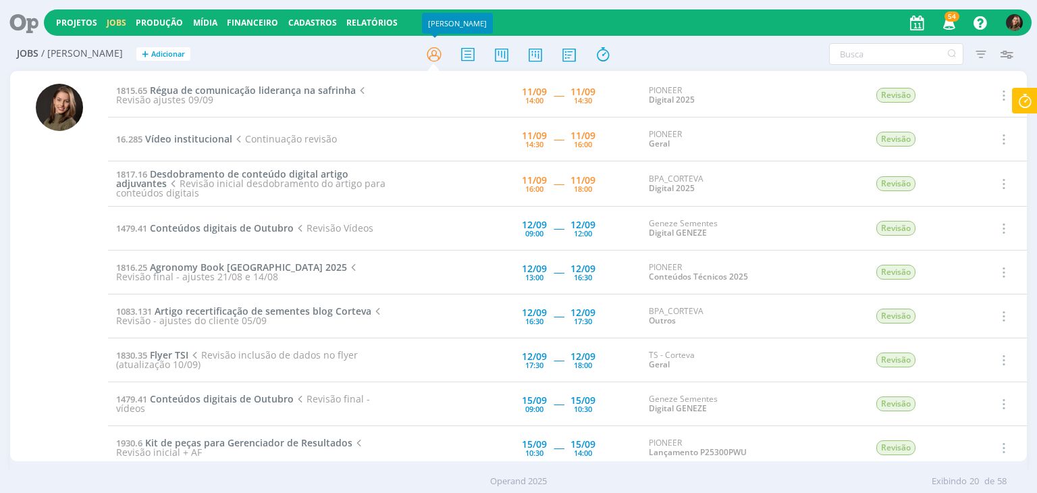
click at [233, 137] on icon at bounding box center [238, 139] width 12 height 12
click at [221, 144] on span "Vídeo institucional" at bounding box center [188, 138] width 87 height 13
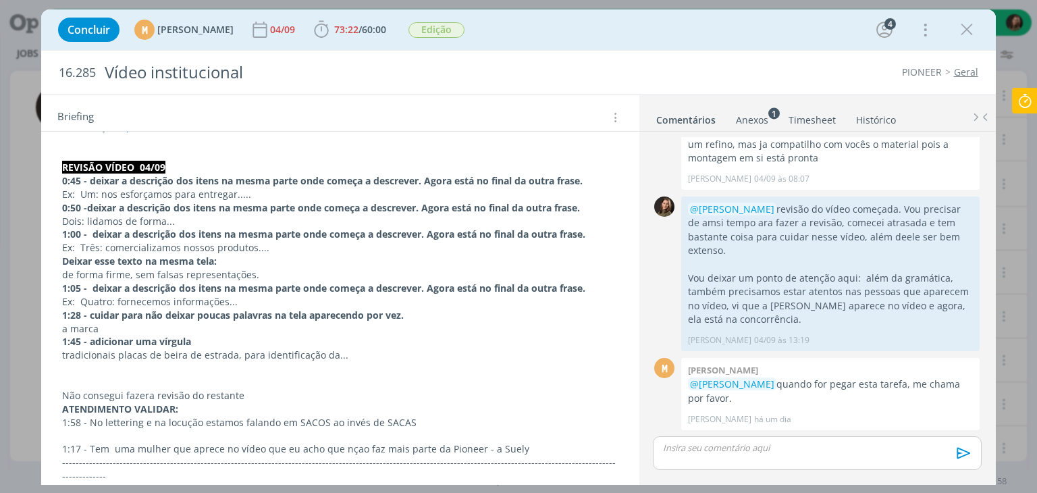
scroll to position [202, 0]
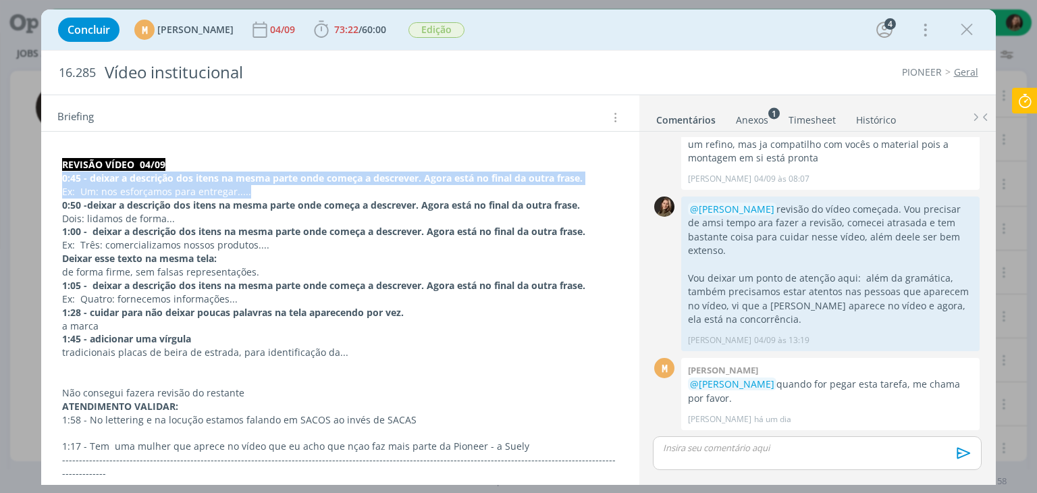
drag, startPoint x: 60, startPoint y: 174, endPoint x: 273, endPoint y: 184, distance: 213.5
click at [289, 186] on p "Ex: Um: nos esforçamos para entregar....." at bounding box center [340, 192] width 554 height 13
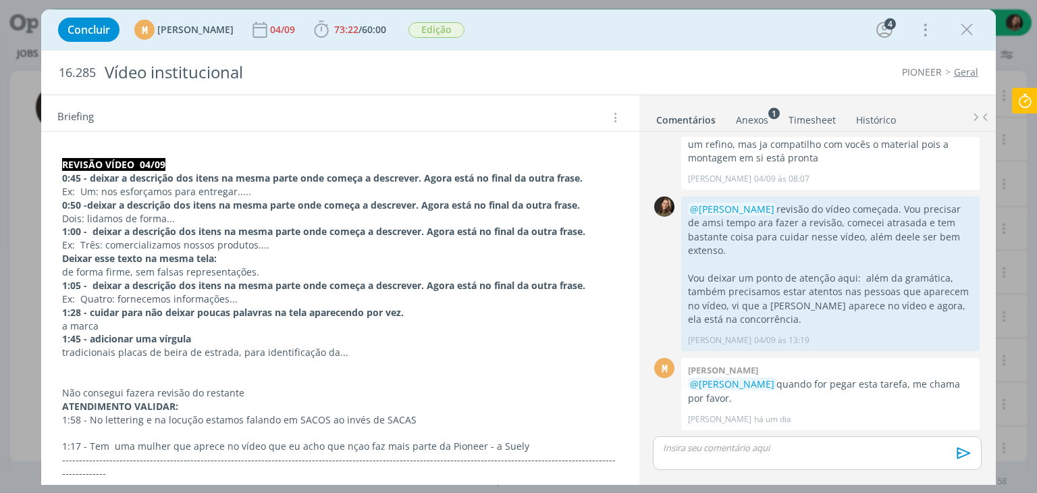
click at [145, 389] on p "Não consegui fazera revisão do restante" at bounding box center [339, 392] width 555 height 13
click at [256, 380] on p "dialog" at bounding box center [339, 379] width 555 height 13
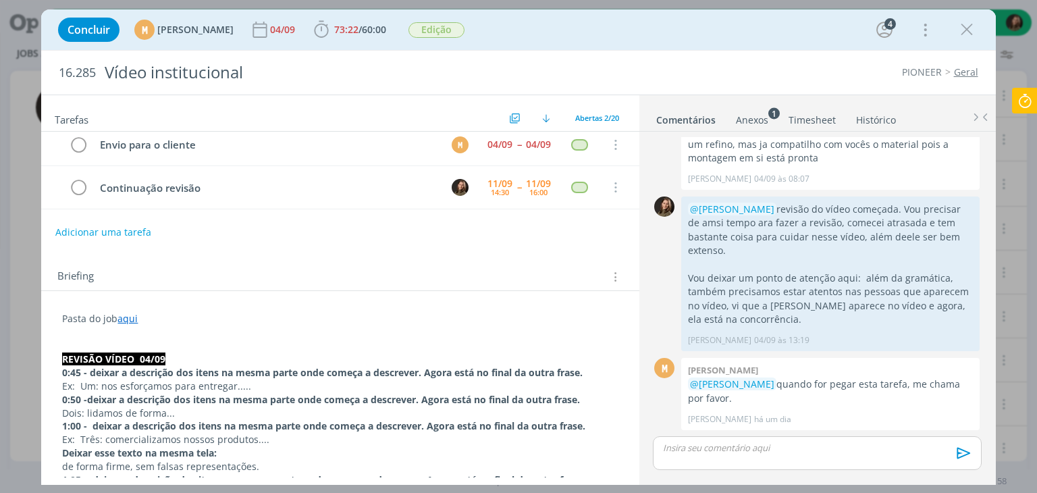
scroll to position [0, 0]
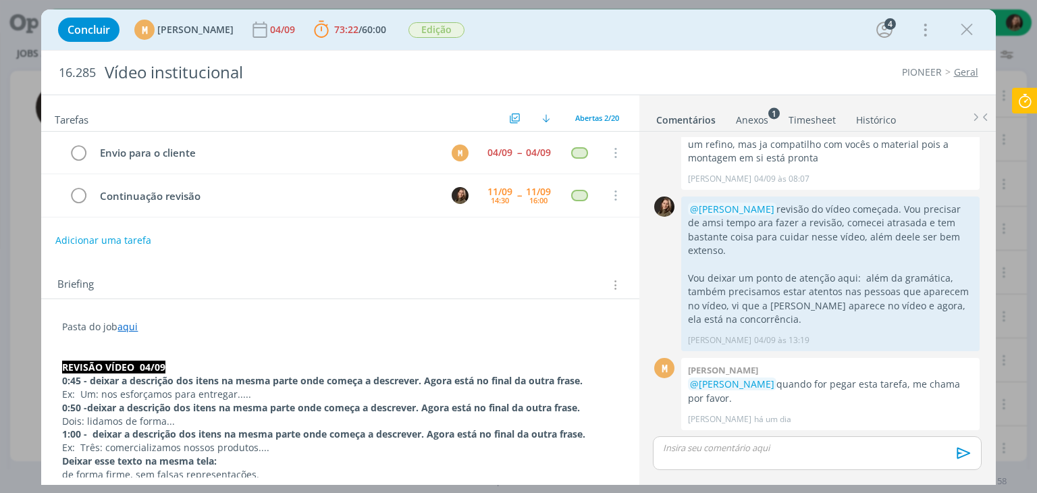
click at [194, 356] on p "dialog" at bounding box center [339, 353] width 555 height 13
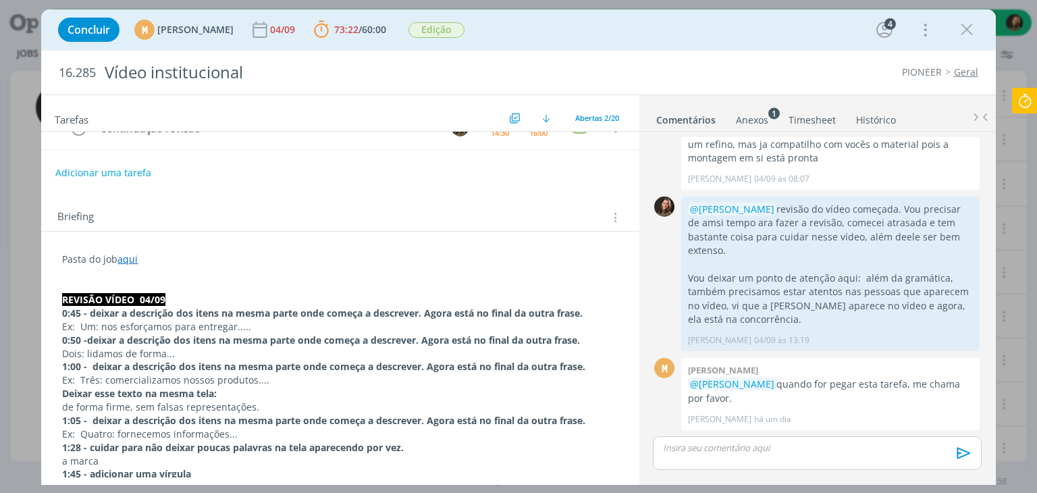
scroll to position [135, 0]
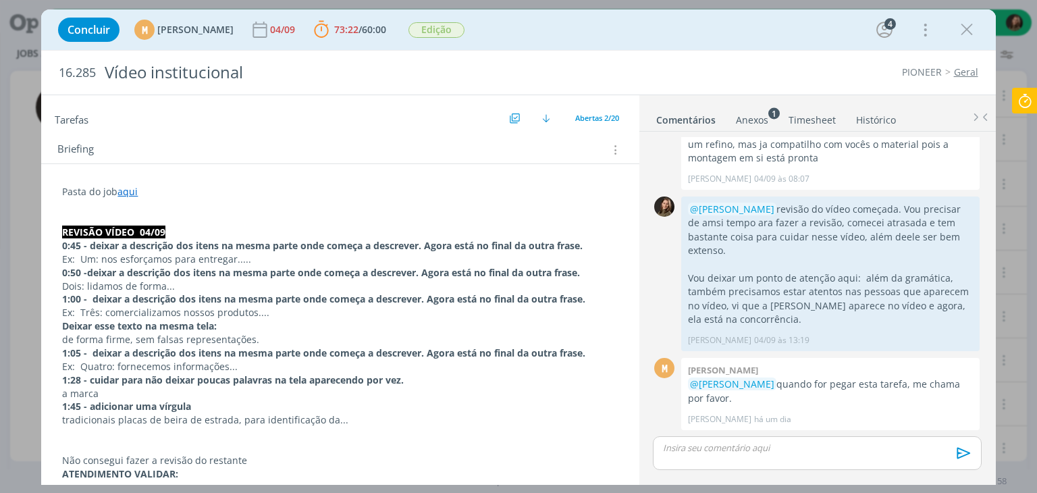
click at [66, 434] on p "dialog" at bounding box center [339, 432] width 555 height 13
click at [75, 440] on p "dialog" at bounding box center [339, 446] width 555 height 13
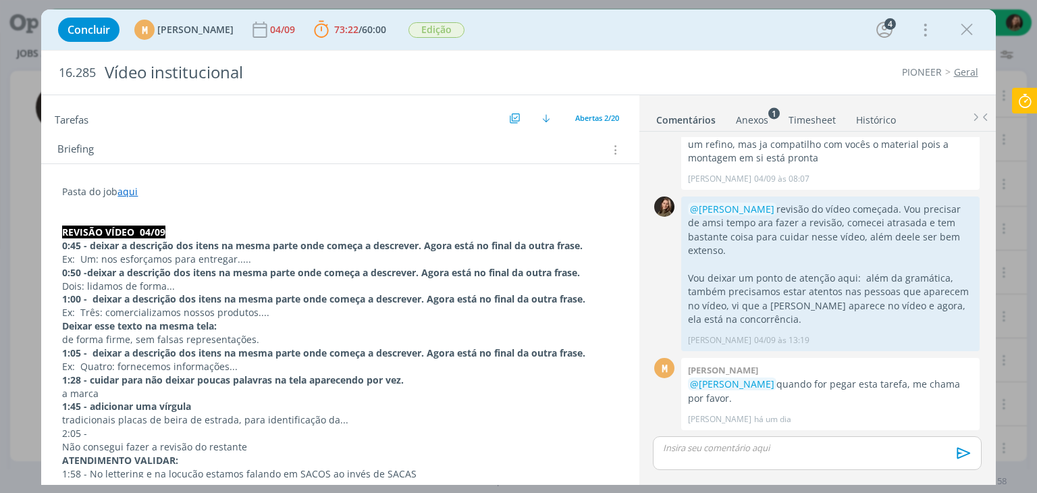
click at [96, 431] on p "2:05 -" at bounding box center [339, 432] width 555 height 13
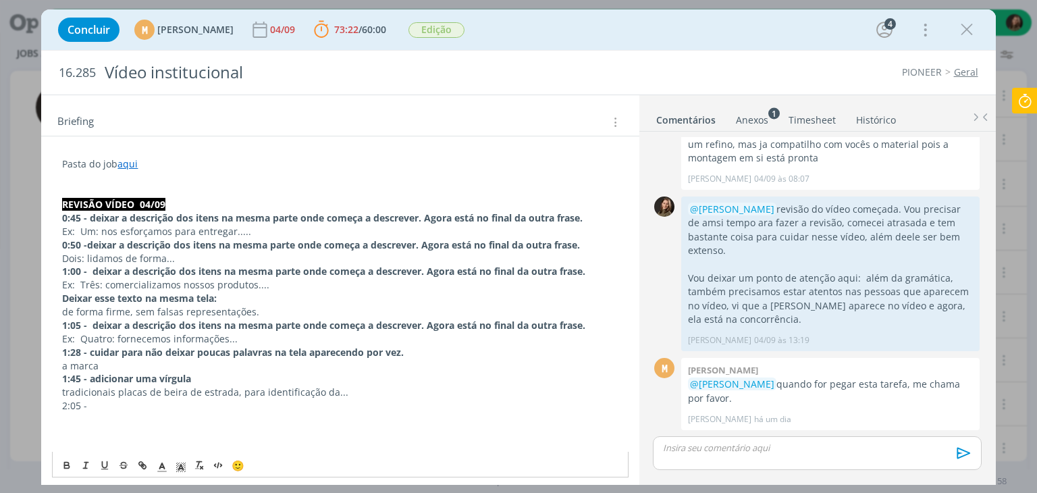
scroll to position [175, 0]
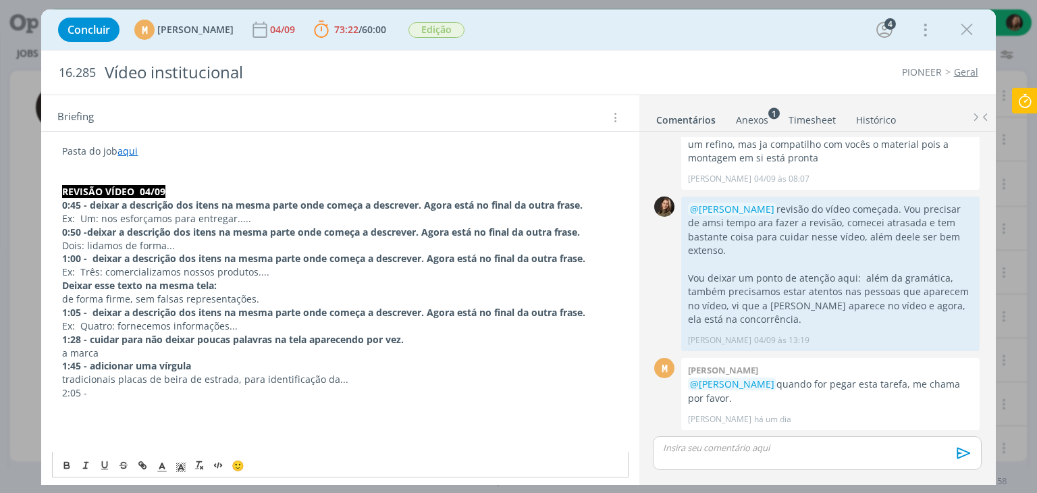
click at [125, 409] on p "2:05 -" at bounding box center [340, 406] width 554 height 13
drag, startPoint x: 70, startPoint y: 419, endPoint x: 76, endPoint y: 416, distance: 7.3
click at [74, 418] on p "dialog" at bounding box center [339, 419] width 555 height 13
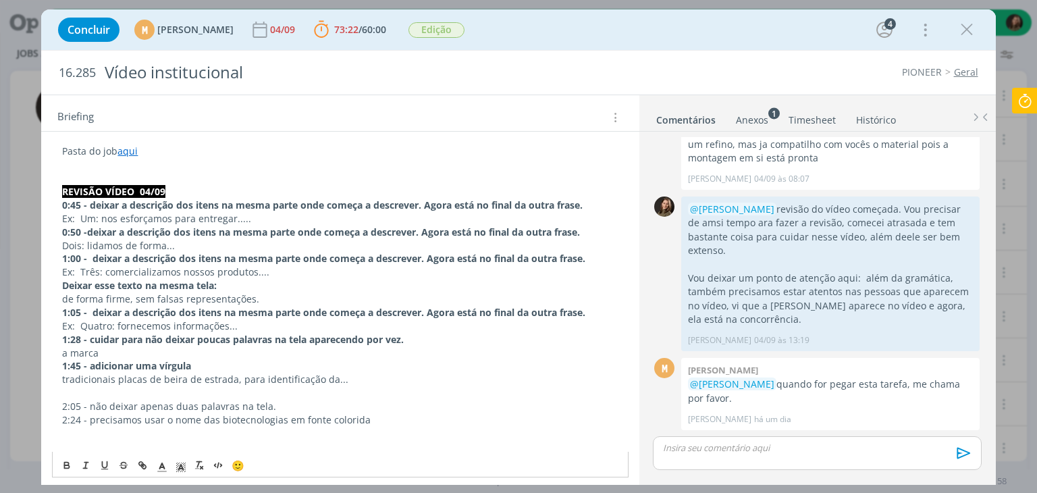
click at [370, 413] on p "2:24 - precisamos usar o nome das biotecnologias em fonte colorida" at bounding box center [339, 419] width 555 height 13
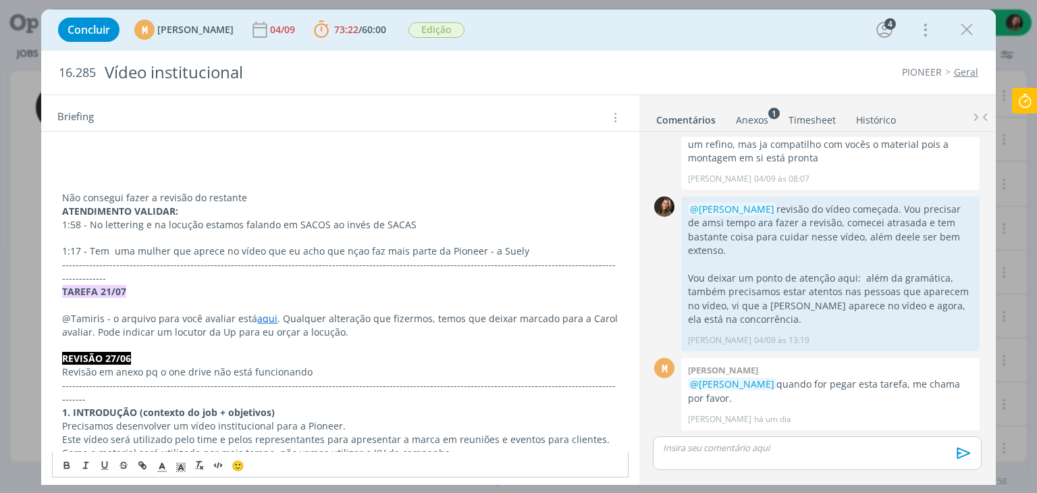
scroll to position [235, 0]
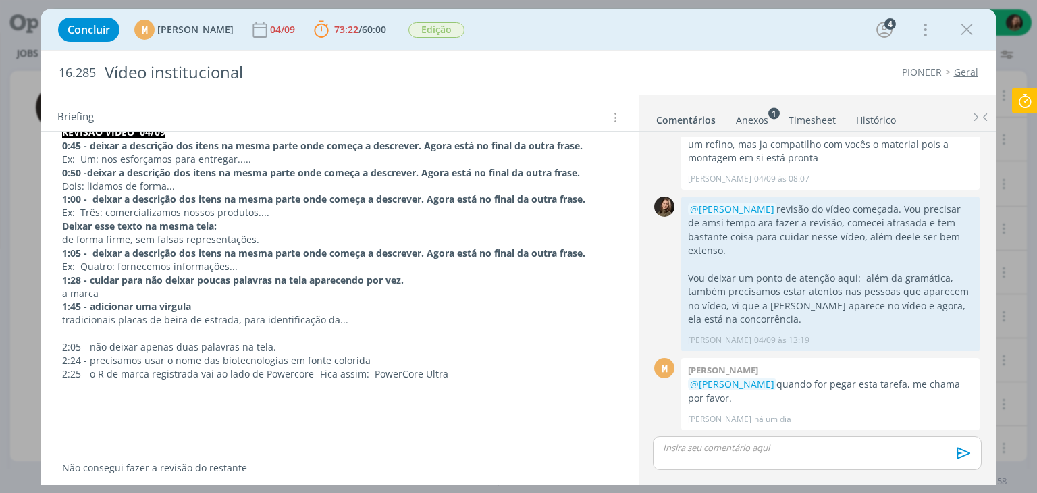
click at [300, 372] on p "2:25 - o R de marca registrada vai ao lado de Powercore- Fica assim: PowerCore …" at bounding box center [339, 373] width 555 height 13
click at [410, 372] on p "2:25 - o R de marca registrada vai ao lado de Powercore- Fica assim: PowerCore …" at bounding box center [339, 373] width 555 height 13
click at [453, 367] on p "2:25 - o R de marca registrada vai ao lado de Powercore- Fica assim: PowerCore …" at bounding box center [339, 373] width 555 height 13
click at [457, 373] on p "2:25 - o R de marca registrada vai ao lado de Powercore- Fica assim: PowerCore …" at bounding box center [339, 380] width 555 height 27
click at [310, 373] on p "2:25 - o R de marca registrada vai ao lado de Powercore- Fica assim: PowerCore …" at bounding box center [339, 380] width 555 height 27
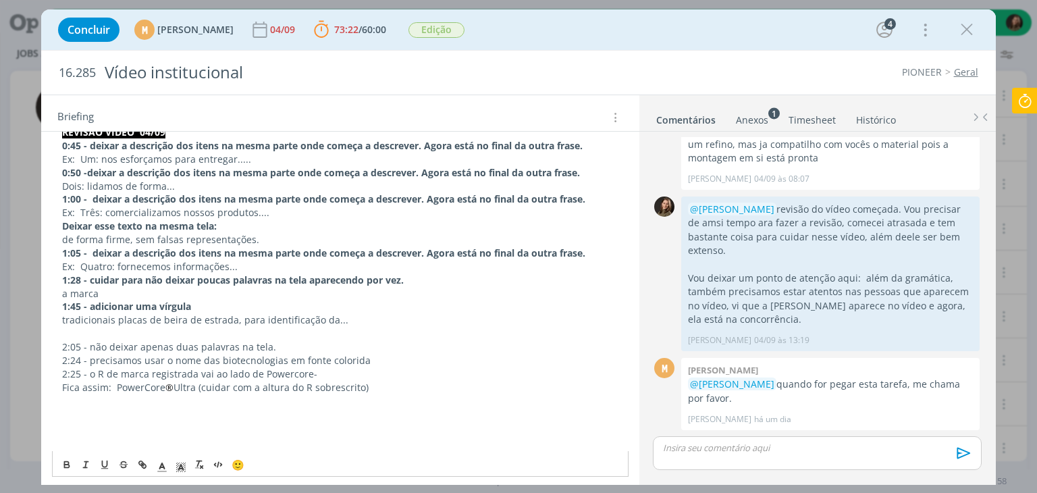
click at [70, 367] on p "2:25 - o R de marca registrada vai ao lado de Powercore-" at bounding box center [339, 373] width 555 height 13
click at [65, 468] on icon "dialog" at bounding box center [67, 466] width 5 height 3
click at [94, 362] on p "2:24 - precisamos usar o nome das biotecnologias em fonte colorida" at bounding box center [339, 360] width 555 height 13
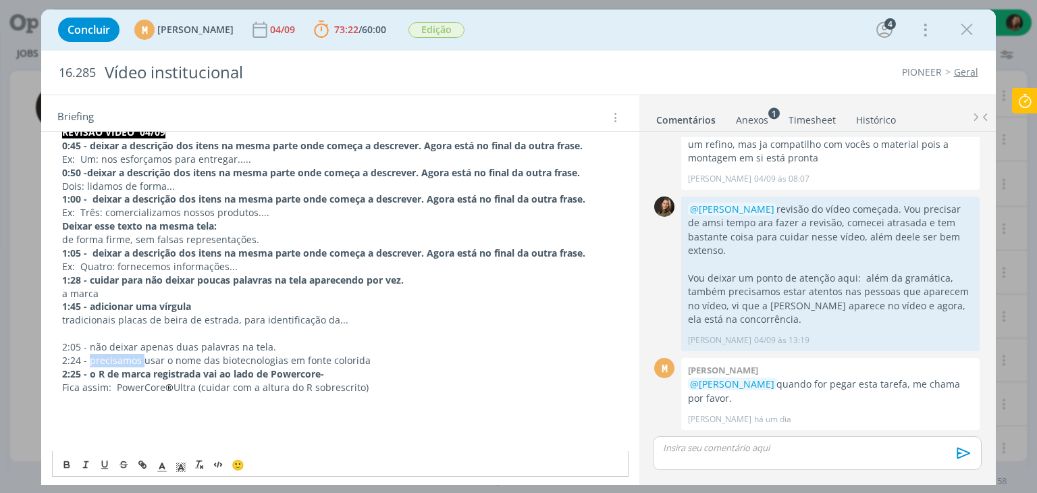
click at [94, 362] on p "2:24 - precisamos usar o nome das biotecnologias em fonte colorida" at bounding box center [339, 360] width 555 height 13
click at [65, 467] on icon "dialog" at bounding box center [67, 466] width 5 height 3
click at [105, 340] on p "2:05 - não deixar apenas duas palavras na tela." at bounding box center [339, 346] width 555 height 13
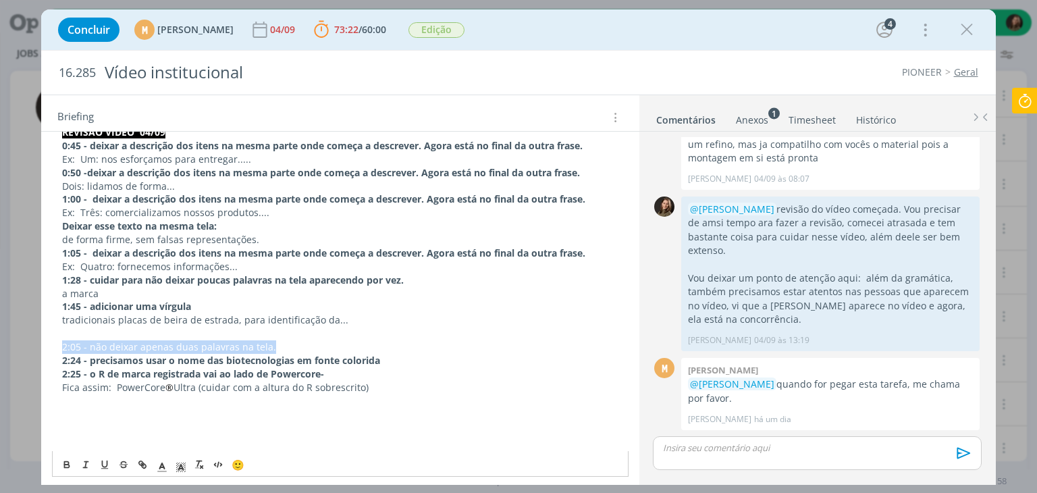
click at [105, 340] on p "2:05 - não deixar apenas duas palavras na tela." at bounding box center [339, 346] width 555 height 13
click at [59, 462] on button "dialog" at bounding box center [67, 465] width 19 height 16
click at [105, 410] on p "dialog" at bounding box center [339, 413] width 555 height 13
click at [337, 424] on p "dialog" at bounding box center [339, 426] width 555 height 13
drag, startPoint x: 375, startPoint y: 386, endPoint x: 402, endPoint y: 381, distance: 27.4
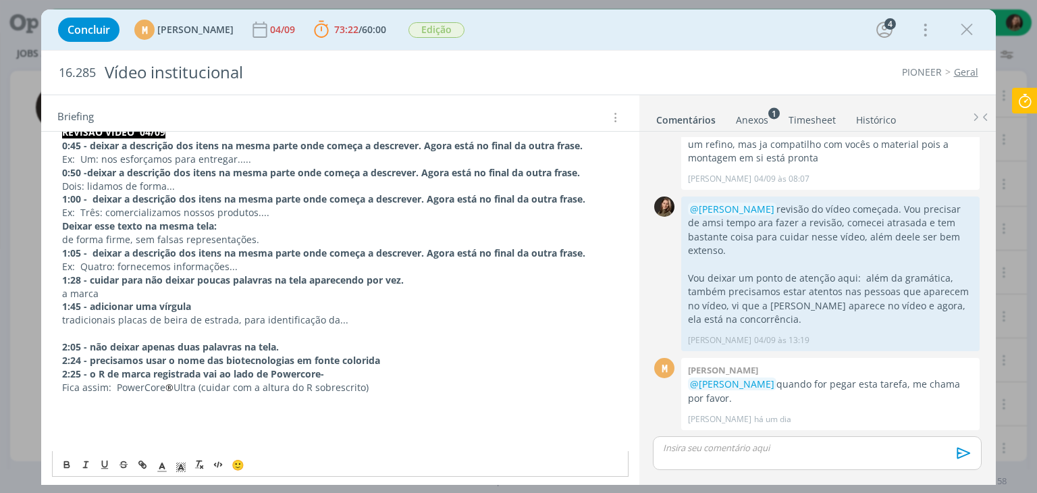
click at [377, 386] on p "Fica assim: PowerCore ® Ultra (cuidar com a altura do R sobrescrito)" at bounding box center [339, 387] width 555 height 13
drag, startPoint x: 370, startPoint y: 381, endPoint x: 62, endPoint y: 385, distance: 308.4
click at [62, 385] on p "Fica assim: PowerCore ® Ultra (cuidar com a altura do R sobrescrito)" at bounding box center [339, 387] width 555 height 13
copy p "Fica assim: PowerCore ® Ultra (cuidar com a altura do R sobrescrito)"
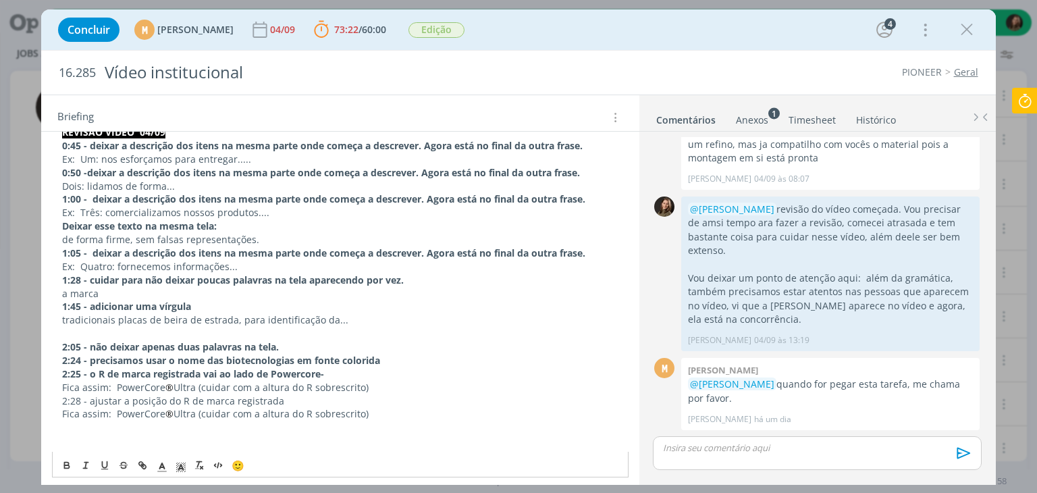
click at [196, 412] on span "Ultra (cuidar com a altura do R sobrescrito)" at bounding box center [270, 413] width 195 height 13
click at [172, 383] on span "®" at bounding box center [169, 387] width 8 height 13
copy span "®"
click at [223, 407] on span "Ultra Enlist (cuidar com a altura do R sobrescrito)" at bounding box center [284, 413] width 223 height 13
click at [77, 412] on span "Fica assim: PowerCore" at bounding box center [113, 413] width 103 height 13
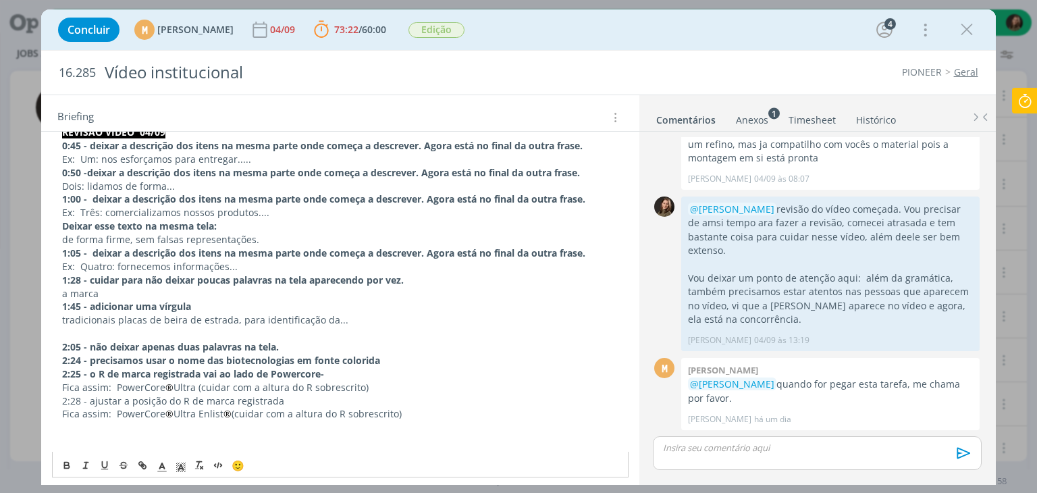
click at [68, 427] on p "dialog" at bounding box center [339, 426] width 555 height 13
click at [338, 424] on p "2:36 - não deixar apenas uma palavra aparecendo sozinha na tela" at bounding box center [339, 426] width 555 height 13
drag, startPoint x: 67, startPoint y: 464, endPoint x: 72, endPoint y: 459, distance: 7.6
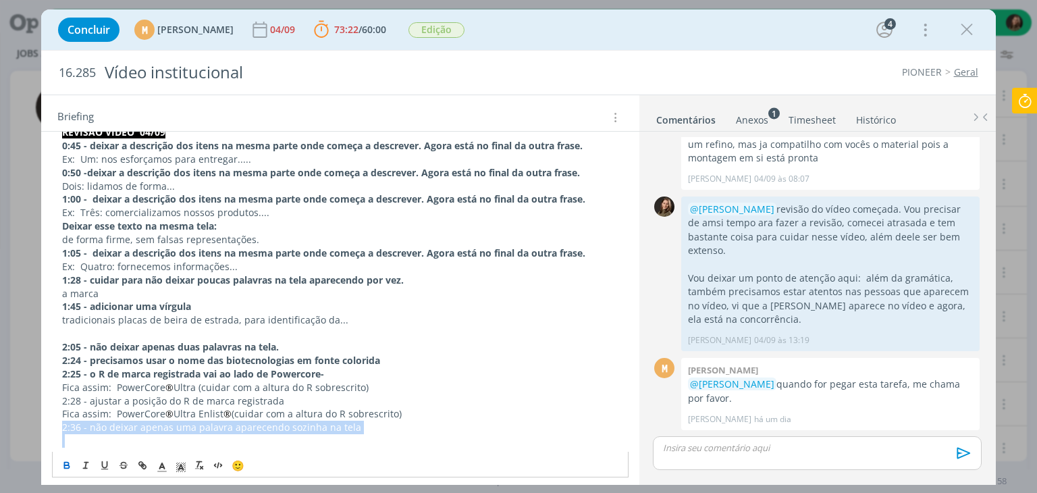
click at [67, 465] on icon "dialog" at bounding box center [67, 466] width 5 height 3
click at [91, 397] on p "2:28 - ajustar a posição do R de marca registrada" at bounding box center [339, 400] width 555 height 13
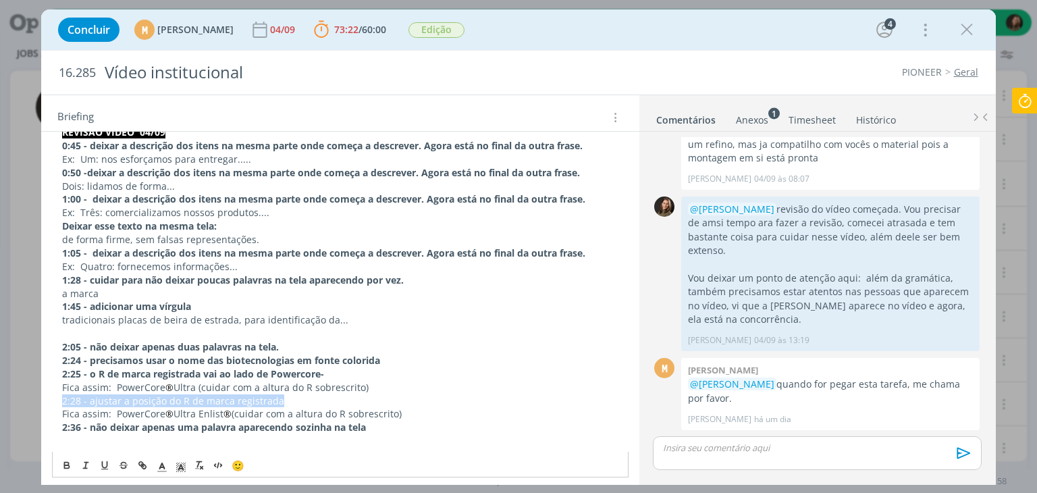
click at [91, 397] on p "2:28 - ajustar a posição do R de marca registrada" at bounding box center [339, 400] width 555 height 13
click at [70, 466] on icon "dialog" at bounding box center [67, 466] width 5 height 3
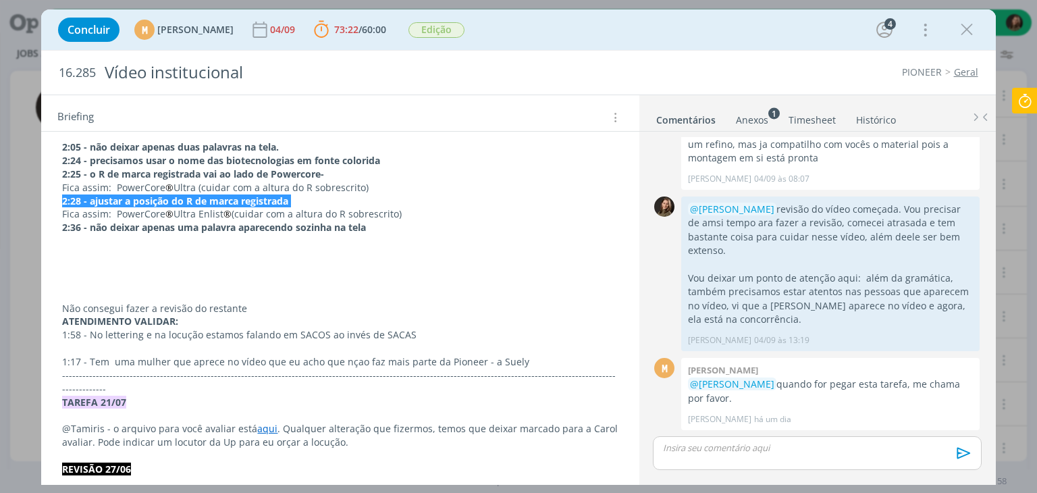
scroll to position [437, 0]
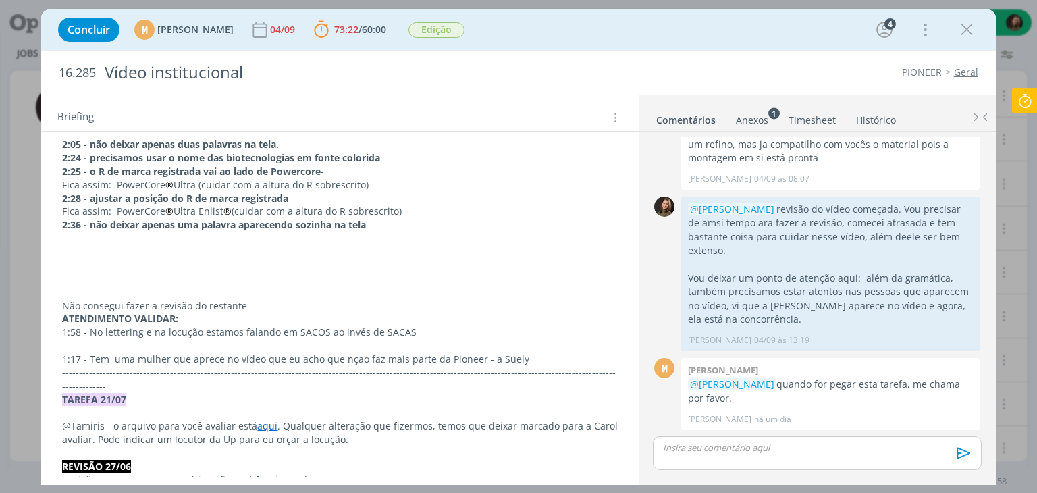
click at [441, 339] on p "dialog" at bounding box center [339, 345] width 555 height 13
click at [532, 347] on p "dialog" at bounding box center [339, 345] width 555 height 13
click at [524, 352] on p "1:17 - Tem uma mulher que aprece no vídeo que eu acho que nçao faz mais parte d…" at bounding box center [339, 358] width 555 height 13
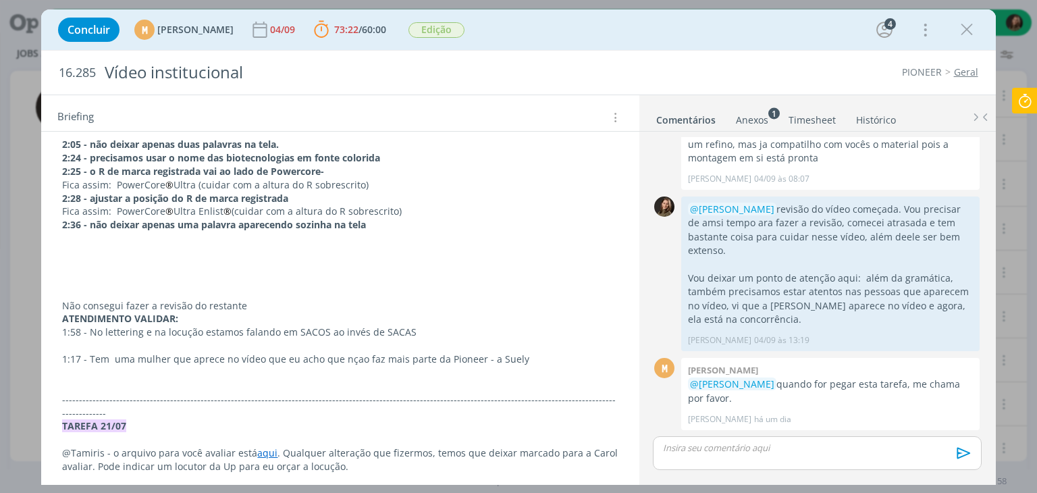
click at [69, 370] on p "dialog" at bounding box center [339, 372] width 555 height 13
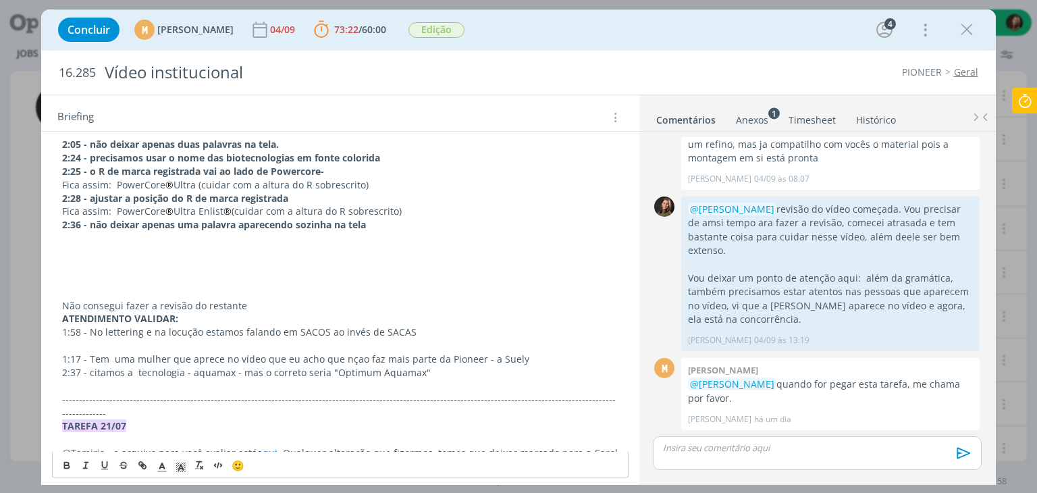
click at [438, 366] on p "2:37 - citamos a tecnologia - aquamax - mas o correto seria "Optimum Aquamax"" at bounding box center [339, 372] width 555 height 13
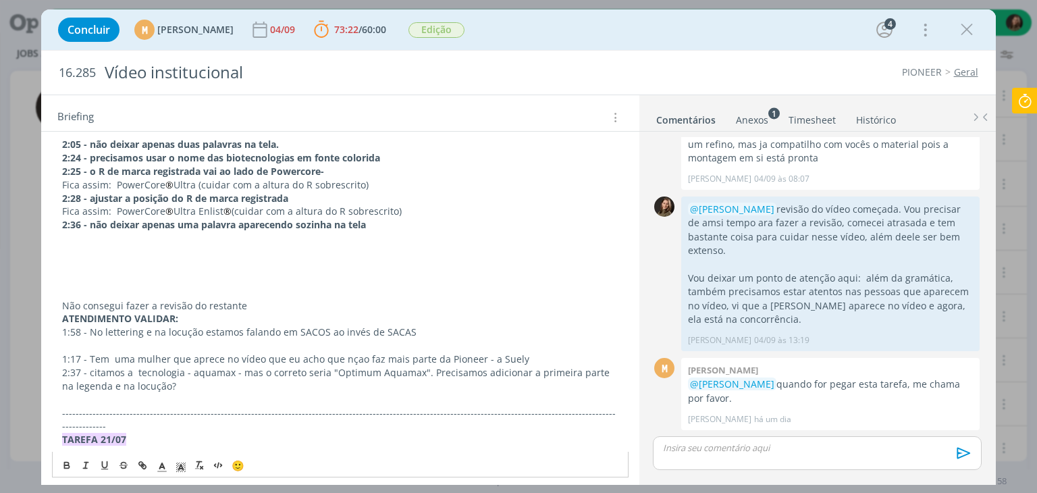
click at [124, 252] on p "dialog" at bounding box center [339, 251] width 555 height 13
click at [384, 151] on p "2:24 - precisamos usar o nome das biotecnologias em fonte colorida" at bounding box center [339, 157] width 555 height 13
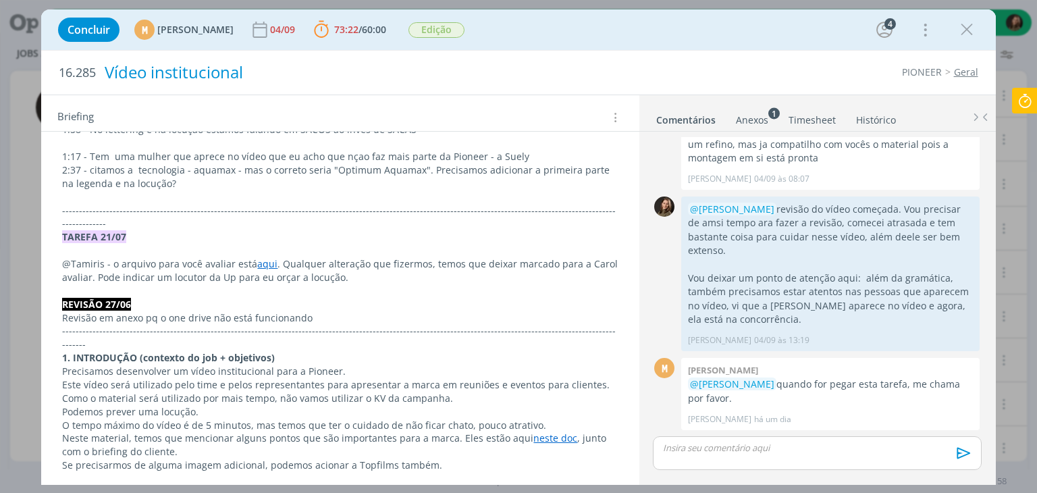
scroll to position [307, 0]
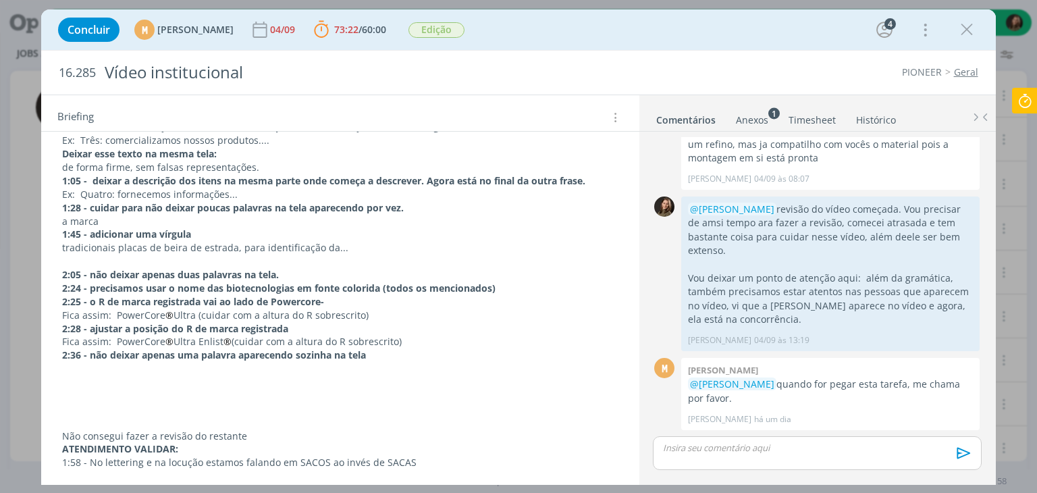
drag, startPoint x: 101, startPoint y: 395, endPoint x: 96, endPoint y: 400, distance: 7.2
click at [101, 395] on p "dialog" at bounding box center [339, 395] width 555 height 13
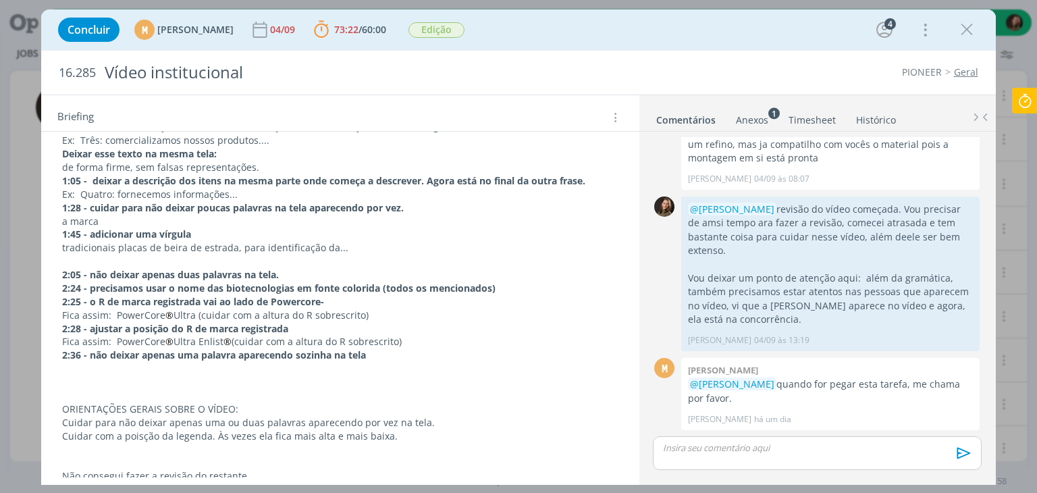
click at [294, 364] on p "dialog" at bounding box center [339, 368] width 555 height 13
click at [178, 403] on p "ORIENTAÇÕES GERAIS SOBRE O VÍDEO:" at bounding box center [339, 408] width 555 height 13
click at [65, 462] on icon "dialog" at bounding box center [67, 463] width 4 height 3
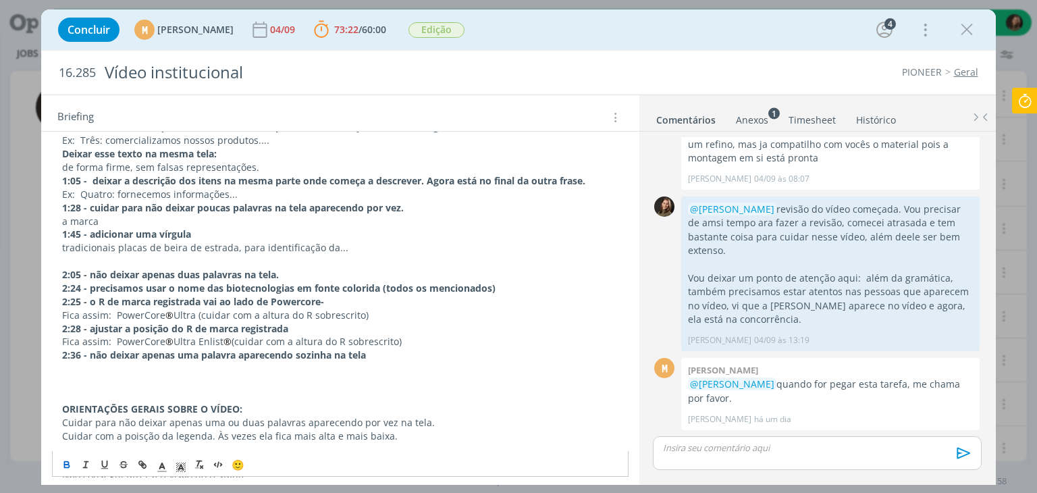
click at [105, 429] on p "Cuidar com a poisção da legenda. Às vezes ela fica mais alta e mais baixa." at bounding box center [339, 435] width 555 height 13
click at [66, 368] on p "dialog" at bounding box center [339, 368] width 555 height 13
click at [200, 281] on strong "2:24 - precisamos usar o nome das biotecnologias em fonte colorida (todos os me…" at bounding box center [278, 287] width 433 height 13
drag, startPoint x: 296, startPoint y: 270, endPoint x: 89, endPoint y: 269, distance: 206.5
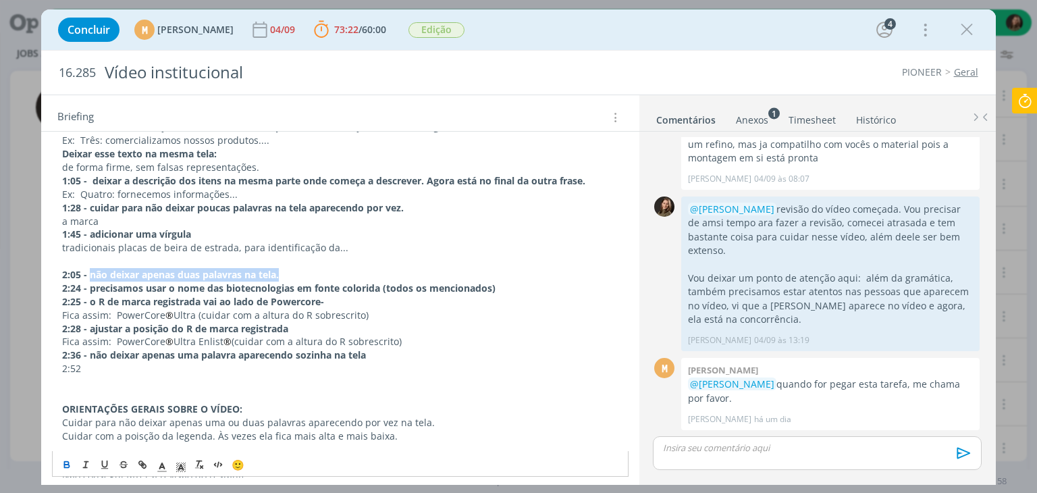
click at [89, 269] on p "2:05 - não deixar apenas duas palavras na tela." at bounding box center [339, 274] width 555 height 13
copy strong "não deixar apenas duas palavras na tela."
click at [90, 366] on p "2:52" at bounding box center [339, 368] width 555 height 13
drag, startPoint x: 246, startPoint y: 367, endPoint x: 178, endPoint y: 367, distance: 67.5
click at [178, 367] on strong "não deixar apenas duas palavras na tela." at bounding box center [181, 368] width 189 height 13
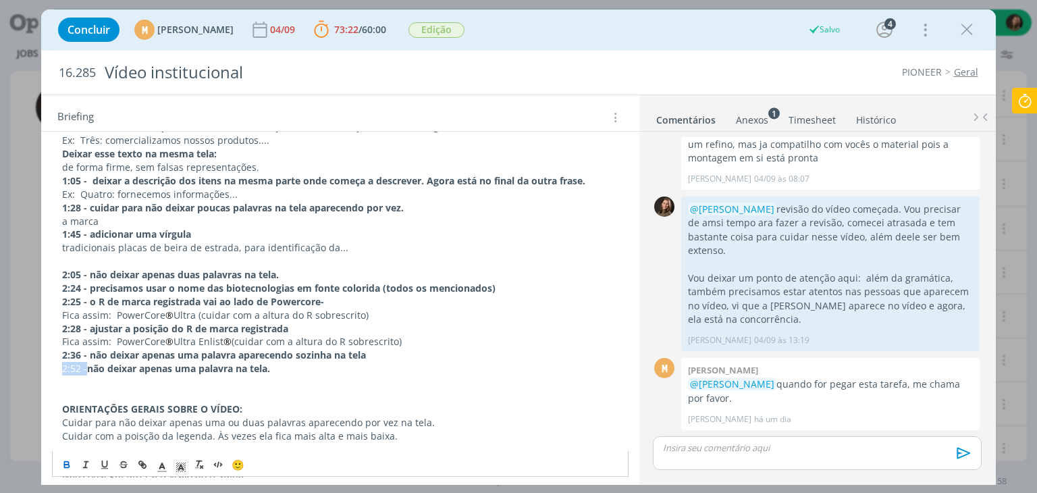
drag, startPoint x: 86, startPoint y: 371, endPoint x: 55, endPoint y: 371, distance: 31.0
click at [70, 464] on icon "dialog" at bounding box center [66, 465] width 11 height 11
click at [136, 348] on strong "2:36 - não deixar apenas uma palavra aparecendo sozinha na tela" at bounding box center [214, 354] width 304 height 13
click at [62, 382] on p "dialog" at bounding box center [339, 381] width 555 height 13
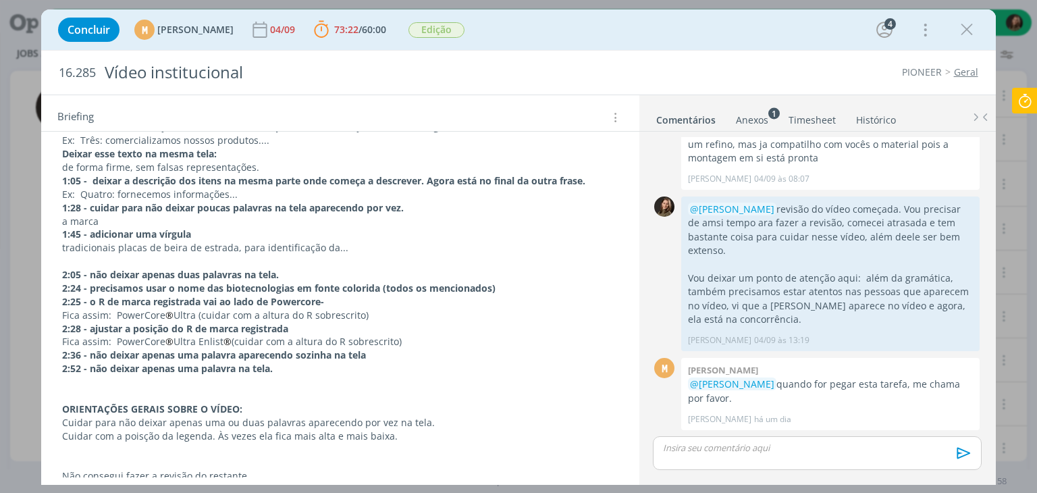
click at [81, 368] on strong "2:52 -" at bounding box center [74, 368] width 25 height 13
click at [88, 368] on strong "2:52 a -" at bounding box center [80, 368] width 36 height 13
click at [73, 378] on p "dialog" at bounding box center [339, 381] width 555 height 13
click at [96, 379] on p "2:59 -" at bounding box center [339, 381] width 555 height 13
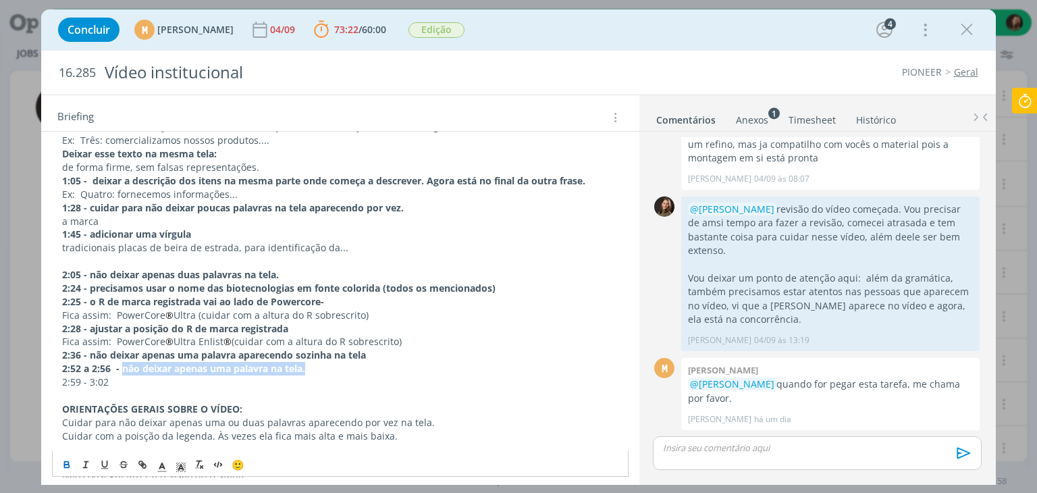
drag, startPoint x: 329, startPoint y: 370, endPoint x: 120, endPoint y: 366, distance: 209.2
click at [120, 366] on p "2:52 a 2:56 - não deixar apenas uma palavra na tela." at bounding box center [339, 368] width 555 height 13
copy strong "não deixar apenas uma palavra na tela."
click at [109, 380] on p "2:59 - 3:02" at bounding box center [339, 381] width 555 height 13
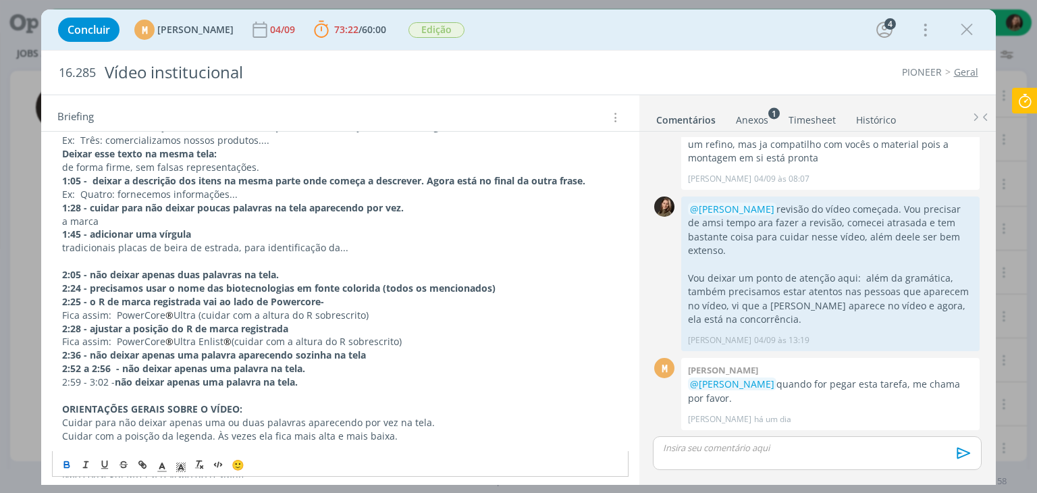
click at [78, 393] on p "dialog" at bounding box center [339, 395] width 555 height 13
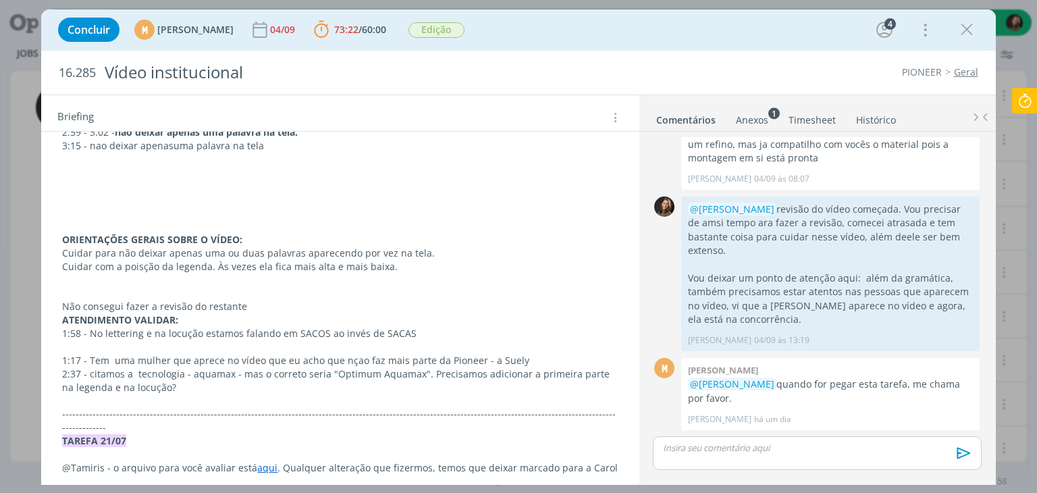
scroll to position [580, 0]
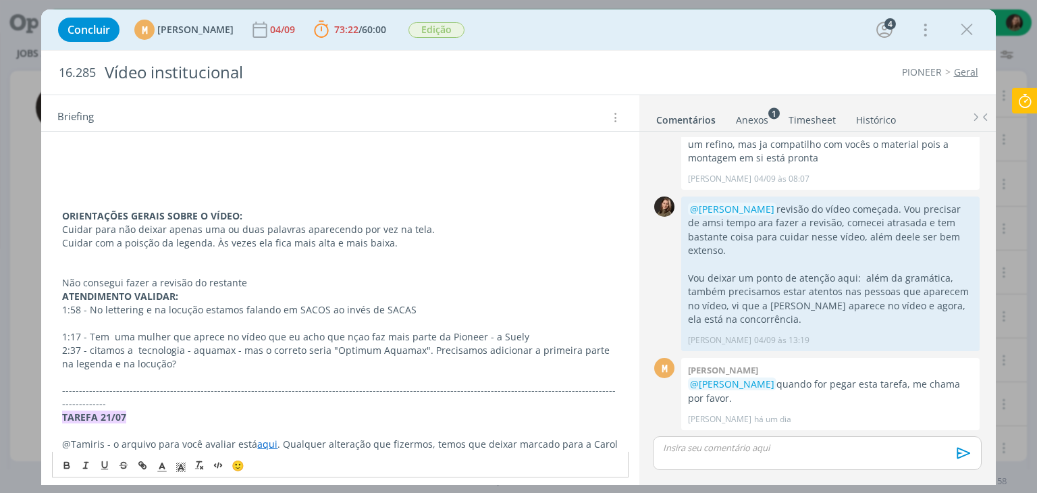
click at [266, 279] on p "Não consegui fazer a revisão do restante" at bounding box center [339, 282] width 555 height 13
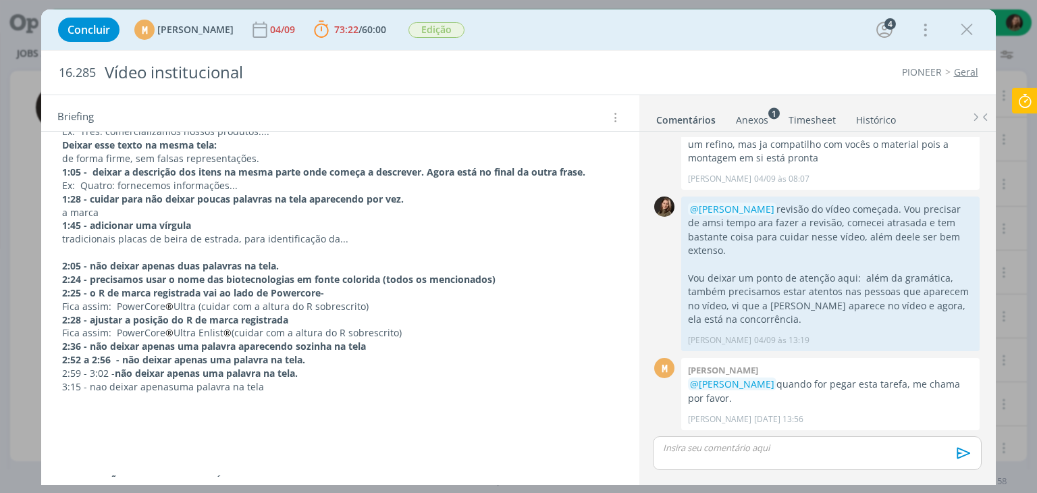
scroll to position [337, 0]
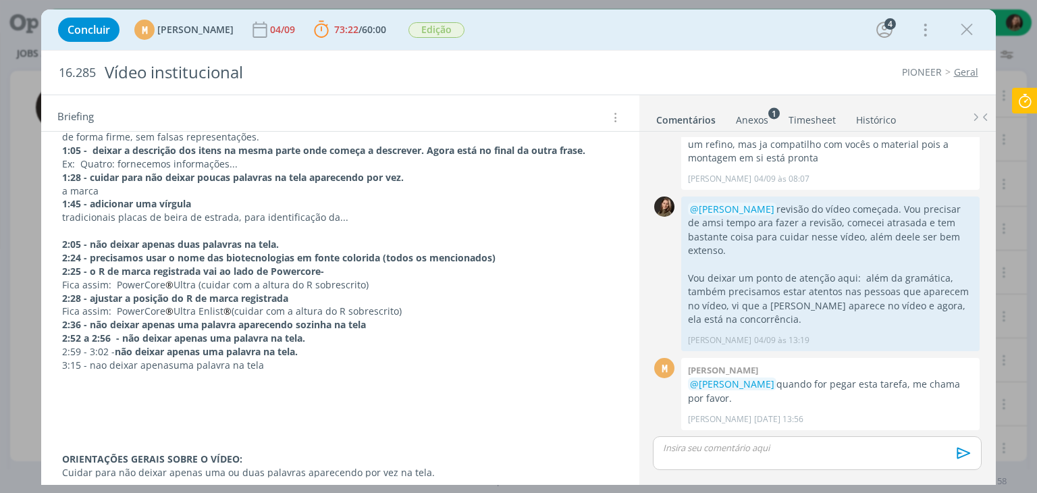
click at [103, 375] on p "dialog" at bounding box center [339, 378] width 555 height 13
click at [80, 379] on p "3:16- trocar por um ponto final" at bounding box center [339, 378] width 555 height 13
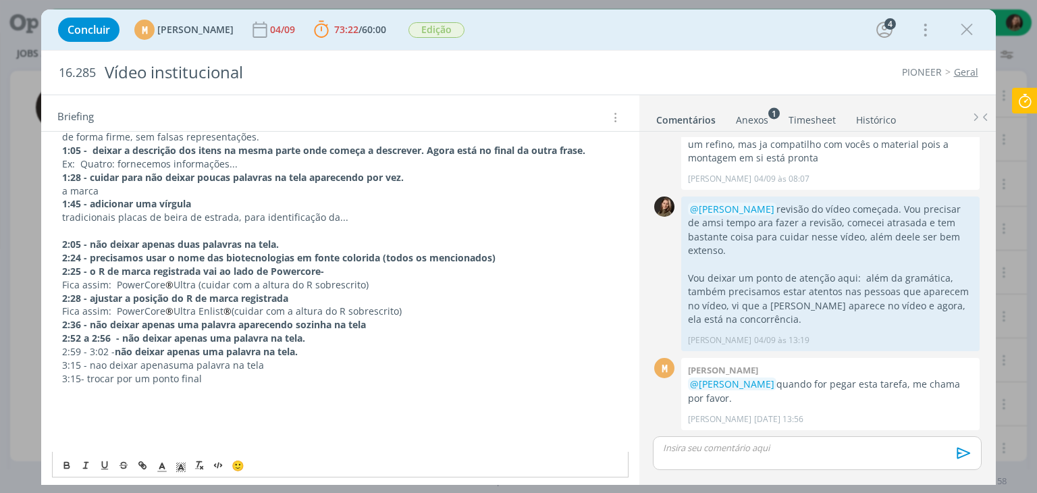
click at [211, 376] on p "3:15- trocar por um ponto final" at bounding box center [339, 378] width 555 height 13
click at [100, 381] on p "3:15- trocar por um ponto final" at bounding box center [339, 378] width 555 height 13
click at [67, 462] on icon "dialog" at bounding box center [66, 465] width 11 height 11
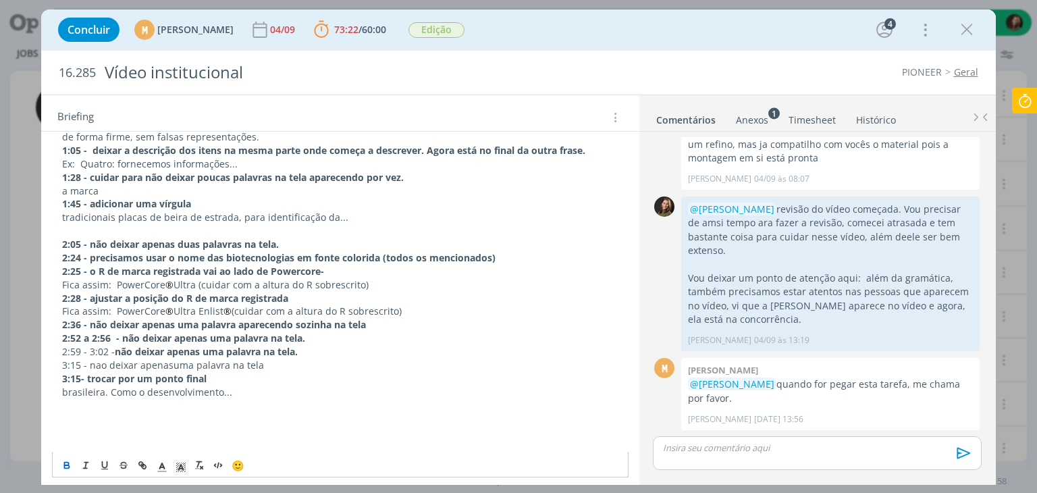
click at [97, 364] on p "3:15 - nao deixar apenasuma palavra na tela" at bounding box center [339, 364] width 555 height 13
click at [102, 333] on strong "2:52 a 2:56 -" at bounding box center [90, 337] width 57 height 13
click at [99, 348] on p "2:59 - 3:02 - não deixar apenas uma palavra na tela." at bounding box center [339, 351] width 555 height 13
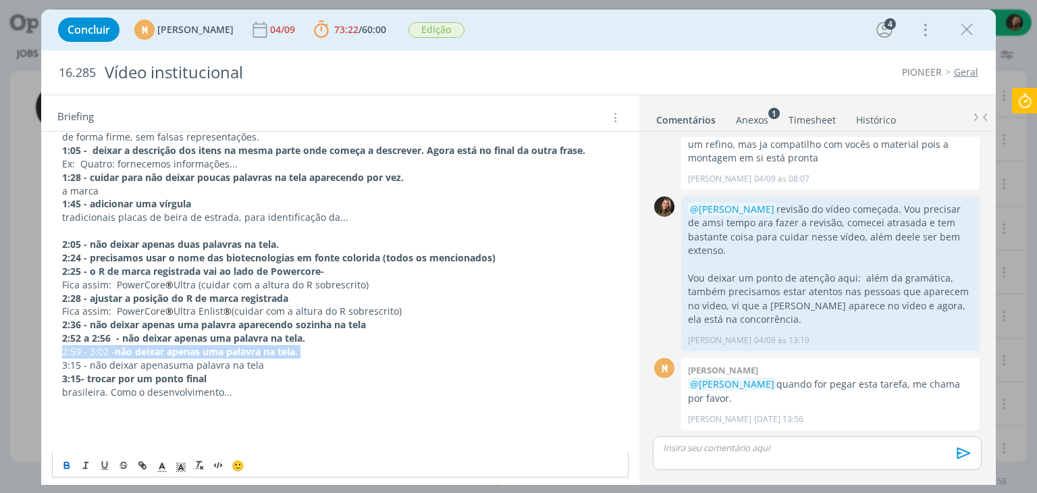
click at [70, 464] on icon "dialog" at bounding box center [66, 465] width 11 height 11
click at [100, 362] on p "3:15 - não deixar apenasuma palavra na tela" at bounding box center [339, 364] width 555 height 13
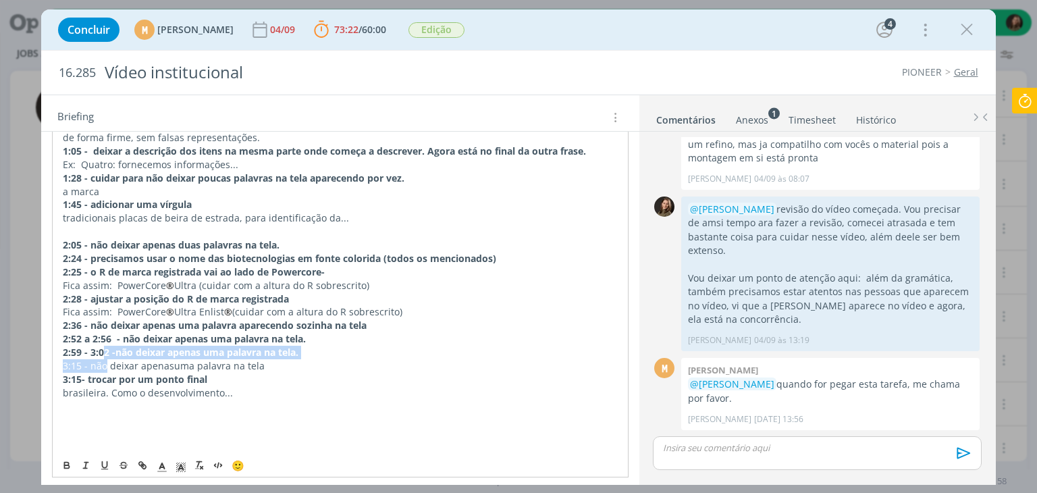
click at [97, 364] on p "3:15 - não deixar apenasuma palavra na tela" at bounding box center [340, 365] width 554 height 13
click at [73, 466] on button "dialog" at bounding box center [67, 465] width 19 height 16
click at [92, 402] on p "dialog" at bounding box center [340, 405] width 554 height 13
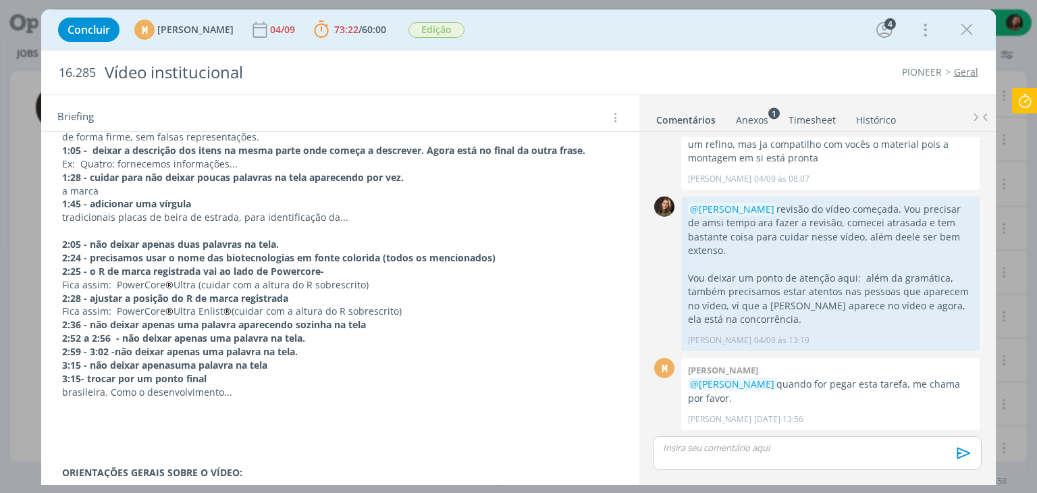
click at [65, 412] on p "dialog" at bounding box center [339, 418] width 555 height 13
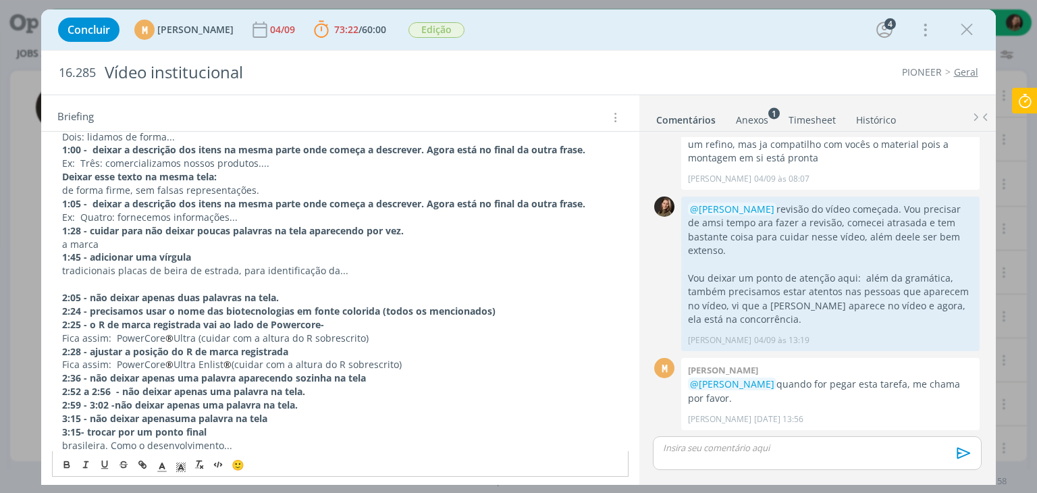
scroll to position [0, 0]
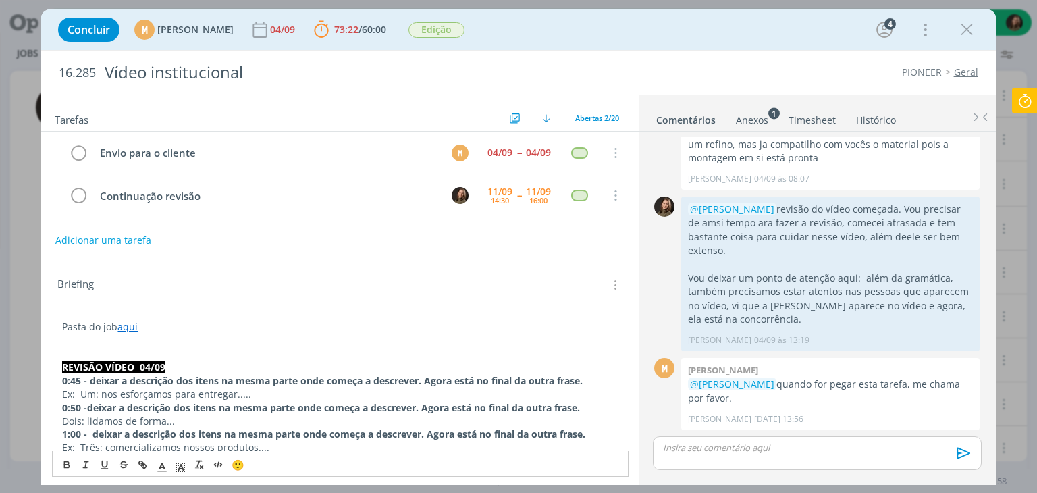
click at [181, 362] on p "REVISÃO VÍDEO 04/09" at bounding box center [339, 366] width 555 height 13
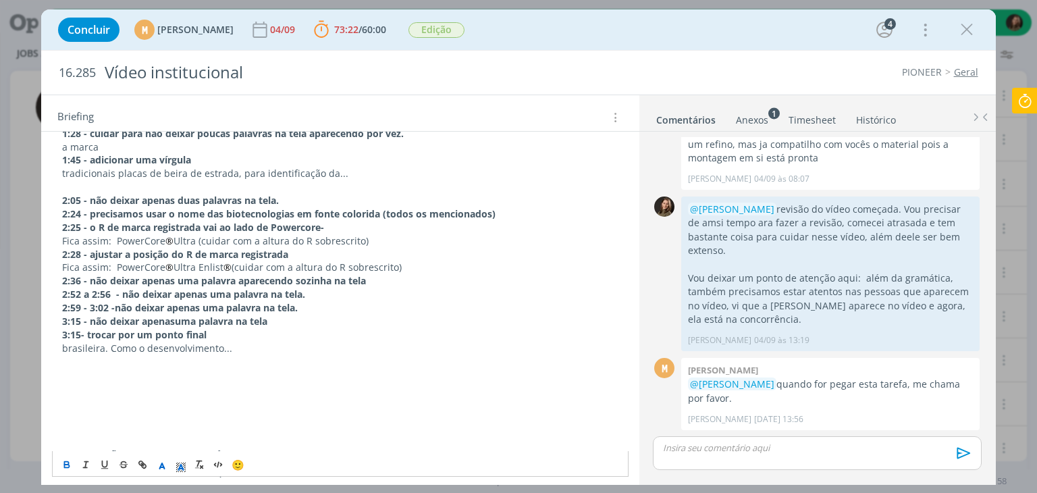
scroll to position [405, 0]
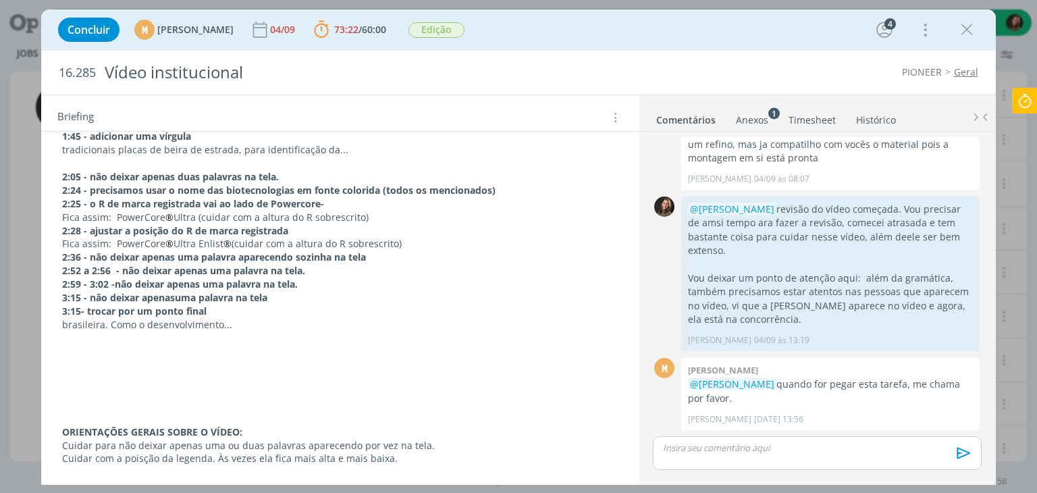
click at [104, 358] on p "dialog" at bounding box center [339, 364] width 555 height 13
drag, startPoint x: 227, startPoint y: 325, endPoint x: 105, endPoint y: 318, distance: 121.7
click at [105, 318] on p "brasileira. Como o desenvolvimento..." at bounding box center [339, 324] width 555 height 13
click at [215, 309] on p "3:15- trocar por um ponto final" at bounding box center [339, 310] width 555 height 13
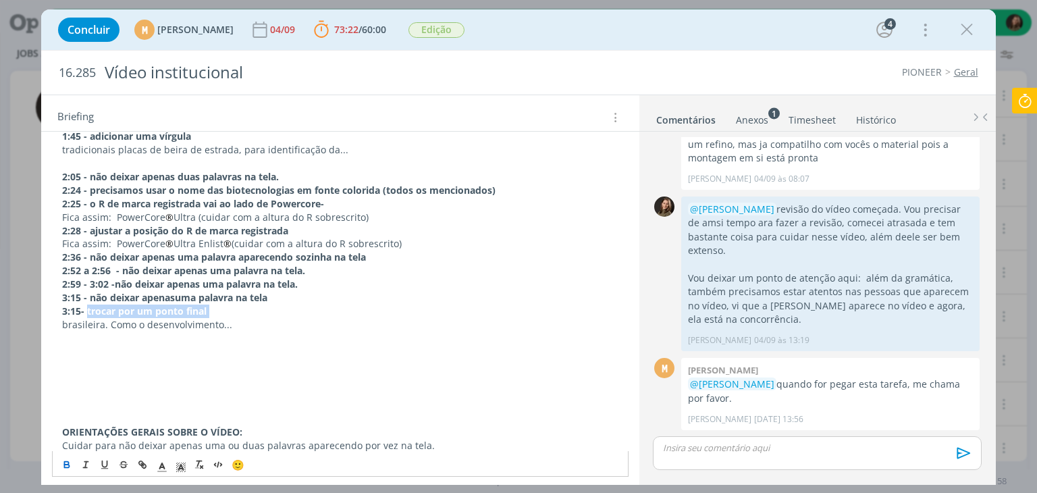
drag, startPoint x: 213, startPoint y: 309, endPoint x: 88, endPoint y: 309, distance: 125.5
click at [88, 309] on p "3:15- trocar por um ponto final" at bounding box center [339, 310] width 555 height 13
click at [108, 321] on p "﻿ brasileira. Como o desenvolvimento..." at bounding box center [339, 324] width 555 height 13
click at [113, 322] on p "brasileira: Como o desenvolvimento..." at bounding box center [339, 324] width 555 height 13
click at [259, 327] on p "brasileira: como o desenvolvimento..." at bounding box center [339, 324] width 555 height 13
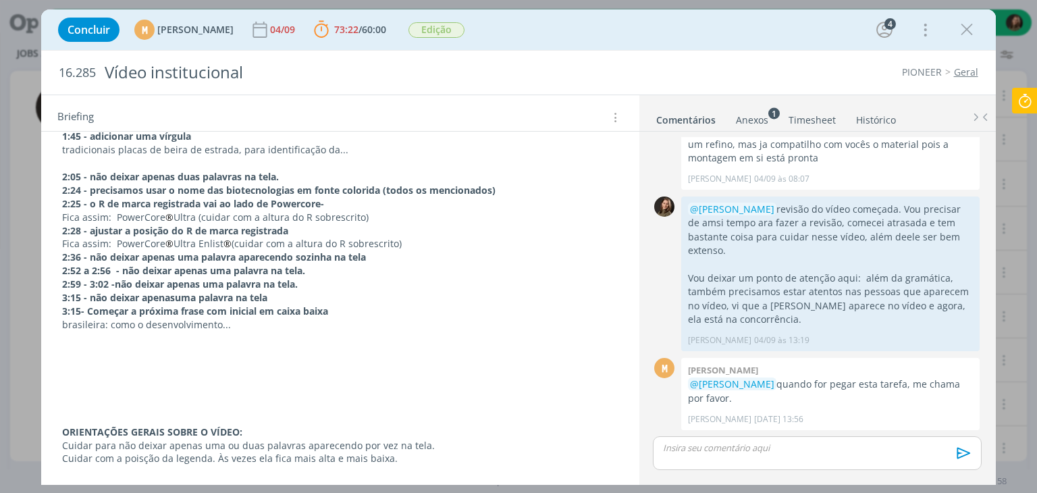
click at [78, 332] on p "dialog" at bounding box center [339, 337] width 555 height 13
drag, startPoint x: 244, startPoint y: 327, endPoint x: 53, endPoint y: 306, distance: 192.1
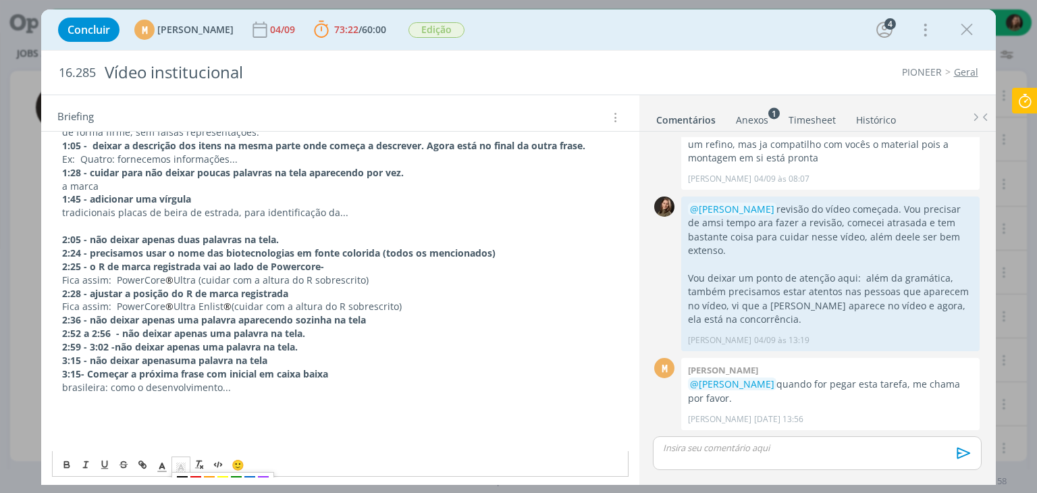
click at [183, 471] on rect "dialog" at bounding box center [182, 471] width 1 height 1
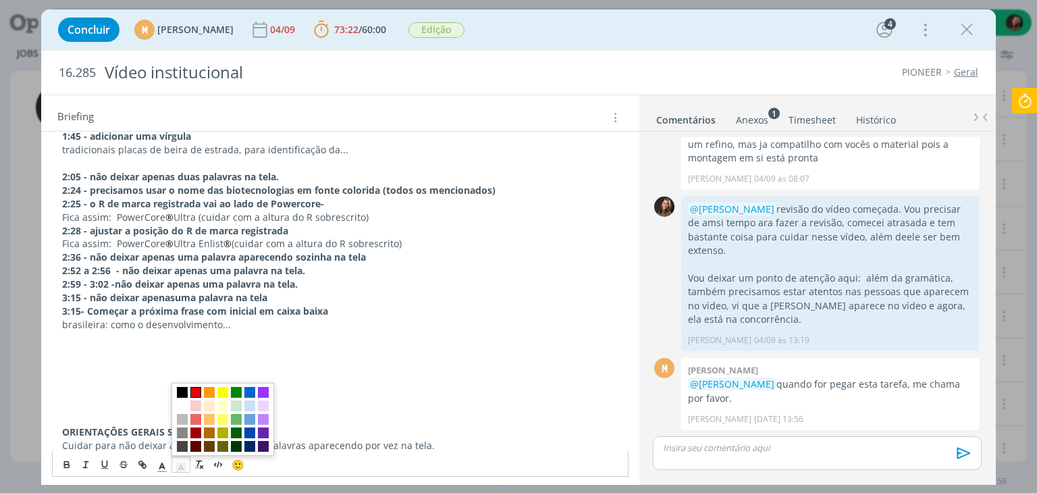
click at [196, 392] on span "dialog" at bounding box center [195, 392] width 11 height 11
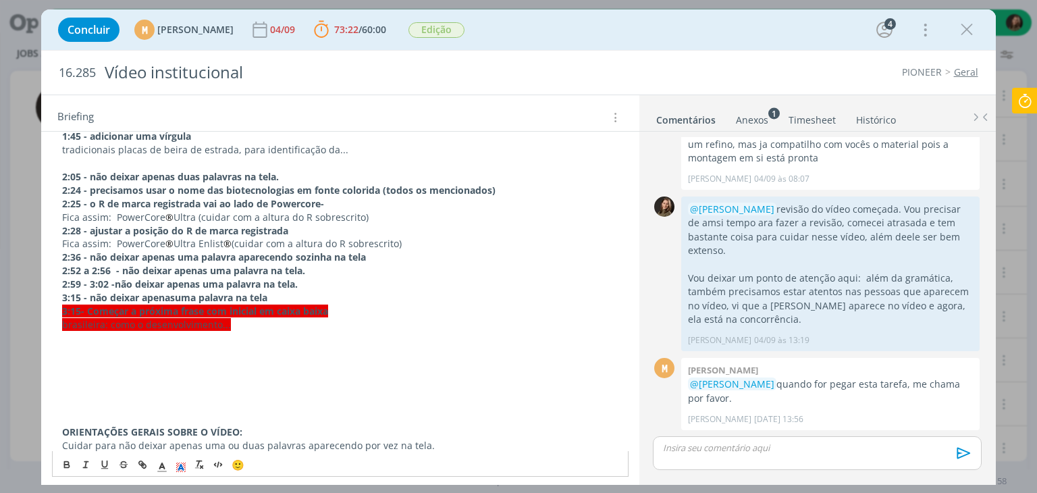
click at [86, 349] on p "dialog" at bounding box center [339, 350] width 555 height 13
click at [69, 365] on p "dialog" at bounding box center [339, 364] width 555 height 13
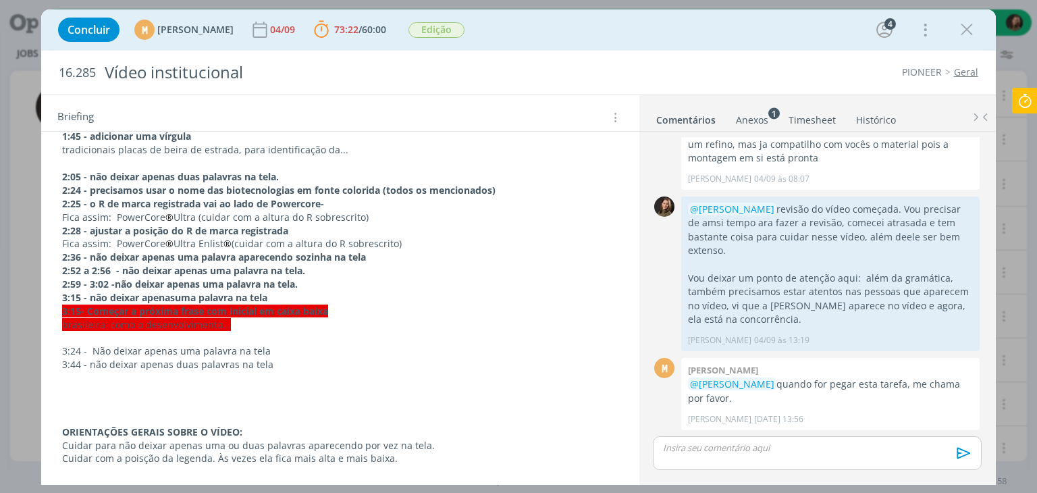
drag, startPoint x: 288, startPoint y: 346, endPoint x: 283, endPoint y: 354, distance: 9.7
click at [288, 346] on p "3:24 - Não deixar apenas uma palavra na tela" at bounding box center [339, 350] width 555 height 13
click at [283, 354] on p "3:24 - Não deixar apenas uma palavra na tela" at bounding box center [339, 350] width 555 height 13
click at [277, 360] on p "3:44 - não deixar apenas duas palavras na tela" at bounding box center [339, 364] width 555 height 13
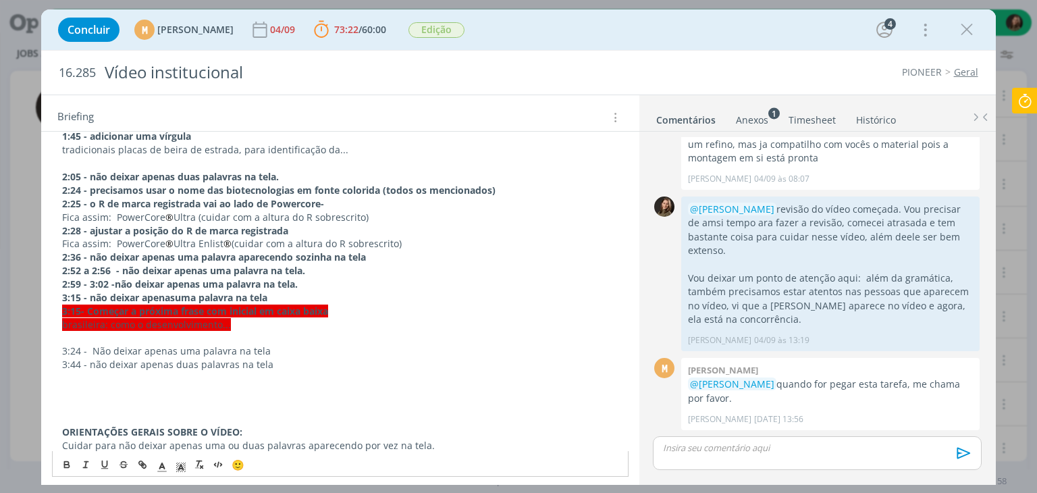
click at [170, 392] on p "dialog" at bounding box center [339, 391] width 555 height 13
click at [77, 381] on p "dialog" at bounding box center [339, 377] width 555 height 13
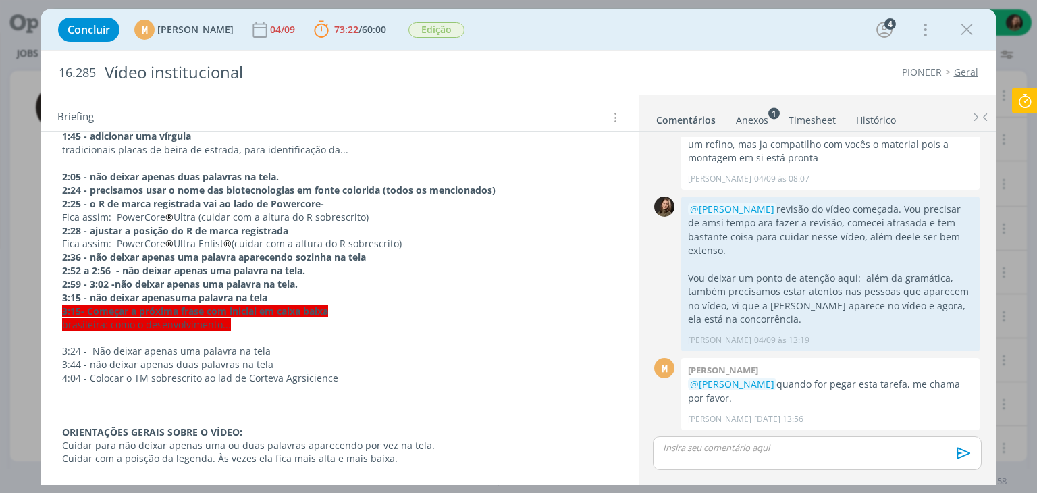
click at [83, 398] on p "dialog" at bounding box center [339, 404] width 555 height 13
click at [250, 398] on p "dialog" at bounding box center [339, 404] width 555 height 13
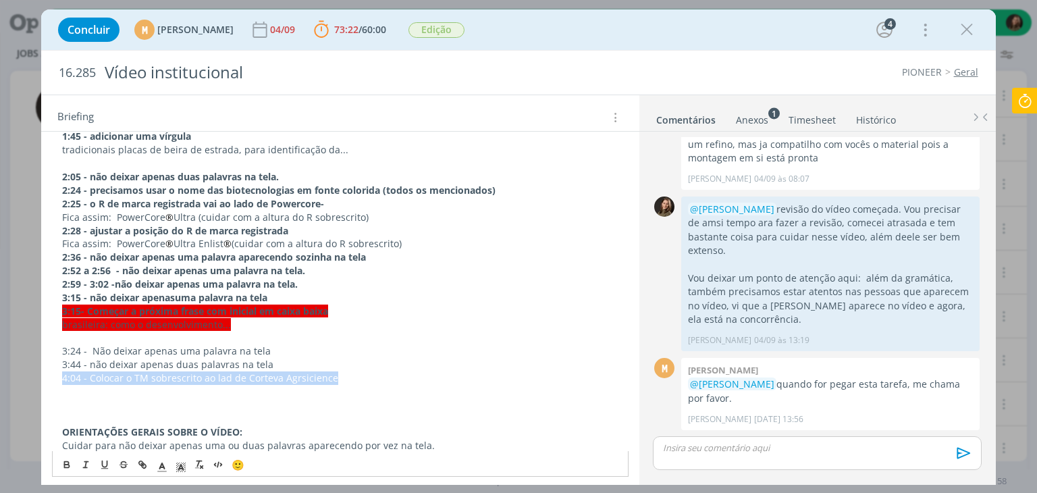
drag, startPoint x: 346, startPoint y: 375, endPoint x: 63, endPoint y: 373, distance: 282.8
click at [63, 373] on p "4:04 - Colocar o TM sobrescrito ao lad de Corteva Agrsicience" at bounding box center [339, 377] width 555 height 13
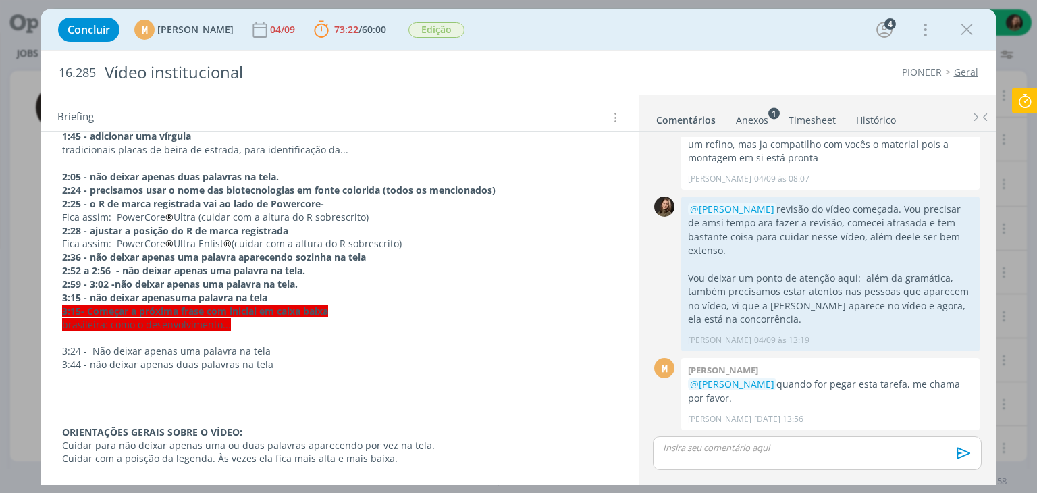
click at [73, 381] on p "dialog" at bounding box center [339, 377] width 555 height 13
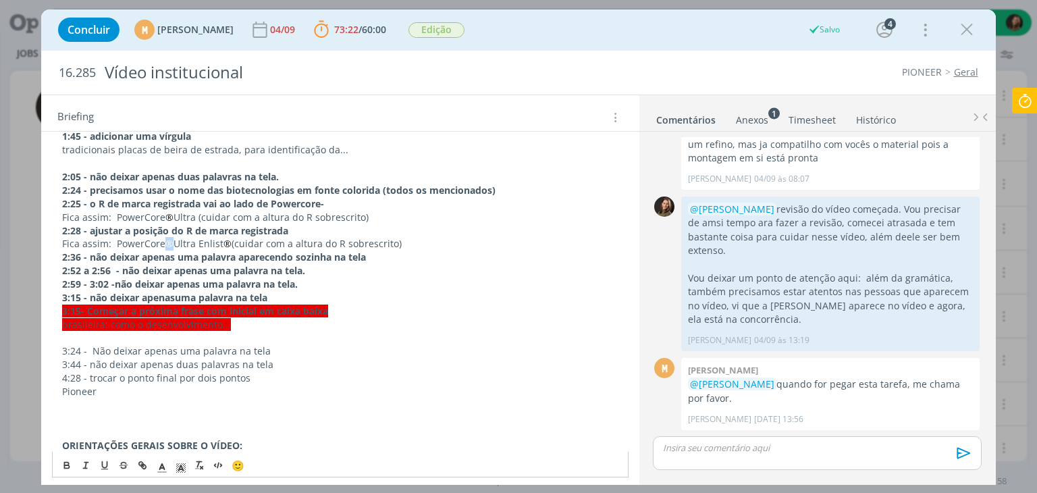
click at [167, 241] on p "Fica assim: PowerCore ® Ultra Enlist ® (cuidar com a altura do R sobrescrito)" at bounding box center [339, 243] width 555 height 13
copy span "®"
click at [99, 387] on p "Pioneer" at bounding box center [339, 391] width 555 height 13
click at [208, 391] on p "Pioneer ®: mais que uma marca" at bounding box center [339, 391] width 555 height 13
click at [134, 386] on span "®: mais que uma marca;" at bounding box center [152, 391] width 112 height 13
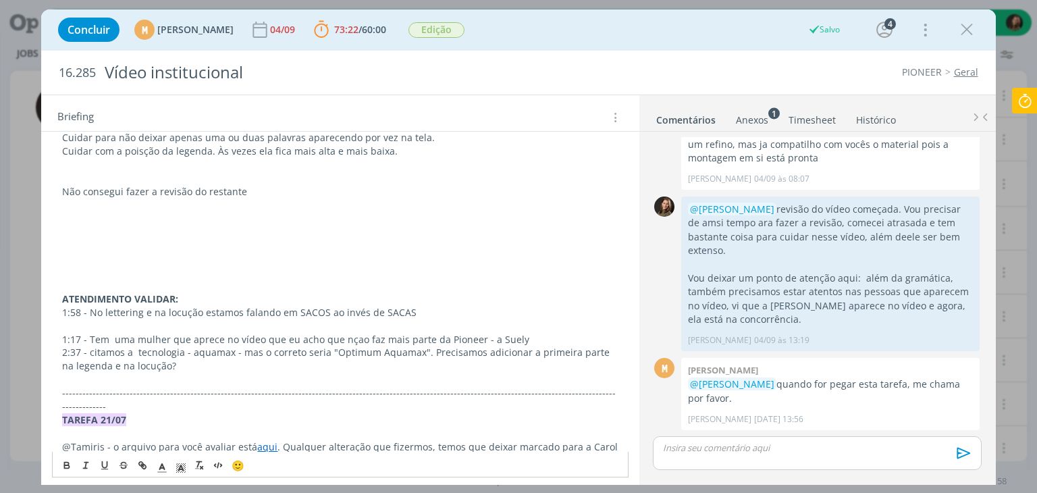
scroll to position [742, 0]
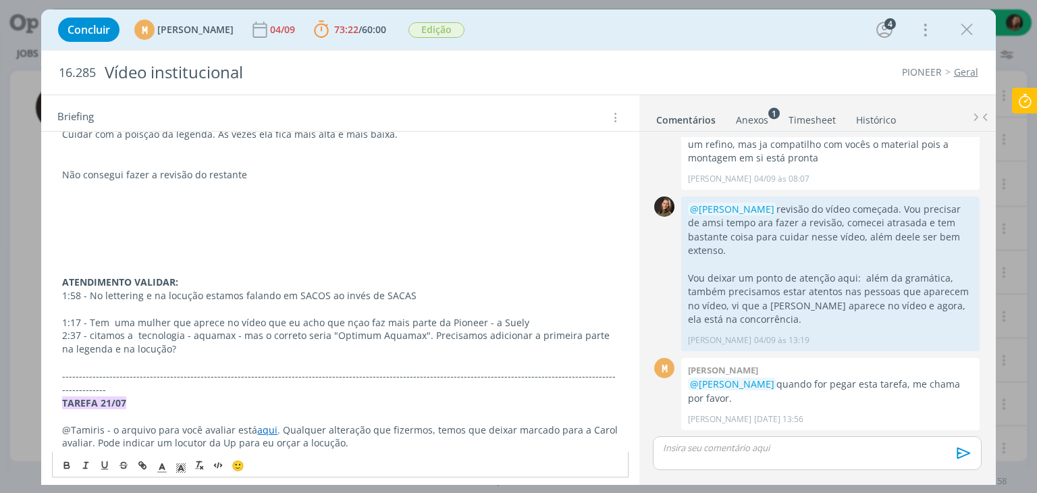
click at [173, 349] on p "2:37 - citamos a tecnologia - aquamax - mas o correto seria "Optimum Aquamax". …" at bounding box center [339, 342] width 555 height 27
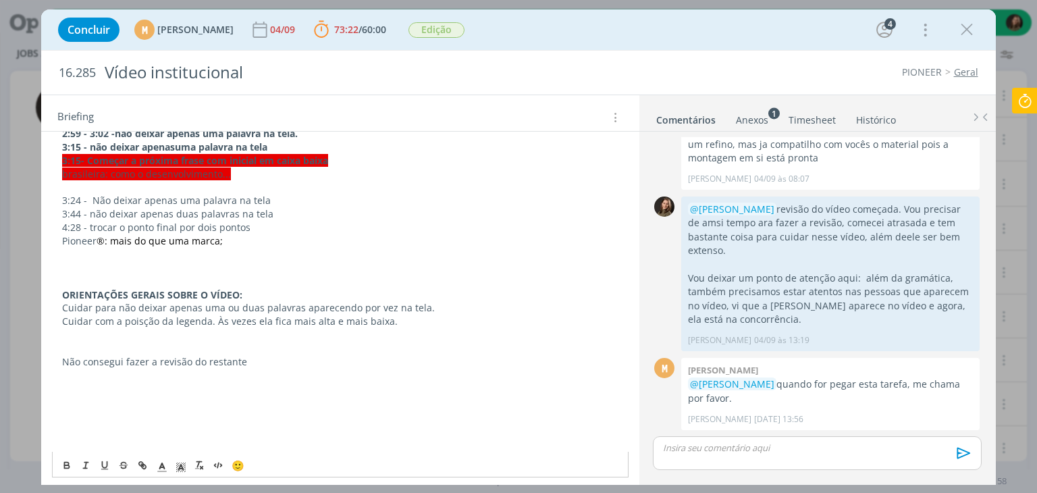
scroll to position [540, 0]
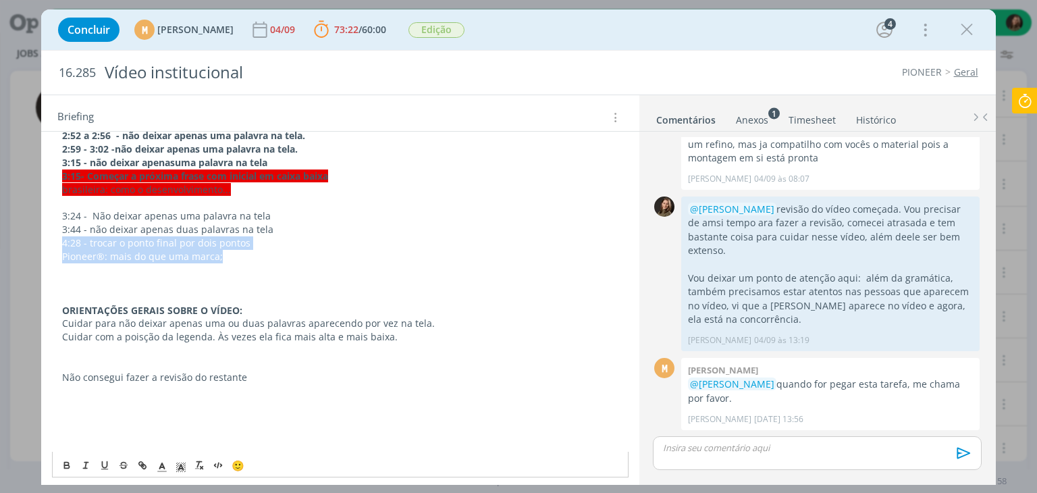
drag, startPoint x: 55, startPoint y: 243, endPoint x: 279, endPoint y: 256, distance: 225.1
copy div "4:28 - trocar o ponto final por dois pontos Pioneer ®: mais do que uma marca;"
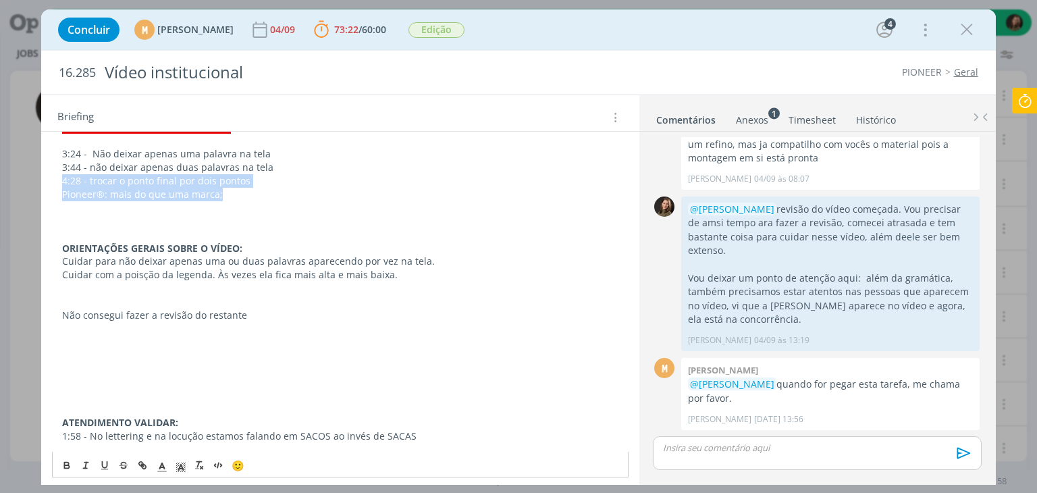
scroll to position [675, 0]
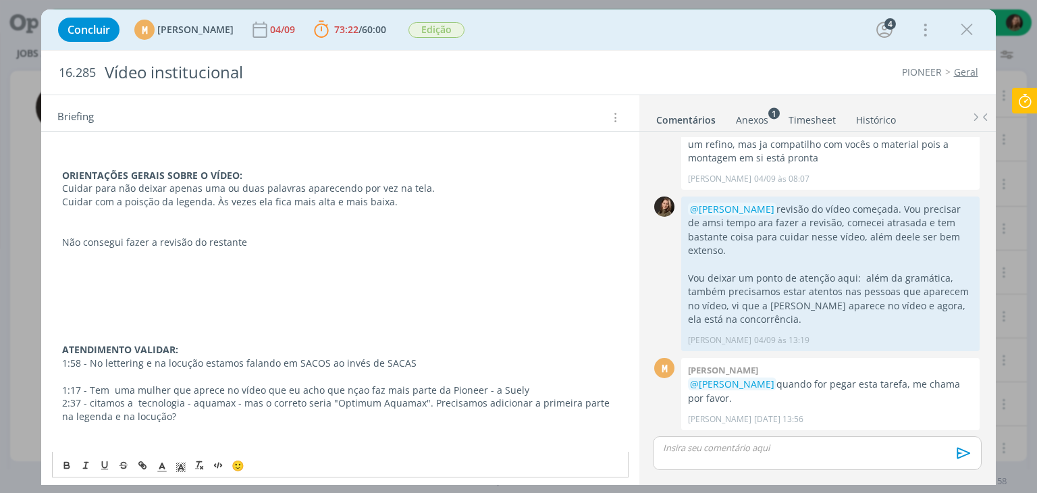
click at [86, 430] on p "dialog" at bounding box center [339, 429] width 555 height 13
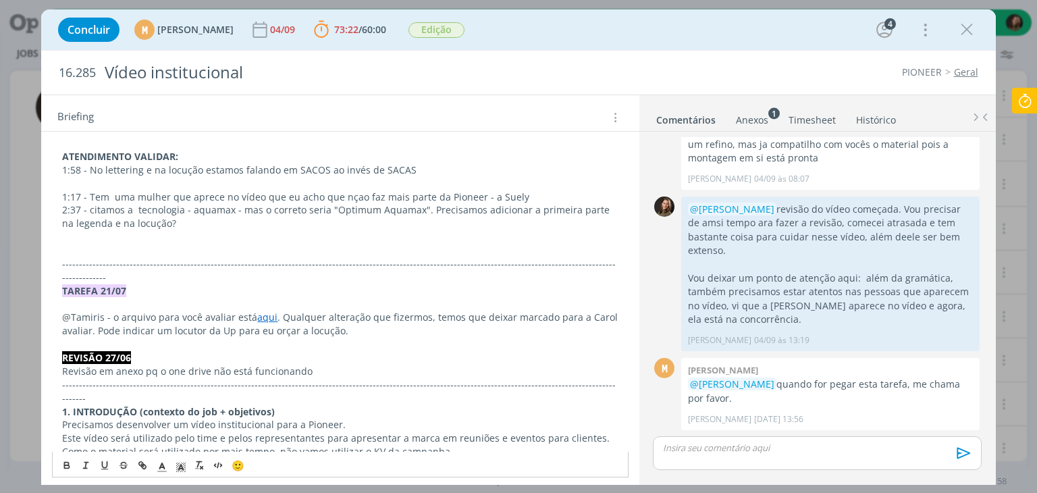
scroll to position [877, 0]
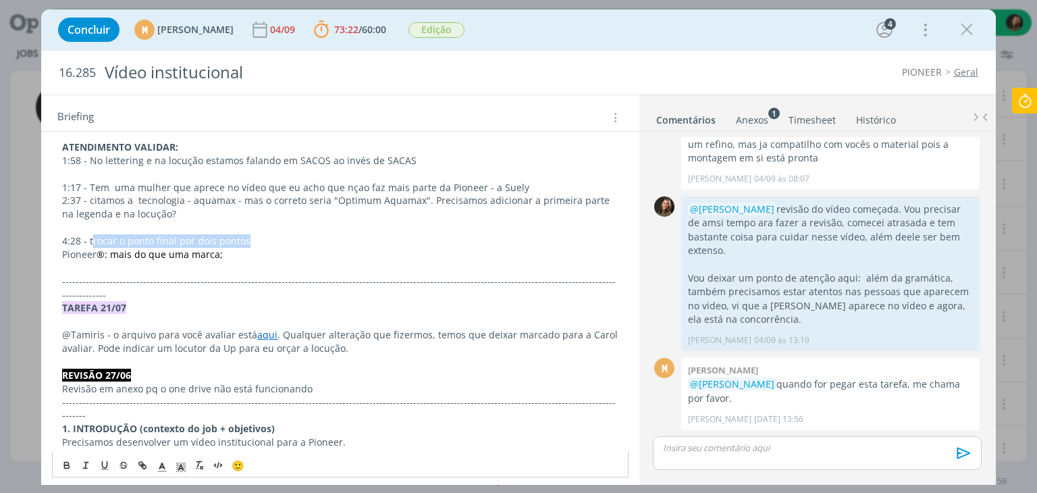
drag, startPoint x: 236, startPoint y: 242, endPoint x: 93, endPoint y: 246, distance: 142.4
click at [94, 241] on p "4:28 - trocar o ponto final por dois pontos" at bounding box center [339, 240] width 555 height 13
drag, startPoint x: 247, startPoint y: 233, endPoint x: 91, endPoint y: 237, distance: 155.9
click at [91, 237] on p "4:28 - trocar o ponto final por dois pontos" at bounding box center [339, 240] width 555 height 13
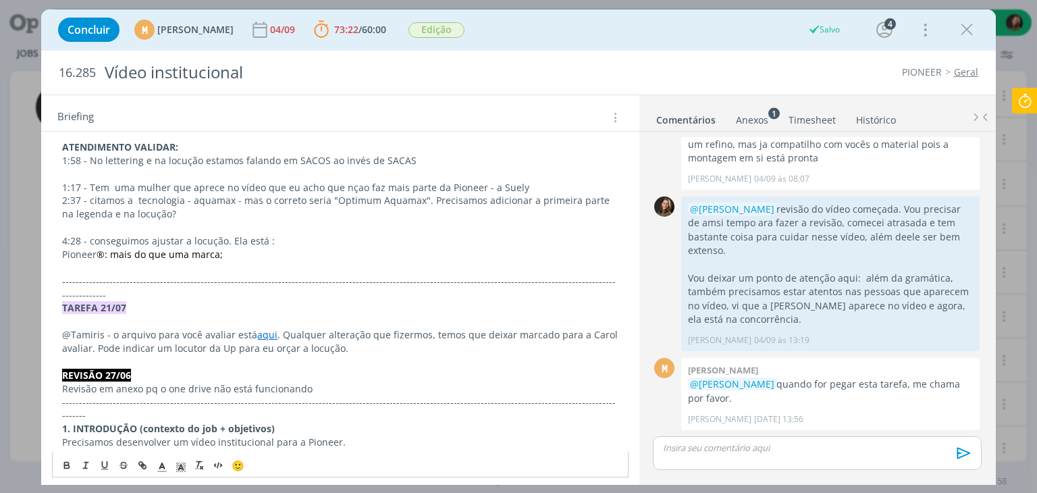
drag, startPoint x: 215, startPoint y: 262, endPoint x: 146, endPoint y: 259, distance: 68.9
click at [51, 263] on div "Pasta do job aqui REVISÃO VÍDEO 04/09 0:45 - deixar a descrição dos itens na me…" at bounding box center [339, 228] width 597 height 1613
drag, startPoint x: 138, startPoint y: 257, endPoint x: 104, endPoint y: 256, distance: 33.8
click at [95, 257] on div "Pasta do job aqui REVISÃO VÍDEO 04/09 0:45 - deixar a descrição dos itens na me…" at bounding box center [340, 221] width 576 height 1566
click at [163, 254] on span "®: mais do que uma marca;" at bounding box center [159, 254] width 126 height 13
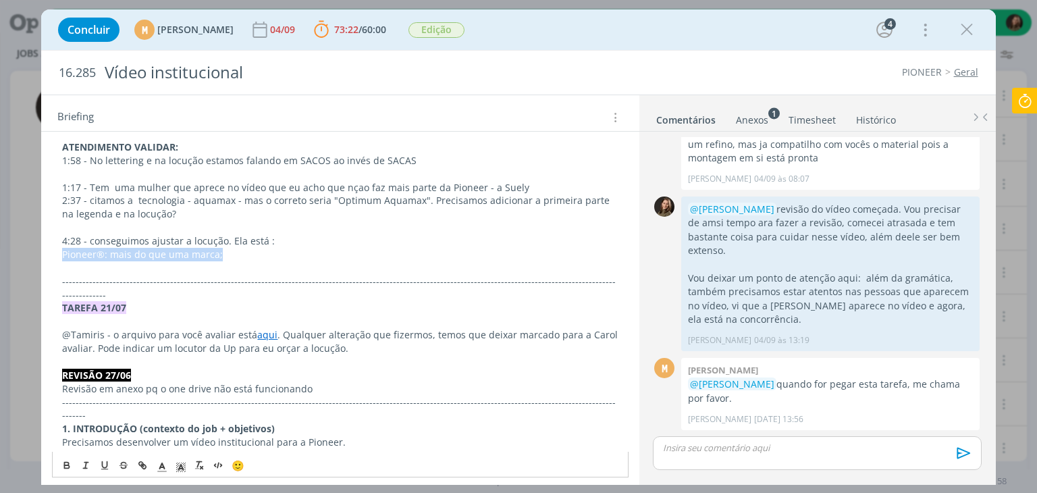
drag, startPoint x: 223, startPoint y: 254, endPoint x: 35, endPoint y: 252, distance: 187.6
click at [32, 254] on div "Concluir M Mariana Kochenborger 04/09 73:22 / 60:00 Parar Apontar Data * 11/09/…" at bounding box center [518, 246] width 1037 height 493
copy p "Pioneer ®: mais do que uma marca;"
click at [277, 234] on p "4:28 - conseguimos ajustar a locução. Ela está :" at bounding box center [339, 240] width 555 height 13
click at [62, 254] on p "Pioneer ®: mais do que uma marca;" at bounding box center [339, 254] width 555 height 13
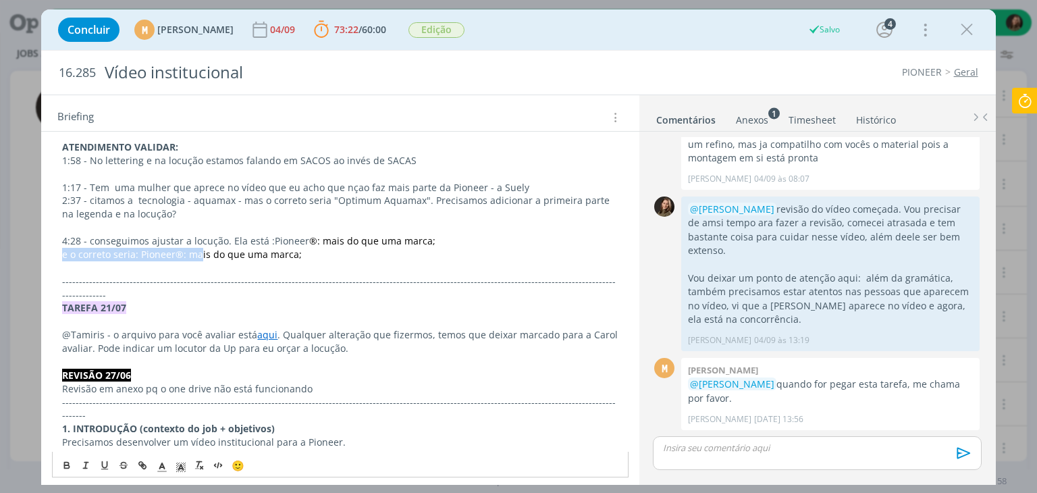
drag, startPoint x: 416, startPoint y: 237, endPoint x: 254, endPoint y: 250, distance: 162.5
click at [205, 251] on div "Pasta do job aqui REVISÃO VÍDEO 04/09 0:45 - deixar a descrição dos itens na me…" at bounding box center [340, 221] width 576 height 1566
click at [265, 250] on span "®: mais do que uma marca;" at bounding box center [238, 254] width 126 height 13
click at [275, 236] on span "Pioneer" at bounding box center [292, 240] width 34 height 13
click at [229, 238] on p "4:28 - conseguimos ajustar a locução. Ela está : Pioneer ®: mais do que uma mar…" at bounding box center [339, 240] width 555 height 13
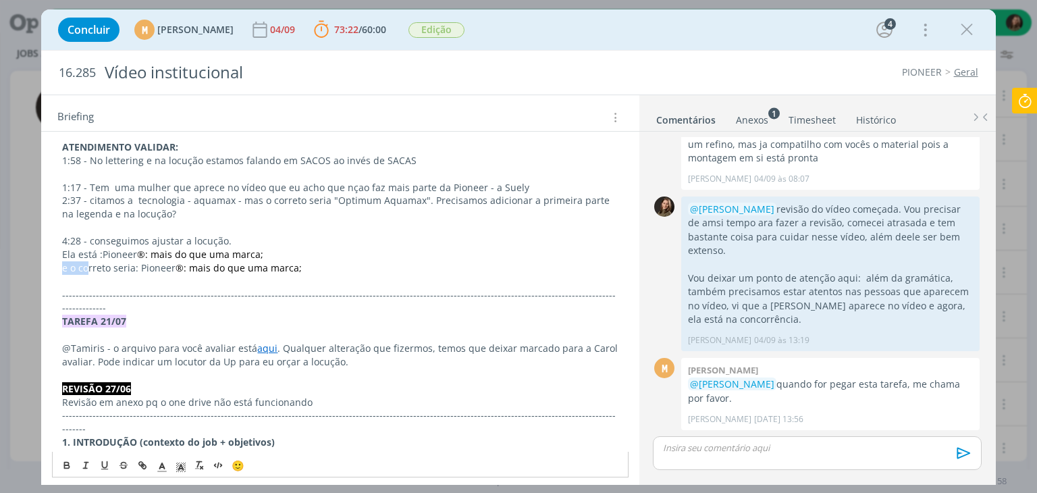
drag, startPoint x: 81, startPoint y: 266, endPoint x: 45, endPoint y: 268, distance: 36.5
click at [45, 268] on div "Pasta do job aqui REVISÃO VÍDEO 04/09 0:45 - deixar a descrição dos itens na me…" at bounding box center [339, 235] width 597 height 1626
click at [229, 238] on p "4:28 - conseguimos ajustar a locução." at bounding box center [339, 240] width 555 height 13
click at [183, 257] on span "®: mais do que uma marca;" at bounding box center [200, 254] width 126 height 13
click at [293, 265] on p "O correto seria: Pioneer ®: mais do que uma marca;" at bounding box center [339, 267] width 555 height 13
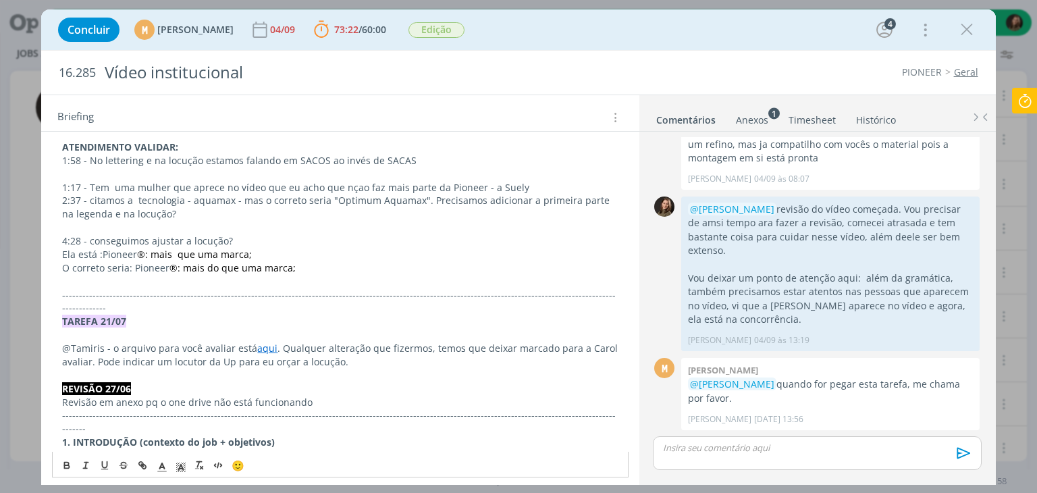
click at [175, 253] on span "®: mais que uma marca;" at bounding box center [194, 254] width 115 height 13
click at [288, 264] on p "O correto seria: Pioneer ®: mais do que uma marca;" at bounding box center [339, 267] width 555 height 13
drag, startPoint x: 290, startPoint y: 275, endPoint x: 55, endPoint y: 254, distance: 235.8
click at [55, 254] on div "Pasta do job aqui REVISÃO VÍDEO 04/09 0:45 - deixar a descrição dos itens na me…" at bounding box center [340, 227] width 576 height 1578
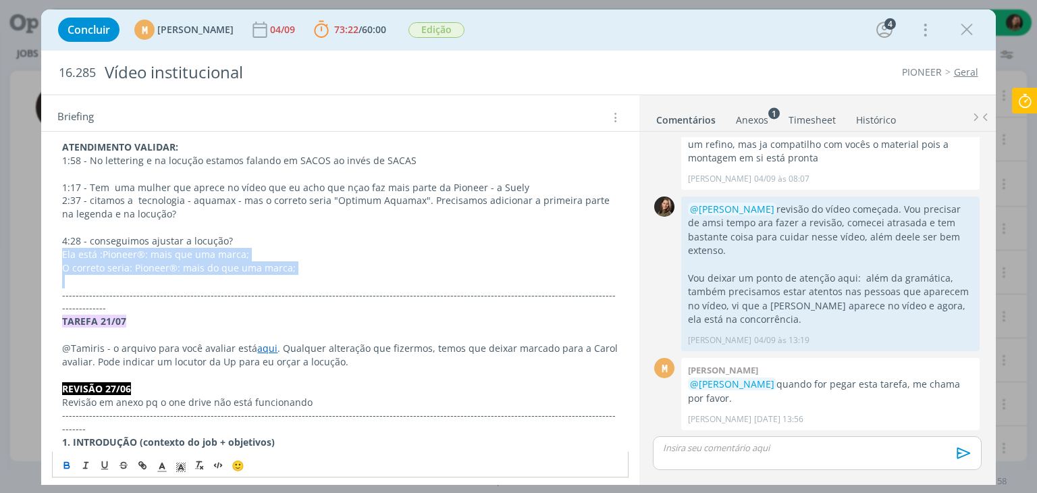
click at [63, 462] on icon "dialog" at bounding box center [66, 465] width 11 height 11
click at [61, 464] on icon "dialog" at bounding box center [66, 465] width 11 height 11
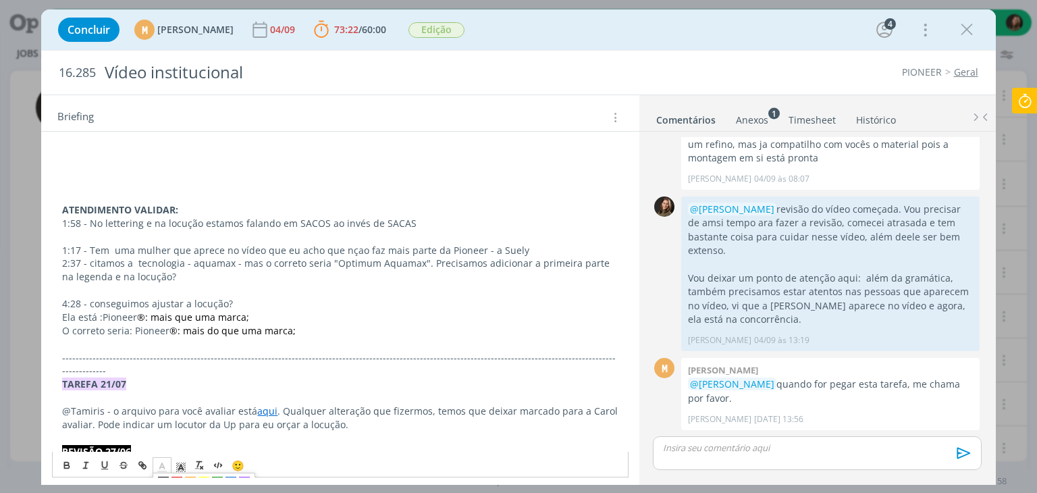
click at [161, 467] on line "dialog" at bounding box center [162, 467] width 3 height 0
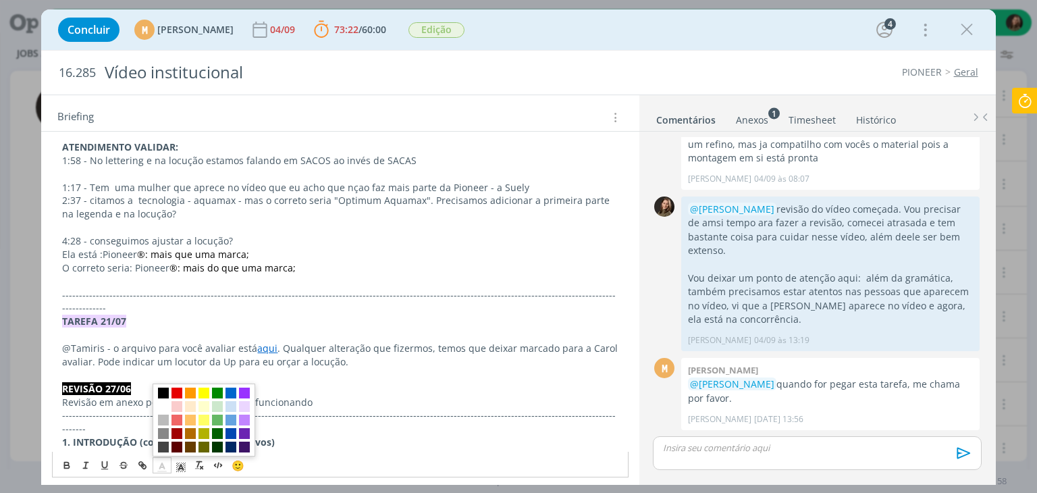
click at [157, 448] on span "dialog" at bounding box center [204, 419] width 103 height 73
click at [158, 449] on span "dialog" at bounding box center [163, 446] width 11 height 11
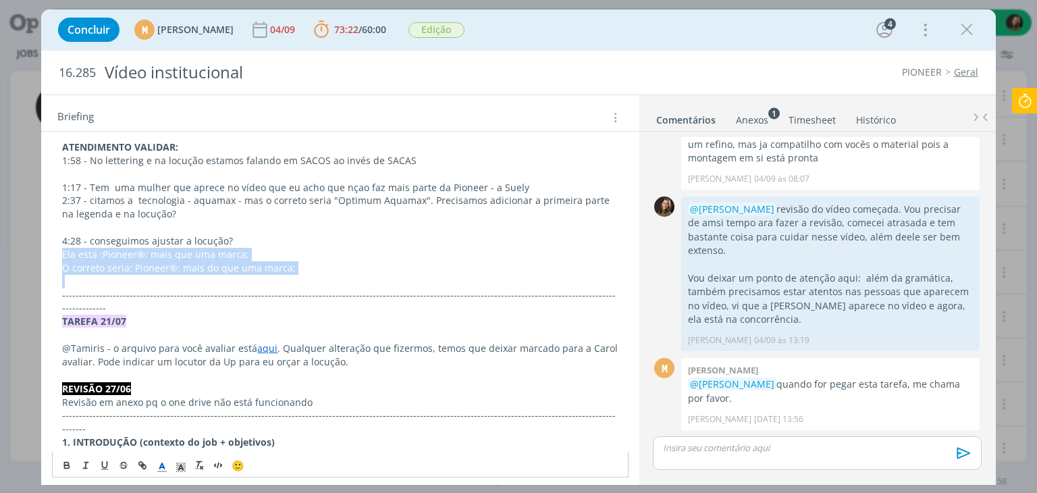
click at [183, 277] on p "dialog" at bounding box center [339, 281] width 555 height 13
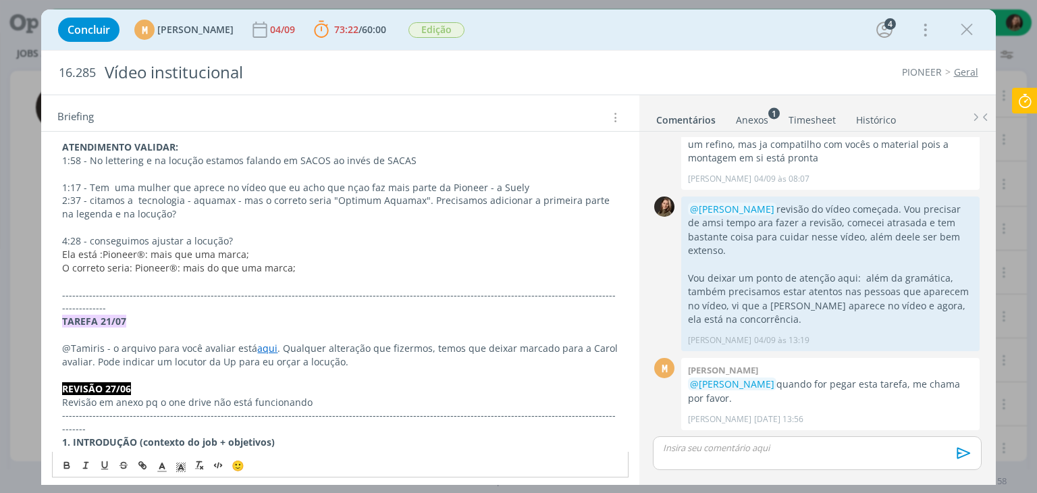
click at [273, 266] on span "®: mais do que uma marca;" at bounding box center [232, 267] width 126 height 13
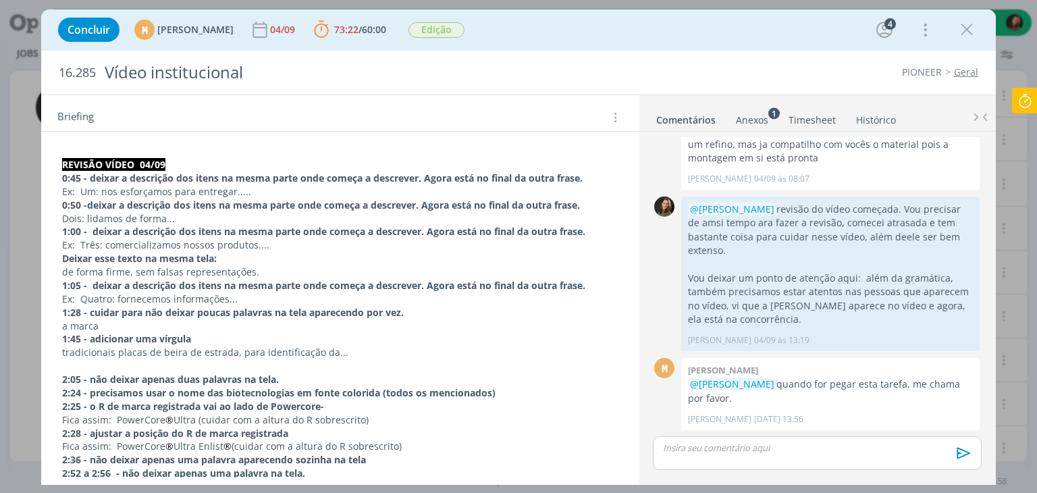
scroll to position [0, 0]
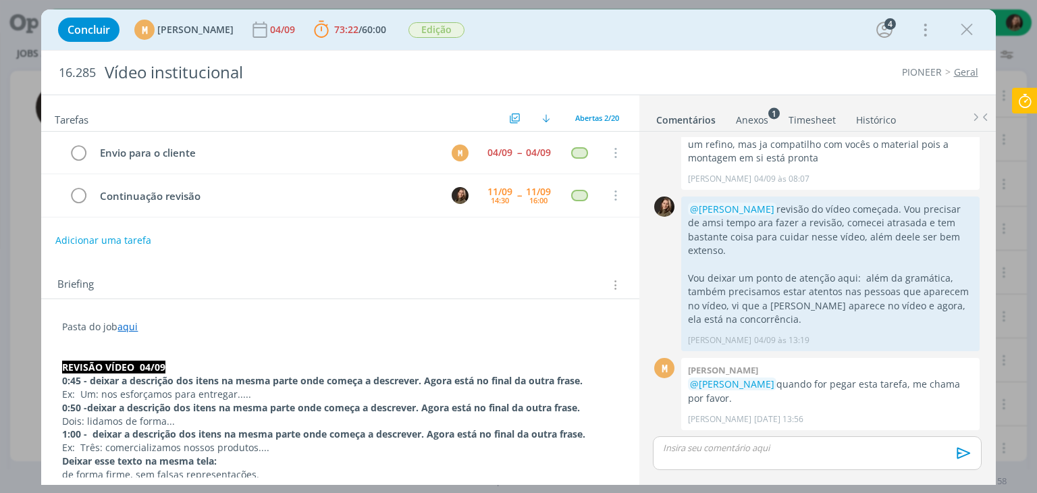
click at [168, 366] on p "REVISÃO VÍDEO 04/09" at bounding box center [339, 366] width 555 height 13
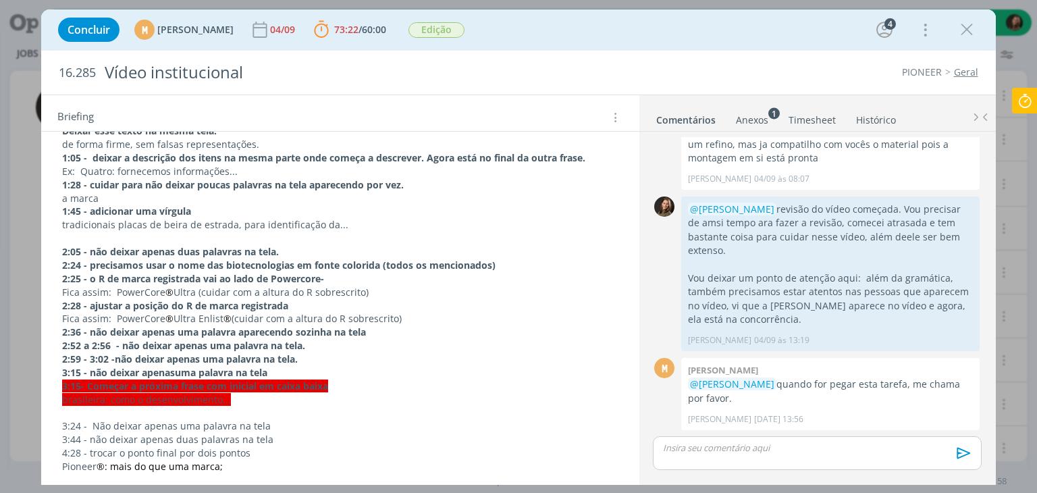
scroll to position [337, 0]
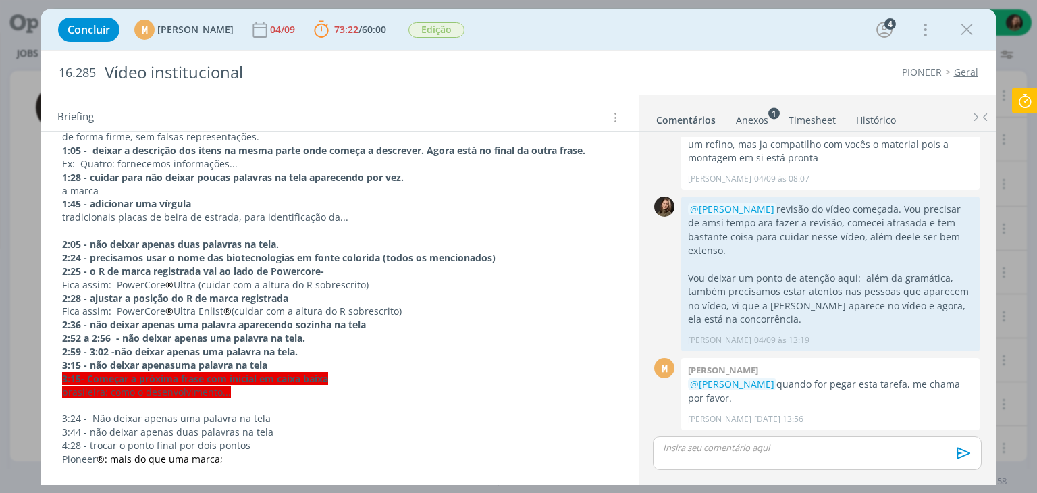
click at [72, 224] on p "dialog" at bounding box center [339, 230] width 555 height 13
click at [86, 226] on p "dialog" at bounding box center [339, 230] width 555 height 13
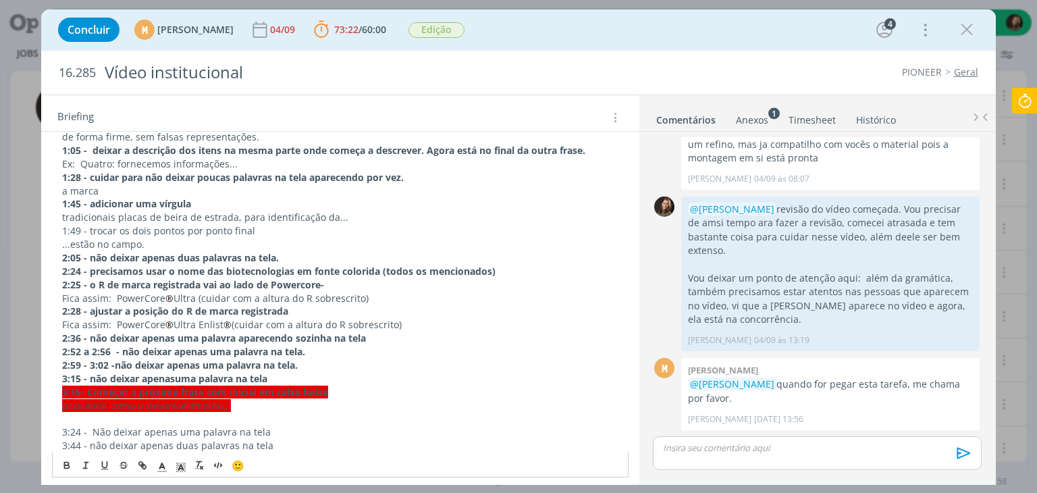
click at [77, 232] on p "1:49 - trocar os dois pontos por ponto final" at bounding box center [339, 230] width 555 height 13
drag, startPoint x: 63, startPoint y: 464, endPoint x: 65, endPoint y: 474, distance: 10.3
click at [64, 464] on icon "dialog" at bounding box center [66, 465] width 11 height 11
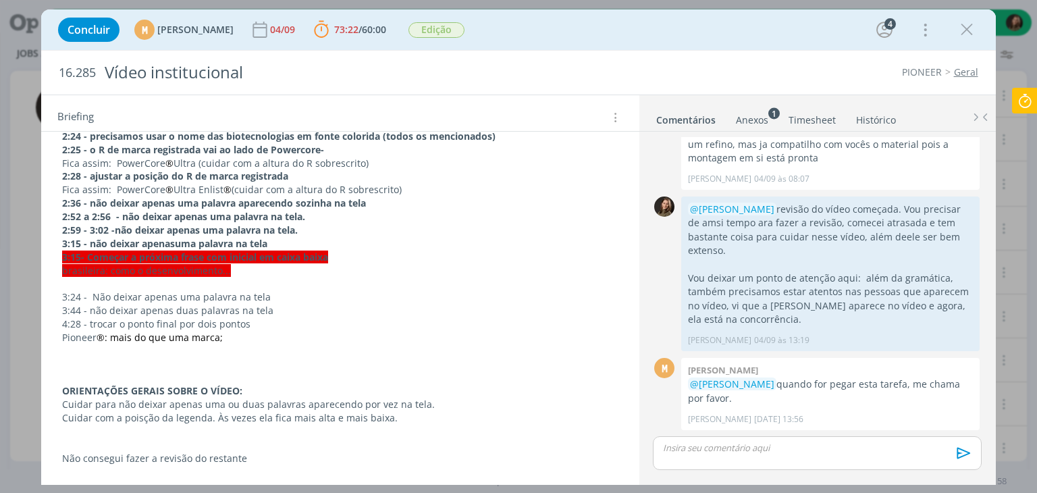
click at [420, 304] on p "3:44 - não deixar apenas duas palavras na tela" at bounding box center [339, 310] width 555 height 13
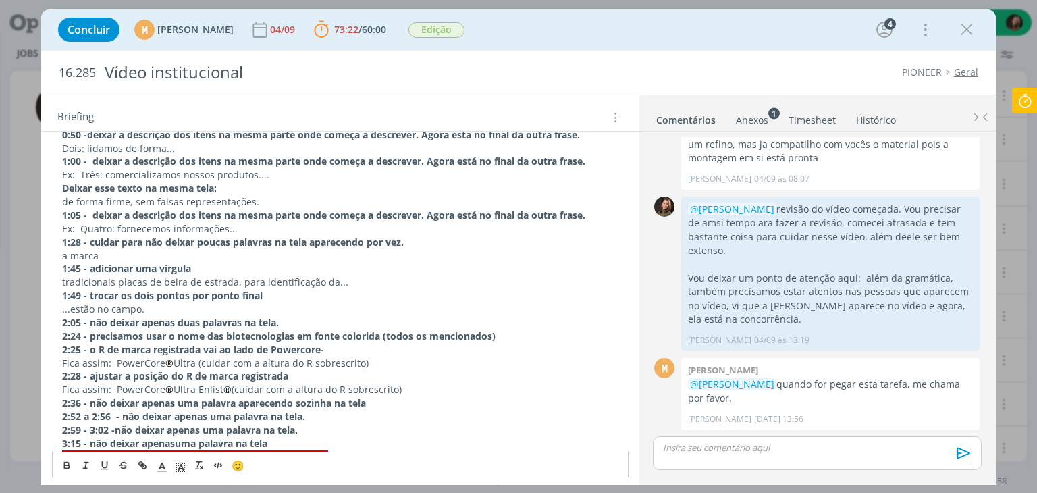
scroll to position [270, 0]
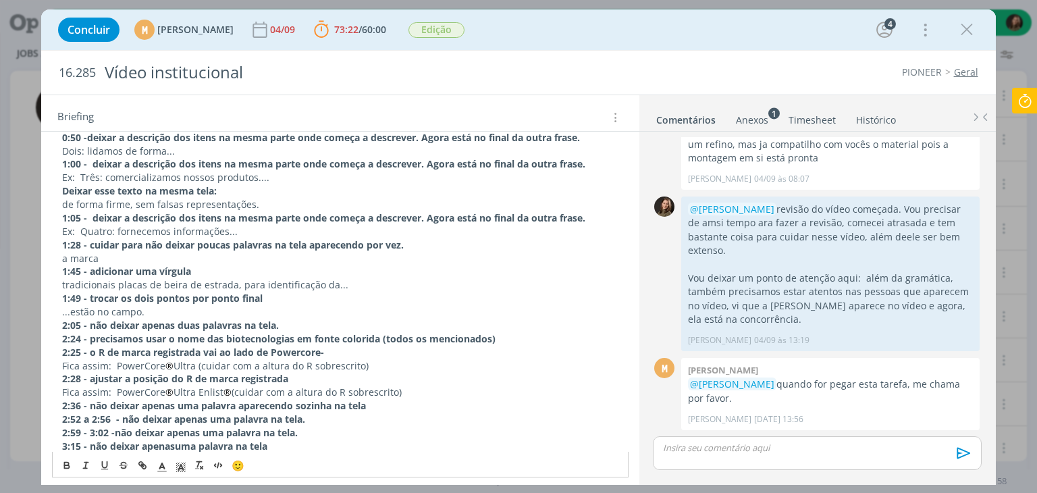
click at [335, 311] on p "...estão no campo." at bounding box center [339, 311] width 555 height 13
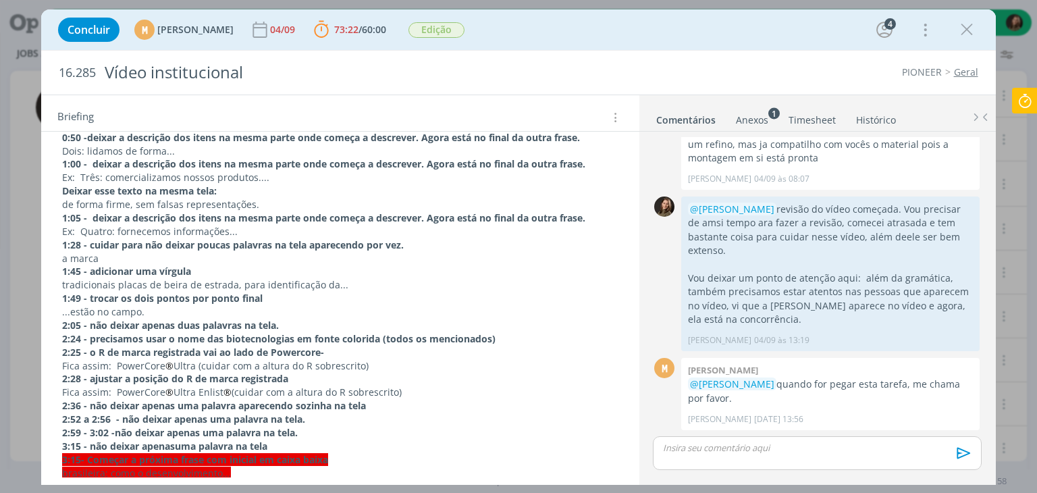
click at [164, 311] on p "...estão no campo." at bounding box center [339, 311] width 555 height 13
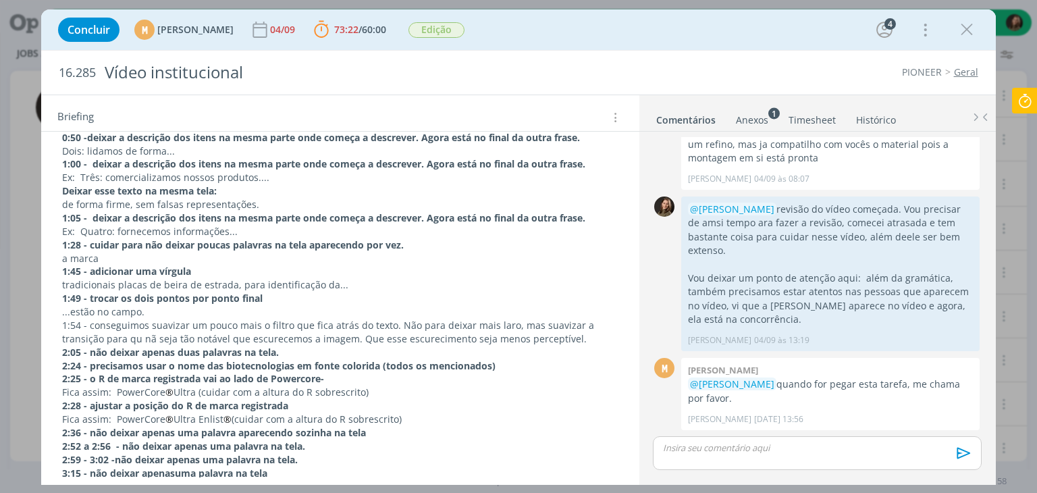
click at [200, 319] on p "1:54 - conseguimos suavizar um pouco mais o filtro que fica atrás do texto. Não…" at bounding box center [339, 332] width 555 height 27
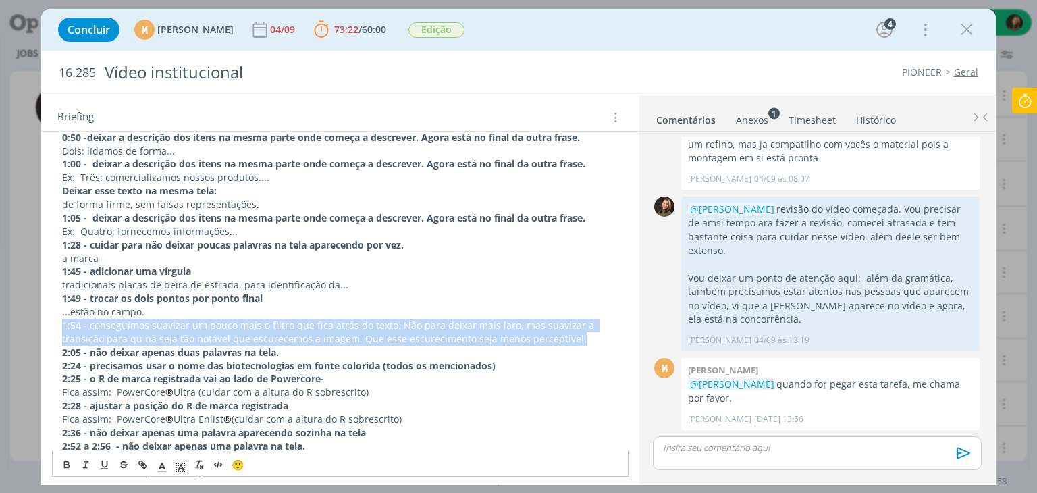
click at [200, 319] on p "1:54 - conseguimos suavizar um pouco mais o filtro que fica atrás do texto. Não…" at bounding box center [339, 332] width 555 height 27
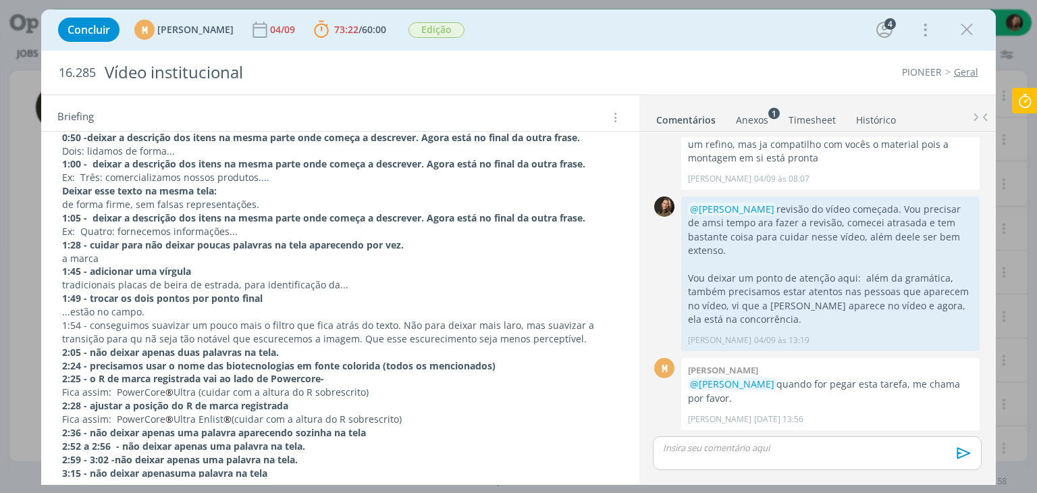
click at [393, 320] on p "1:54 - conseguimos suavizar um pouco mais o filtro que fica atrás do texto. Não…" at bounding box center [339, 332] width 555 height 27
click at [490, 323] on p "1:54 - conseguimos suavizar um pouco mais o filtro que fica atrás do texto. Não…" at bounding box center [339, 332] width 555 height 27
click at [89, 322] on p "1:54 - conseguimos suavizar um pouco mais o filtro que fica atrás do texto. Não…" at bounding box center [339, 332] width 555 height 27
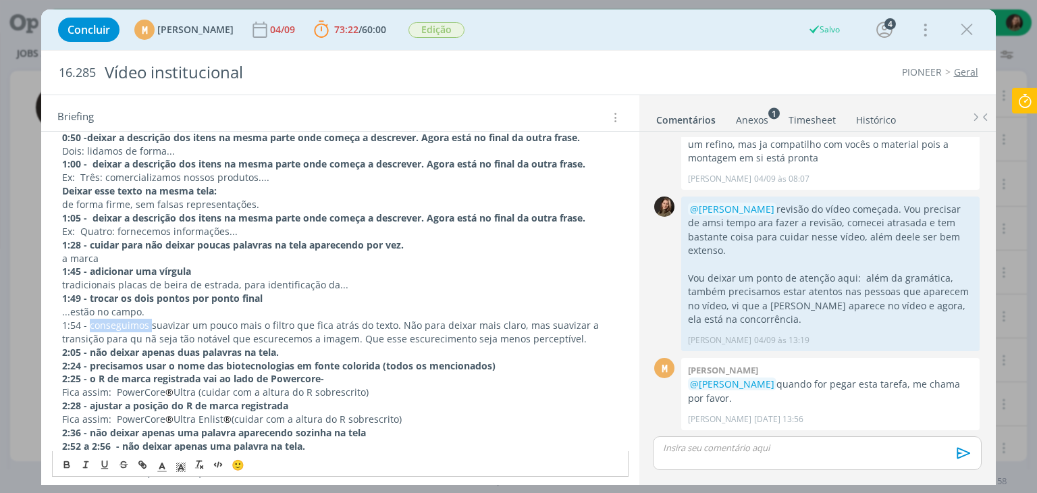
click at [89, 322] on p "1:54 - conseguimos suavizar um pouco mais o filtro que fica atrás do texto. Não…" at bounding box center [339, 332] width 555 height 27
click at [85, 322] on p "1:54 - conseguimos suavizar um pouco mais o filtro que fica atrás do texto. Não…" at bounding box center [339, 332] width 555 height 27
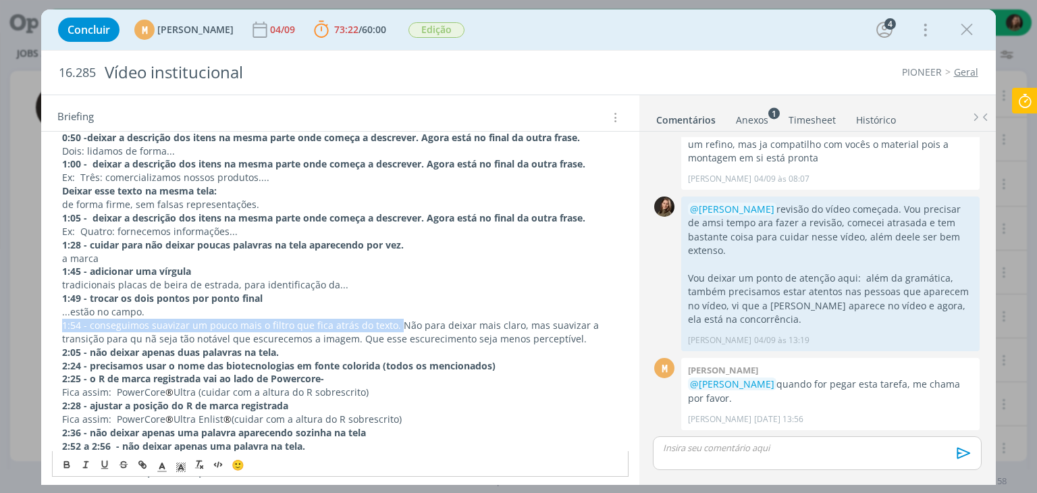
drag, startPoint x: 393, startPoint y: 322, endPoint x: 59, endPoint y: 326, distance: 333.4
drag, startPoint x: 65, startPoint y: 465, endPoint x: 97, endPoint y: 448, distance: 35.9
click at [65, 464] on icon "dialog" at bounding box center [66, 465] width 11 height 11
click at [246, 363] on strong "2:24 - precisamos usar o nome das biotecnologias em fonte colorida (todos os me…" at bounding box center [278, 365] width 433 height 13
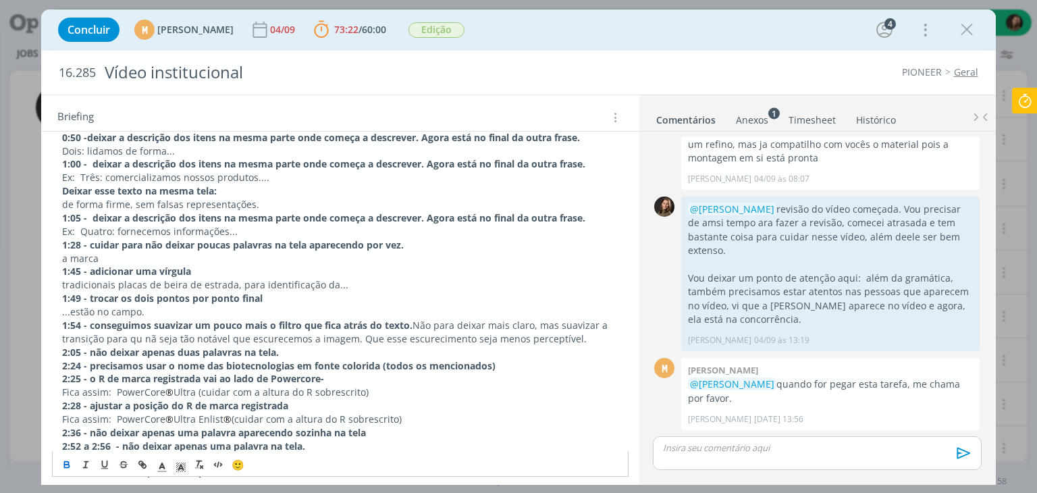
click at [304, 404] on p "2:28 - ajustar a posição do R de marca registrada" at bounding box center [339, 405] width 555 height 13
click at [66, 420] on span "Fica assim: PowerCore" at bounding box center [113, 418] width 103 height 13
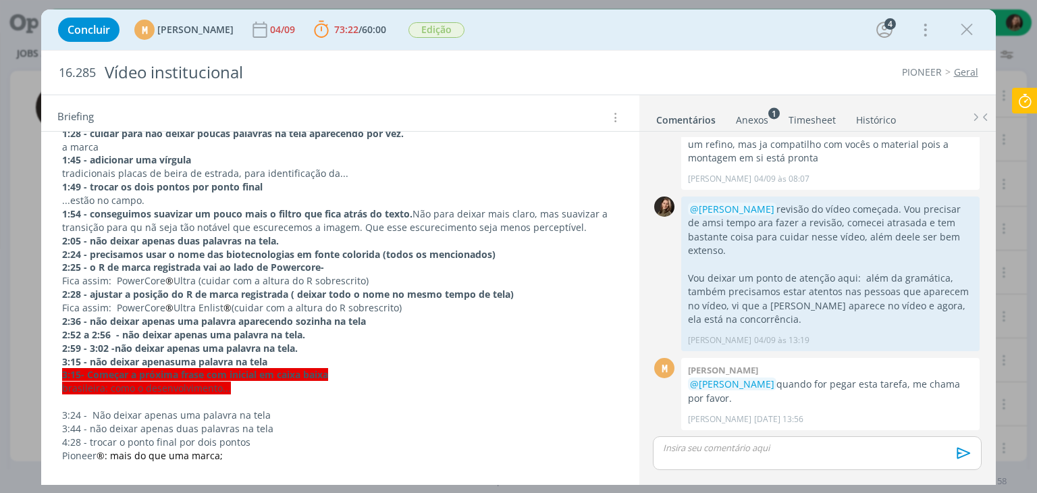
scroll to position [405, 0]
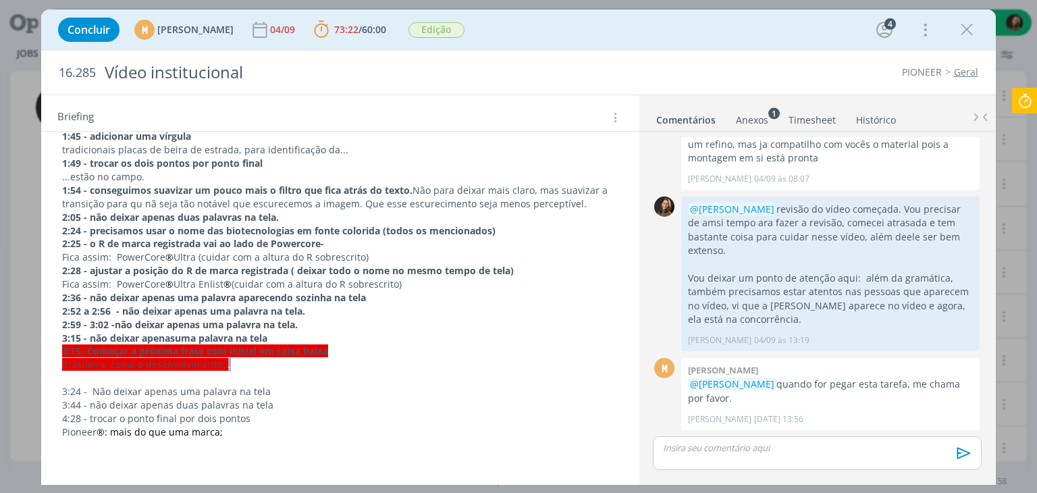
click at [226, 368] on span "brasileira: como o desenvolvimento..." at bounding box center [146, 364] width 169 height 13
drag, startPoint x: 238, startPoint y: 368, endPoint x: 58, endPoint y: 349, distance: 181.2
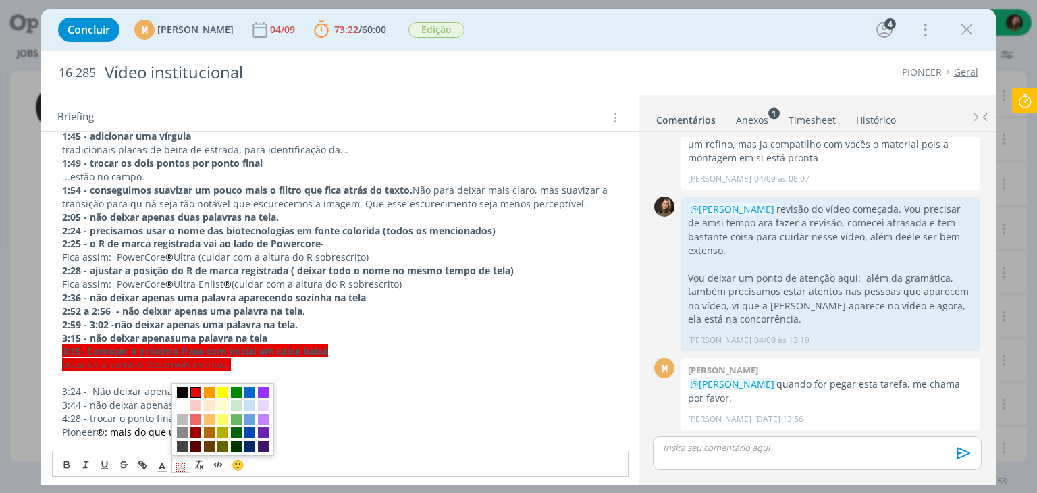
click at [179, 467] on polyline "dialog" at bounding box center [181, 466] width 5 height 5
click at [183, 401] on span "dialog" at bounding box center [182, 406] width 11 height 11
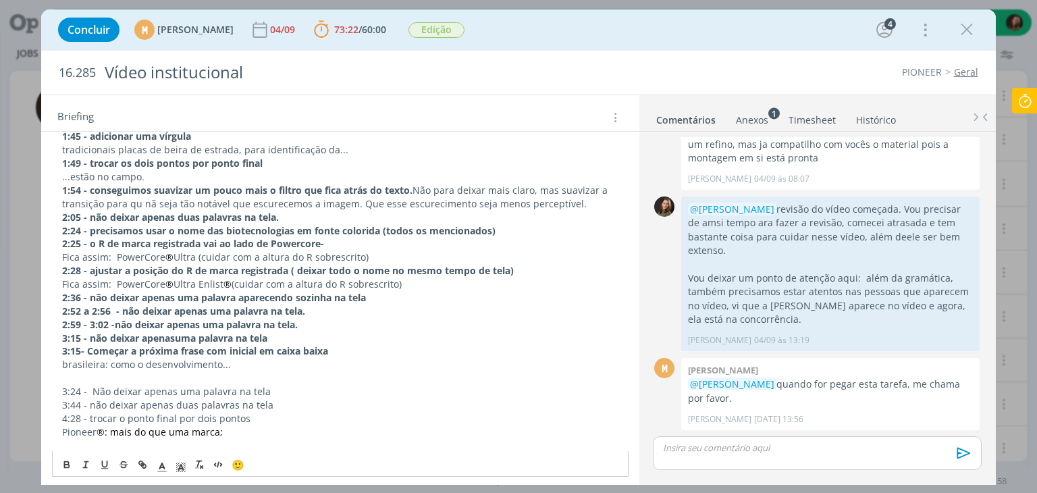
click at [146, 371] on p "dialog" at bounding box center [339, 377] width 555 height 13
click at [331, 326] on p "2:59 - 3:02 - não deixar apenas uma palavra na tela." at bounding box center [339, 324] width 555 height 13
click at [218, 385] on p "3:24 - Não deixar apenas uma palavra na tela" at bounding box center [339, 391] width 555 height 13
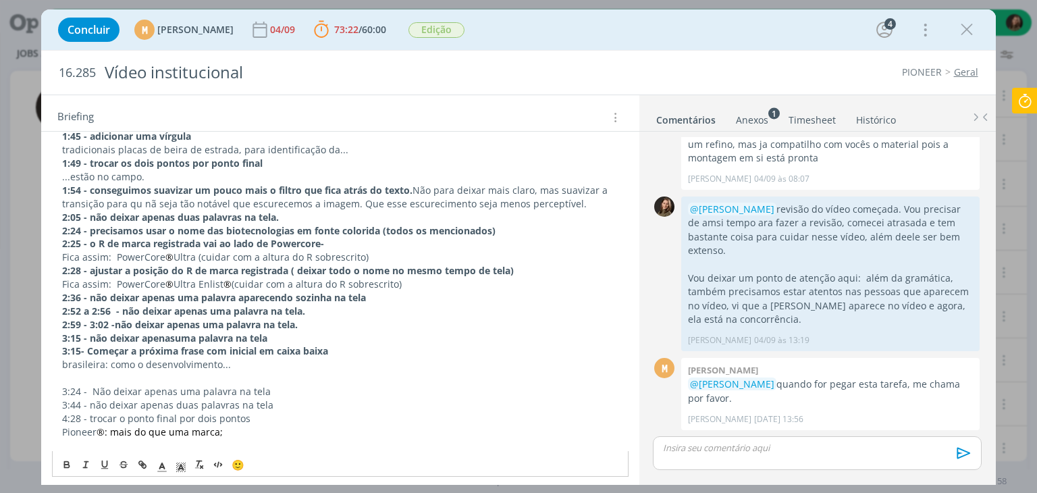
click at [283, 402] on p "3:44 - não deixar apenas duas palavras na tela" at bounding box center [339, 404] width 555 height 13
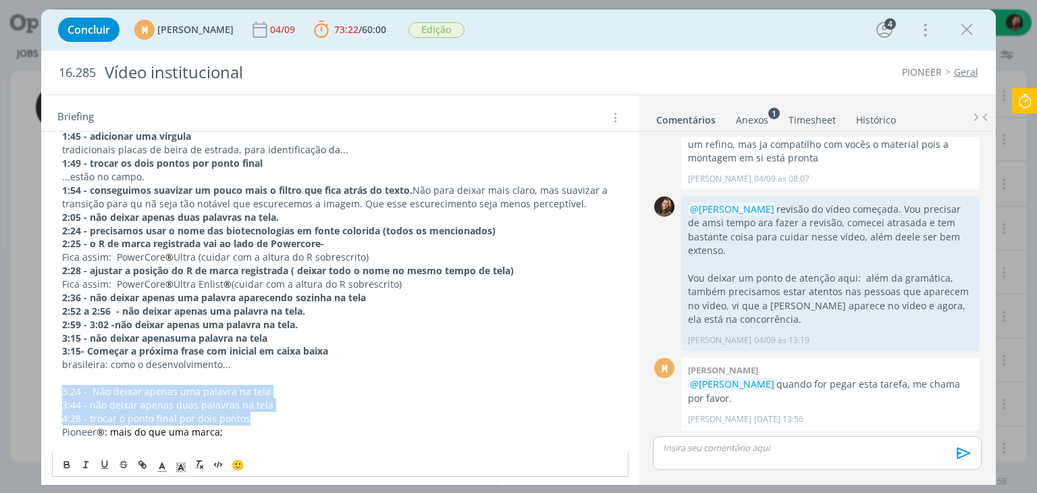
drag, startPoint x: 251, startPoint y: 417, endPoint x: 38, endPoint y: 389, distance: 215.1
click at [38, 389] on div "Concluir M Mariana Kochenborger 04/09 73:22 / 60:00 Parar Apontar Data * 11/09/…" at bounding box center [518, 246] width 1037 height 493
click at [63, 463] on icon "dialog" at bounding box center [66, 465] width 11 height 11
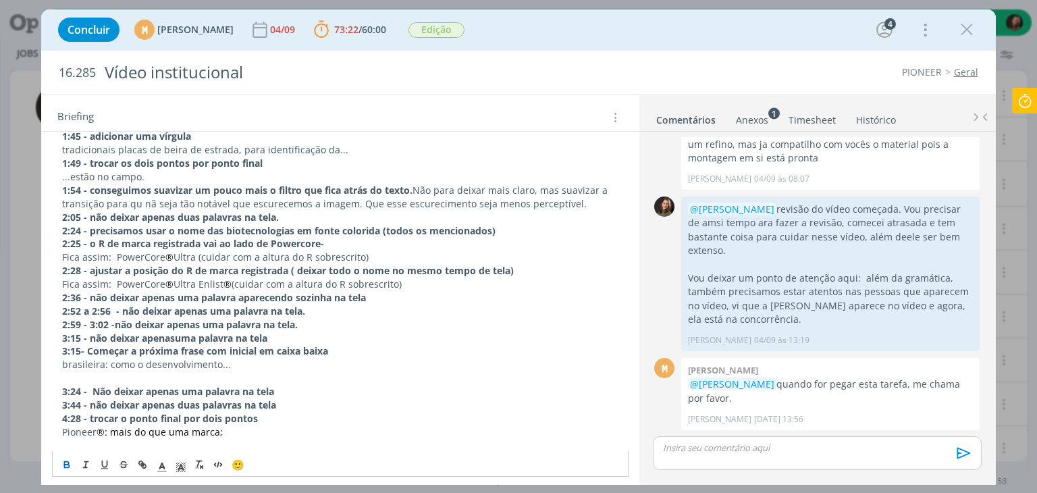
click at [146, 360] on p "brasileira: como o desenvolvimento..." at bounding box center [339, 364] width 555 height 13
click at [129, 371] on p "dialog" at bounding box center [339, 377] width 555 height 13
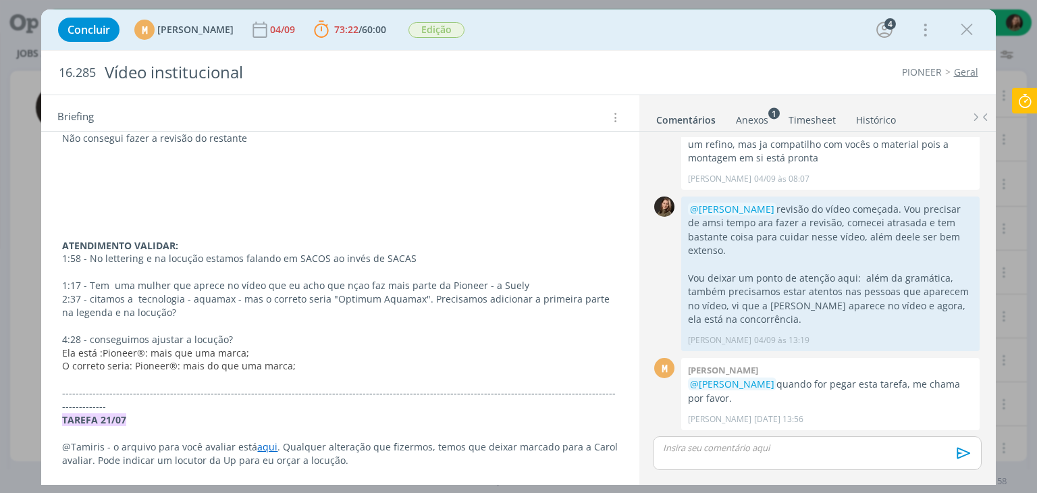
scroll to position [877, 0]
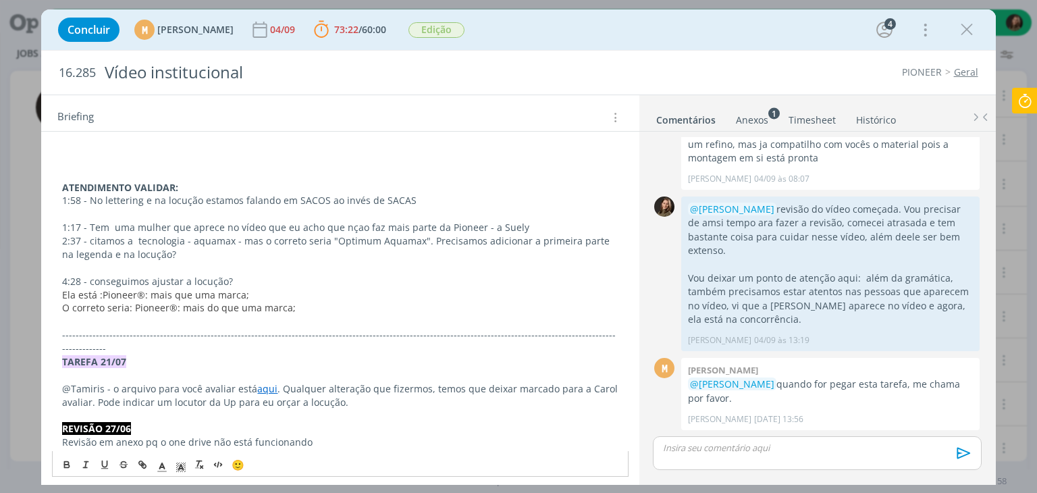
click at [167, 275] on p "4:28 - conseguimos ajustar a locução?" at bounding box center [339, 281] width 555 height 13
click at [128, 281] on p "4:28 - conseguimos ajustar a locução?" at bounding box center [339, 281] width 555 height 13
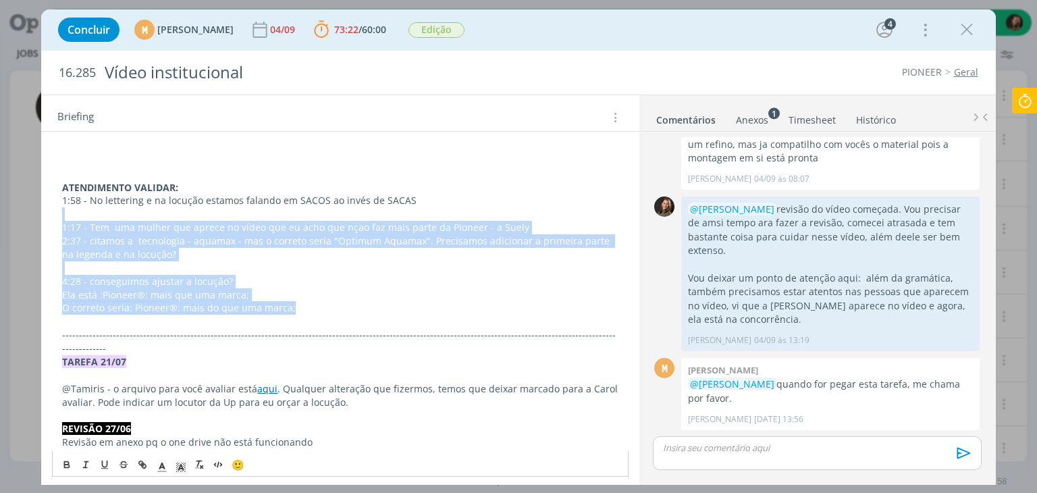
drag, startPoint x: 329, startPoint y: 296, endPoint x: 107, endPoint y: 207, distance: 239.0
click at [107, 207] on div "Pasta do job aqui REVISÃO VÍDEO 04/09- 11/09 0:45 - deixar a descrição dos iten…" at bounding box center [340, 247] width 576 height 1619
click at [118, 258] on div "Pasta do job aqui REVISÃO VÍDEO 04/09- 11/09 0:45 - deixar a descrição dos iten…" at bounding box center [340, 247] width 576 height 1619
click at [196, 257] on p "2:37 - citamos a tecnologia - aquamax - mas o correto seria "Optimum Aquamax". …" at bounding box center [339, 247] width 555 height 27
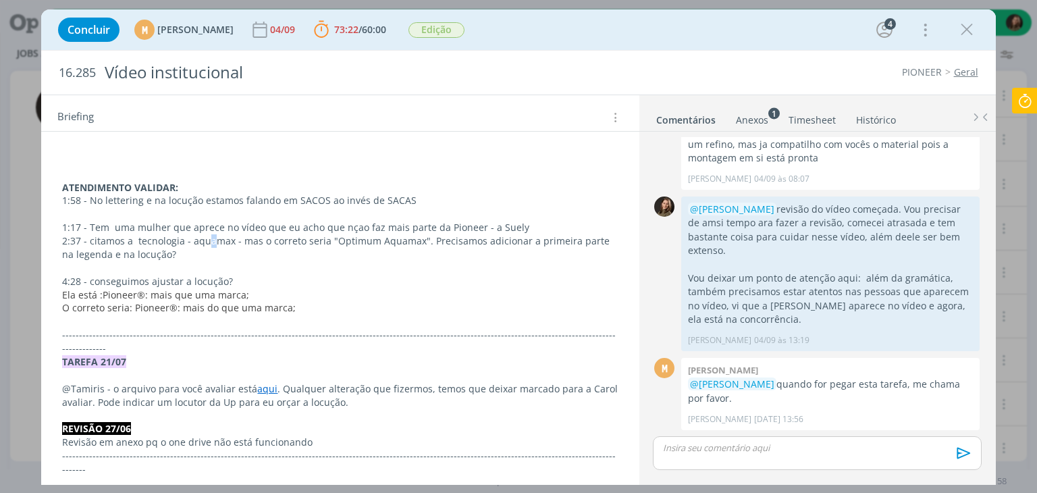
click at [211, 243] on p "2:37 - citamos a tecnologia - aquamax - mas o correto seria "Optimum Aquamax". …" at bounding box center [339, 247] width 555 height 27
click at [429, 224] on p "1:17 - Tem uma mulher que aprece no vídeo que eu acho que nçao faz mais parte d…" at bounding box center [339, 227] width 555 height 13
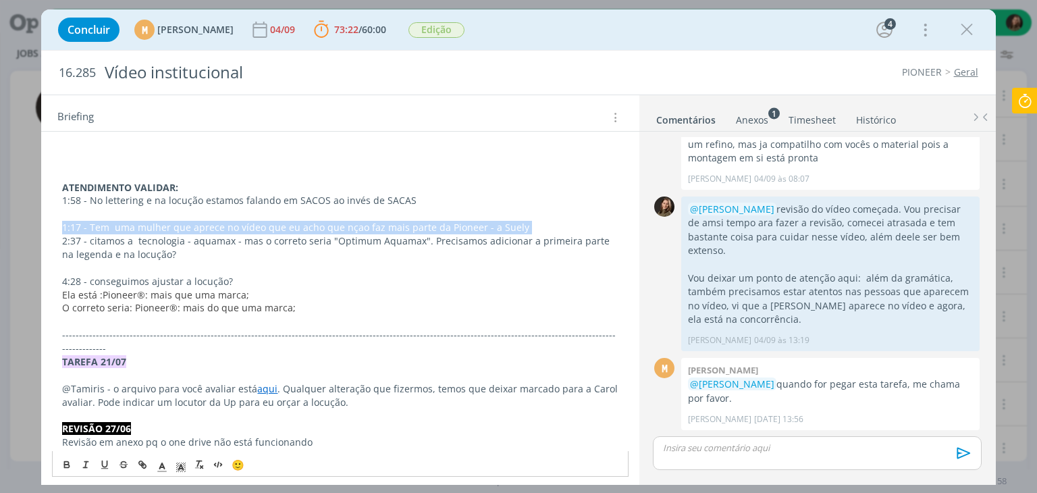
click at [429, 224] on p "1:17 - Tem uma mulher que aprece no vídeo que eu acho que nçao faz mais parte d…" at bounding box center [339, 227] width 555 height 13
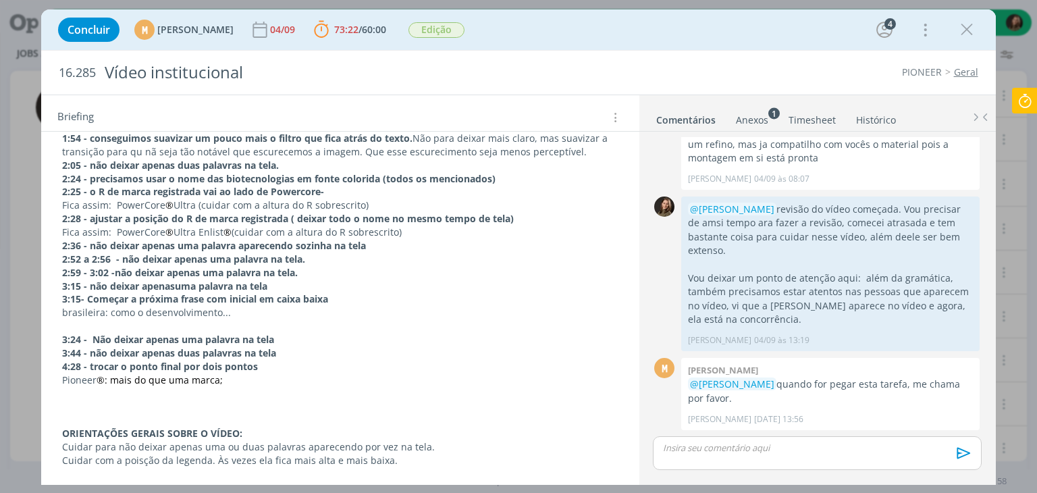
scroll to position [472, 0]
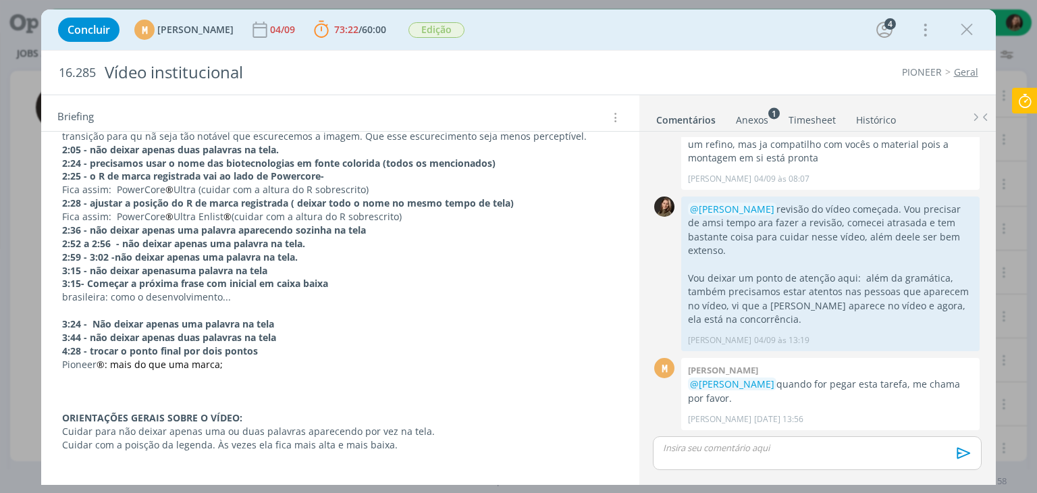
click at [283, 321] on p "3:24 - Não deixar apenas uma palavra na tela" at bounding box center [339, 323] width 555 height 13
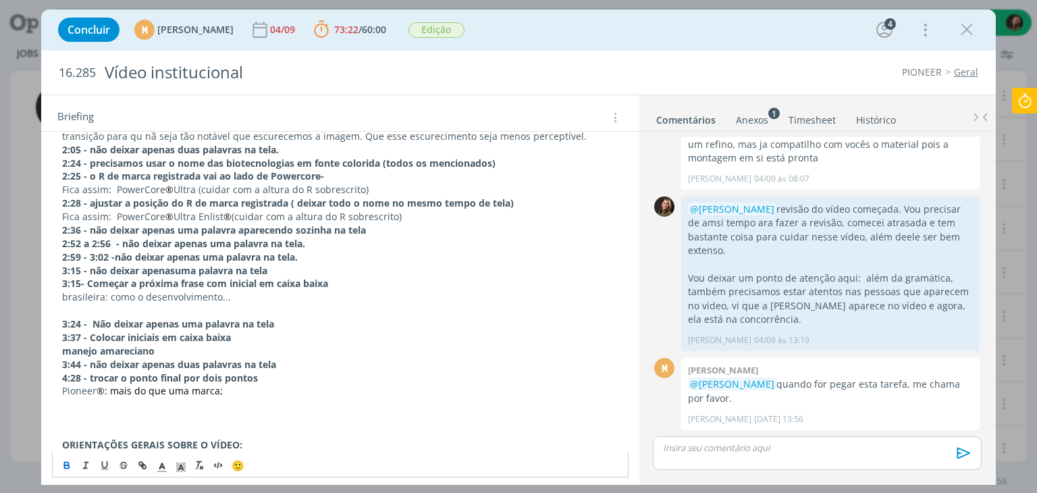
click at [114, 348] on strong "manejo amareciano" at bounding box center [108, 350] width 92 height 13
click at [63, 468] on icon "dialog" at bounding box center [66, 465] width 11 height 11
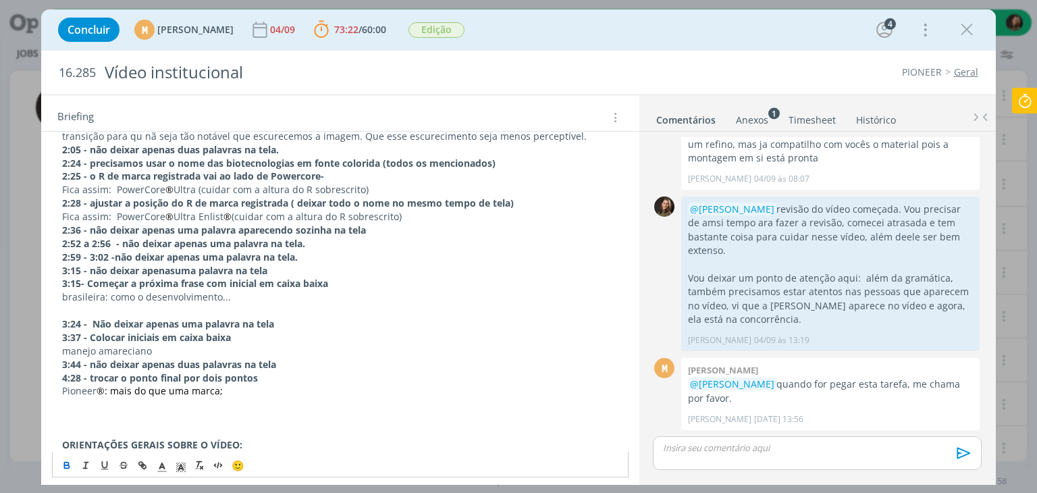
click at [183, 349] on p "manejo amareciano" at bounding box center [339, 350] width 555 height 13
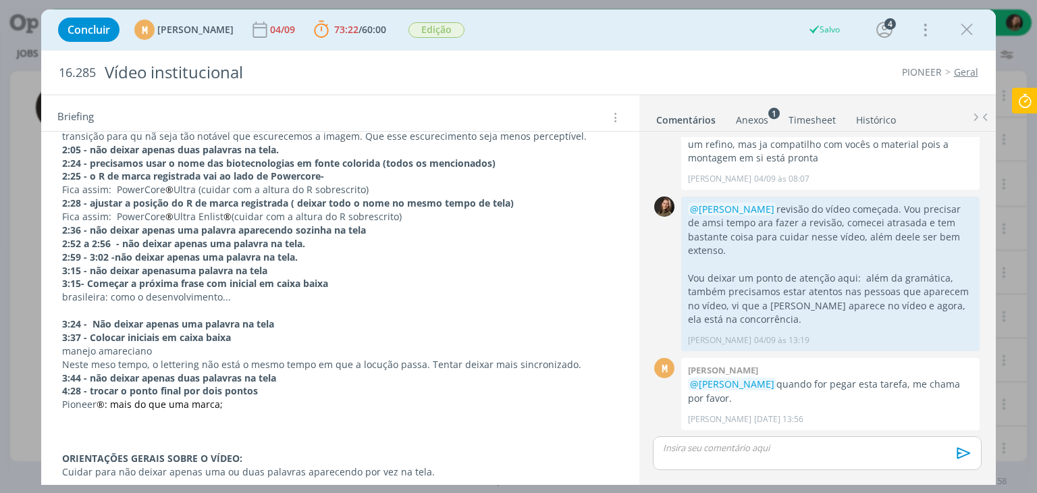
click at [420, 364] on p "Neste meso tempo, o lettering não está o mesmo tempo em que a locução passa. Te…" at bounding box center [339, 364] width 555 height 13
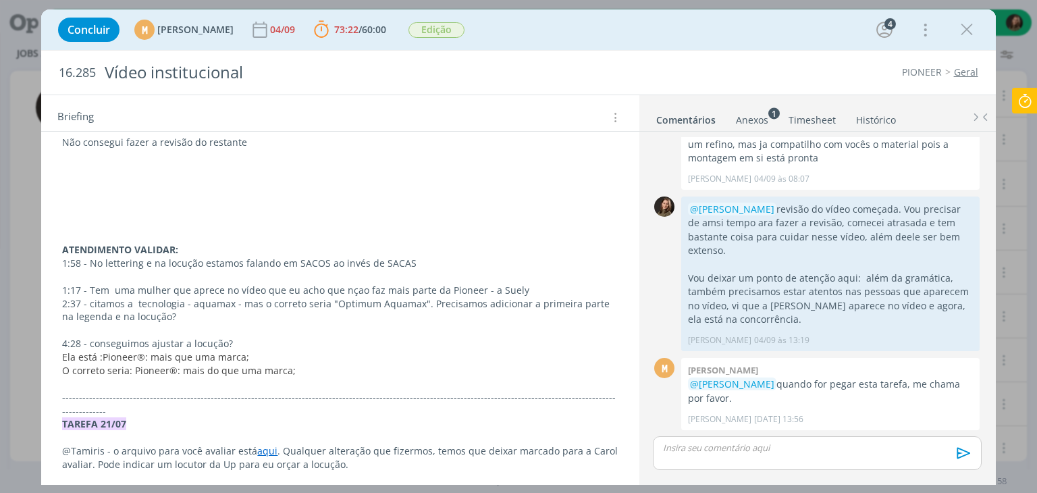
scroll to position [945, 0]
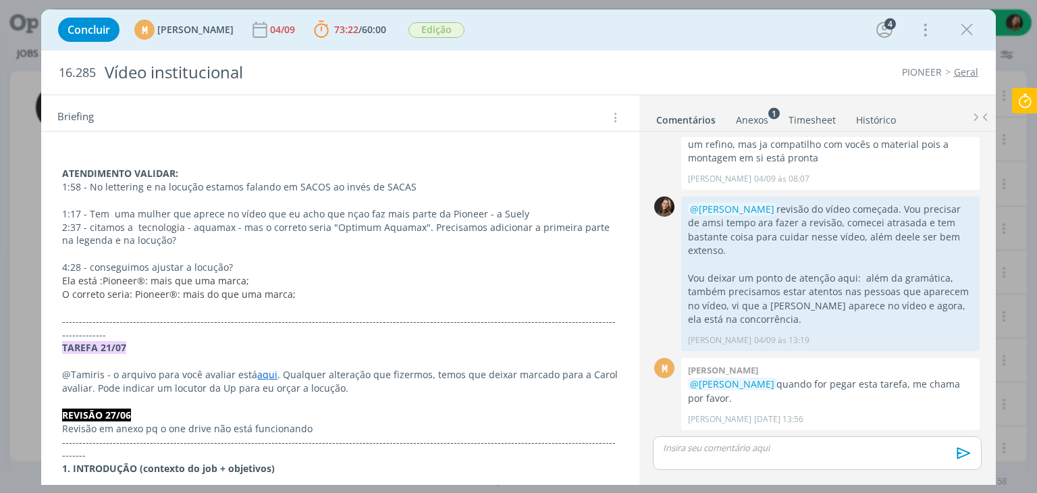
click at [335, 295] on p "O correto seria: Pioneer ®: mais do que uma marca;" at bounding box center [339, 293] width 555 height 13
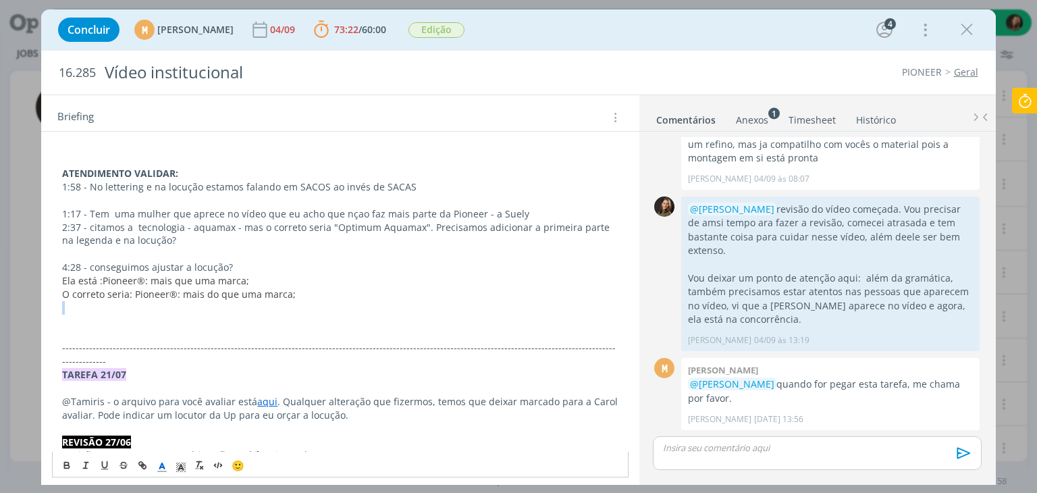
drag, startPoint x: 59, startPoint y: 308, endPoint x: 59, endPoint y: 319, distance: 10.1
click at [59, 316] on div "Pasta do job aqui REVISÃO VÍDEO 04/09- 11/09 0:45 - deixar a descrição dos iten…" at bounding box center [340, 219] width 576 height 1699
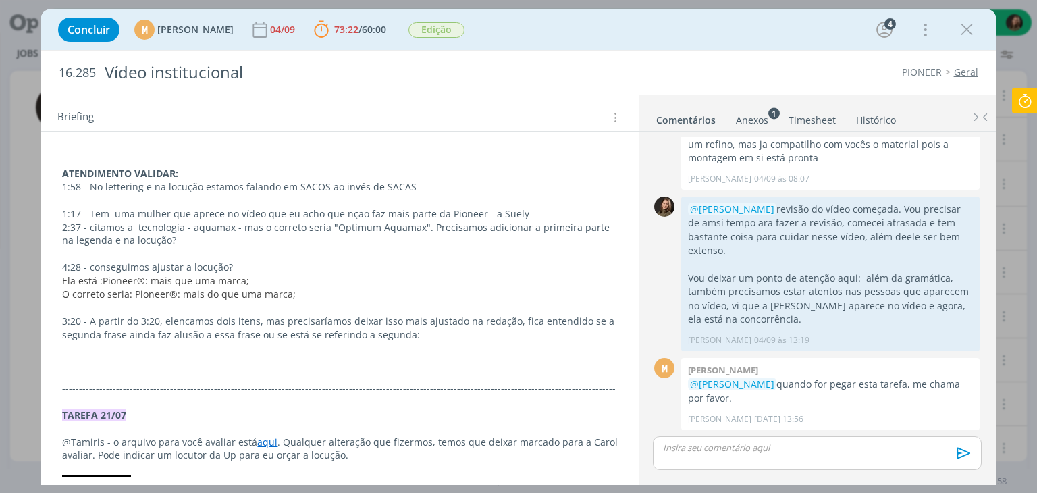
click at [99, 354] on p "dialog" at bounding box center [339, 360] width 555 height 13
click at [121, 354] on p "dialog" at bounding box center [339, 360] width 555 height 13
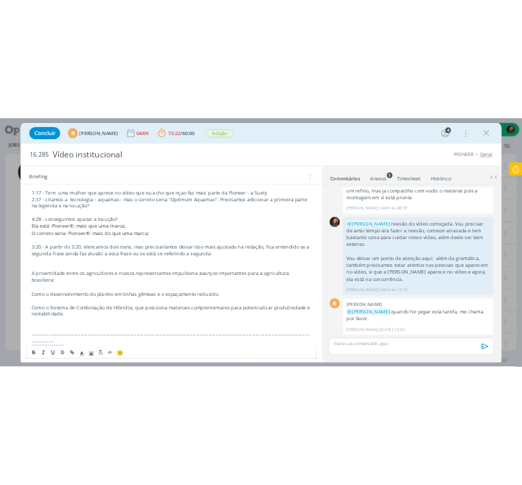
scroll to position [1012, 0]
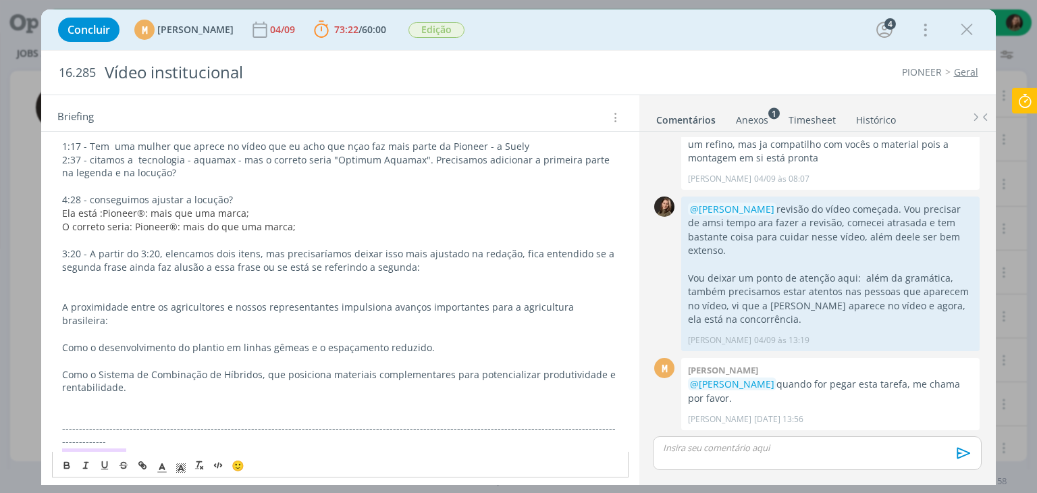
click at [60, 336] on div "Pasta do job aqui REVISÃO VÍDEO 04/09- 11/09 0:45 - deixar a descrição dos iten…" at bounding box center [340, 226] width 576 height 1847
click at [62, 368] on p "Como o Sistema de Combinação de Híbridos, que posiciona materiais complementare…" at bounding box center [339, 381] width 555 height 27
click at [72, 354] on p "dialog" at bounding box center [339, 360] width 555 height 13
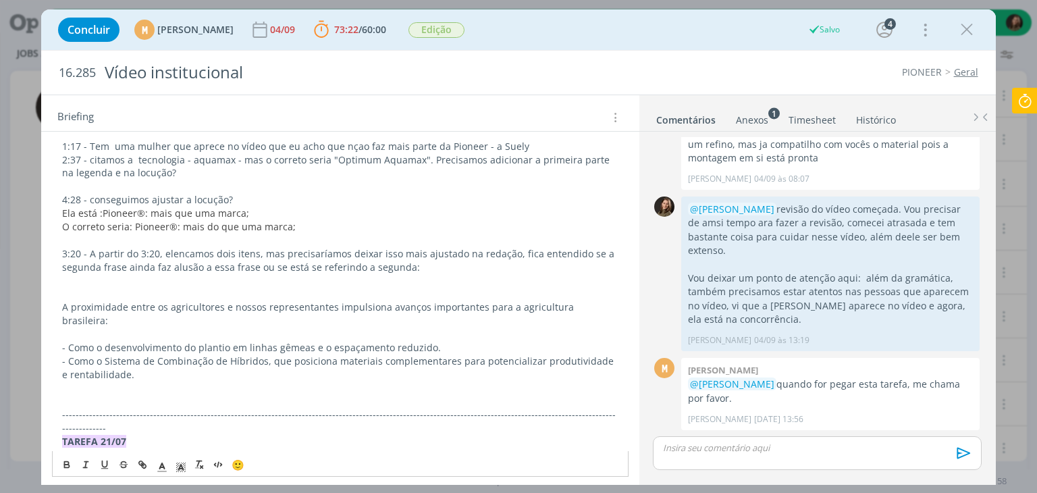
click at [261, 287] on p "dialog" at bounding box center [339, 293] width 555 height 13
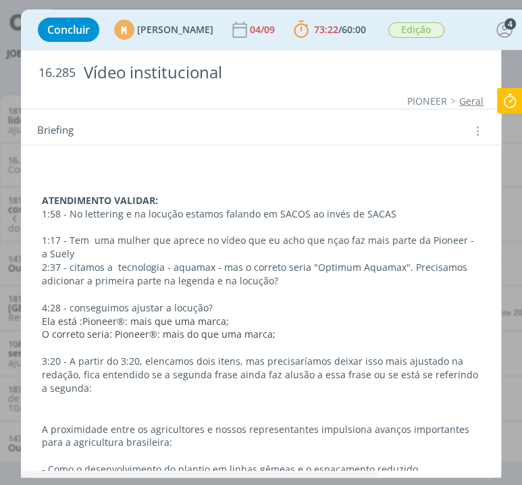
click at [262, 284] on p "2:37 - citamos a tecnologia - aquamax - mas o correto seria "Optimum Aquamax". …" at bounding box center [261, 273] width 438 height 27
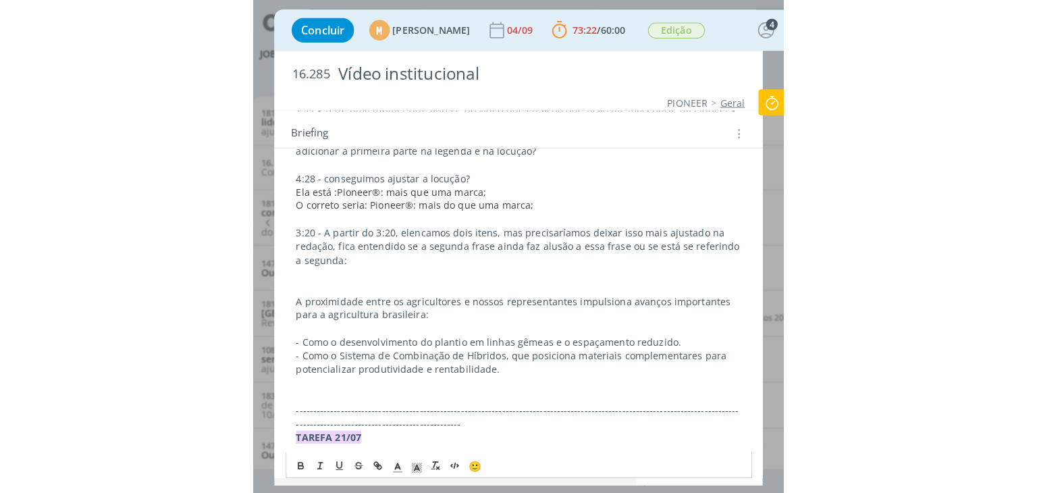
scroll to position [1147, 0]
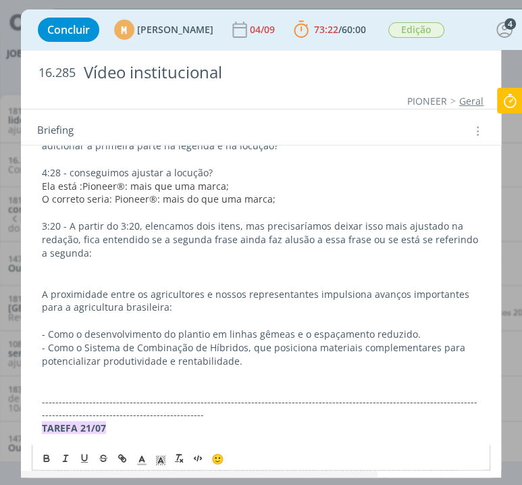
click at [62, 276] on p "dialog" at bounding box center [261, 279] width 438 height 13
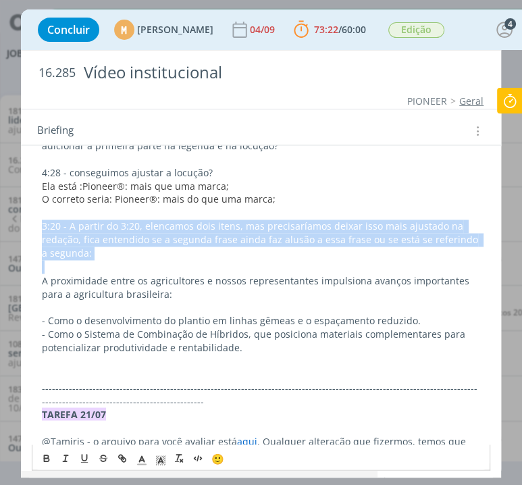
drag, startPoint x: 40, startPoint y: 221, endPoint x: 99, endPoint y: 262, distance: 71.9
click at [99, 263] on div "Pasta do job aqui REVISÃO VÍDEO 04/09- 11/09 0:45 - deixar a descrição dos iten…" at bounding box center [261, 159] width 458 height 1954
click at [49, 463] on icon "dialog" at bounding box center [46, 457] width 11 height 11
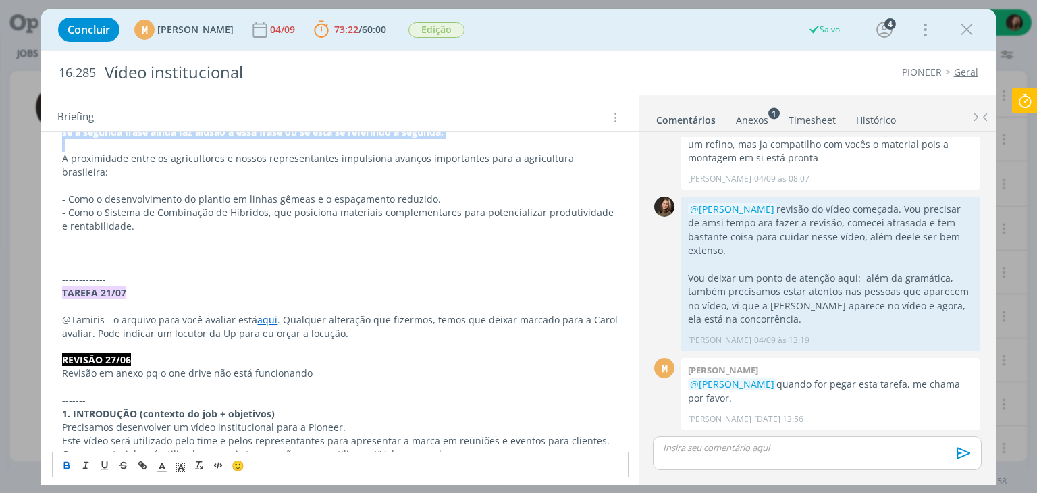
click at [116, 246] on p "dialog" at bounding box center [339, 252] width 555 height 13
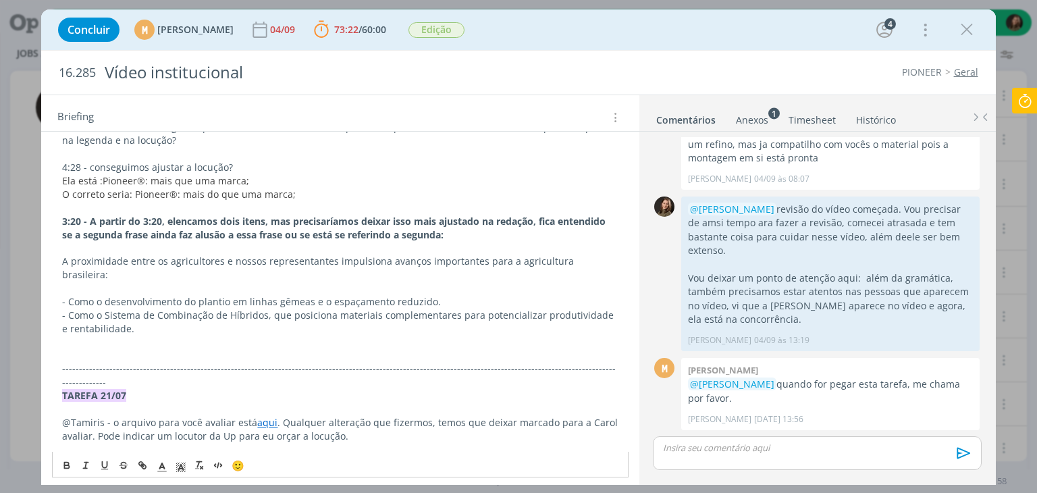
scroll to position [1012, 0]
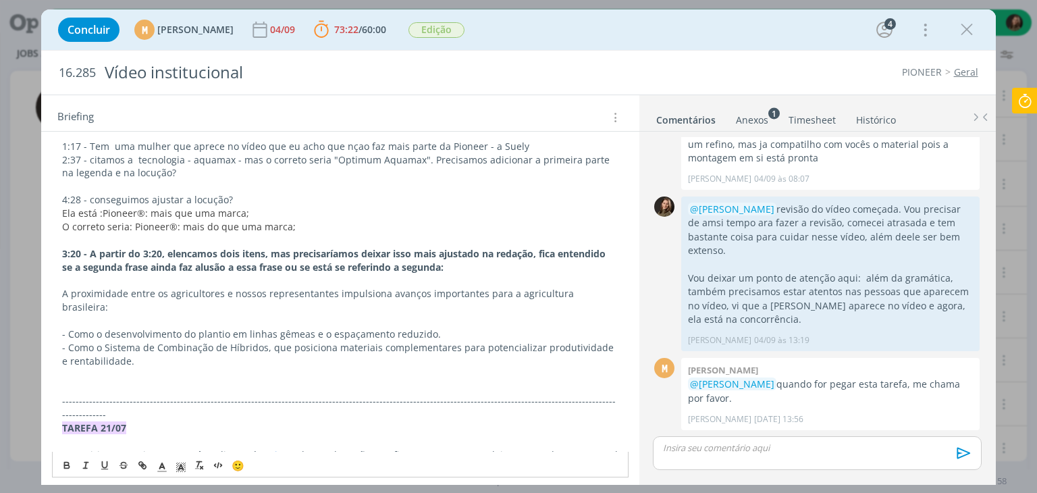
click at [99, 278] on p "dialog" at bounding box center [339, 279] width 555 height 13
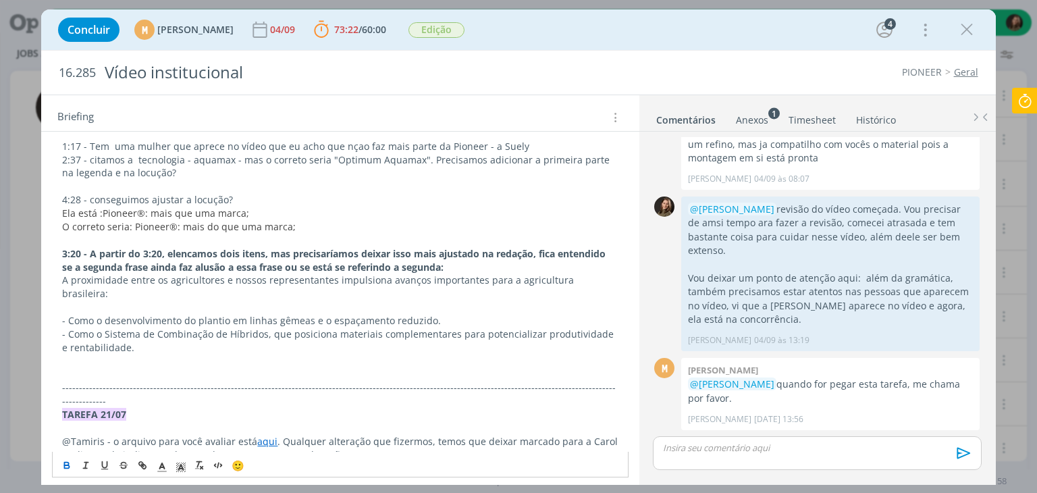
click at [167, 368] on p "dialog" at bounding box center [339, 374] width 555 height 13
click at [463, 314] on p "- Como o desenvolvimento do plantio em linhas gêmeas e o espaçamento reduzido." at bounding box center [339, 320] width 555 height 13
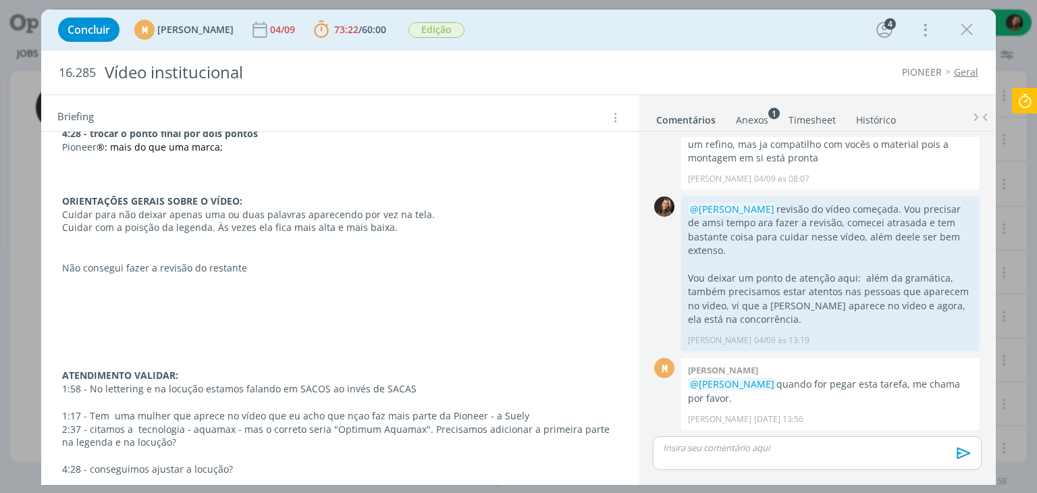
scroll to position [742, 0]
drag, startPoint x: 113, startPoint y: 270, endPoint x: 242, endPoint y: 275, distance: 129.7
click at [47, 257] on div "Pasta do job aqui REVISÃO VÍDEO 04/09- 11/09 0:45 - deixar a descrição dos iten…" at bounding box center [339, 484] width 597 height 1854
drag, startPoint x: 107, startPoint y: 255, endPoint x: 56, endPoint y: 242, distance: 52.4
click at [50, 244] on div "Pasta do job aqui REVISÃO VÍDEO 04/09- 11/09 0:45 - deixar a descrição dos iten…" at bounding box center [339, 484] width 597 height 1854
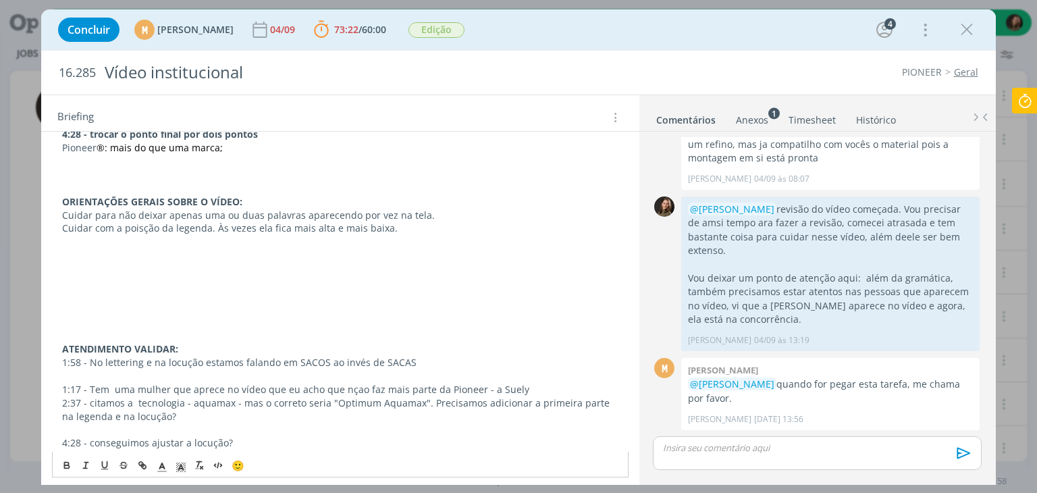
click at [79, 316] on p "dialog" at bounding box center [339, 322] width 555 height 13
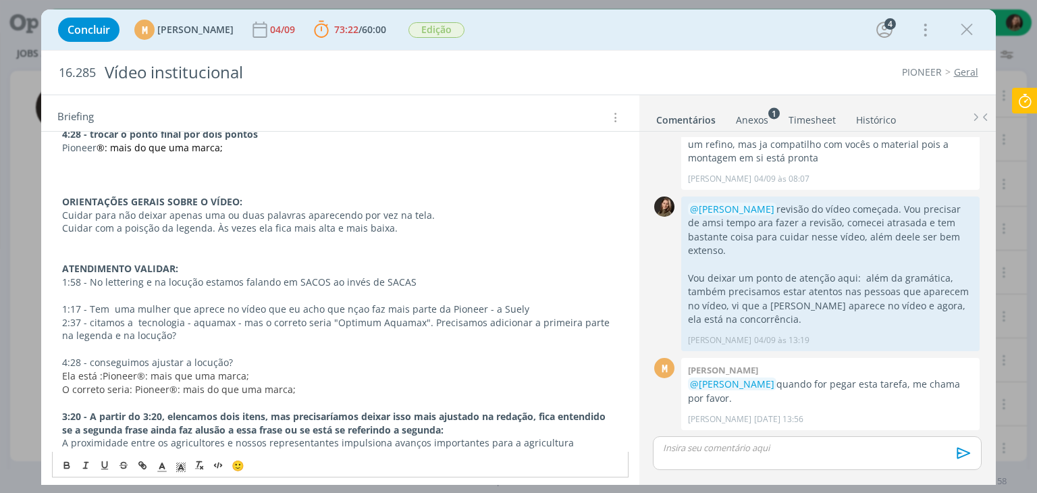
click at [139, 223] on p "Cuidar com a poisção da legenda. Às vezes ela fica mais alta e mais baixa." at bounding box center [339, 227] width 555 height 13
click at [394, 215] on p "Cuidar para não deixar apenas uma ou duas palavras aparecendo por vez na tela." at bounding box center [339, 215] width 555 height 13
click at [394, 235] on p "dialog" at bounding box center [339, 241] width 555 height 13
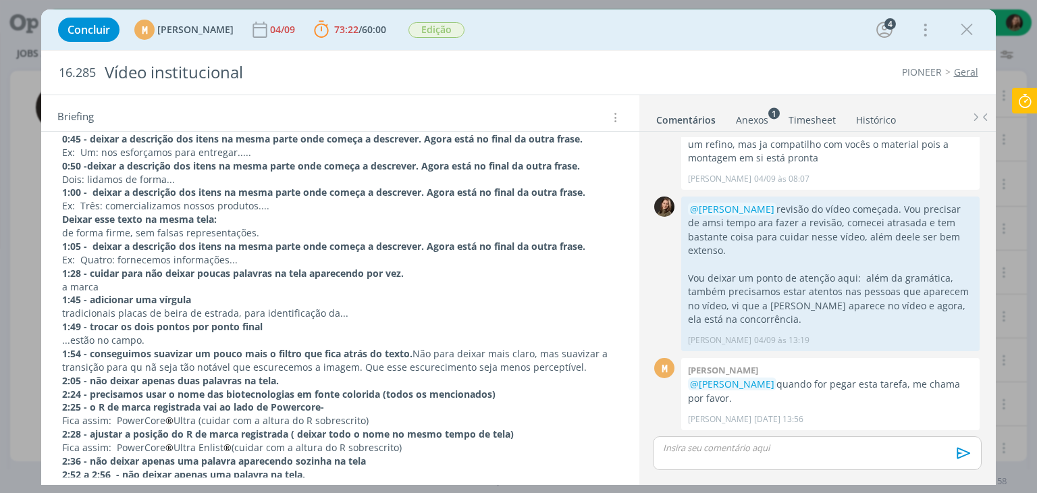
scroll to position [135, 0]
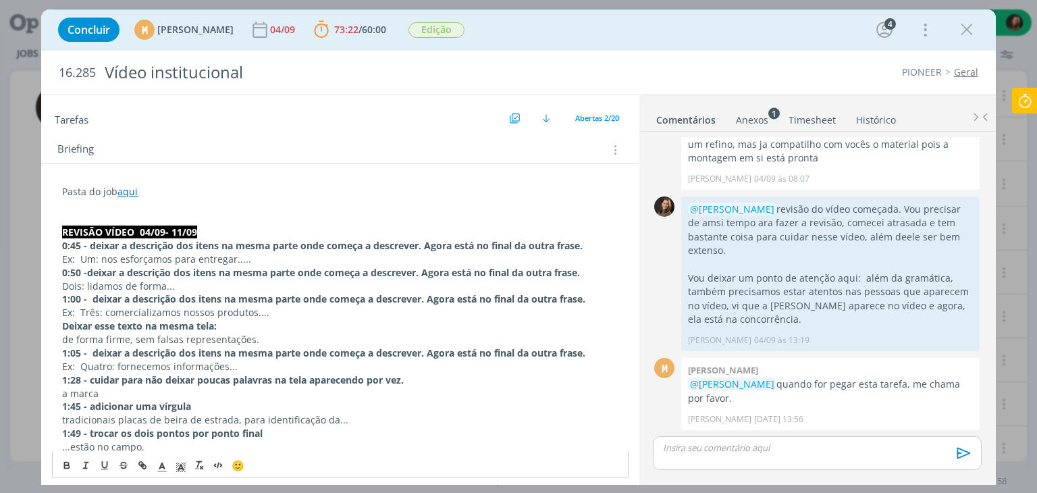
click at [248, 253] on p "Ex: Um: nos esforçamos para entregar....." at bounding box center [339, 258] width 555 height 13
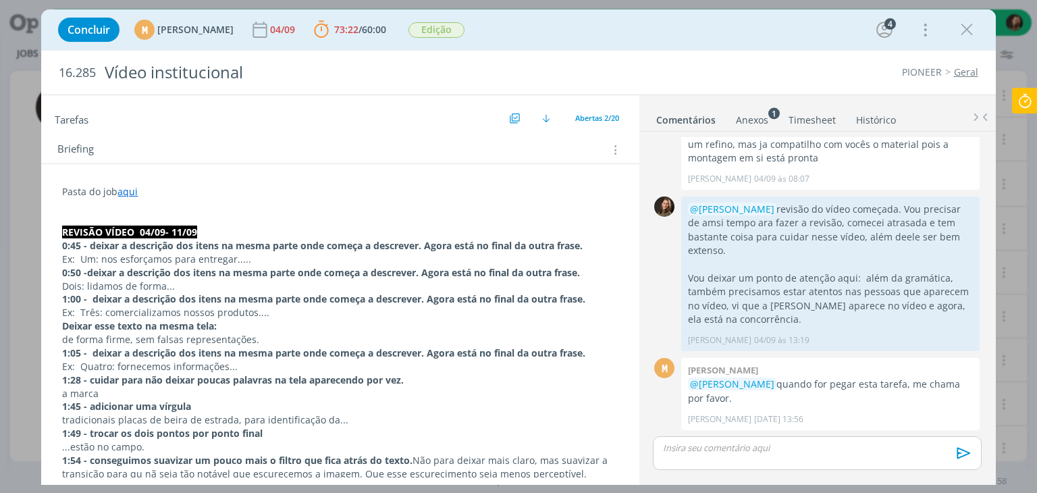
click at [81, 243] on strong "0:45 - deixar a descrição dos itens na mesma parte onde começa a descrever. Ago…" at bounding box center [322, 245] width 520 height 13
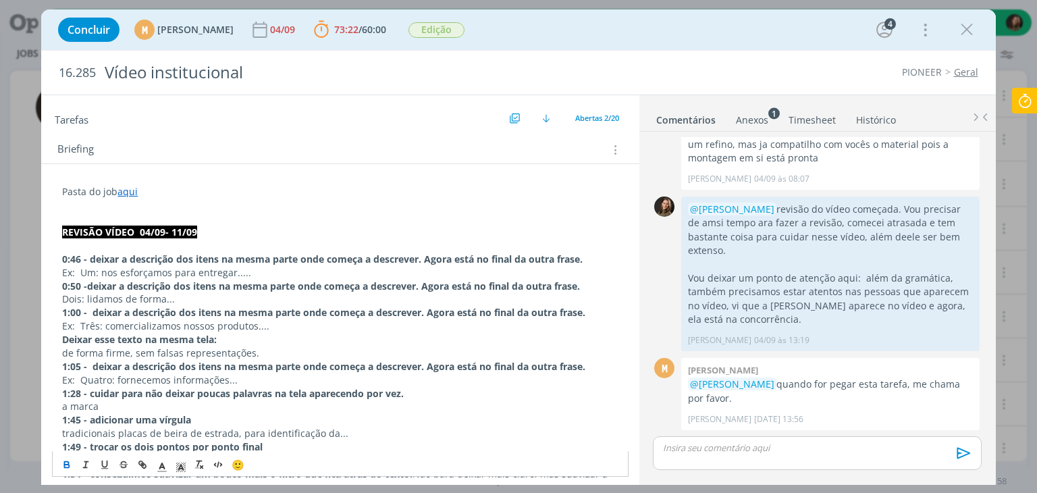
click at [74, 249] on p "dialog" at bounding box center [339, 245] width 555 height 13
drag, startPoint x: 250, startPoint y: 241, endPoint x: 60, endPoint y: 241, distance: 190.3
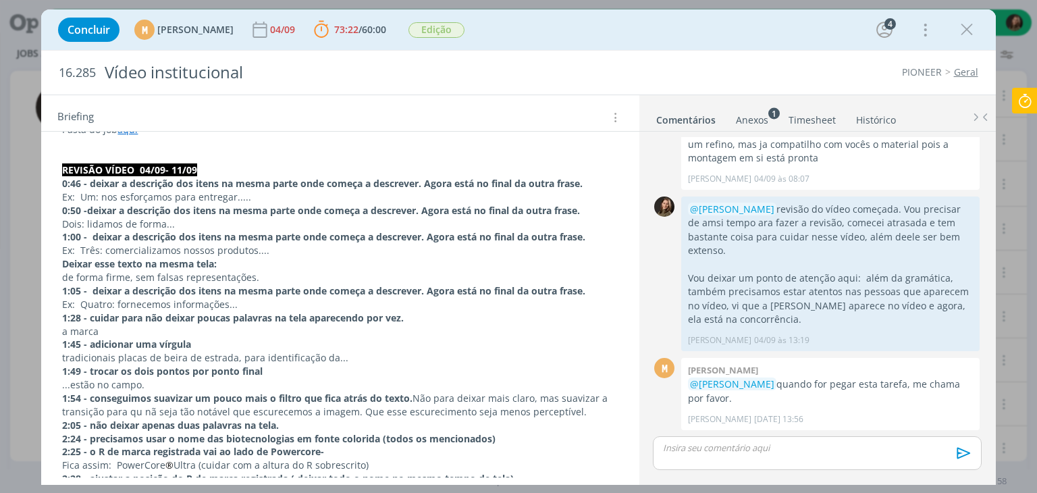
scroll to position [270, 0]
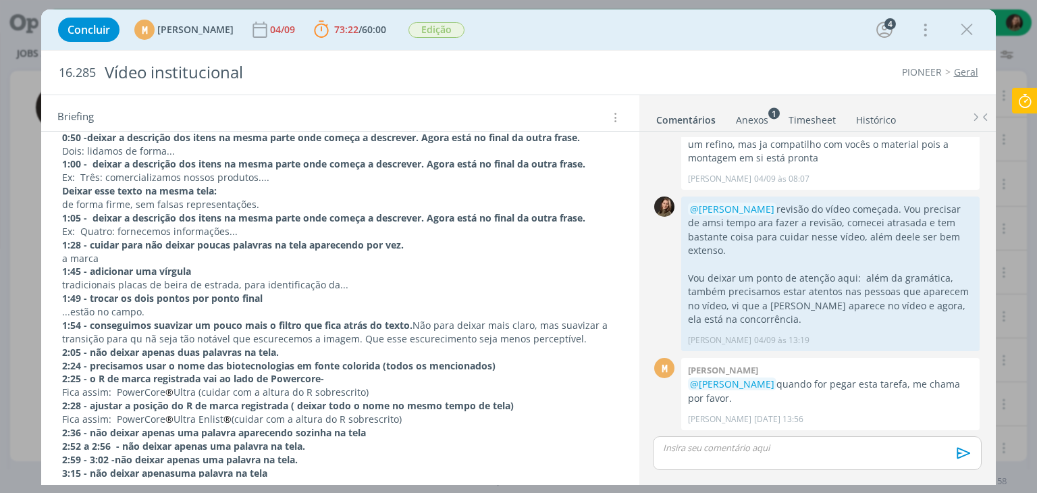
click at [340, 284] on p "tradicionais placas de beira de estrada, para identificação da..." at bounding box center [339, 284] width 555 height 13
click at [162, 310] on p "...estão no campo." at bounding box center [339, 311] width 555 height 13
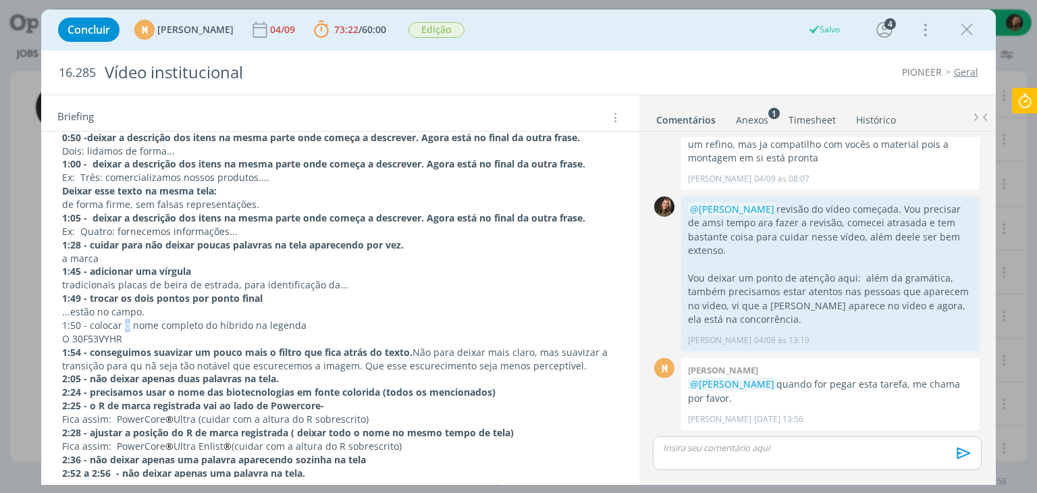
click at [126, 325] on p "1:50 - colocar o nome completo do híbrido na legenda" at bounding box center [339, 325] width 555 height 13
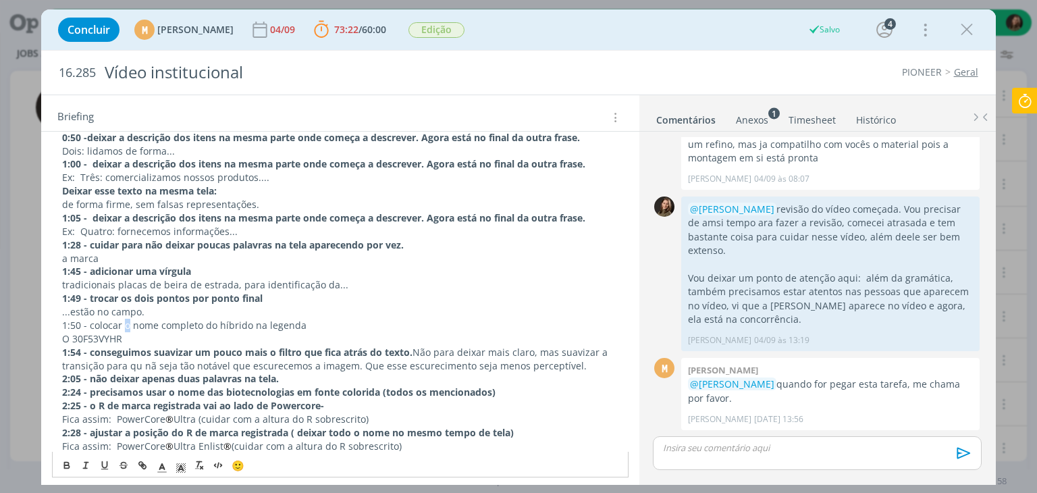
click at [126, 325] on p "1:50 - colocar o nome completo do híbrido na legenda" at bounding box center [339, 325] width 555 height 13
click at [70, 470] on button "dialog" at bounding box center [67, 465] width 19 height 16
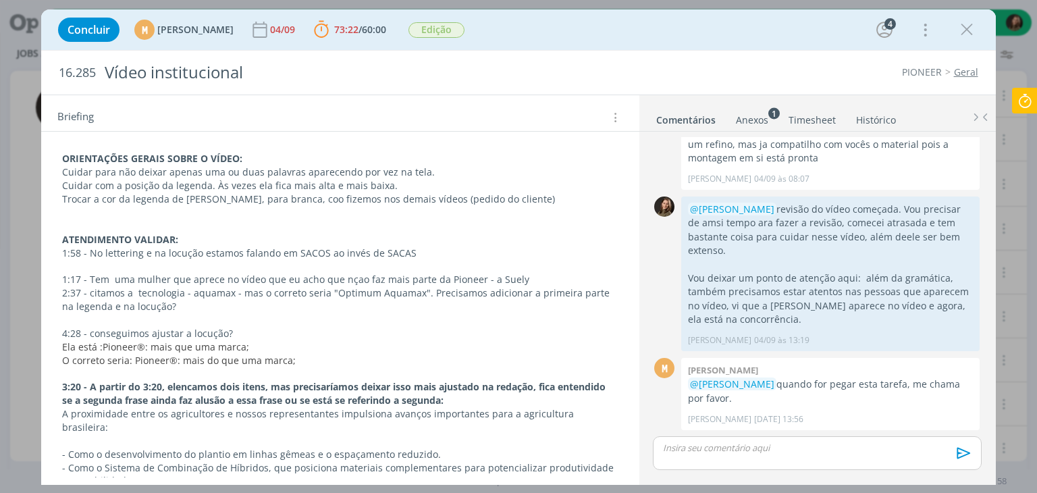
scroll to position [810, 0]
click at [516, 275] on p "1:17 - Tem uma mulher que aprece no vídeo que eu acho que nçao faz mais parte d…" at bounding box center [339, 281] width 555 height 13
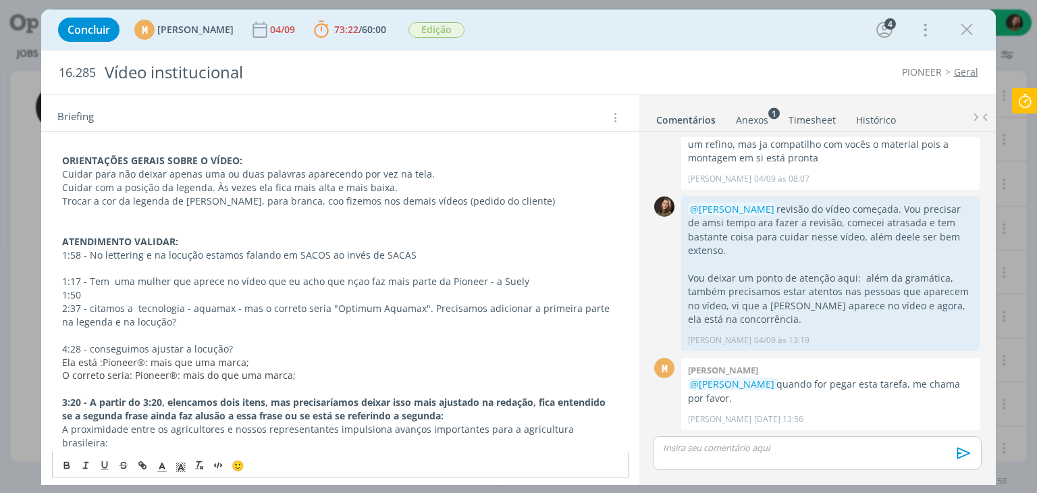
click at [256, 281] on p "1:17 - Tem uma mulher que aprece no vídeo que eu acho que nçao faz mais parte d…" at bounding box center [339, 281] width 555 height 13
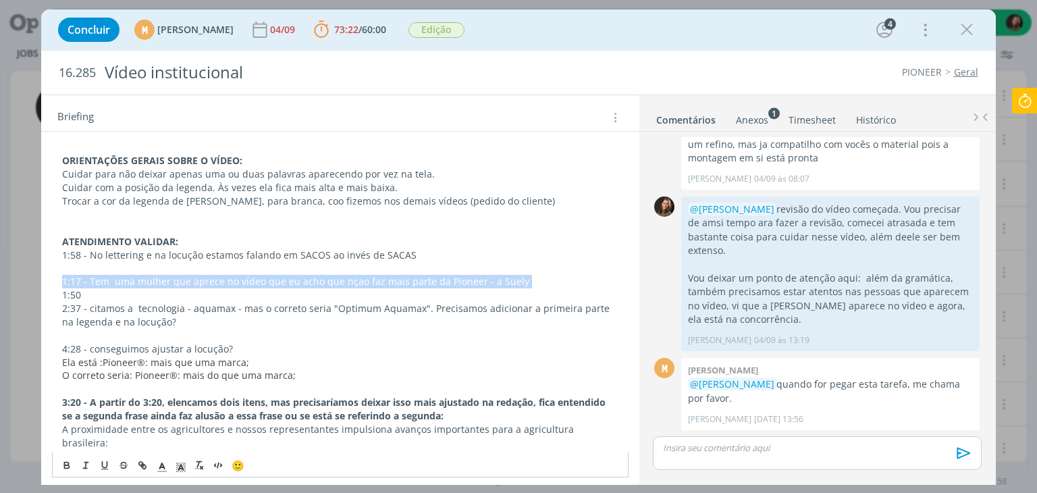
click at [256, 281] on p "1:17 - Tem uma mulher que aprece no vídeo que eu acho que nçao faz mais parte d…" at bounding box center [339, 281] width 555 height 13
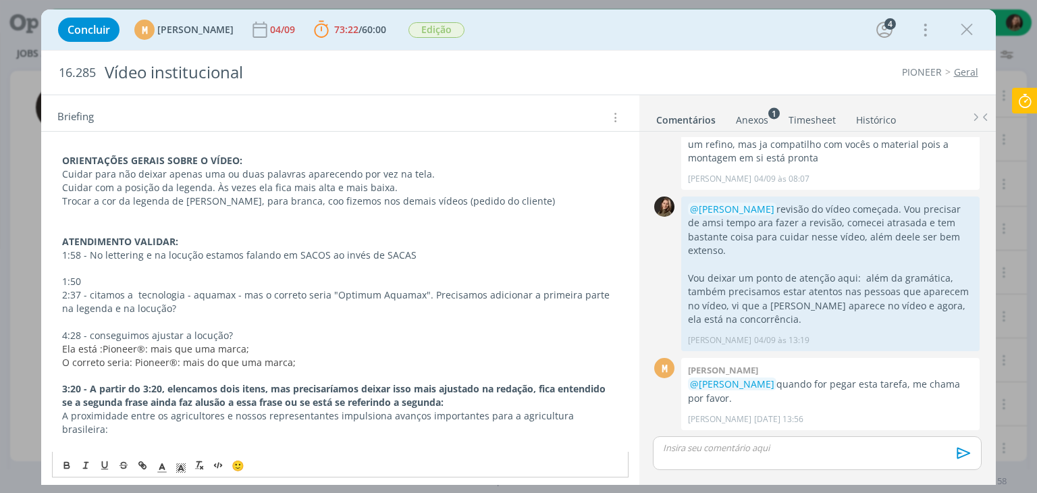
click at [89, 277] on p "1:50" at bounding box center [339, 281] width 555 height 13
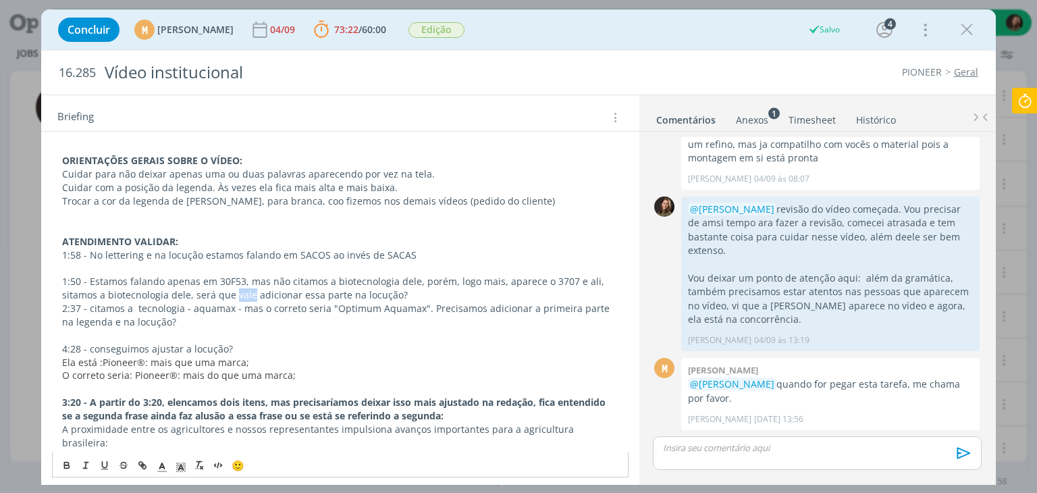
drag, startPoint x: 219, startPoint y: 290, endPoint x: 236, endPoint y: 287, distance: 17.2
click at [236, 287] on p "1:50 - Estamos falando apenas em 30F53, mas não citamos a biotecnologia dele, p…" at bounding box center [339, 288] width 555 height 27
click at [219, 289] on p "1:50 - Estamos falando apenas em 30F53, mas não citamos a biotecnologia dele, p…" at bounding box center [339, 288] width 555 height 27
click at [431, 290] on p "1:50 - Estamos falando apenas em 30F53, mas não citamos a biotecnologia dele, p…" at bounding box center [339, 288] width 555 height 27
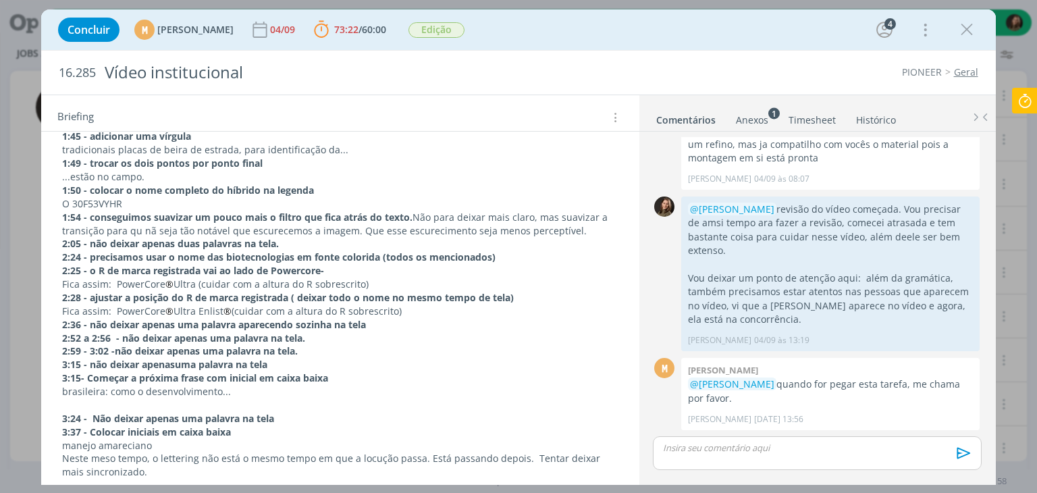
scroll to position [472, 0]
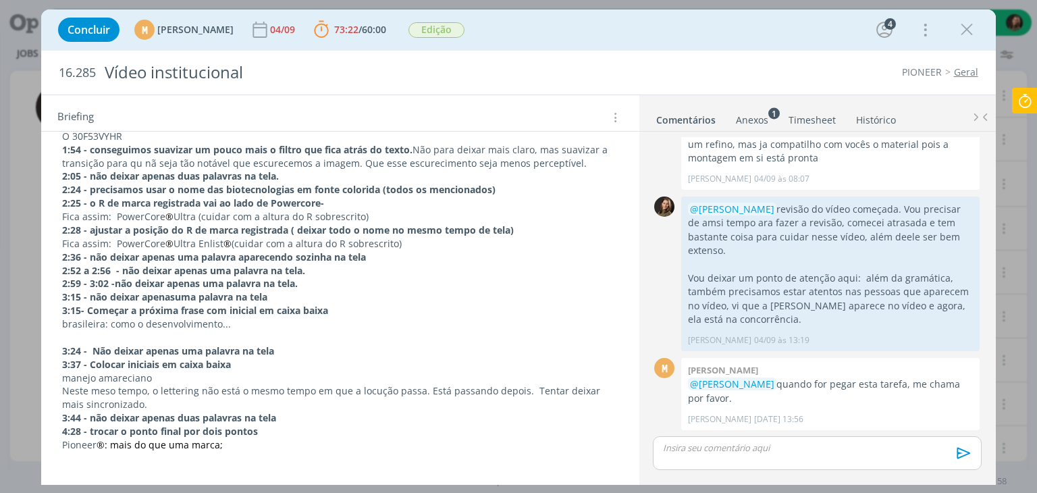
click at [106, 339] on p "dialog" at bounding box center [339, 337] width 555 height 13
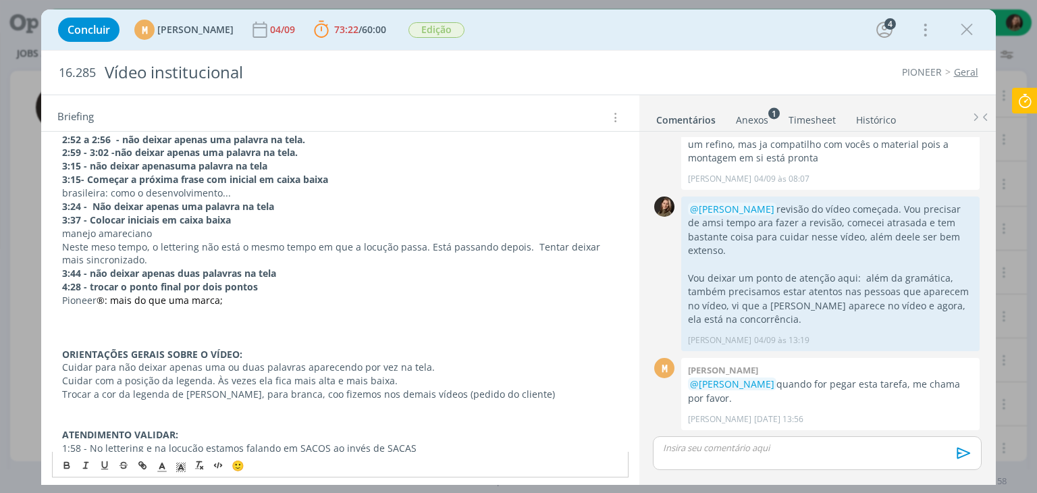
scroll to position [675, 0]
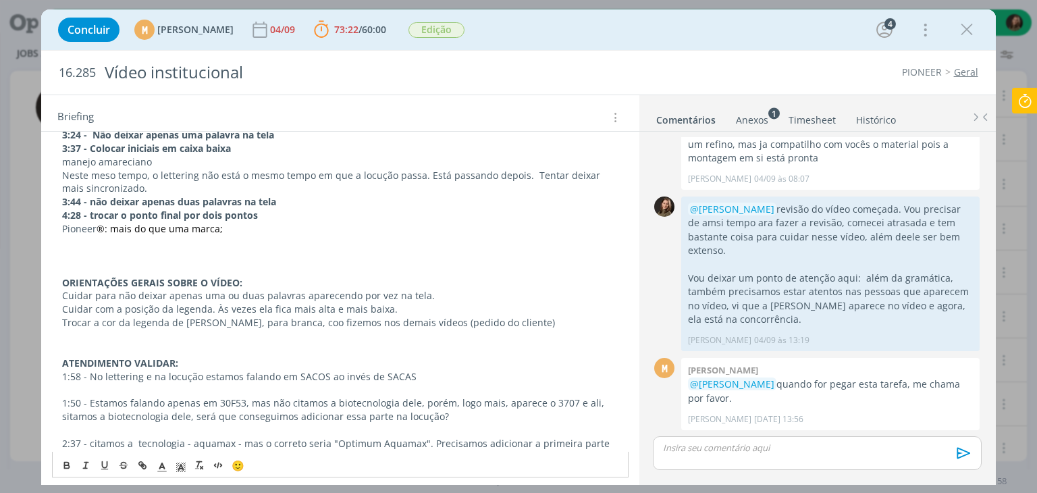
click at [118, 253] on p "dialog" at bounding box center [339, 255] width 555 height 13
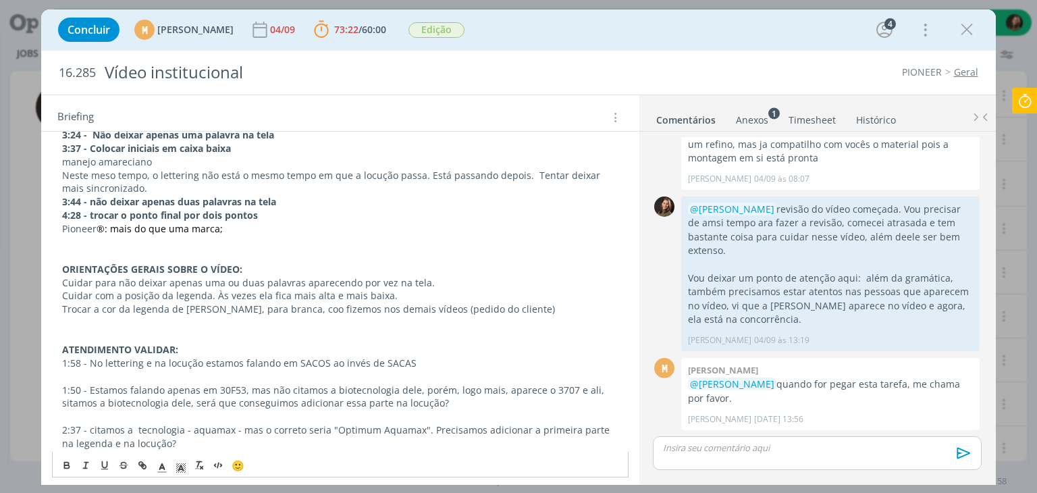
click at [128, 343] on strong "ATENDIMENTO VALIDAR:" at bounding box center [120, 349] width 116 height 13
click at [184, 470] on icon "dialog" at bounding box center [181, 467] width 12 height 12
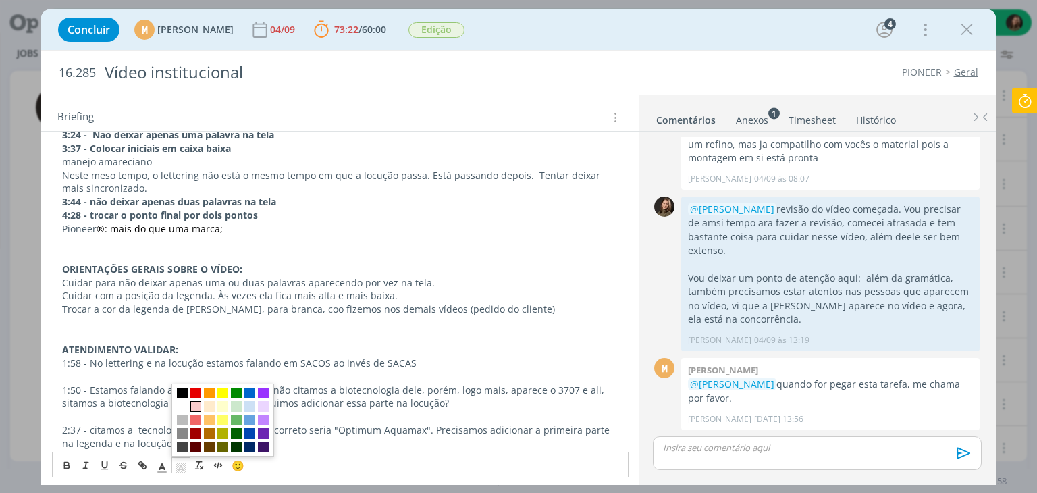
click at [197, 406] on span "dialog" at bounding box center [195, 406] width 11 height 11
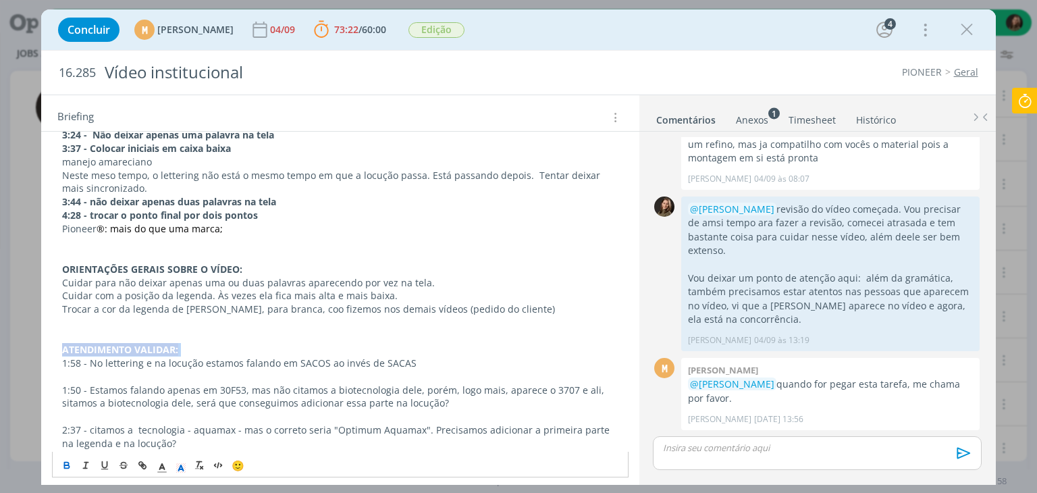
click at [202, 352] on p "ATENDIMENTO VALIDAR:" at bounding box center [339, 349] width 555 height 13
click at [128, 329] on p "dialog" at bounding box center [339, 335] width 555 height 13
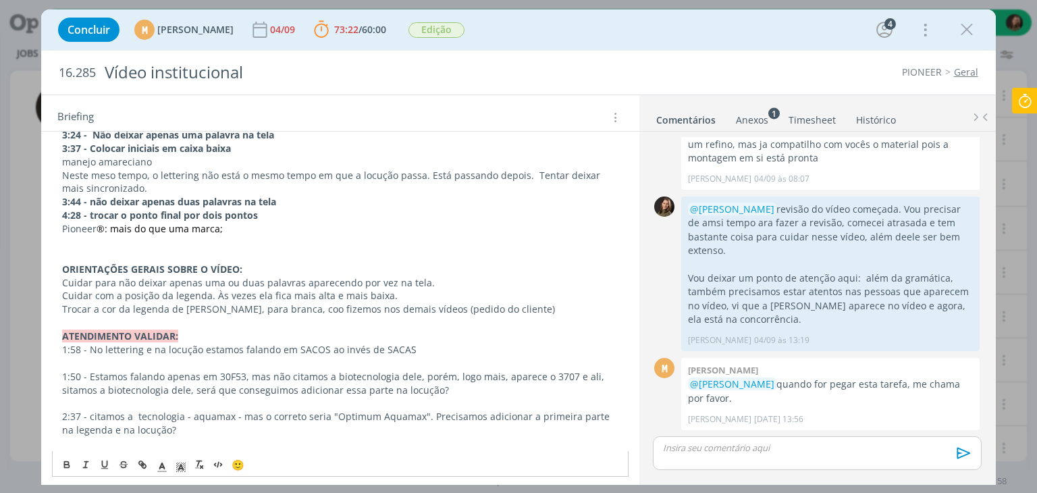
click at [710, 439] on div "dialog" at bounding box center [817, 453] width 328 height 34
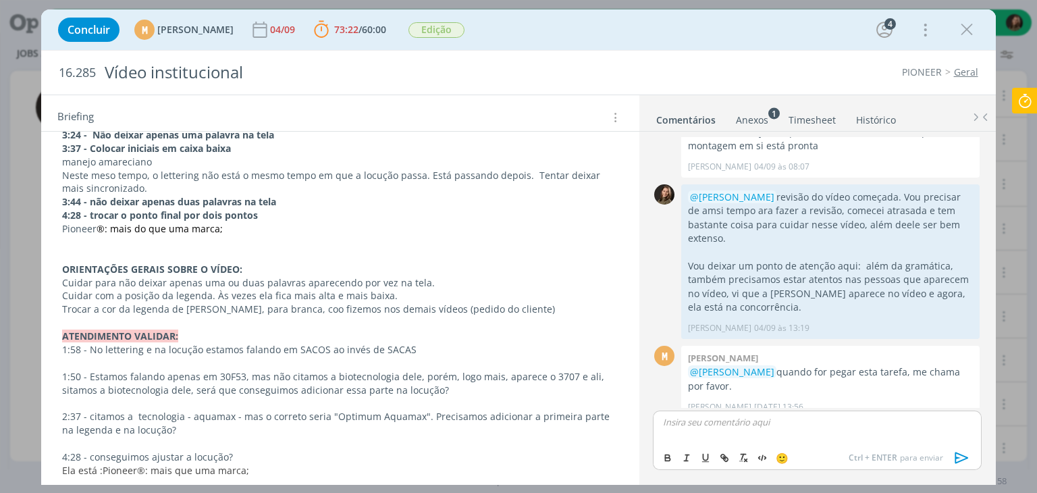
scroll to position [725, 0]
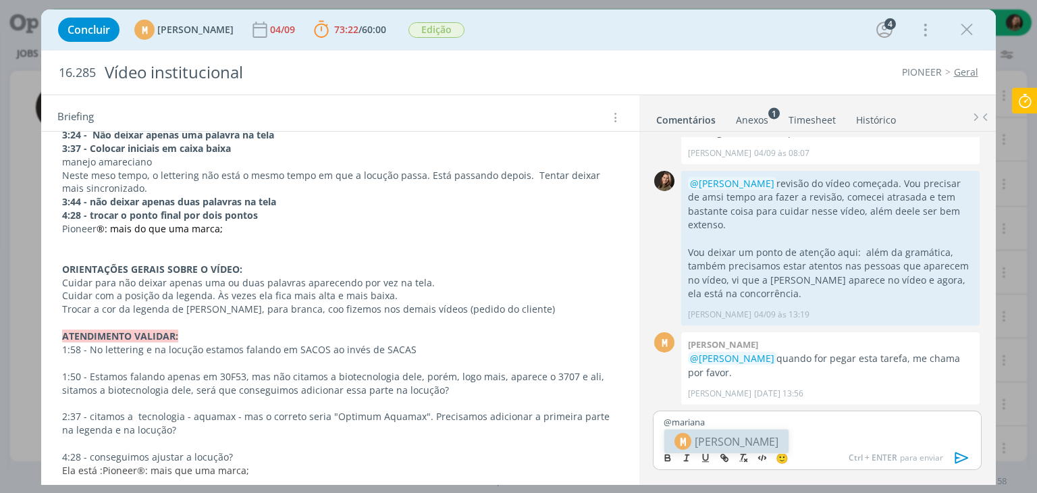
click at [754, 437] on span "[PERSON_NAME]" at bounding box center [736, 441] width 84 height 16
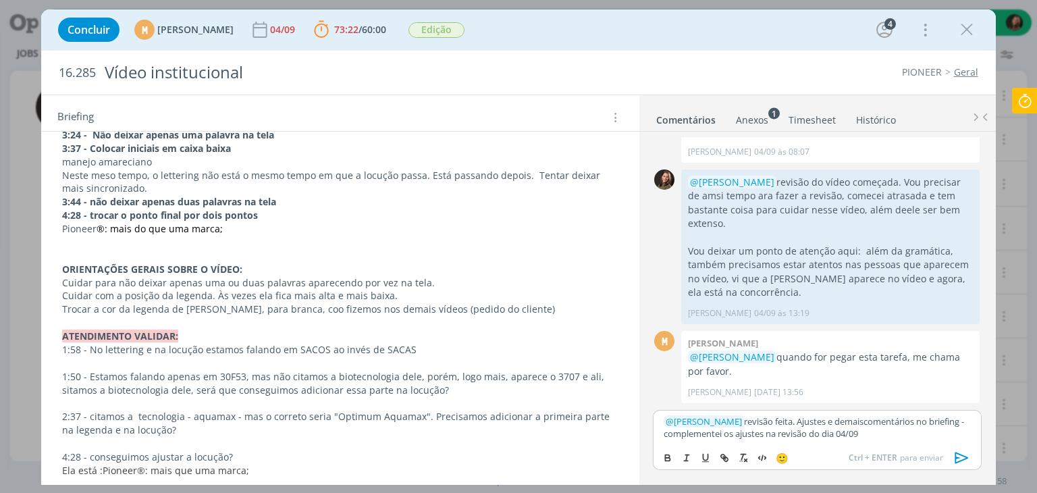
click at [963, 460] on icon "dialog" at bounding box center [960, 457] width 13 height 11
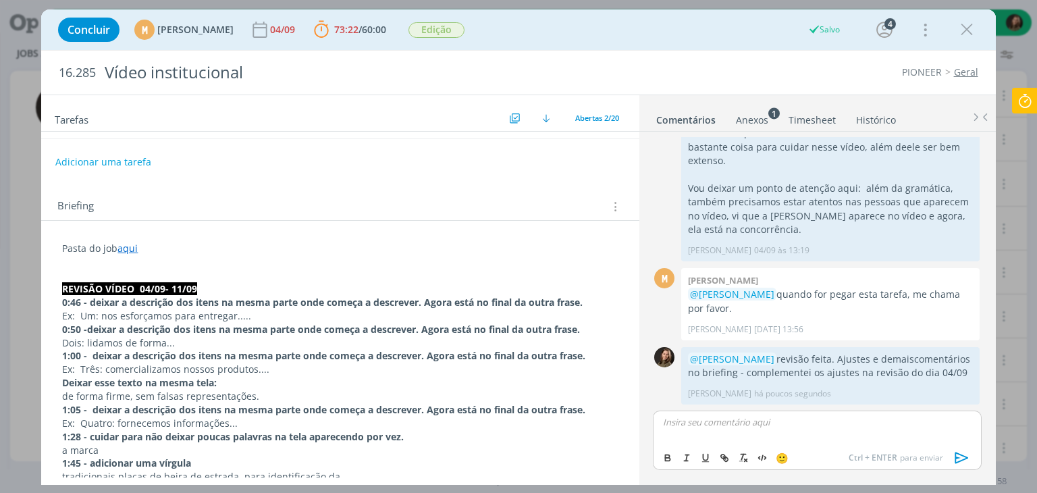
scroll to position [0, 0]
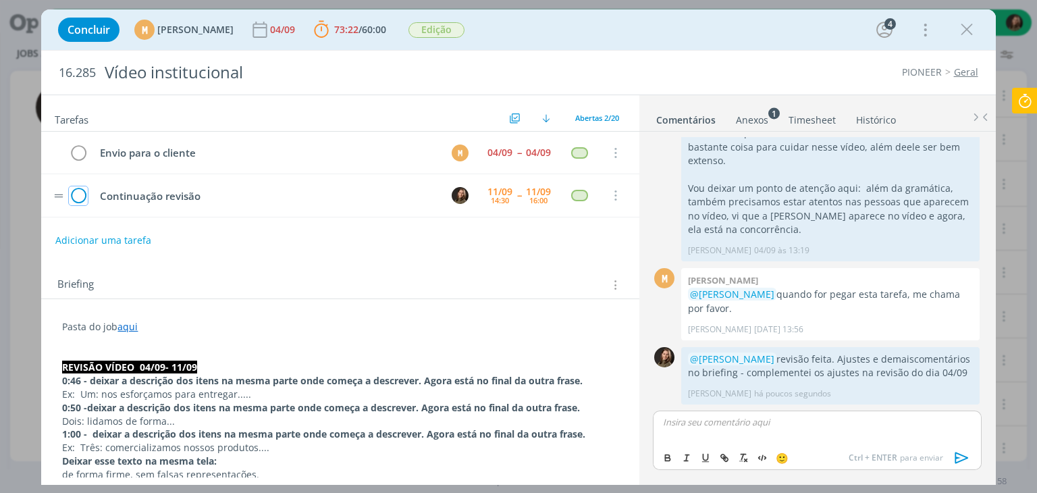
click at [76, 190] on icon "dialog" at bounding box center [78, 196] width 19 height 20
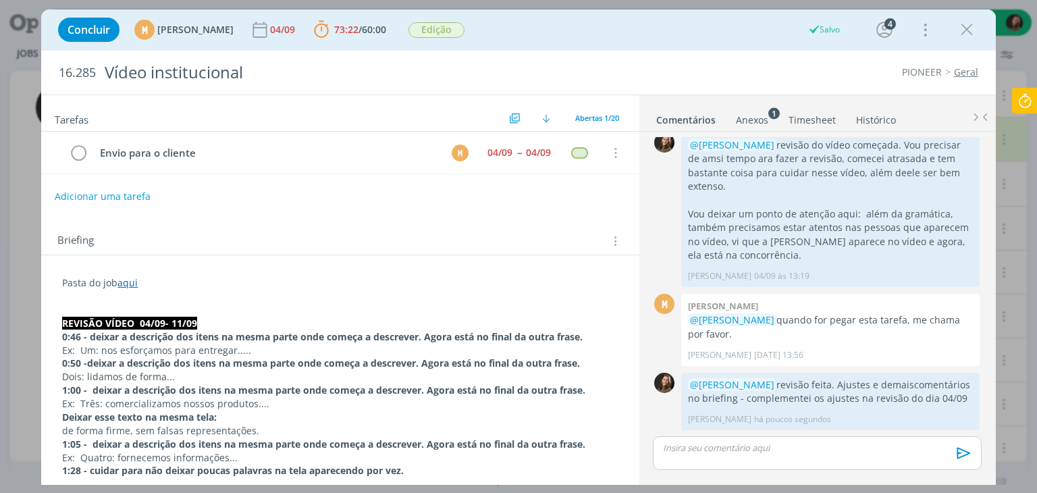
click at [105, 194] on button "Adicionar uma tarefa" at bounding box center [103, 196] width 96 height 23
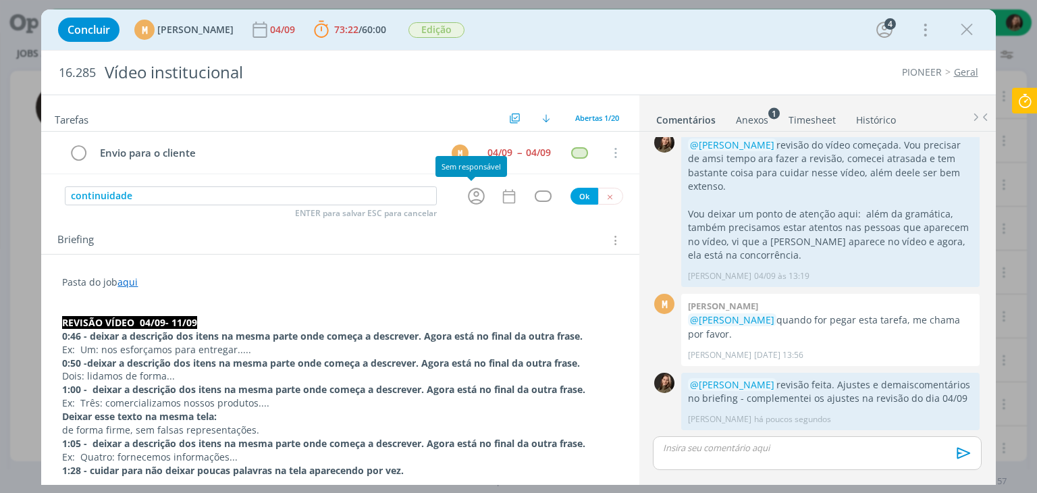
click at [471, 192] on icon "dialog" at bounding box center [476, 196] width 21 height 21
type input "continuidade"
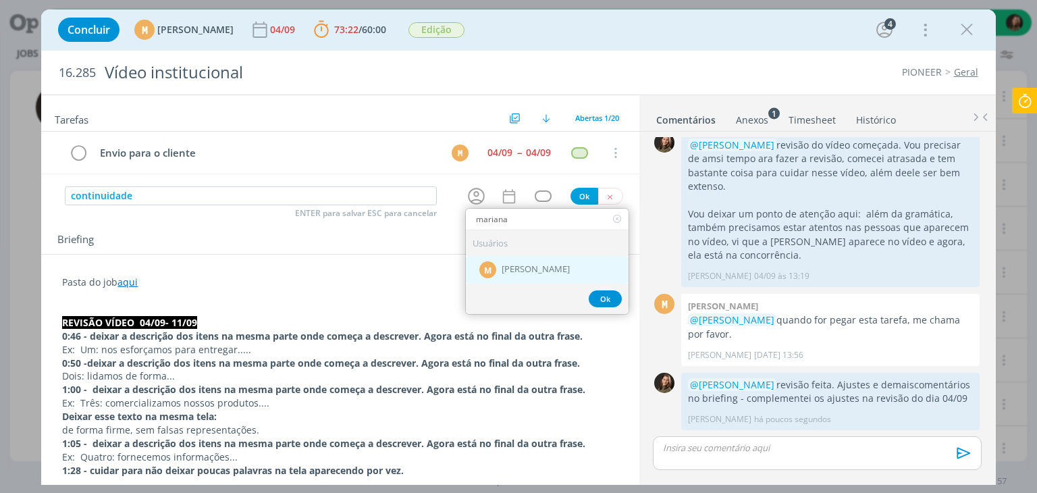
type input "mariana"
drag, startPoint x: 537, startPoint y: 258, endPoint x: 514, endPoint y: 206, distance: 57.7
click at [538, 258] on div "M Mariana Kochenborger" at bounding box center [547, 270] width 163 height 28
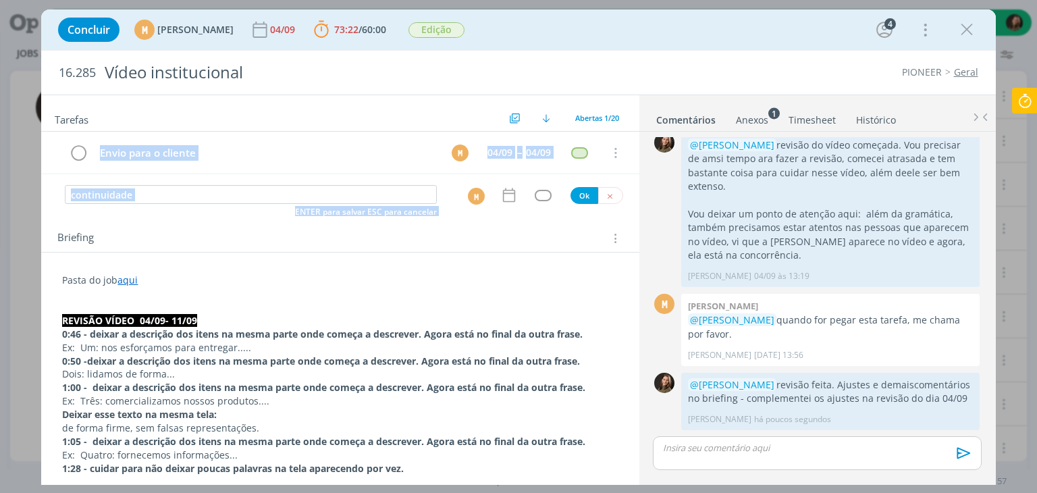
click at [503, 184] on div "Tarefas Usar Job de template Criar template a partir deste job Visualizar Templ…" at bounding box center [339, 286] width 597 height 382
click at [501, 194] on icon "dialog" at bounding box center [509, 195] width 18 height 18
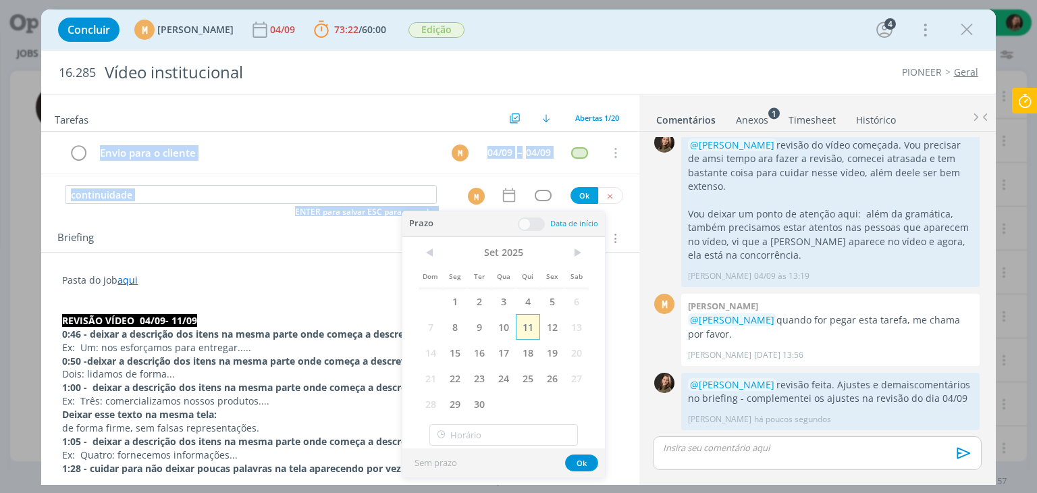
click at [519, 318] on span "11" at bounding box center [528, 327] width 24 height 26
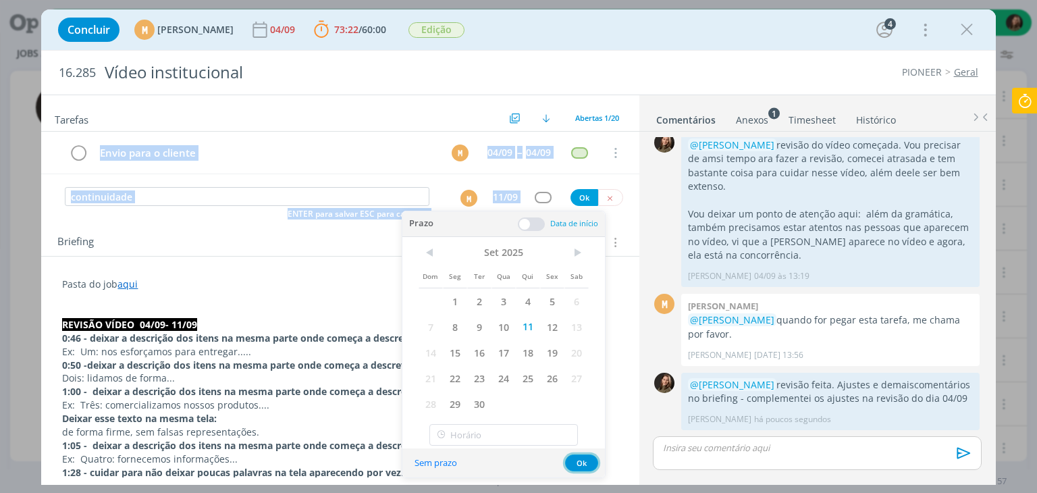
click at [590, 463] on button "Ok" at bounding box center [581, 462] width 33 height 17
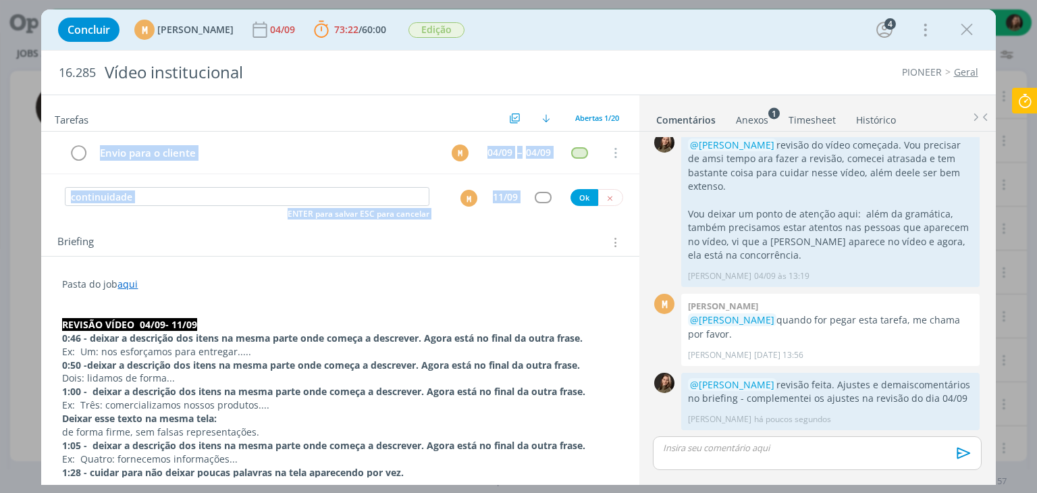
click at [534, 203] on div "continuidade ENTER para salvar ESC para cancelar M 11/09 Ok" at bounding box center [339, 197] width 597 height 24
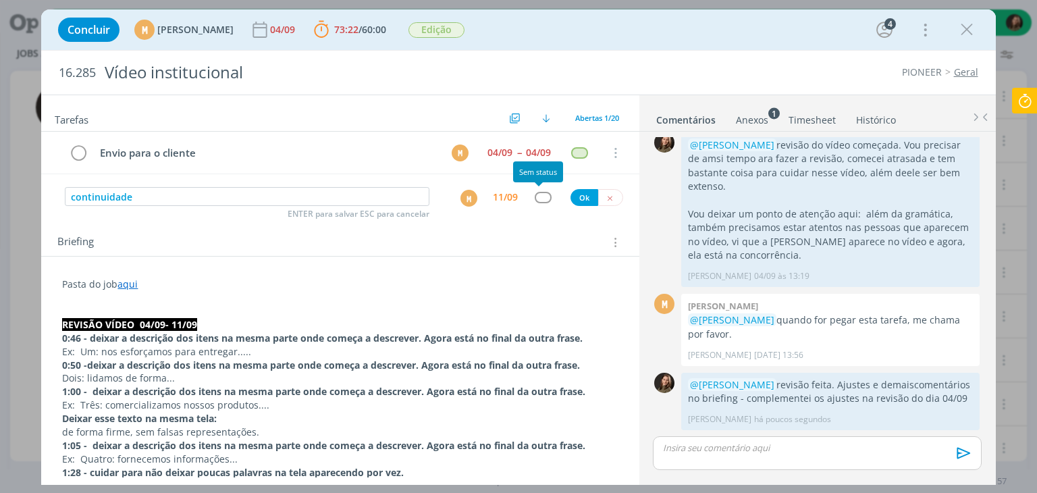
click at [535, 200] on div "dialog" at bounding box center [542, 197] width 17 height 11
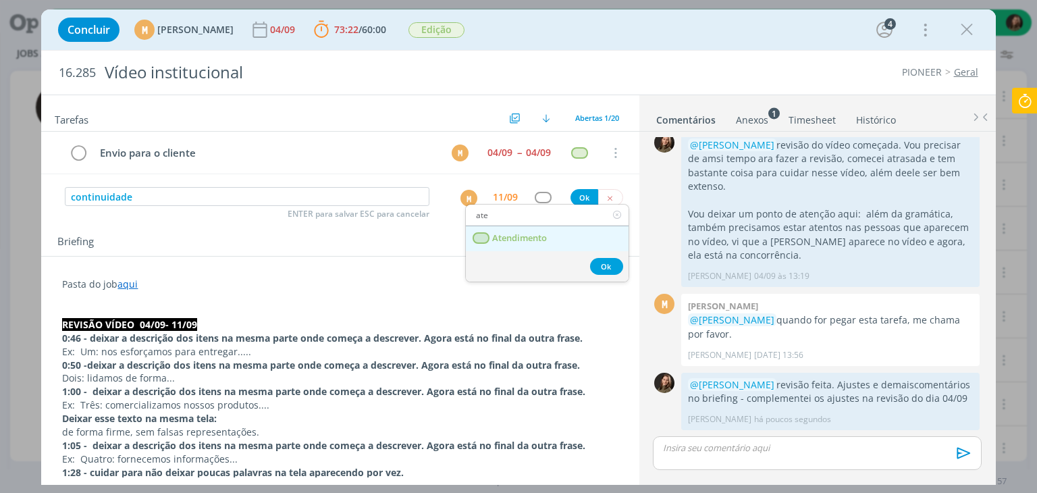
type input "ate"
click at [535, 234] on span "Atendimento" at bounding box center [520, 238] width 55 height 11
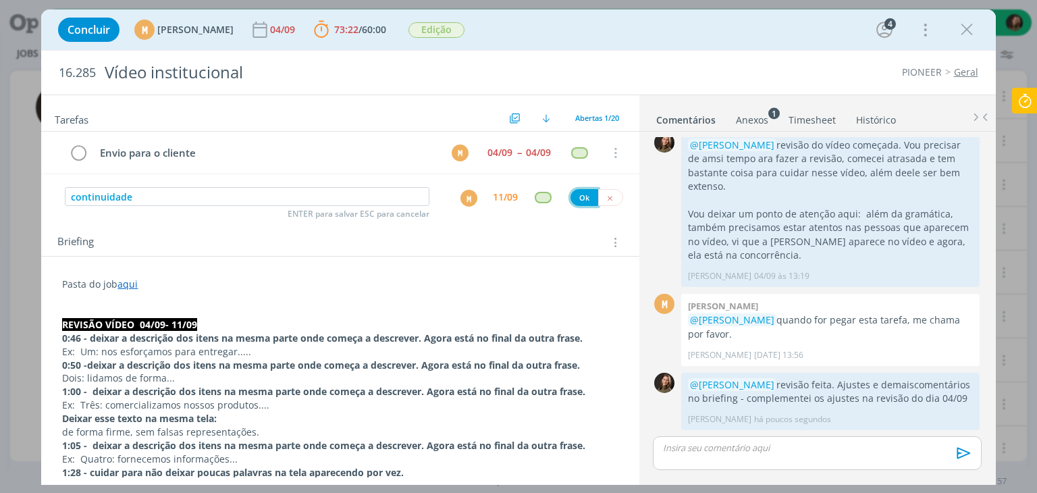
click at [570, 199] on button "Ok" at bounding box center [584, 197] width 28 height 17
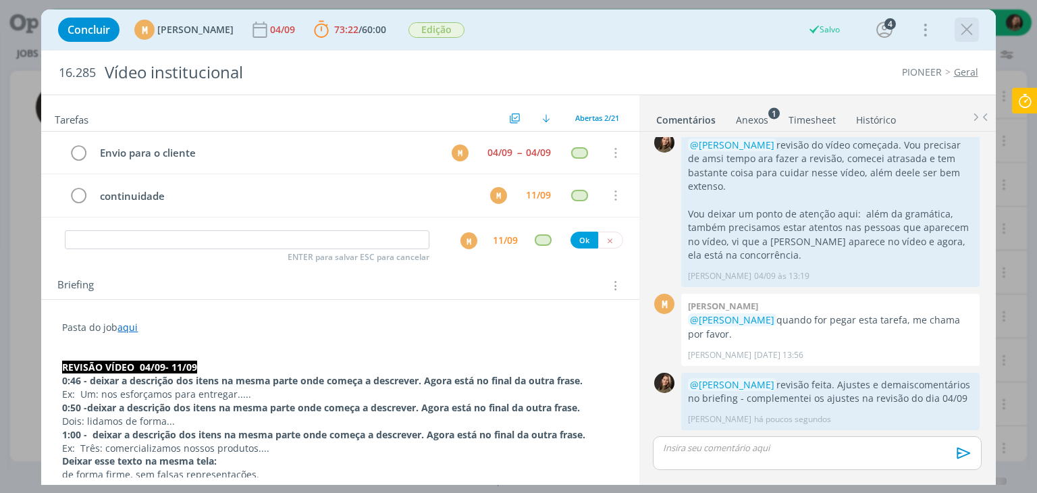
click at [968, 28] on icon "dialog" at bounding box center [966, 30] width 20 height 20
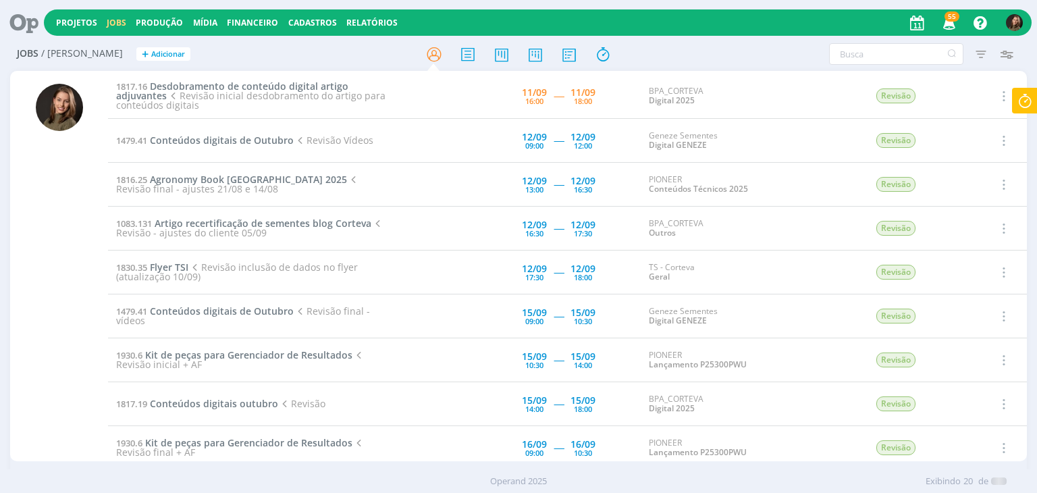
click at [1028, 105] on icon at bounding box center [1024, 101] width 24 height 26
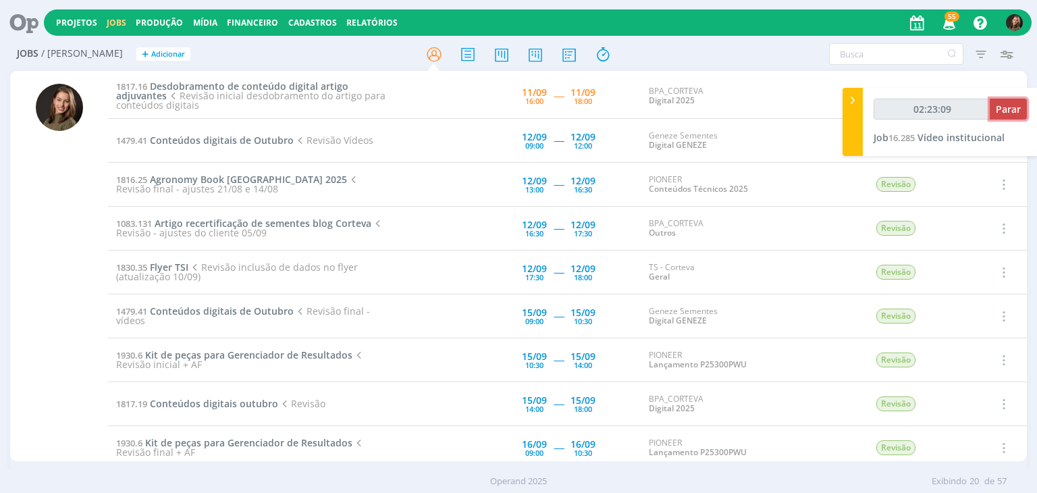
click at [991, 106] on button "Parar" at bounding box center [1007, 109] width 37 height 21
click at [993, 111] on button "Parar" at bounding box center [1007, 109] width 37 height 21
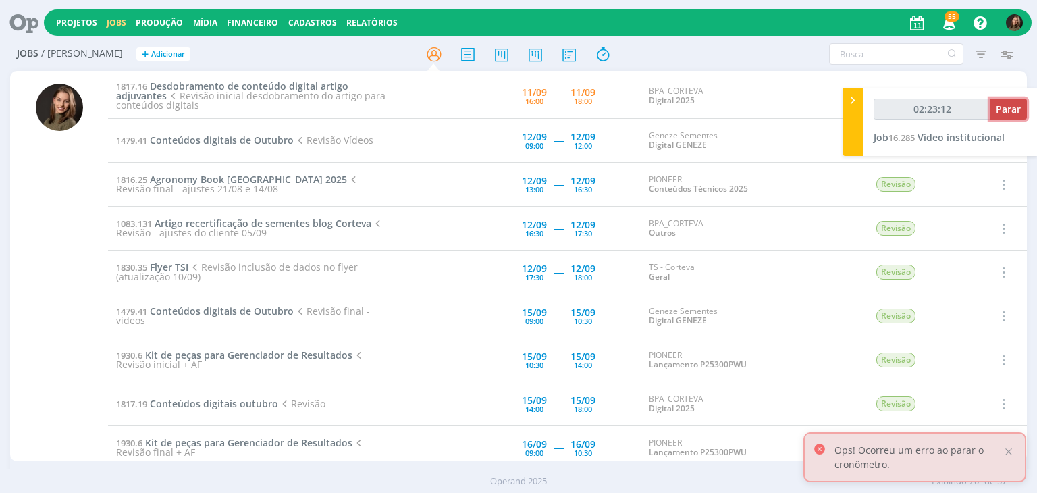
click at [1000, 111] on span "Parar" at bounding box center [1007, 109] width 25 height 13
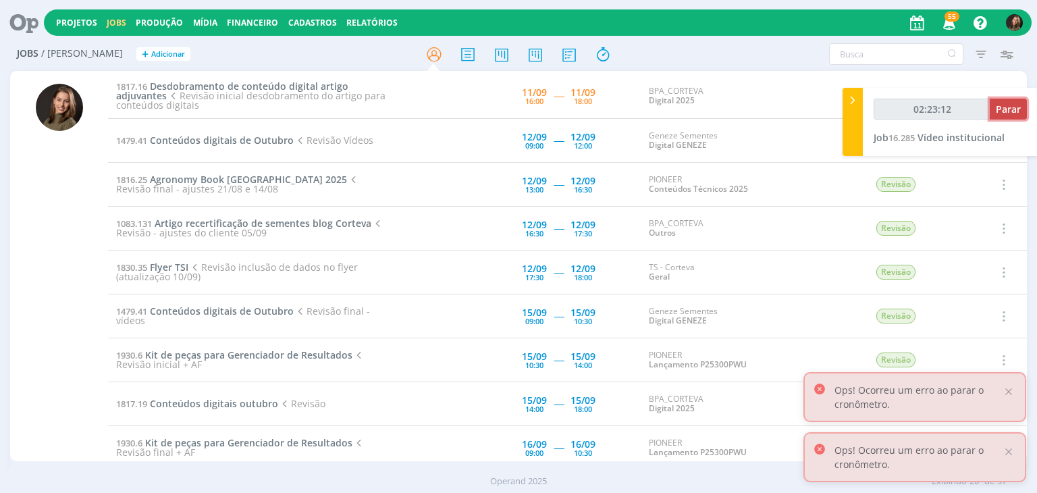
click at [1000, 111] on span "Parar" at bounding box center [1007, 109] width 25 height 13
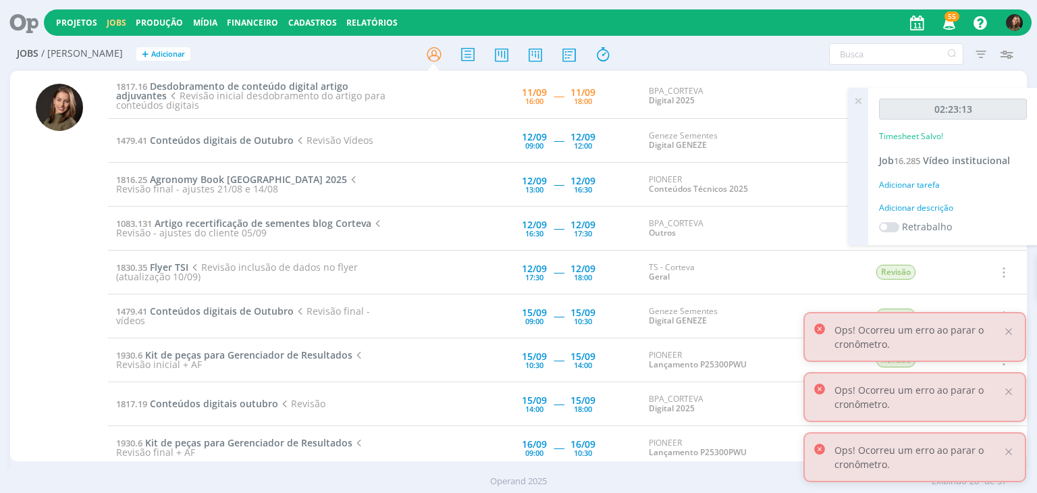
type input "02:24:00"
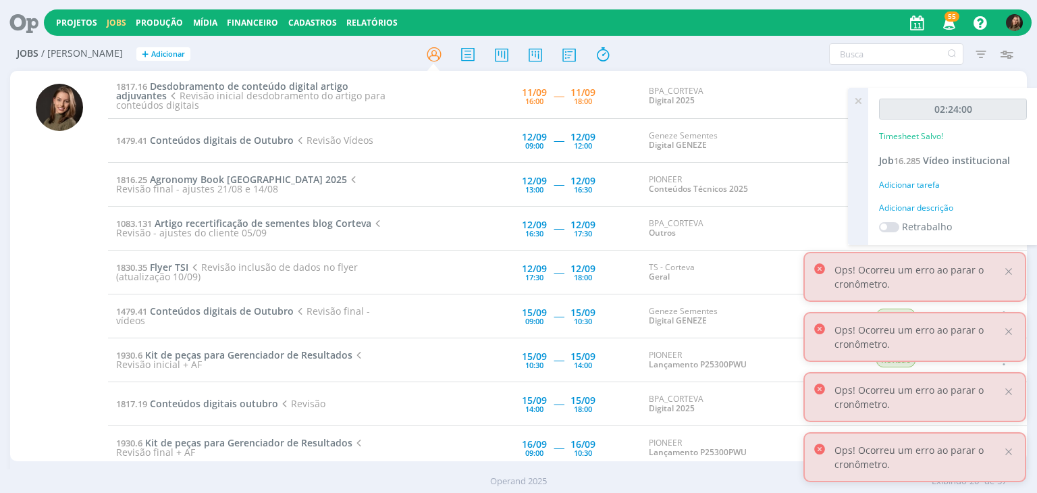
click at [915, 199] on div "02:24:00 Timesheet Salvo! Job 16.285 Vídeo institucional Adicionar tarefa Adici…" at bounding box center [952, 166] width 169 height 157
click at [914, 213] on div "Adicionar descrição" at bounding box center [953, 208] width 148 height 12
click at [911, 206] on textarea at bounding box center [952, 229] width 141 height 48
type textarea "revisão vídeo - continuidade"
click at [1014, 271] on div "Ops! Ocorreu um erro ao parar o cronômetro." at bounding box center [914, 277] width 223 height 50
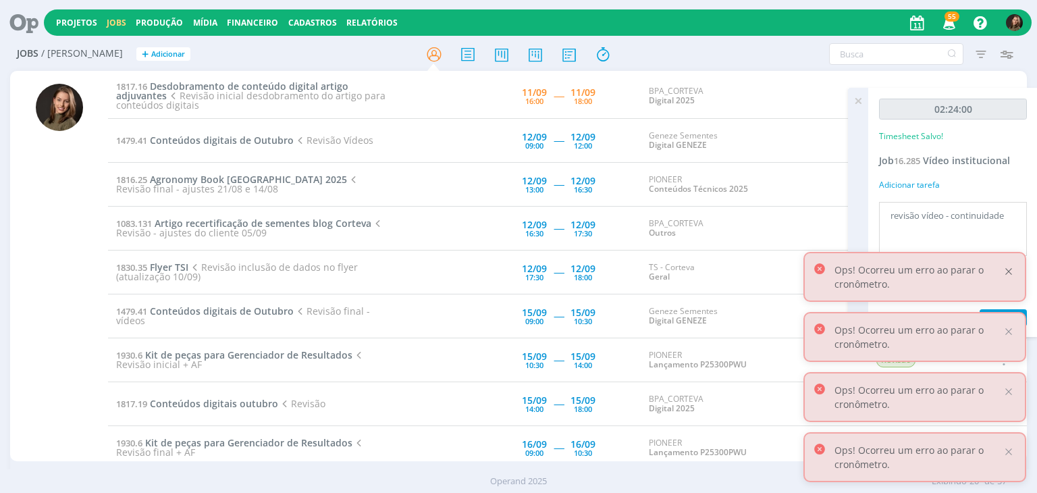
click at [1009, 271] on div at bounding box center [1008, 271] width 12 height 12
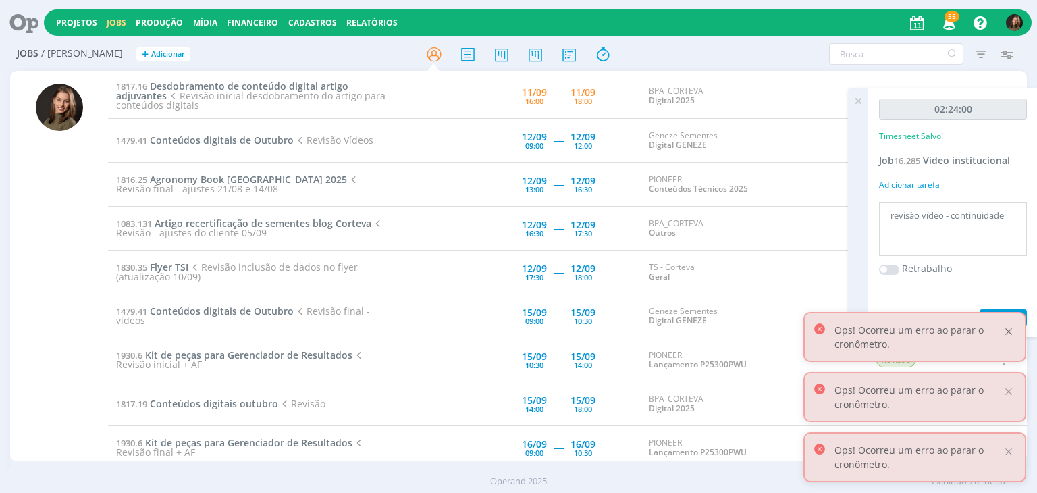
click at [1007, 330] on div at bounding box center [1008, 331] width 12 height 12
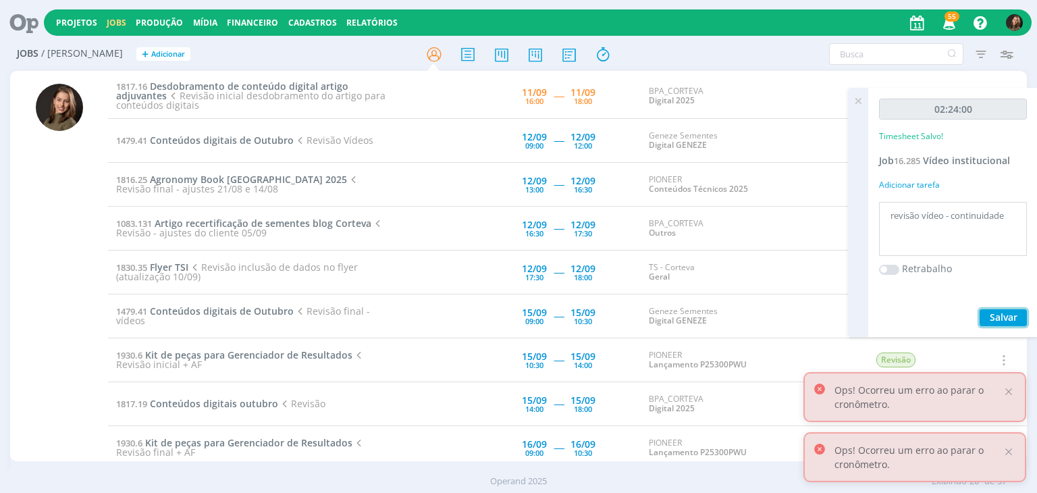
click at [1006, 318] on span "Salvar" at bounding box center [1003, 316] width 28 height 13
click at [858, 99] on icon at bounding box center [858, 101] width 24 height 26
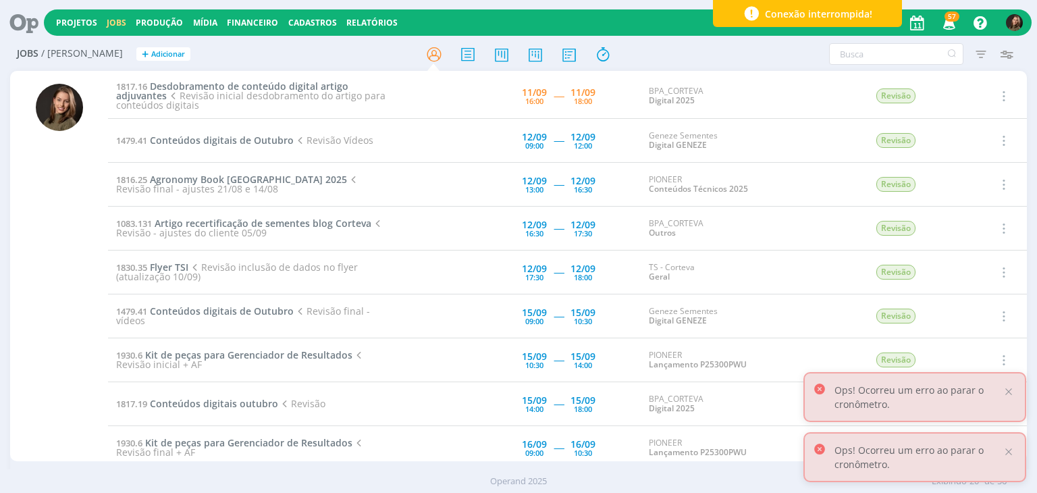
click at [237, 89] on span "Revisão inicial desdobramento do artigo para conteúdos digitais" at bounding box center [250, 100] width 269 height 22
click at [258, 85] on span "Desdobramento de conteúdo digital artigo adjuvantes" at bounding box center [232, 91] width 232 height 22
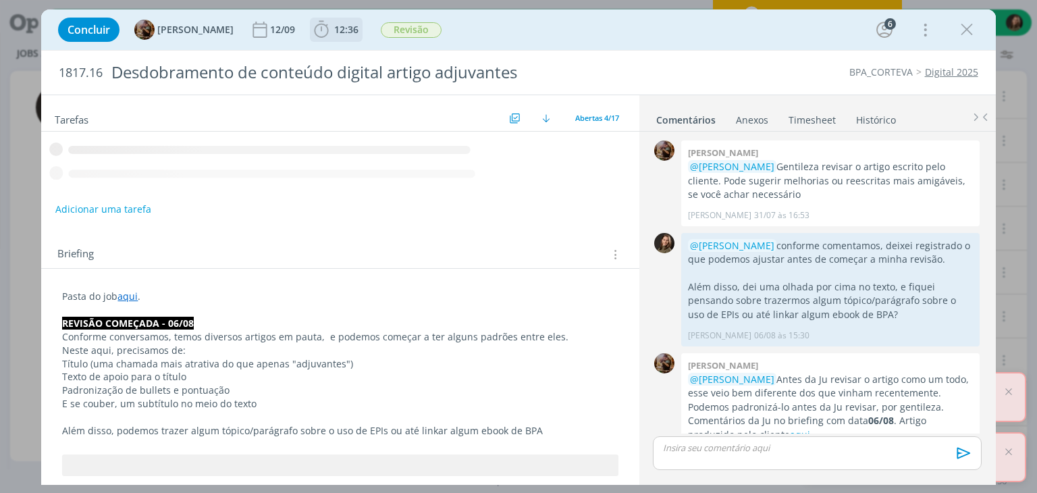
click at [343, 23] on span "12:36" at bounding box center [336, 30] width 50 height 20
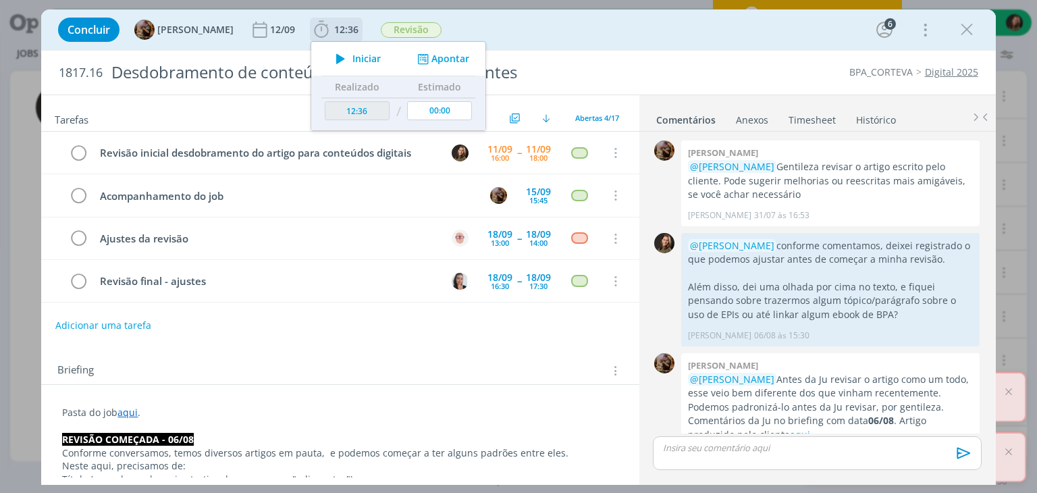
scroll to position [1247, 0]
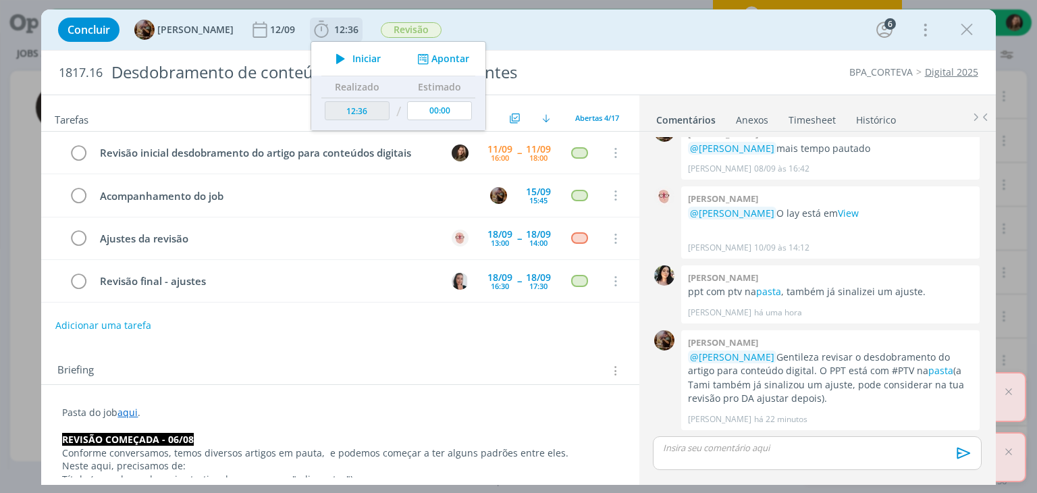
click at [338, 55] on button "Iniciar" at bounding box center [354, 58] width 53 height 19
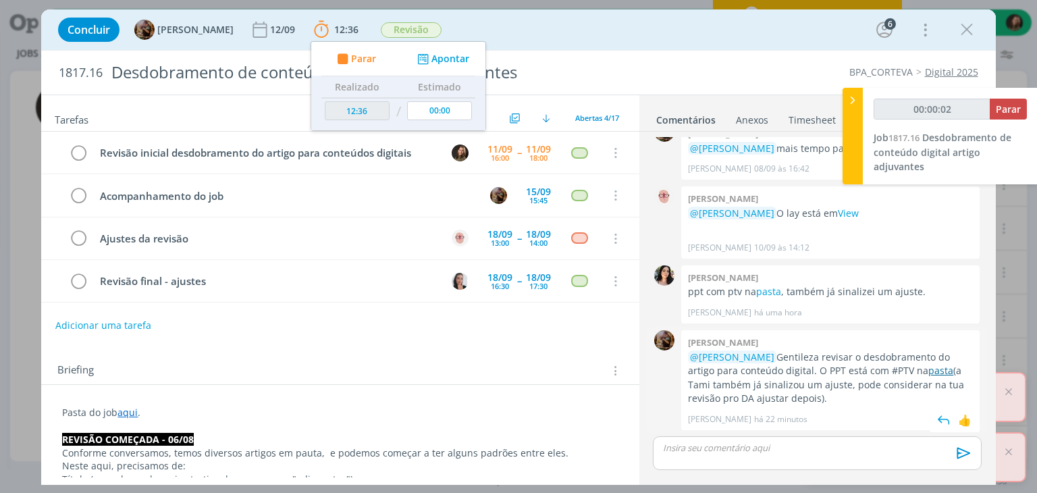
click at [907, 379] on p "@Julia Abich Gentileza revisar o desdobramento do artigo para conteúdo digital.…" at bounding box center [830, 377] width 285 height 55
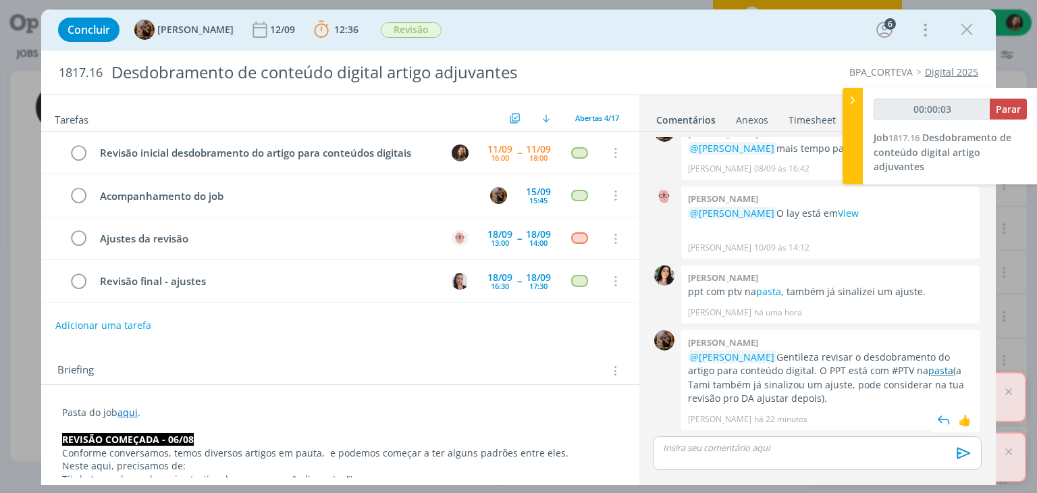
click at [928, 370] on link "pasta" at bounding box center [940, 370] width 25 height 13
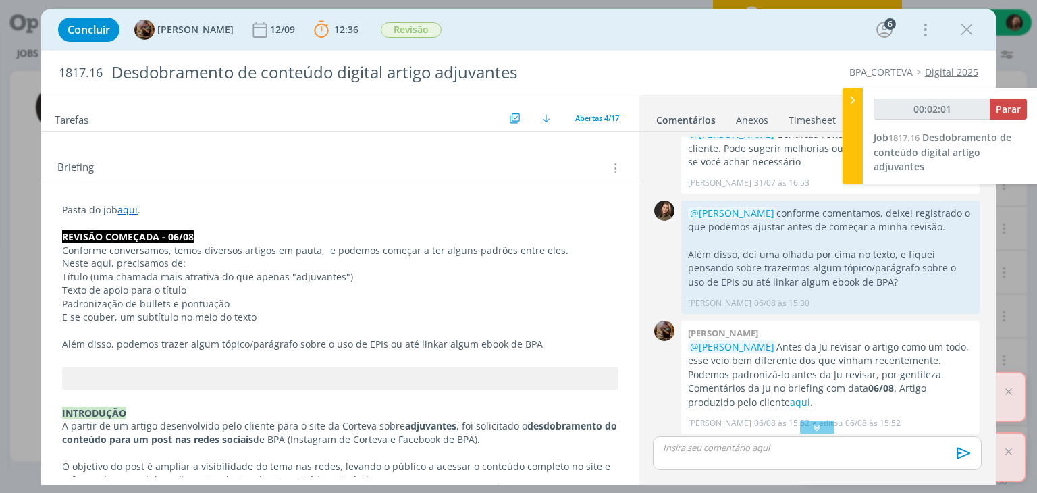
scroll to position [302, 0]
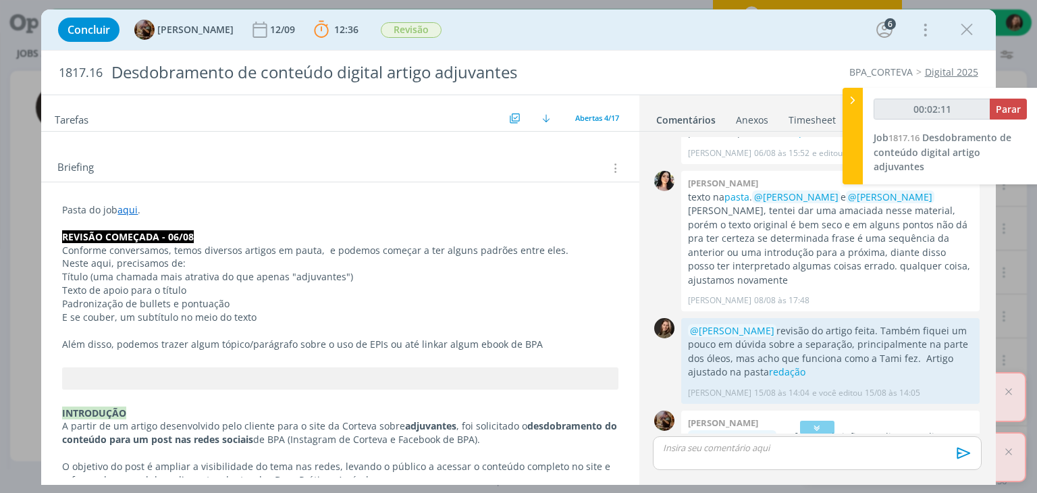
type input "00:02:12"
click at [157, 230] on strong "REVISÃO COMEÇADA - 06/08" at bounding box center [128, 236] width 132 height 13
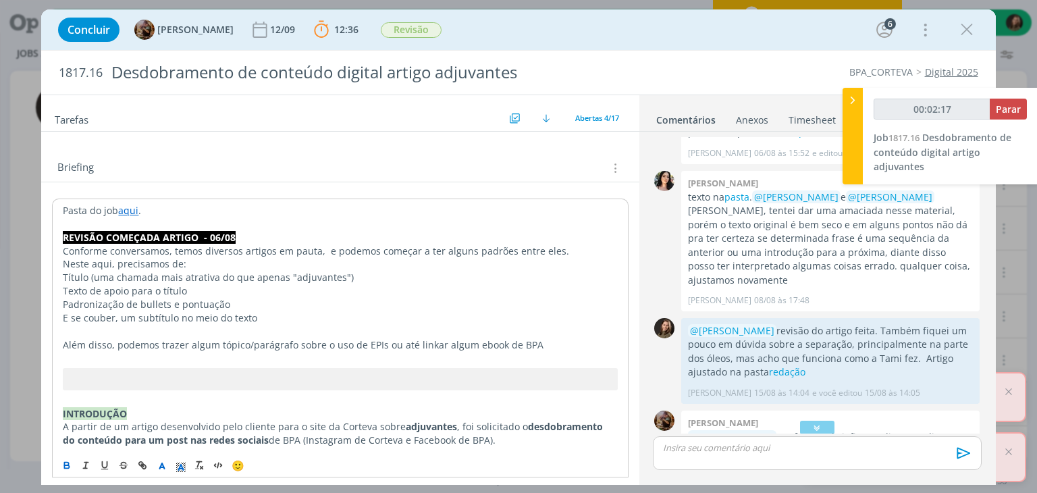
click at [67, 231] on strong "REVISÃO COMEÇADA ARTIGO - 06/08" at bounding box center [149, 237] width 173 height 13
click at [63, 233] on strong "REVISÃO COMEÇADA ARTIGO - 06/08" at bounding box center [149, 237] width 173 height 13
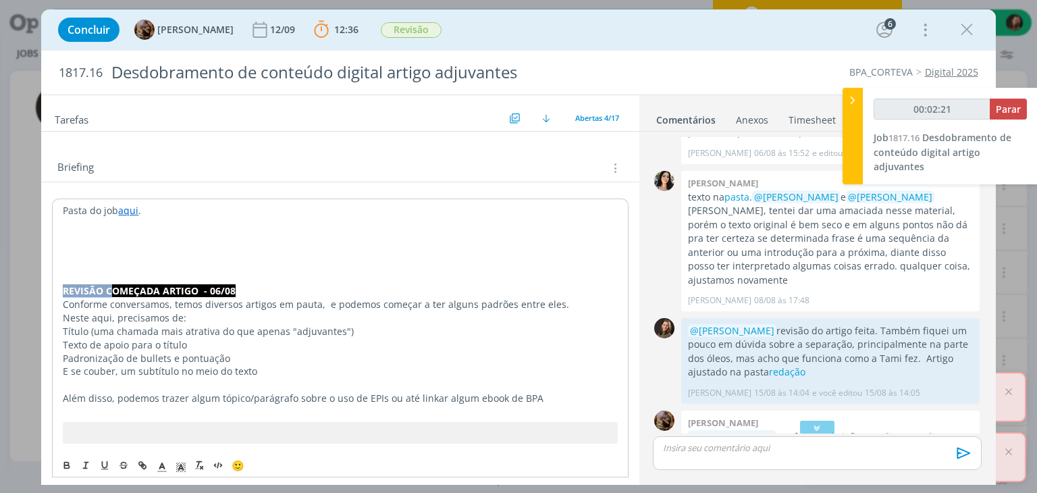
drag, startPoint x: 111, startPoint y: 288, endPoint x: 63, endPoint y: 285, distance: 48.0
click at [63, 285] on strong "REVISÃO COMEÇADA ARTIGO - 06/08" at bounding box center [149, 290] width 173 height 13
copy strong "REVISÃO C"
click at [67, 222] on p "dialog" at bounding box center [340, 223] width 554 height 13
click at [160, 204] on p "Pasta do job aqui ." at bounding box center [340, 210] width 554 height 13
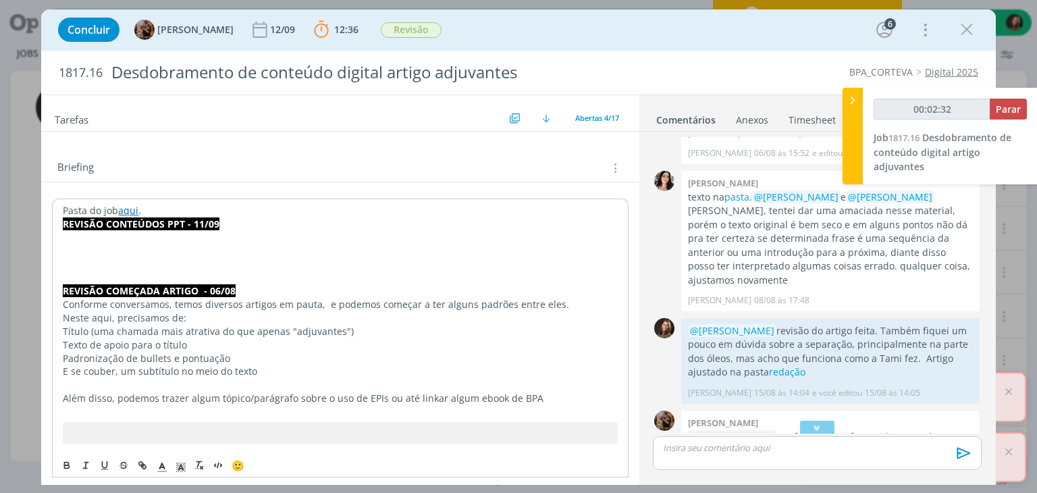
click at [160, 204] on p "Pasta do job aqui ." at bounding box center [340, 210] width 554 height 13
click at [153, 210] on p "Pasta do job aqui ." at bounding box center [340, 210] width 554 height 13
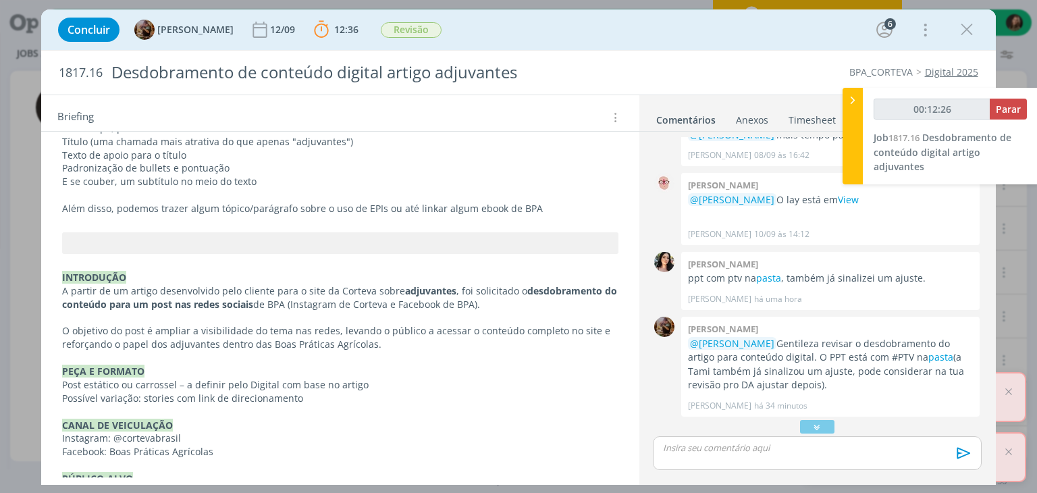
scroll to position [1045, 0]
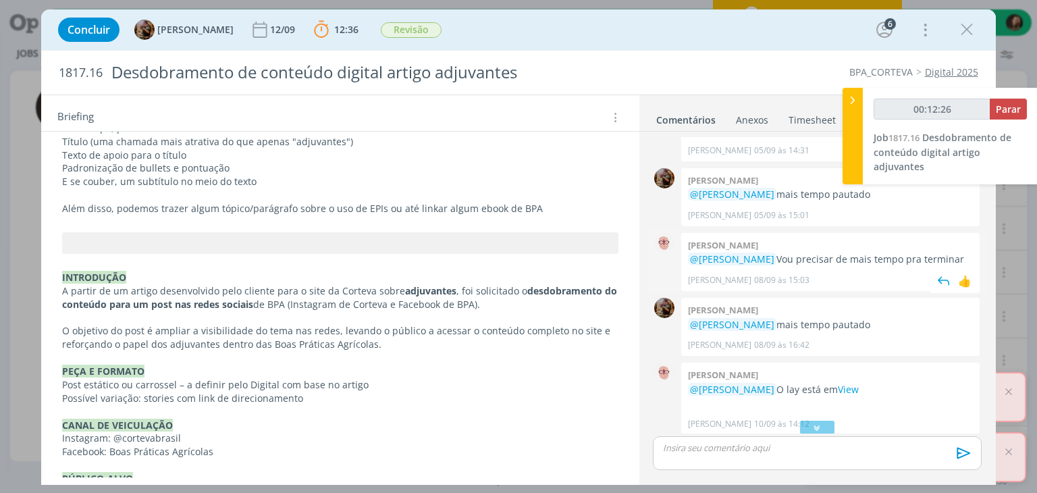
type input "00:12:27"
click at [848, 129] on div at bounding box center [852, 136] width 20 height 96
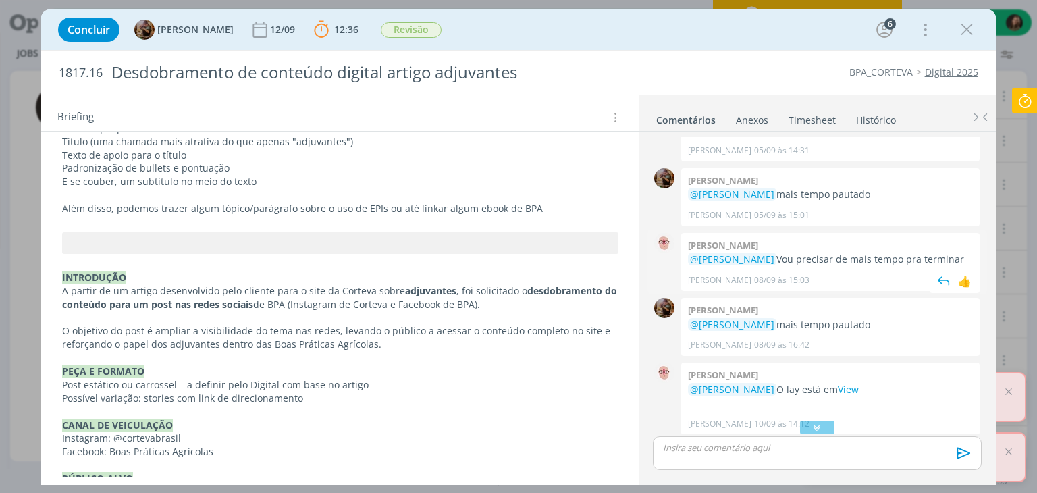
scroll to position [842, 0]
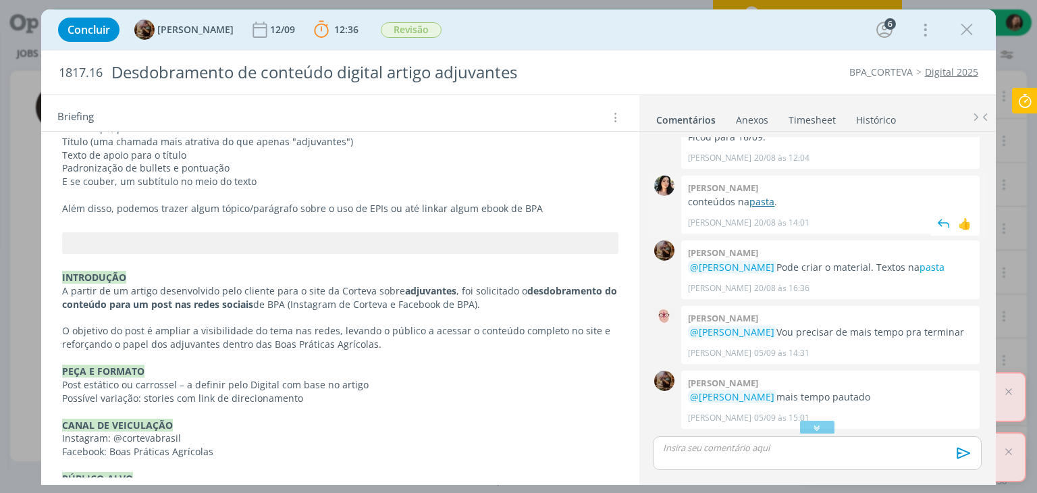
click at [767, 200] on link "pasta" at bounding box center [761, 201] width 25 height 13
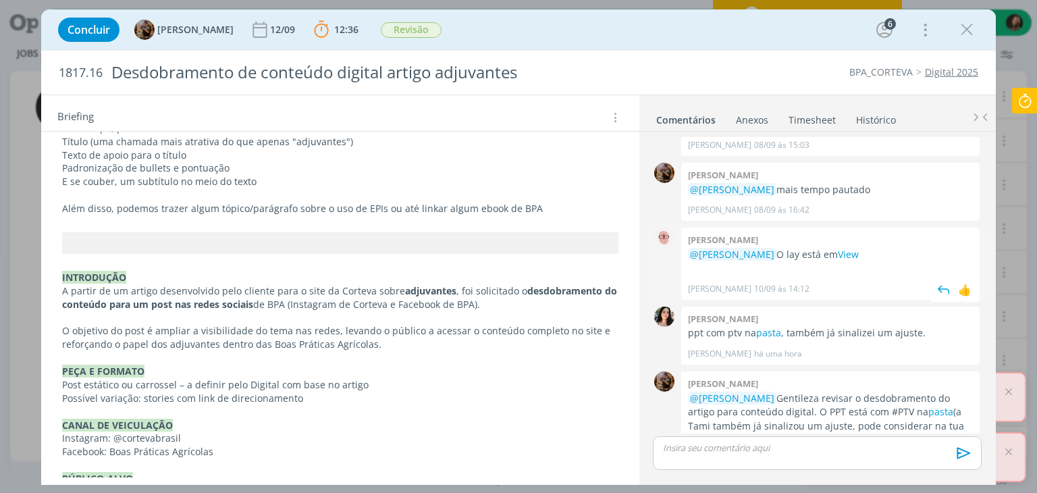
scroll to position [1247, 0]
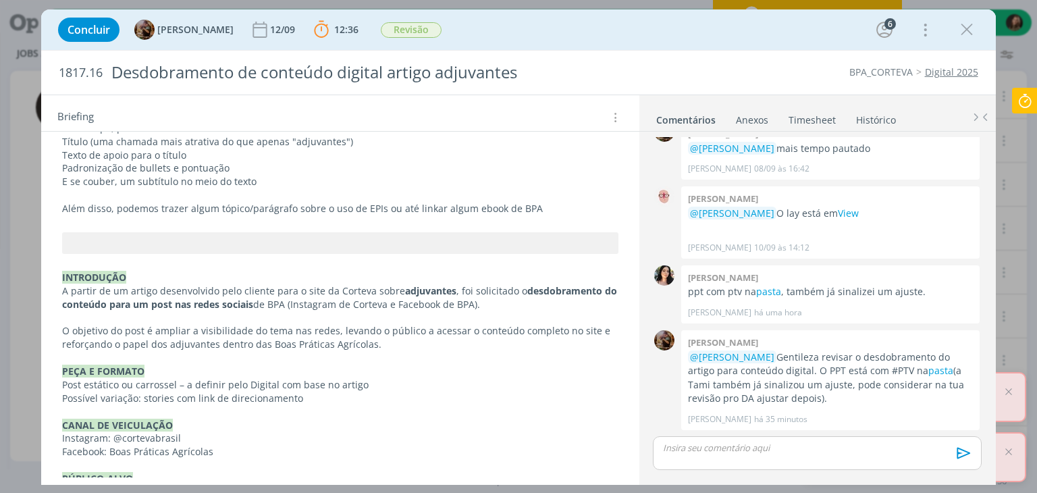
click at [125, 385] on p "Post estático ou carrossel – a definir pelo Digital com base no artigo" at bounding box center [339, 384] width 555 height 13
drag, startPoint x: 173, startPoint y: 391, endPoint x: 87, endPoint y: 389, distance: 85.7
click at [87, 392] on p "Possível variação: stories com link de direcionamento" at bounding box center [340, 398] width 554 height 13
click at [273, 365] on p "PEÇA E FORMATO" at bounding box center [340, 371] width 554 height 13
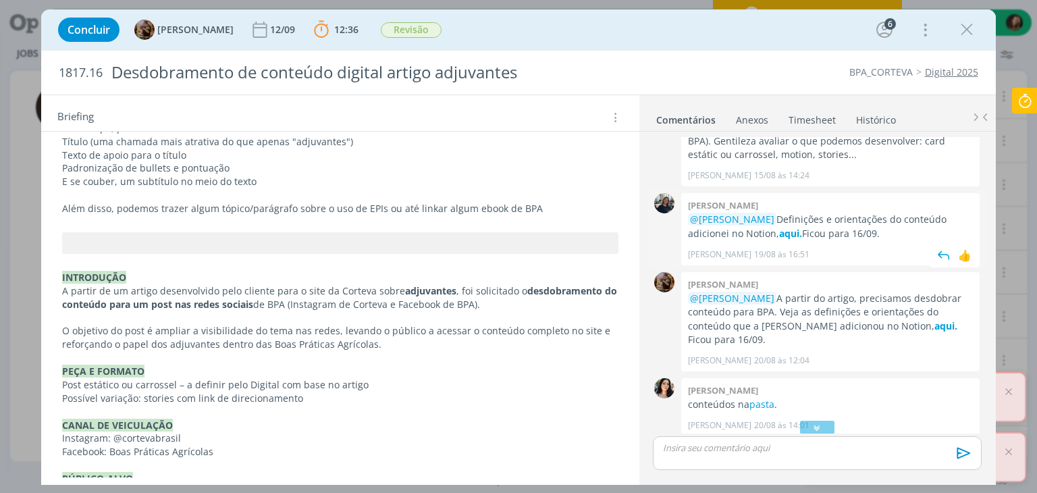
scroll to position [505, 0]
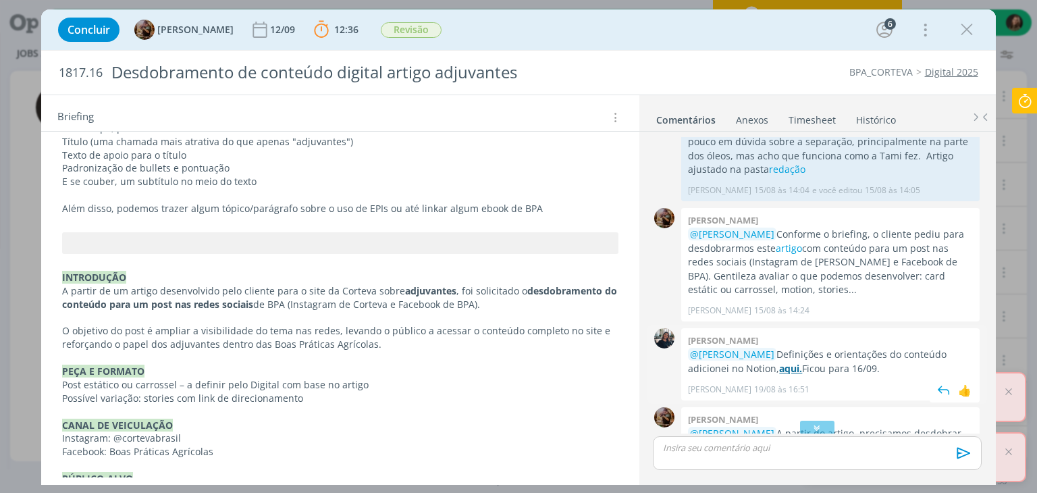
click at [794, 364] on strong "aqui." at bounding box center [790, 368] width 23 height 13
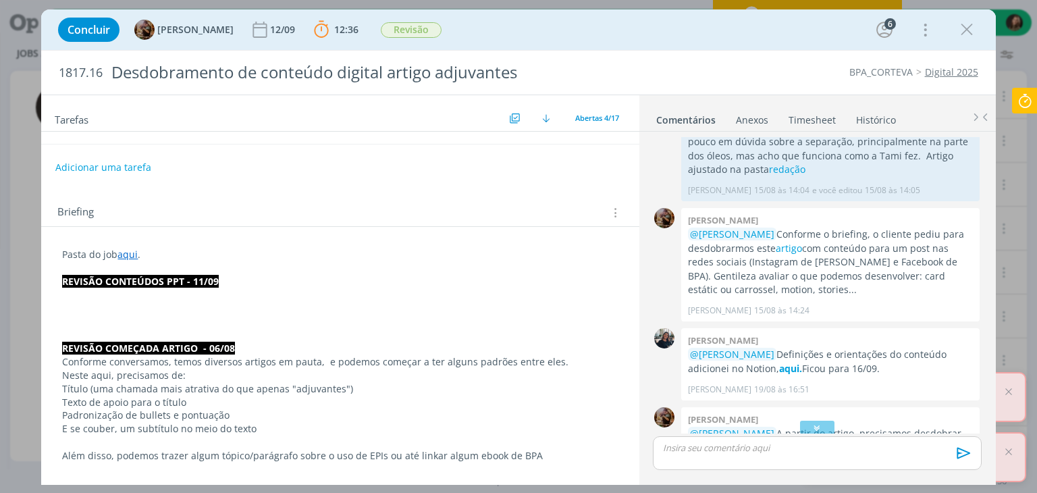
scroll to position [135, 0]
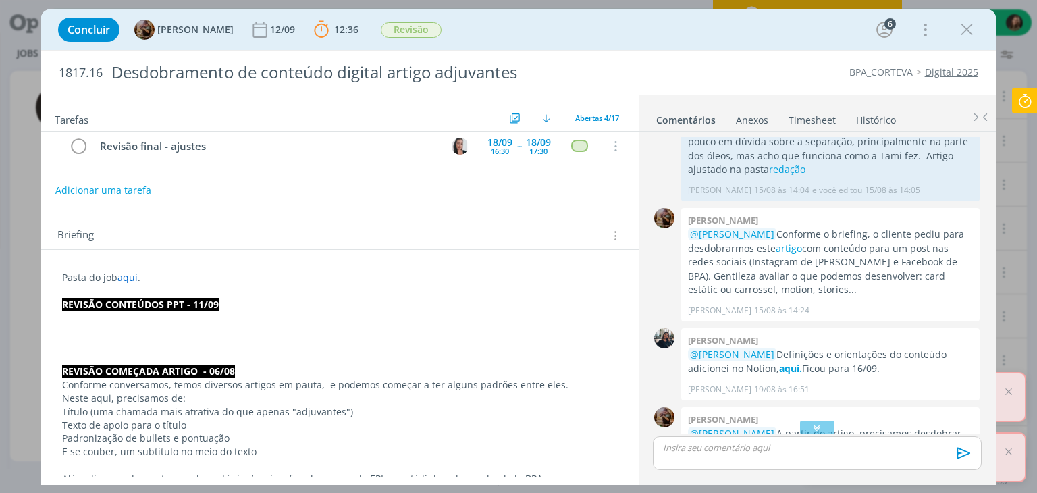
click at [127, 315] on p "dialog" at bounding box center [339, 317] width 555 height 13
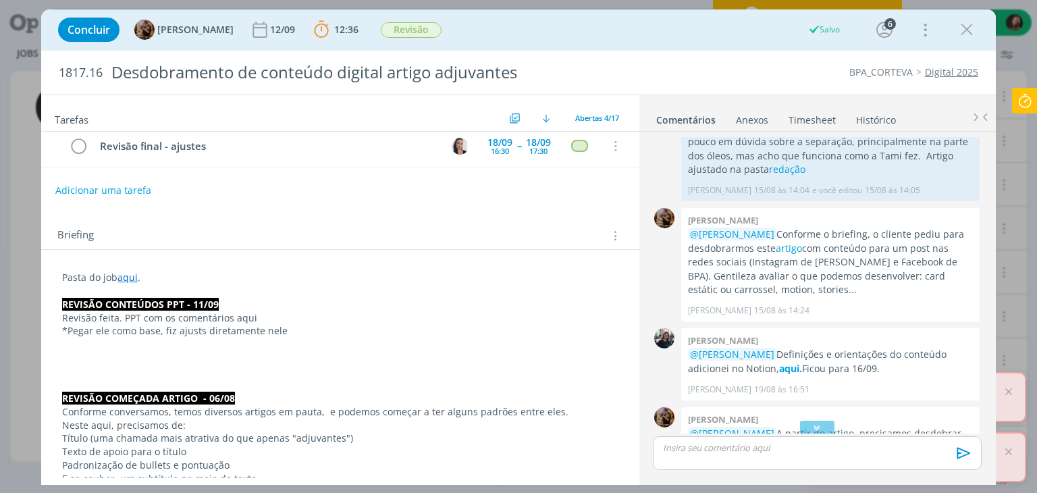
click at [204, 325] on p "*Pegar ele como base, fiz ajusts diretamente nele" at bounding box center [339, 330] width 555 height 13
click at [200, 328] on p "*Pegar ele como base, fiz ajusts diretamente nele" at bounding box center [339, 330] width 555 height 13
click at [200, 325] on p "*Pegar ele como base, fiz ajusts diretamente nele" at bounding box center [339, 330] width 555 height 13
click at [197, 326] on p "*Pegar ele como base, fiz ajusts diretamente nele" at bounding box center [339, 330] width 555 height 13
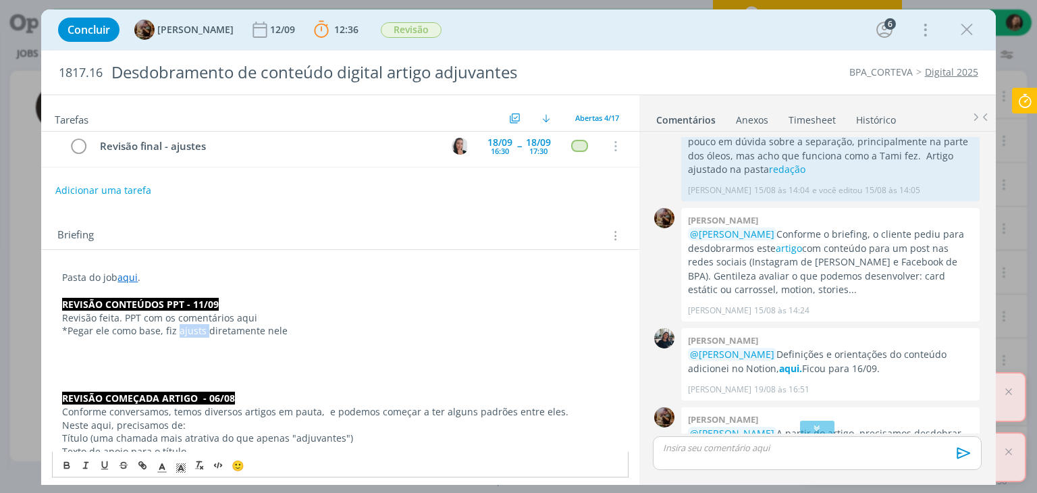
click at [197, 326] on p "*Pegar ele como base, fiz ajusts diretamente nele" at bounding box center [339, 330] width 555 height 13
click at [65, 360] on p "dialog" at bounding box center [339, 357] width 555 height 13
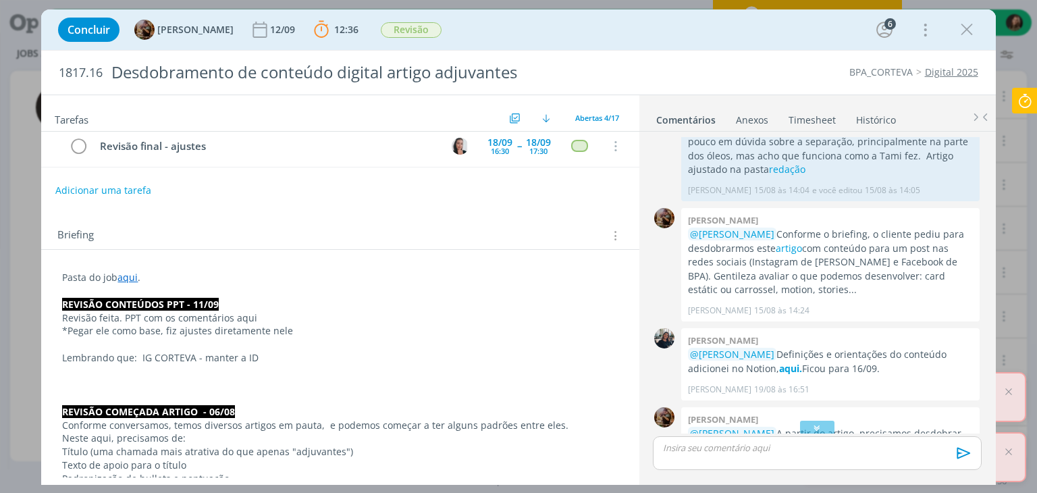
click at [142, 354] on p "Lembrando que: IG CORTEVA - manter a ID" at bounding box center [339, 357] width 555 height 13
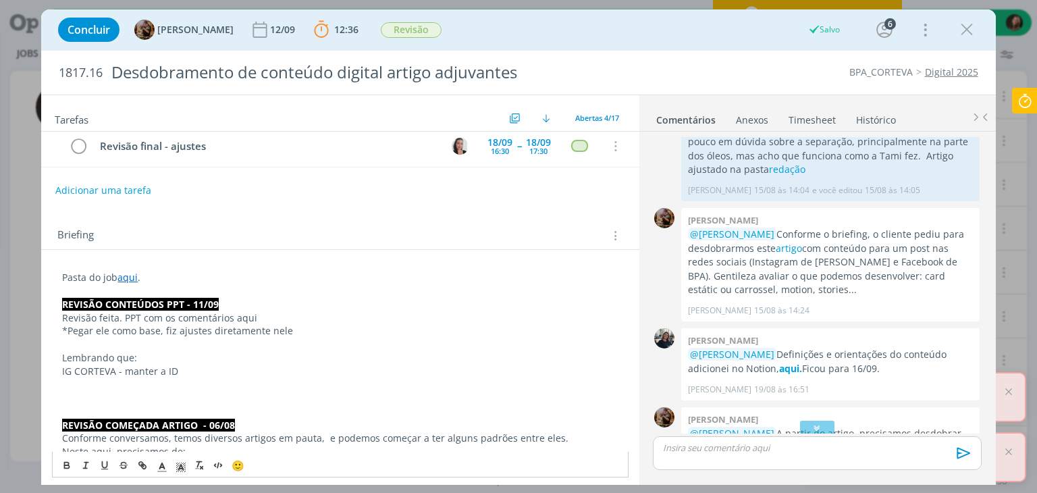
click at [86, 384] on p "dialog" at bounding box center [339, 384] width 555 height 13
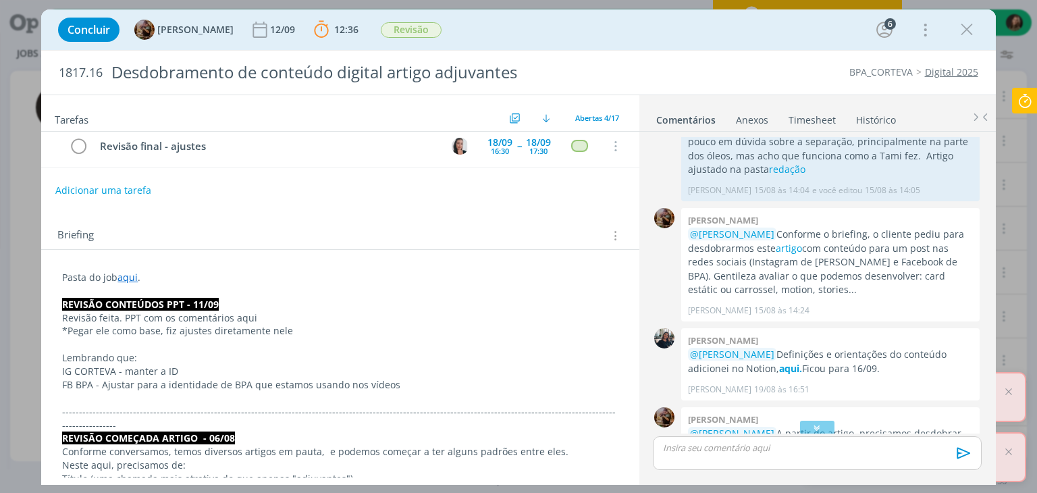
click at [150, 379] on p "FB BPA - Ajustar para a identidade de BPA que estamos usando nos vídeos" at bounding box center [339, 384] width 555 height 13
click at [178, 364] on p "IG CORTEVA - manter a ID" at bounding box center [339, 370] width 555 height 13
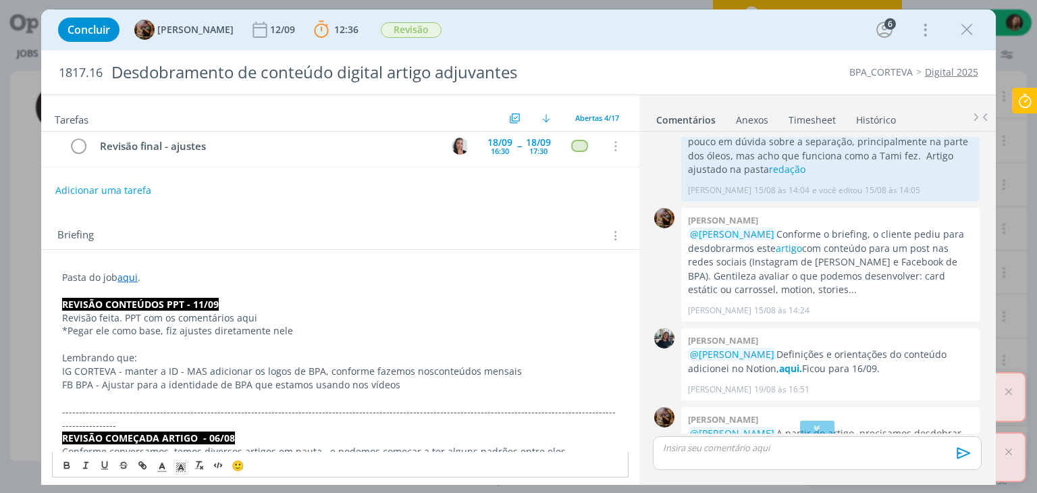
drag, startPoint x: 122, startPoint y: 368, endPoint x: 157, endPoint y: 368, distance: 34.4
click at [138, 368] on p "IG CORTEVA - manter a ID - MAS adicionar os logos de BPA, conforme fazemos nosc…" at bounding box center [339, 370] width 555 height 13
drag, startPoint x: 157, startPoint y: 368, endPoint x: 182, endPoint y: 369, distance: 25.7
click at [182, 369] on p "IG CORTEVA - manter a ID - MAS adicionar os logos de BPA, conforme fazemos nosc…" at bounding box center [339, 370] width 555 height 13
drag, startPoint x: 182, startPoint y: 368, endPoint x: 113, endPoint y: 368, distance: 68.8
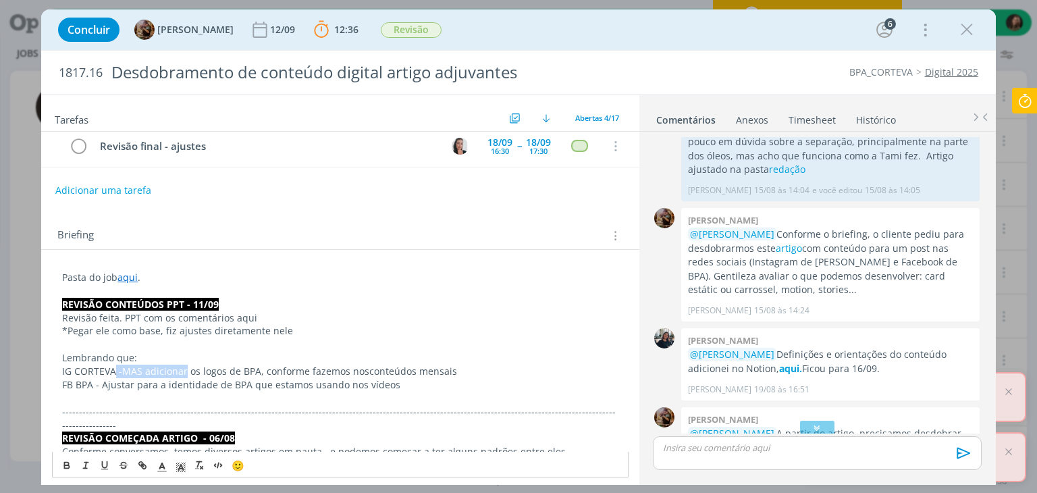
click at [113, 368] on p "IG CORTEVA -MAS adicionar os logos de BPA, conforme fazemos nosconteúdos mensais" at bounding box center [339, 370] width 555 height 13
click at [117, 368] on p "IG CORTEVA -MAS adicionar os logos de BPA, conforme fazemos nosconteúdos mensais" at bounding box center [339, 370] width 555 height 13
click at [208, 368] on p "IG CORTEVA -MAS adicionar os logos de BPA, conforme fazemos nosconteúdos mensais" at bounding box center [339, 370] width 555 height 13
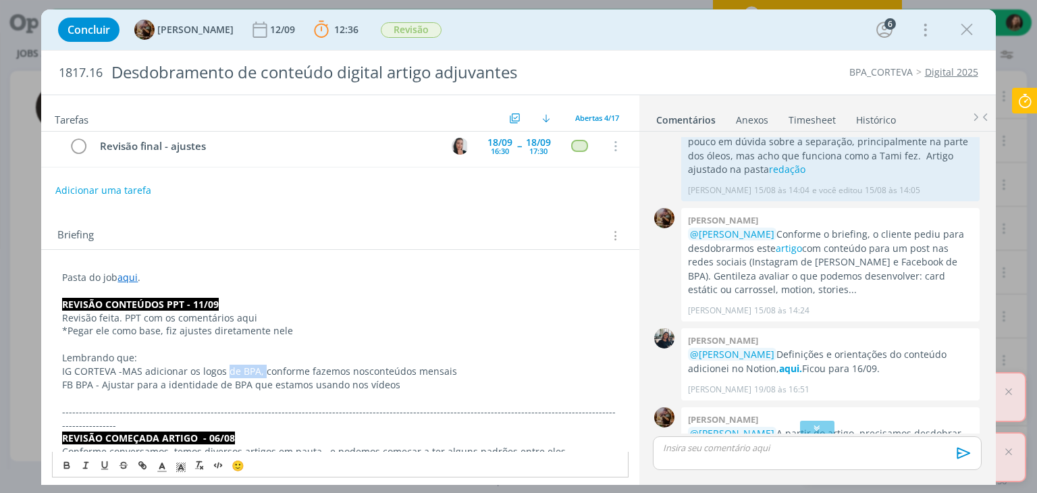
drag, startPoint x: 262, startPoint y: 366, endPoint x: 227, endPoint y: 366, distance: 34.4
click at [227, 366] on p "IG CORTEVA -MAS adicionar os logos de BPA, conforme fazemos nosconteúdos mensais" at bounding box center [339, 370] width 555 height 13
click at [321, 368] on p "IG CORTEVA -MAS adicionar os logos de BPA, conforme fazemos nosconteúdos mensais" at bounding box center [339, 370] width 555 height 13
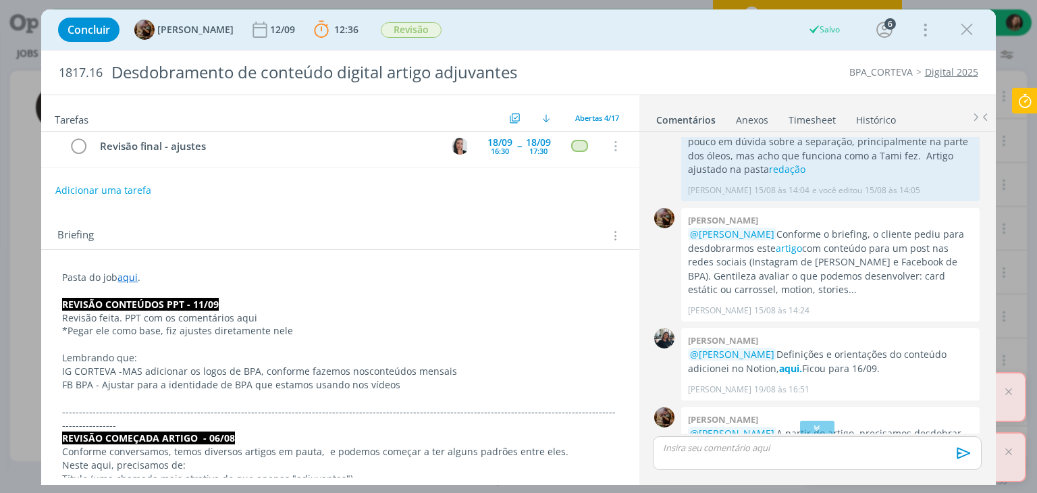
click at [159, 370] on p "IG CORTEVA -MAS adicionar os logos de BPA, conforme fazemos nosconteúdos mensais" at bounding box center [339, 370] width 555 height 13
click at [157, 344] on p "dialog" at bounding box center [339, 343] width 555 height 13
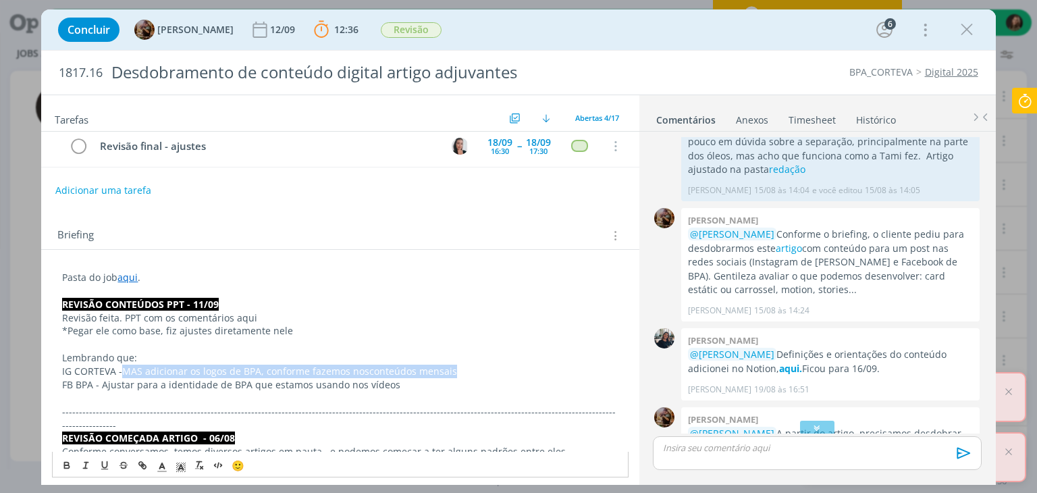
drag, startPoint x: 467, startPoint y: 365, endPoint x: 124, endPoint y: 368, distance: 342.8
click at [124, 368] on p "IG CORTEVA -MAS adicionar os logos de BPA, conforme fazemos nosconteúdos mensais" at bounding box center [339, 370] width 555 height 13
click at [405, 368] on p "IG CORTEVA - usar a mesma ID de quando fazemos os conteúdos mensais de" at bounding box center [339, 370] width 555 height 13
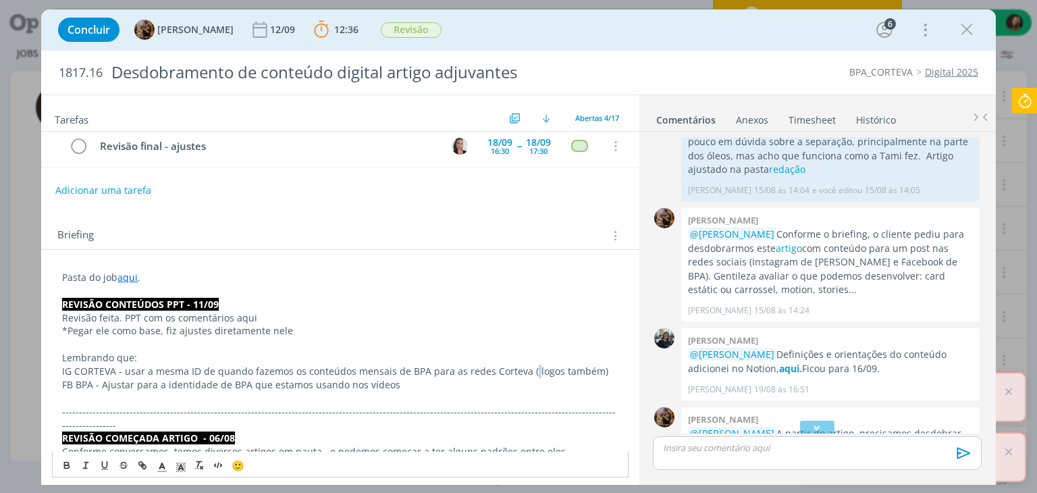
click at [528, 370] on p "IG CORTEVA - usar a mesma ID de quando fazemos os conteúdos mensais de BPA para…" at bounding box center [339, 370] width 555 height 13
click at [348, 372] on p "IG CORTEVA - usar a mesma ID de quando fazemos os conteúdos mensais de BPA para…" at bounding box center [339, 370] width 555 height 13
drag, startPoint x: 601, startPoint y: 369, endPoint x: 122, endPoint y: 366, distance: 478.5
click at [121, 366] on p "IG CORTEVA - usar a mesma ID de quando fazemos os conteúdos mensais de BPA para…" at bounding box center [339, 370] width 555 height 13
copy p "usar a mesma ID de quando fazemos os conteúdos mensais de BPA para as redes Cor…"
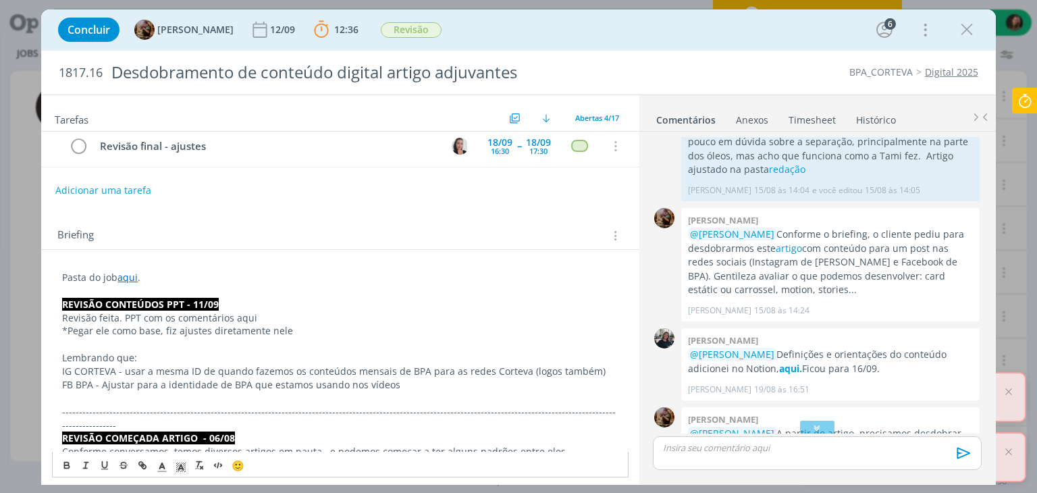
click at [220, 346] on p "dialog" at bounding box center [339, 343] width 555 height 13
click at [289, 317] on p "Revisão feita. PPT com os comentários aqui" at bounding box center [339, 317] width 555 height 13
click at [313, 352] on p "Lembrando que:" at bounding box center [339, 357] width 555 height 13
click at [409, 391] on p "dialog" at bounding box center [339, 397] width 555 height 13
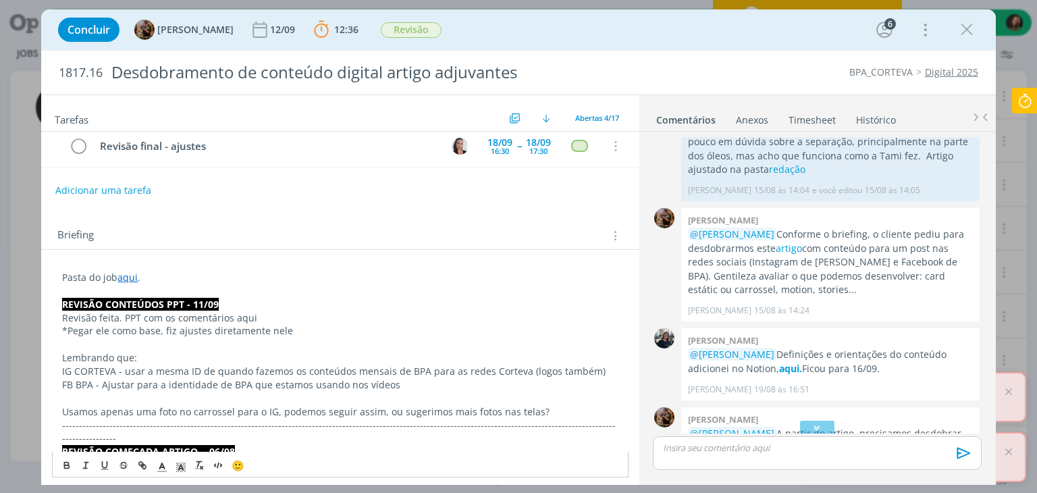
click at [305, 412] on p "Usamos apenas uma foto no carrossel para o IG, podemos seguir assim, ou sugerim…" at bounding box center [339, 411] width 555 height 13
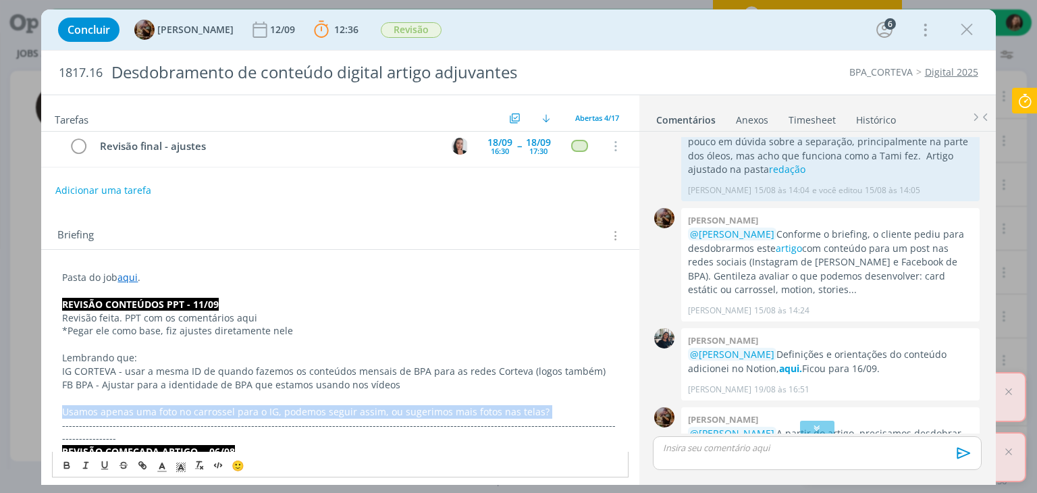
click at [305, 412] on p "Usamos apenas uma foto no carrossel para o IG, podemos seguir assim, ou sugerim…" at bounding box center [339, 411] width 555 height 13
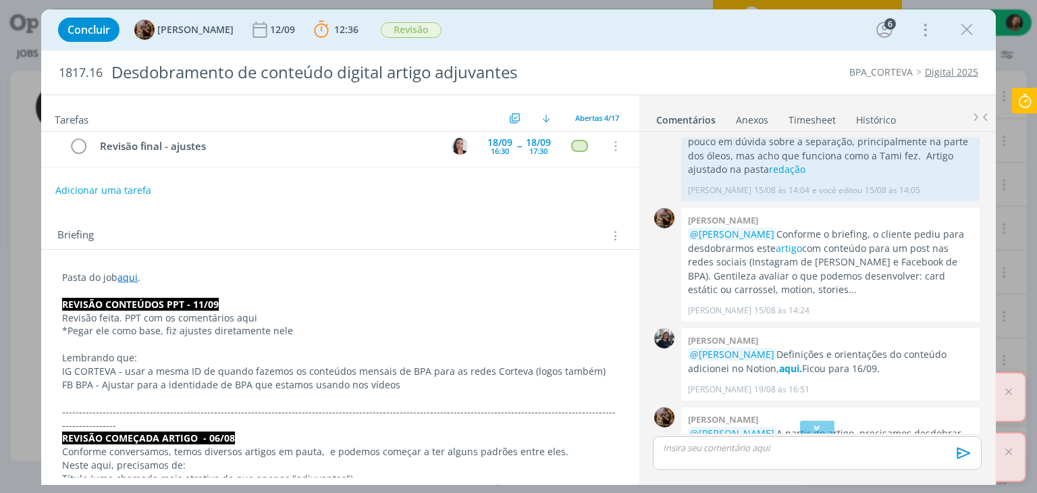
click at [683, 441] on p "dialog" at bounding box center [816, 447] width 306 height 12
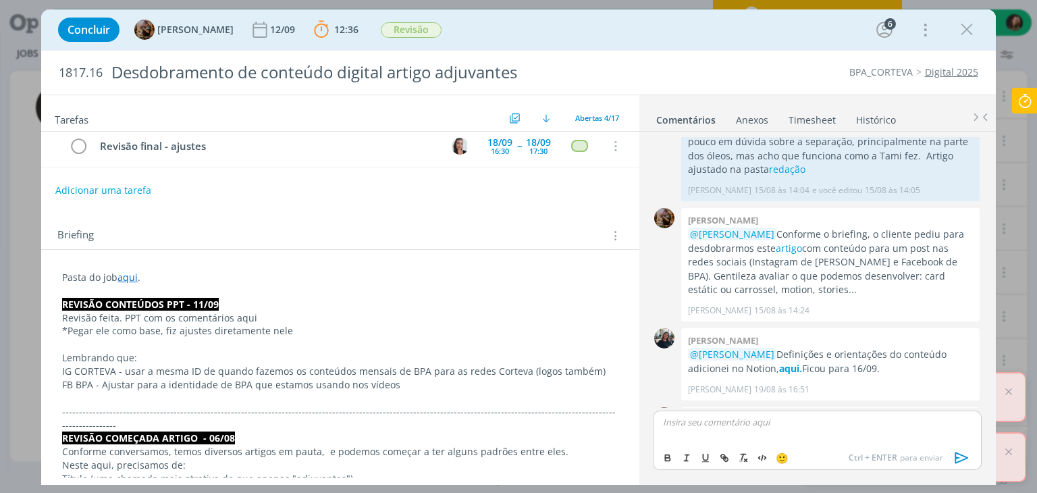
scroll to position [1272, 0]
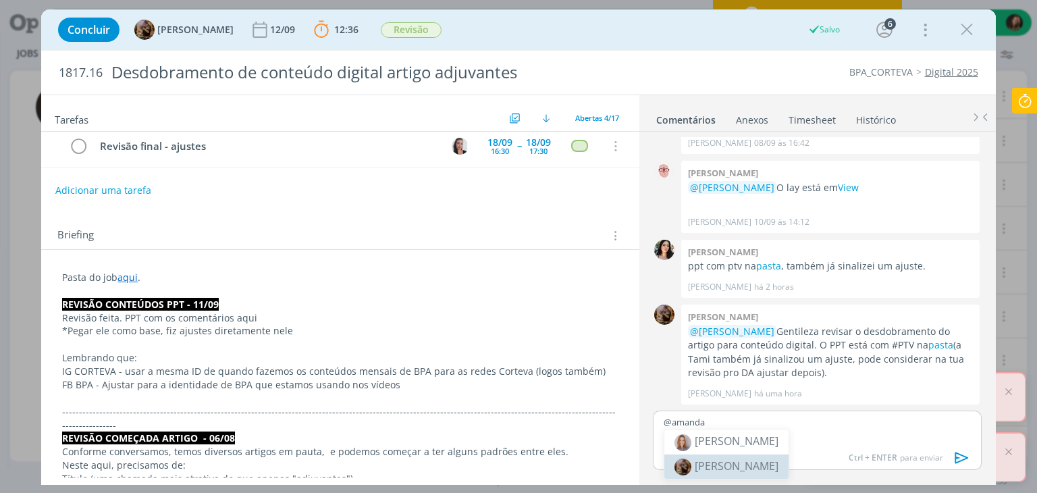
click at [702, 463] on body "Projetos Jobs Produção Mídia Financeiro Cadastros Relatórios 57 Notificações Ce…" at bounding box center [518, 246] width 1037 height 493
drag, startPoint x: 731, startPoint y: 434, endPoint x: 741, endPoint y: 429, distance: 11.2
click at [732, 430] on div "@amanda" at bounding box center [817, 427] width 328 height 34
click at [713, 466] on span "[PERSON_NAME]" at bounding box center [736, 465] width 84 height 15
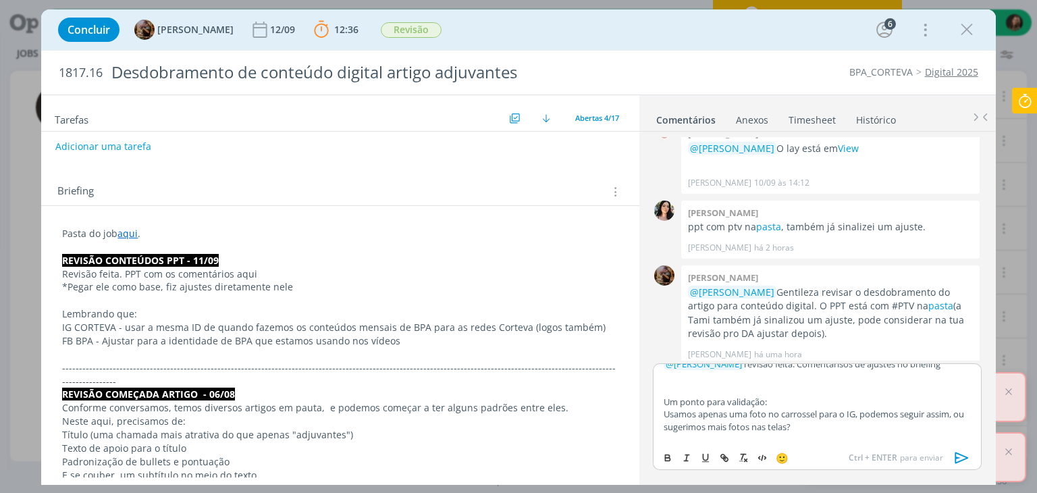
scroll to position [202, 0]
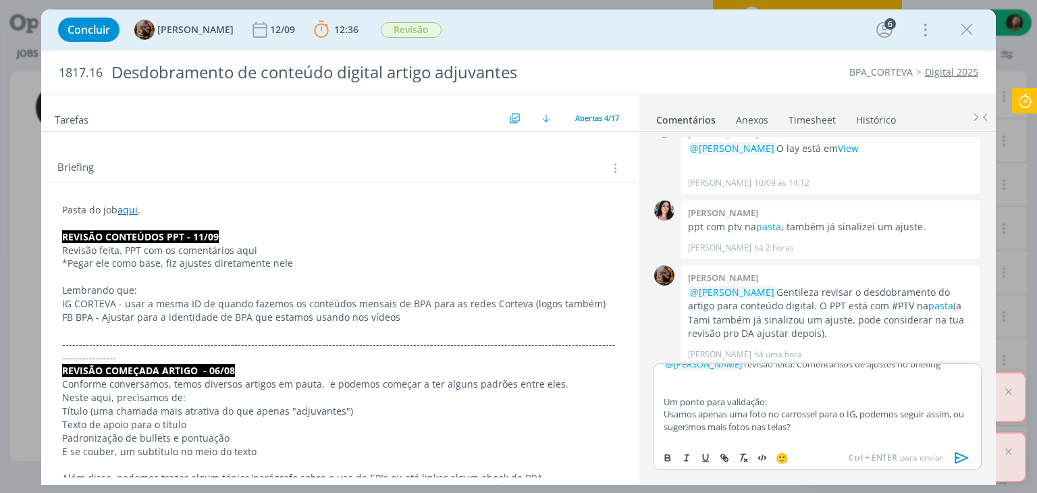
click at [113, 284] on p "Lembrando que:" at bounding box center [339, 289] width 555 height 13
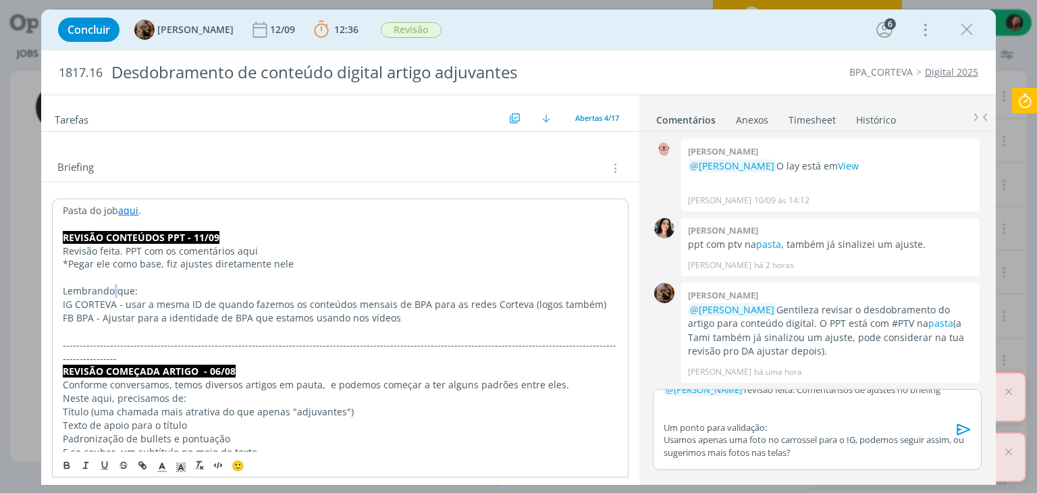
click at [113, 284] on p "Lembrando que:" at bounding box center [340, 290] width 554 height 13
click at [63, 468] on icon "dialog" at bounding box center [66, 465] width 11 height 11
click at [173, 284] on p "Lembrando que:" at bounding box center [340, 290] width 554 height 13
click at [200, 277] on p "dialog" at bounding box center [340, 277] width 554 height 13
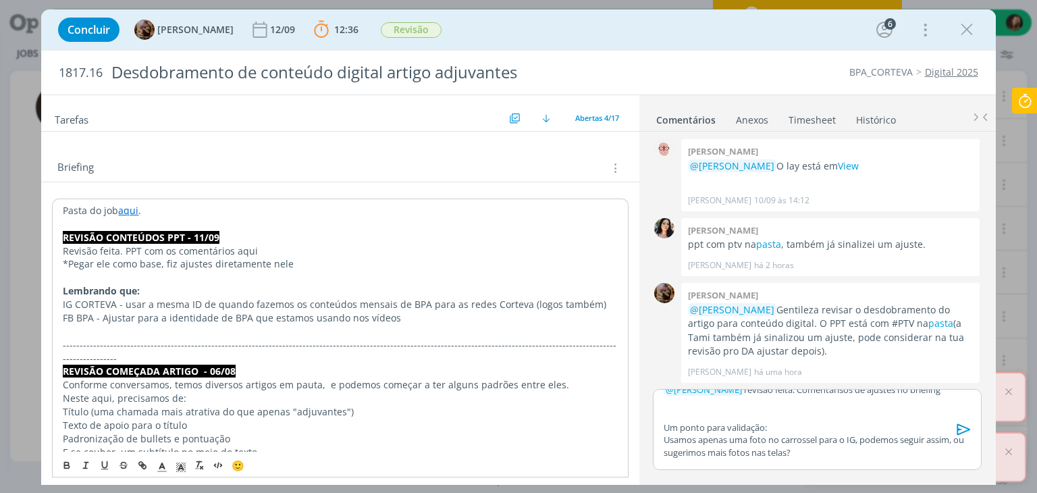
click at [738, 409] on p "dialog" at bounding box center [816, 414] width 306 height 12
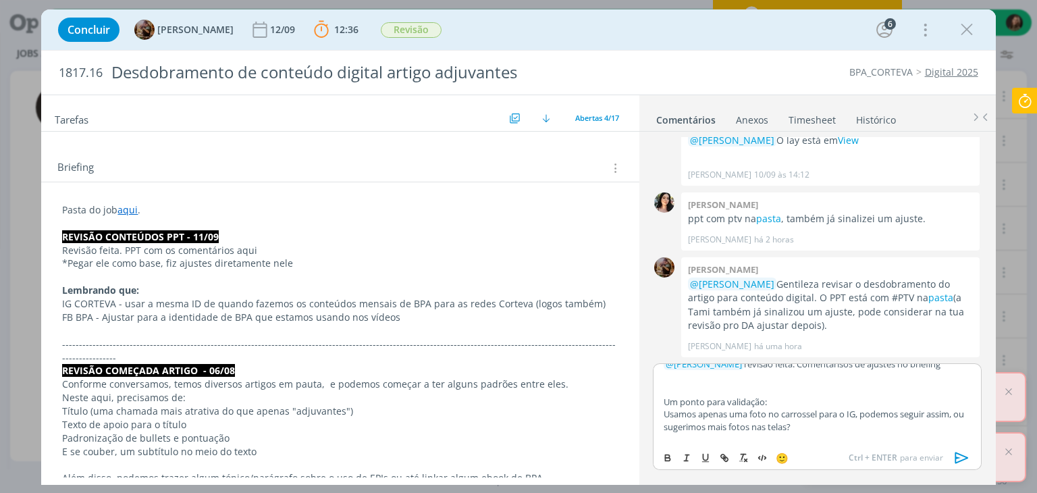
scroll to position [3, 0]
click at [721, 392] on p "Um ponto para validação:" at bounding box center [816, 396] width 306 height 12
click at [666, 460] on icon "dialog" at bounding box center [667, 459] width 5 height 3
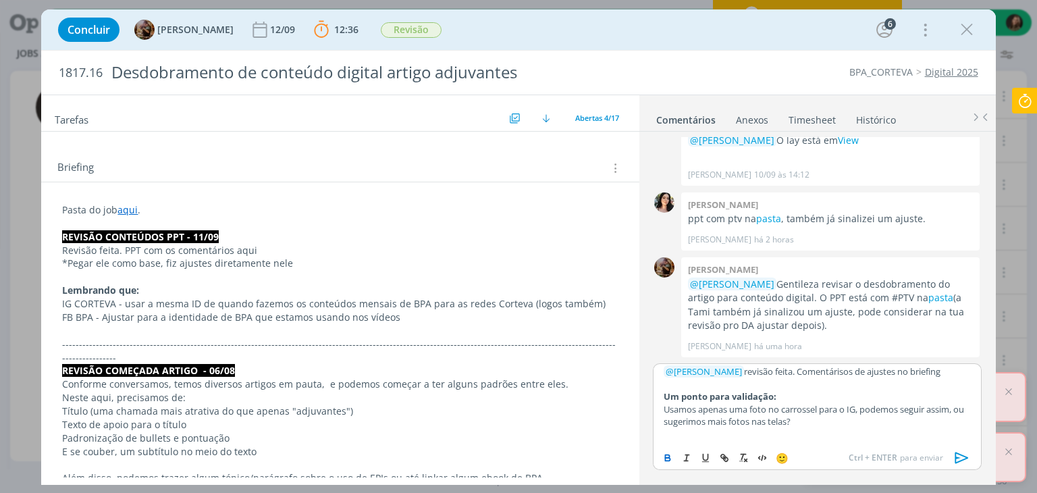
click at [599, 297] on p "IG CORTEVA - usar a mesma ID de quando fazemos os conteúdos mensais de BPA para…" at bounding box center [339, 303] width 555 height 13
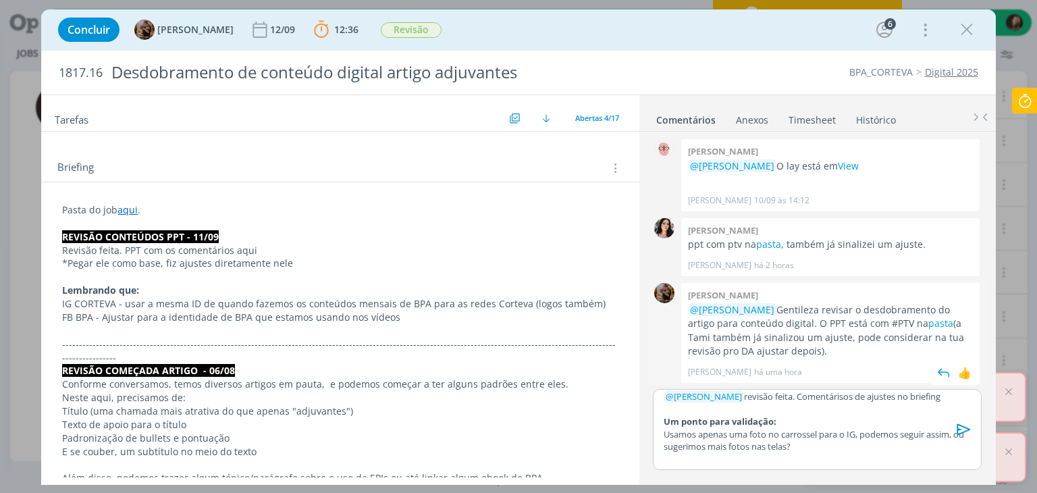
scroll to position [1294, 0]
click at [858, 165] on link "View" at bounding box center [847, 165] width 21 height 13
drag, startPoint x: 117, startPoint y: 302, endPoint x: 468, endPoint y: 291, distance: 351.1
drag, startPoint x: 468, startPoint y: 291, endPoint x: 475, endPoint y: 293, distance: 7.0
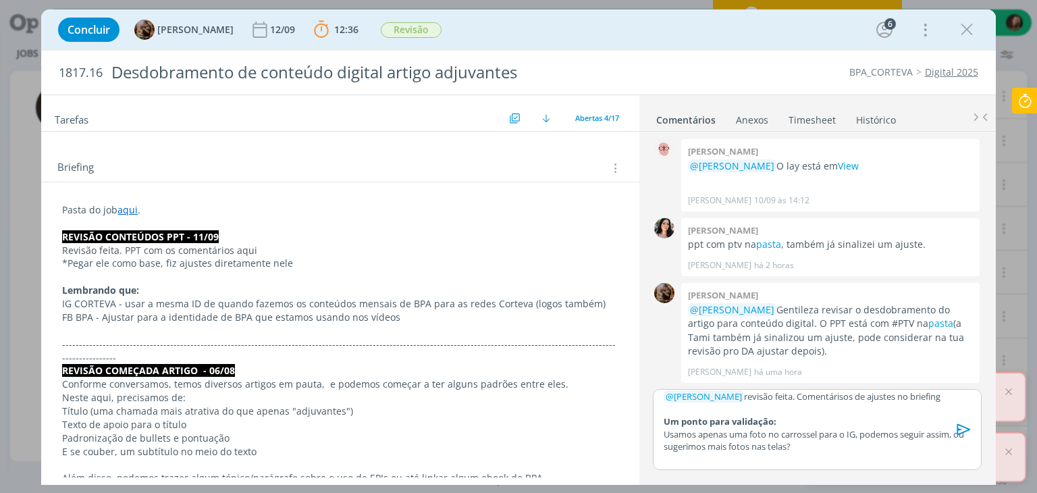
click at [470, 291] on p "Lembrando que:" at bounding box center [339, 289] width 555 height 13
click at [134, 298] on p "IG CORTEVA - usar a mesma ID de quando fazemos os conteúdos mensais de BPA para…" at bounding box center [340, 304] width 554 height 13
drag, startPoint x: 126, startPoint y: 299, endPoint x: 601, endPoint y: 298, distance: 474.4
click at [600, 298] on p "IG CORTEVA - usar a mesma ID de quando fazemos os conteúdos mensais de BPA para…" at bounding box center [340, 304] width 554 height 13
copy p "usar a mesma ID de quando fazemos os conteúdos mensais de BPA para as redes Cor…"
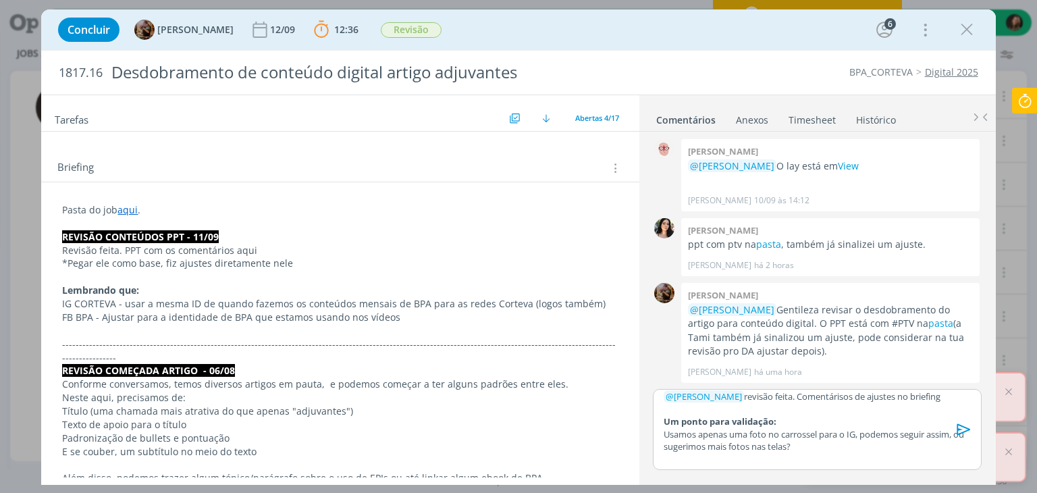
drag, startPoint x: 325, startPoint y: 250, endPoint x: 302, endPoint y: 252, distance: 22.3
click at [325, 250] on p "Revisão feita. PPT com os comentários aqui" at bounding box center [339, 250] width 555 height 13
click at [128, 209] on link "aqui" at bounding box center [127, 209] width 20 height 13
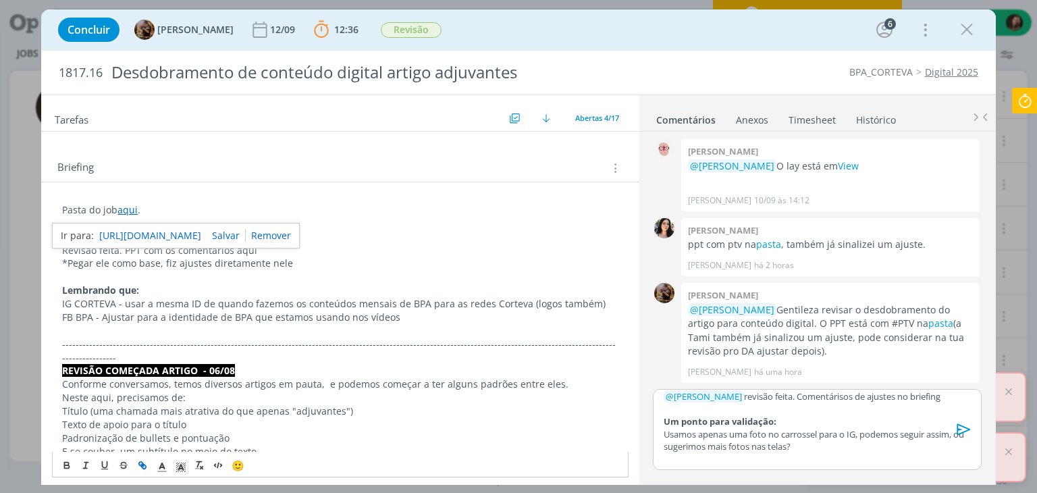
click at [155, 228] on link "https://sobeae.sharepoint.com/:f:/s/SOBEAE/EvQk_goVZHZOtjq06LzkBD4BS1LDiT5hKi0f…" at bounding box center [150, 236] width 102 height 18
click at [247, 283] on p "Lembrando que:" at bounding box center [339, 289] width 555 height 13
drag, startPoint x: 231, startPoint y: 245, endPoint x: 279, endPoint y: 243, distance: 47.3
click at [279, 244] on p "Revisão feita. PPT com os comentários aqui" at bounding box center [339, 250] width 555 height 13
click at [143, 462] on icon "dialog" at bounding box center [142, 465] width 11 height 11
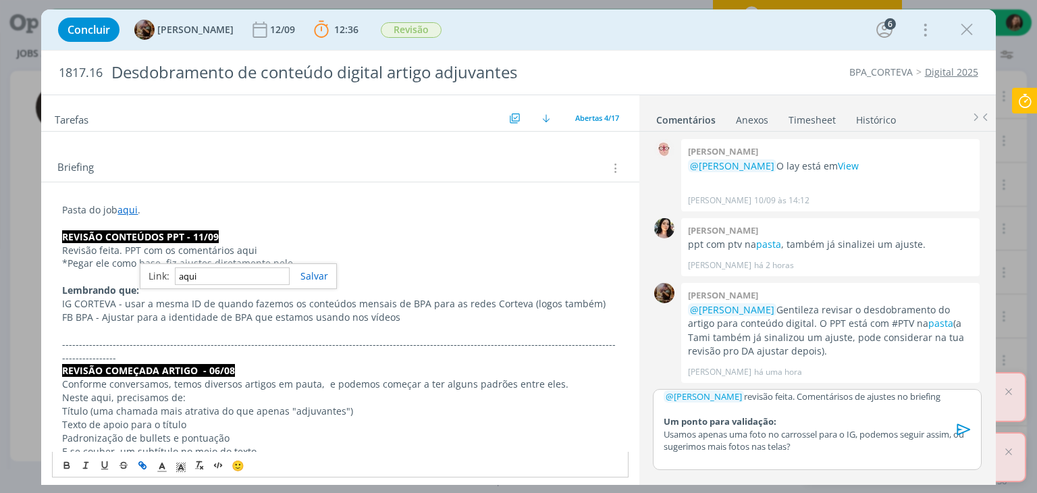
paste input "https://sobeae.sharepoint.com/sites/SOBEAE/Documentos%20Compartilhados/Forms/Al…"
type input "https://sobeae.sharepoint.com/sites/SOBEAE/Documentos%20Compartilhados/Forms/Al…"
click at [317, 269] on link "dialog" at bounding box center [308, 275] width 38 height 13
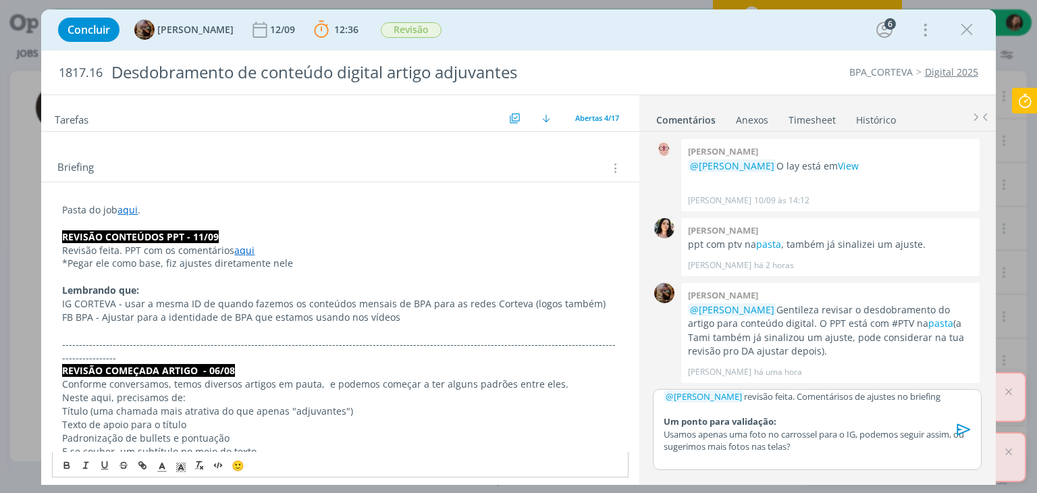
click at [306, 316] on p "FB BPA - Ajustar para a identidade de BPA que estamos usando nos vídeos" at bounding box center [339, 316] width 555 height 13
click at [377, 310] on p "FB BPA - Ajustar para a identidade de BPA que estamos usando nos vídeos" at bounding box center [339, 316] width 555 height 13
drag, startPoint x: 393, startPoint y: 311, endPoint x: 404, endPoint y: 323, distance: 15.3
click at [394, 311] on p "FB BPA - Ajustar para a identidade de BPA que estamos usando nos vídeos" at bounding box center [339, 316] width 555 height 13
click at [966, 435] on icon "dialog" at bounding box center [964, 429] width 20 height 20
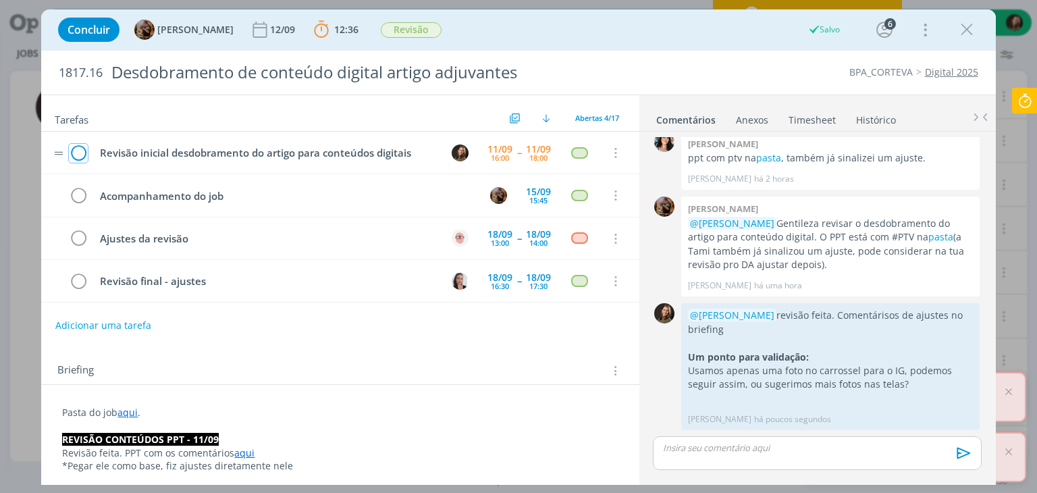
click at [78, 150] on icon "dialog" at bounding box center [78, 153] width 19 height 20
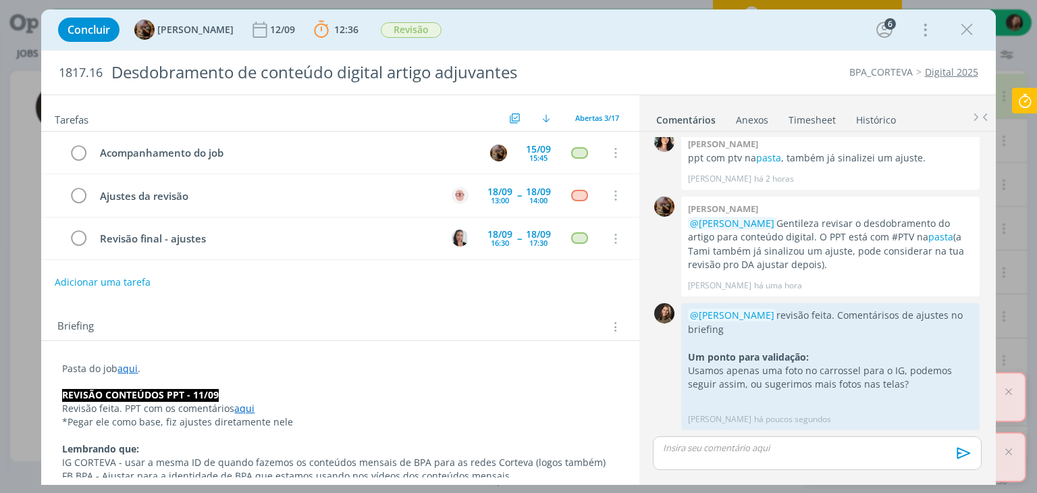
click at [121, 276] on button "Adicionar uma tarefa" at bounding box center [103, 282] width 96 height 23
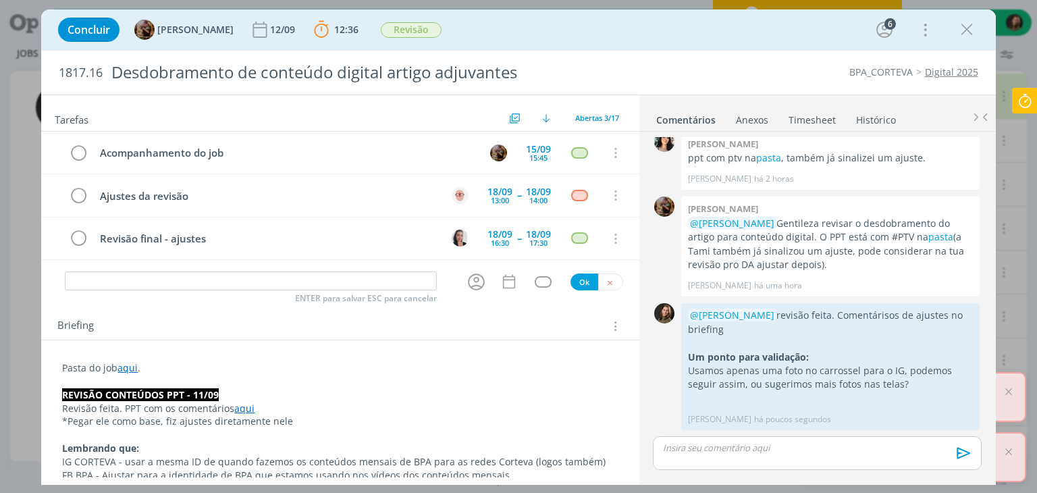
click at [121, 276] on div "Tarefas Usar Job de template Criar template a partir deste job Visualizar Templ…" at bounding box center [339, 286] width 597 height 382
click at [471, 275] on icon "dialog" at bounding box center [476, 281] width 17 height 17
type input "Ver comentário Julia"
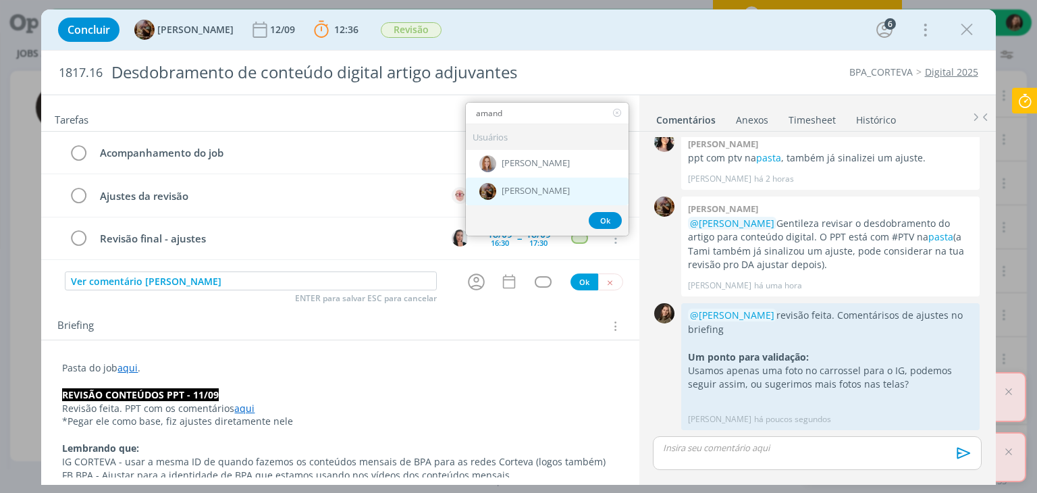
type input "amand"
drag, startPoint x: 534, startPoint y: 186, endPoint x: 507, endPoint y: 210, distance: 36.3
click at [532, 186] on span "[PERSON_NAME]" at bounding box center [535, 191] width 68 height 11
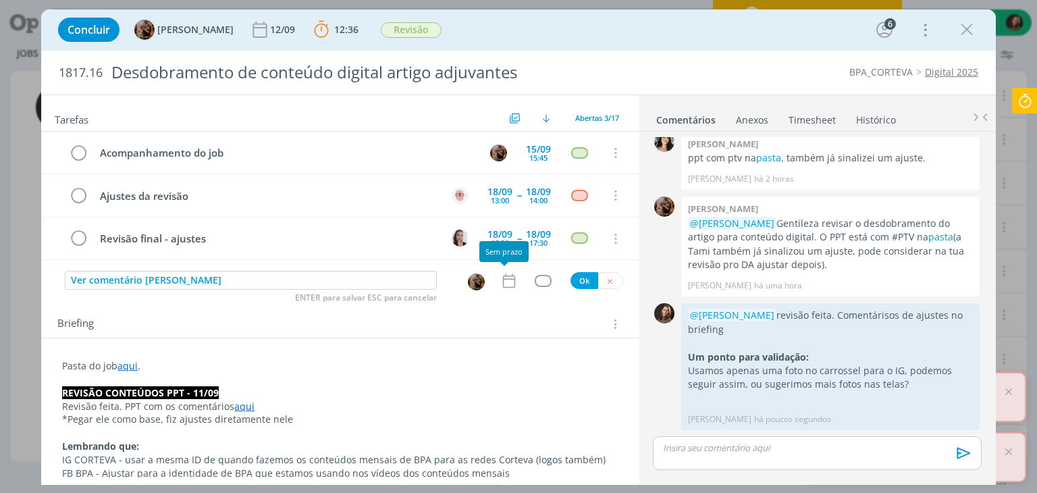
click at [501, 275] on icon "dialog" at bounding box center [509, 281] width 18 height 18
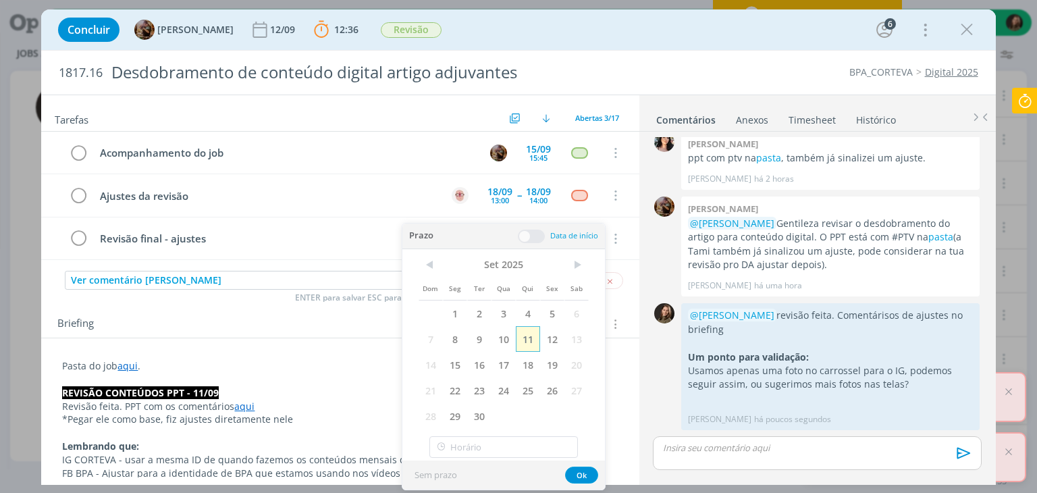
click at [519, 341] on span "11" at bounding box center [528, 339] width 24 height 26
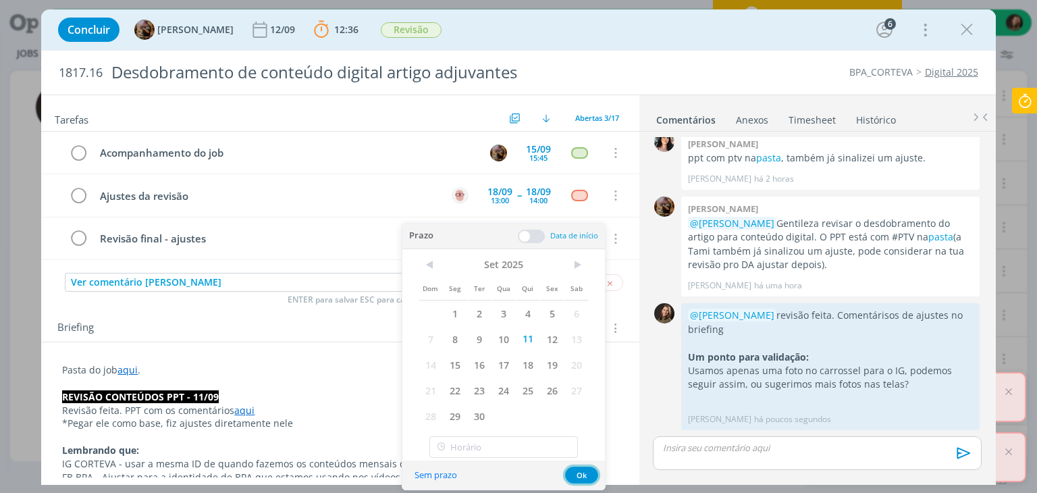
click at [582, 481] on button "Ok" at bounding box center [581, 474] width 33 height 17
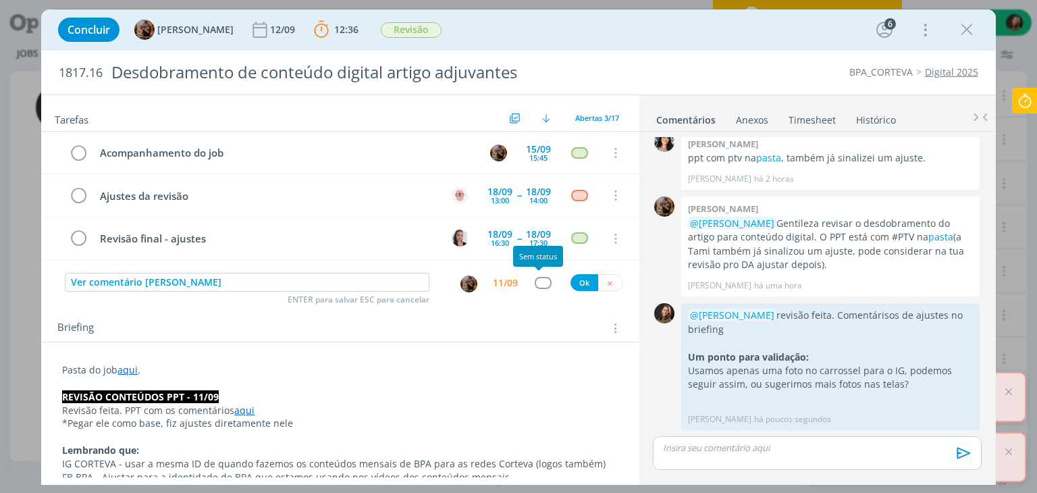
click at [534, 277] on div "dialog" at bounding box center [542, 282] width 17 height 11
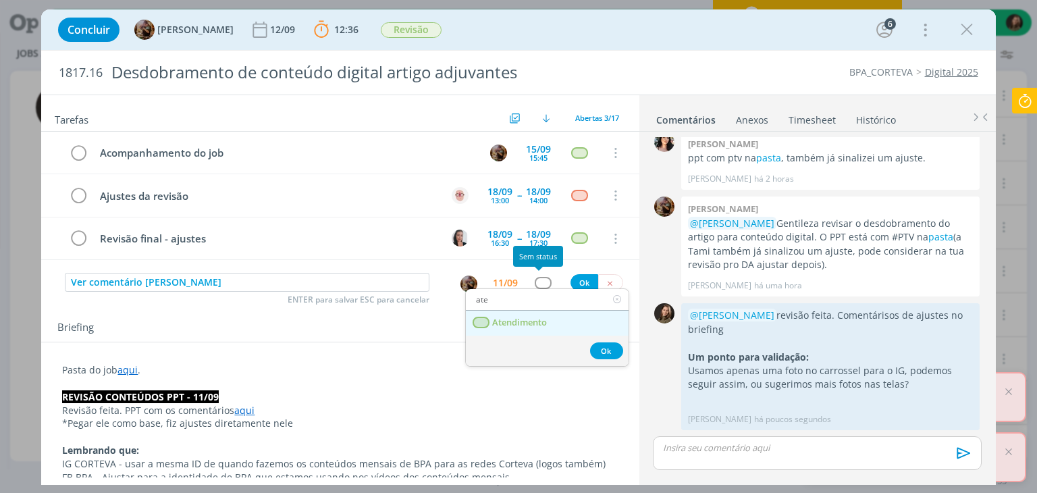
type input "ate"
click at [514, 317] on span "Atendimento" at bounding box center [520, 322] width 55 height 11
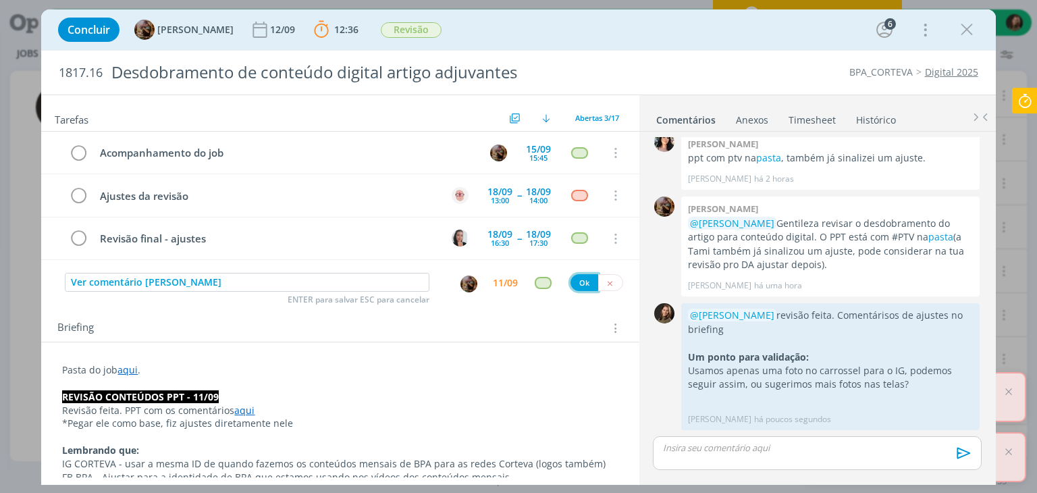
click at [576, 280] on button "Ok" at bounding box center [584, 282] width 28 height 17
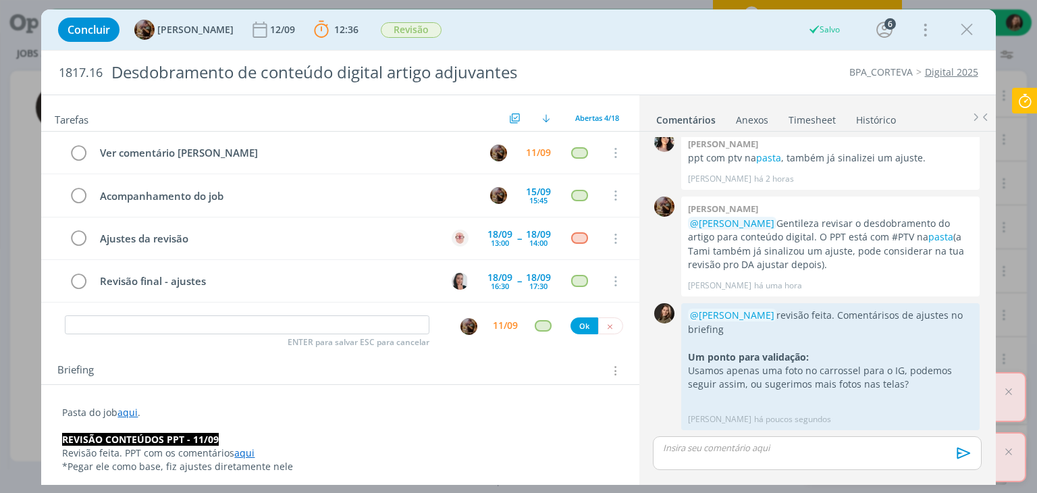
click at [1030, 107] on icon at bounding box center [1024, 101] width 24 height 26
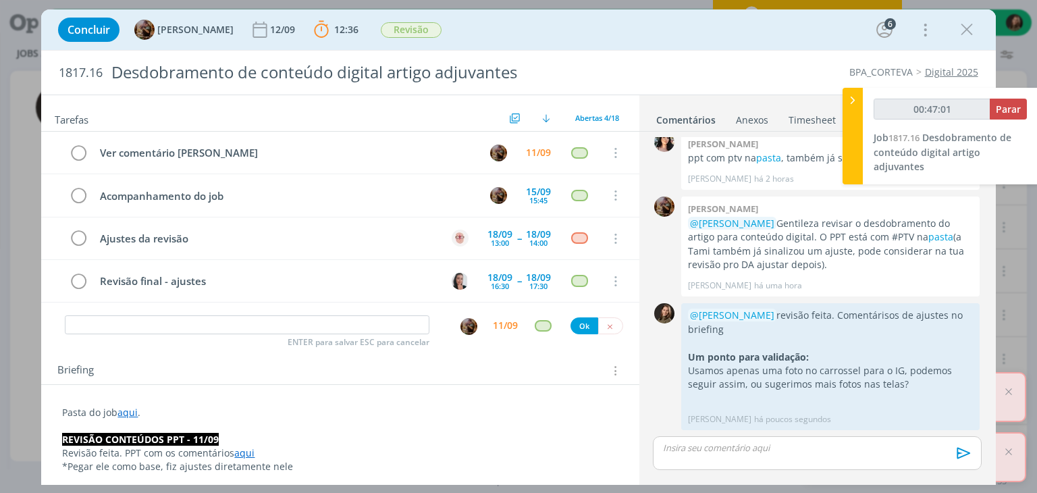
type input "00:47:02"
click at [1011, 105] on span "Parar" at bounding box center [1007, 109] width 25 height 13
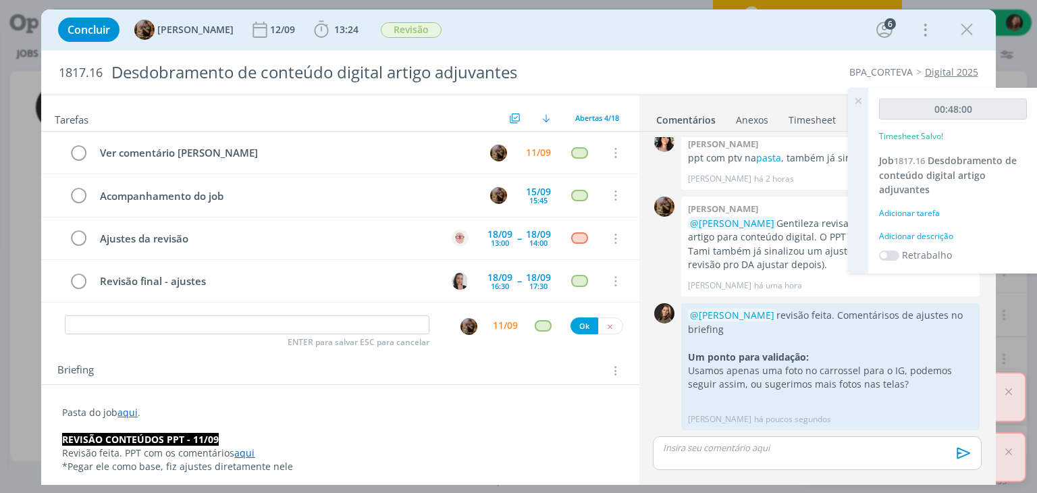
click at [940, 233] on div "Adicionar descrição" at bounding box center [953, 236] width 148 height 12
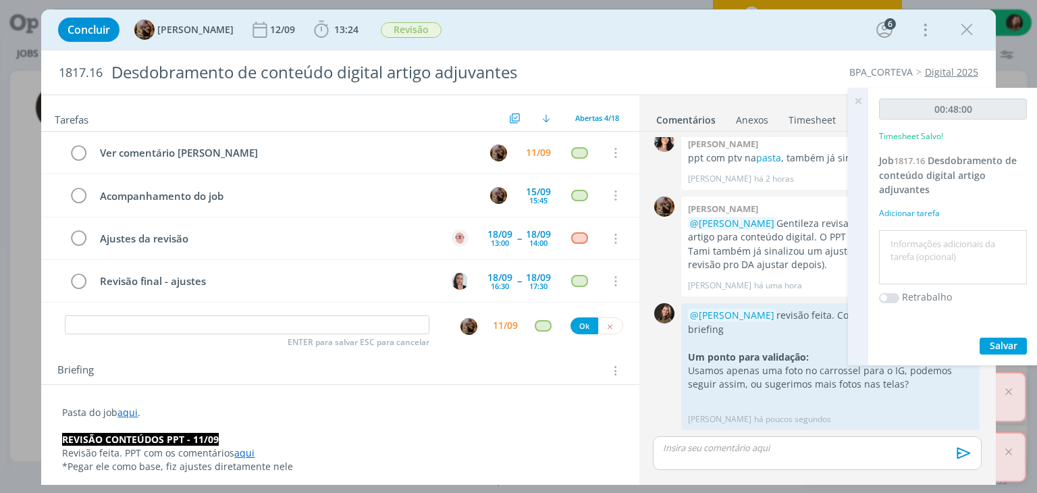
click at [939, 238] on textarea at bounding box center [952, 257] width 141 height 48
type textarea "revisão ppt"
click at [1007, 341] on span "Salvar" at bounding box center [1003, 345] width 28 height 13
click at [853, 108] on icon at bounding box center [858, 101] width 24 height 26
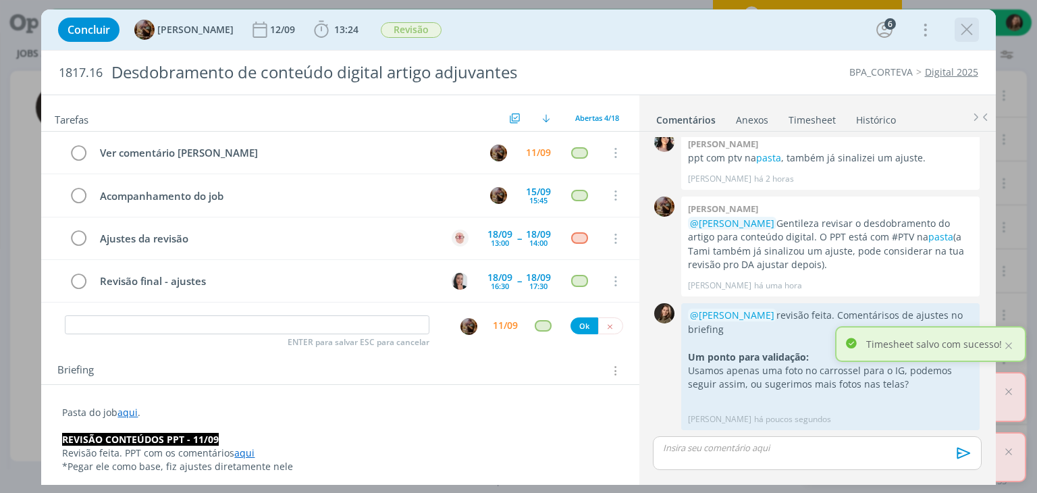
click at [972, 33] on icon "dialog" at bounding box center [966, 30] width 20 height 20
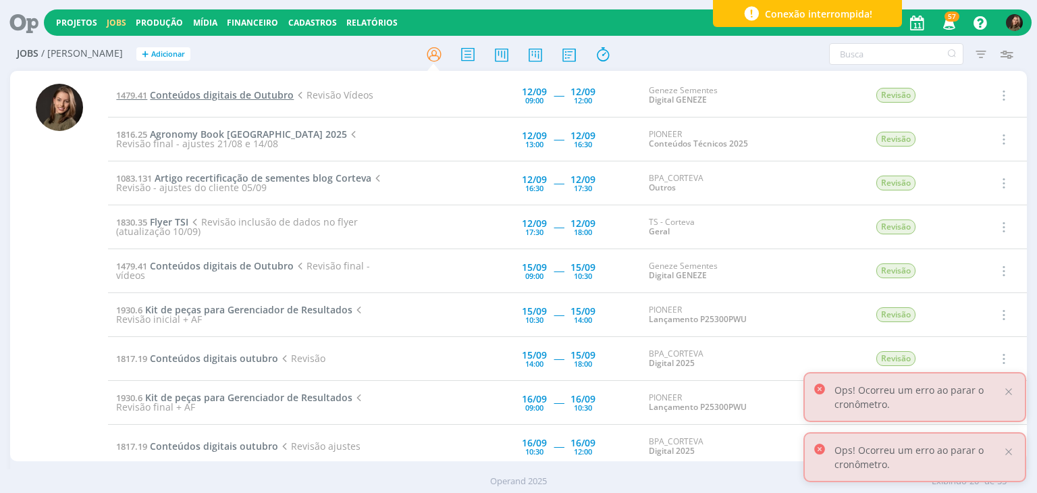
click at [192, 95] on span "Conteúdos digitais de Outubro" at bounding box center [222, 94] width 144 height 13
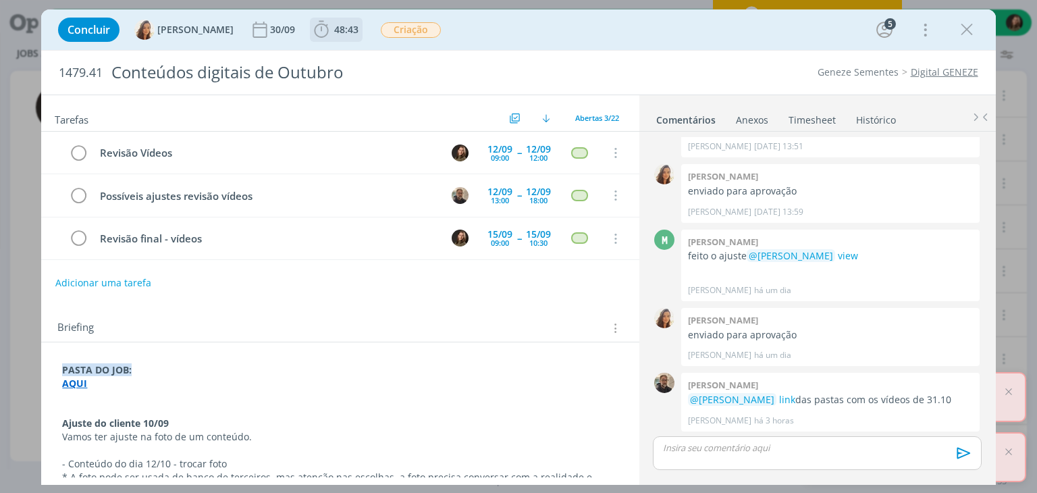
click at [313, 38] on icon "dialog" at bounding box center [321, 30] width 20 height 20
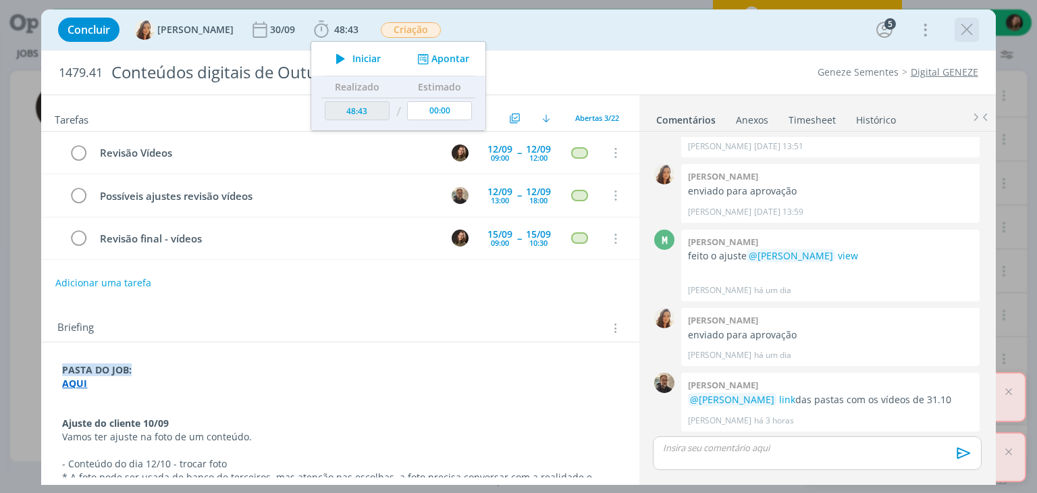
click at [969, 32] on icon "dialog" at bounding box center [966, 30] width 20 height 20
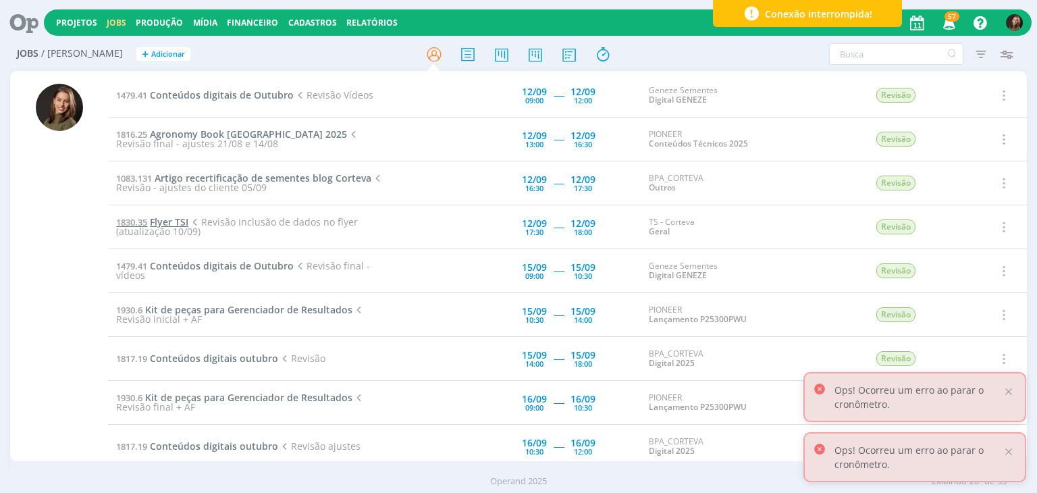
click at [163, 220] on span "Flyer TSI" at bounding box center [169, 221] width 38 height 13
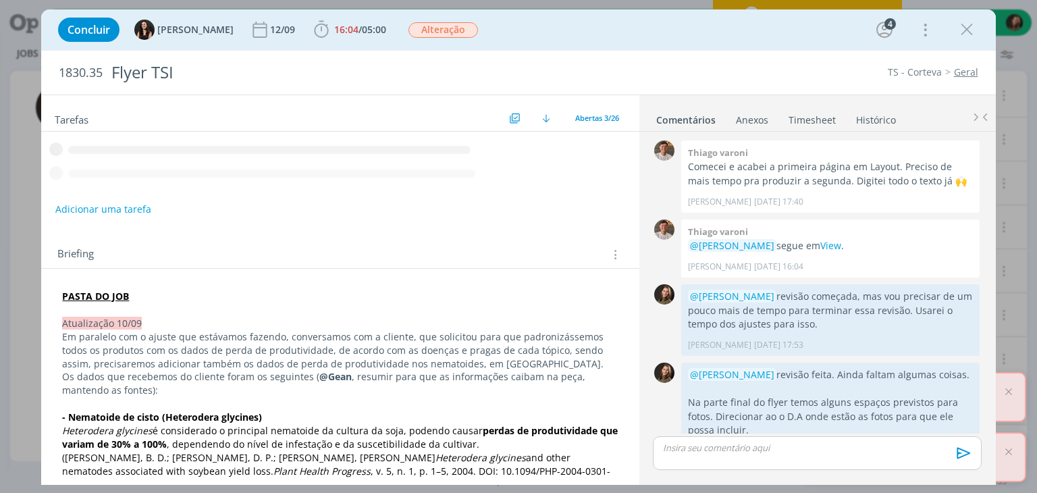
scroll to position [1178, 0]
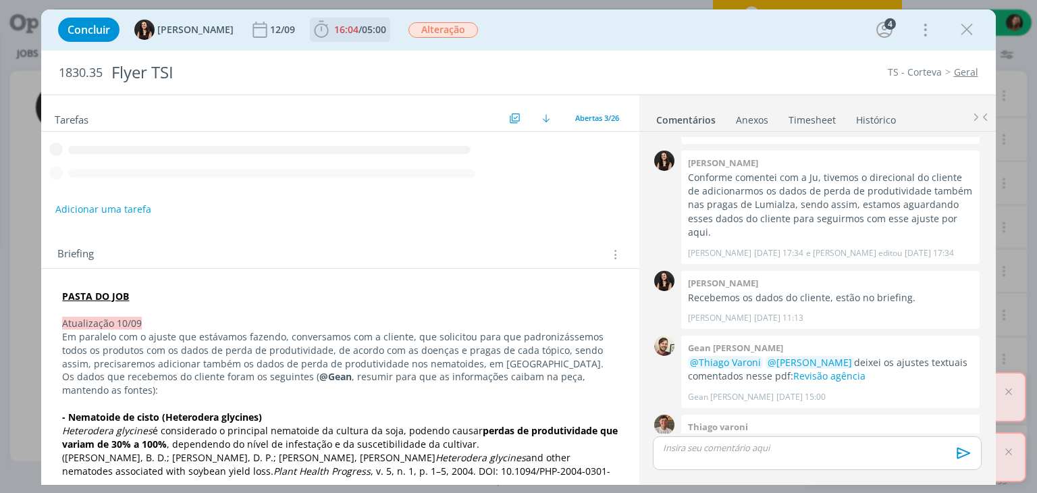
click at [336, 36] on span "16:04 / 05:00" at bounding box center [350, 30] width 78 height 20
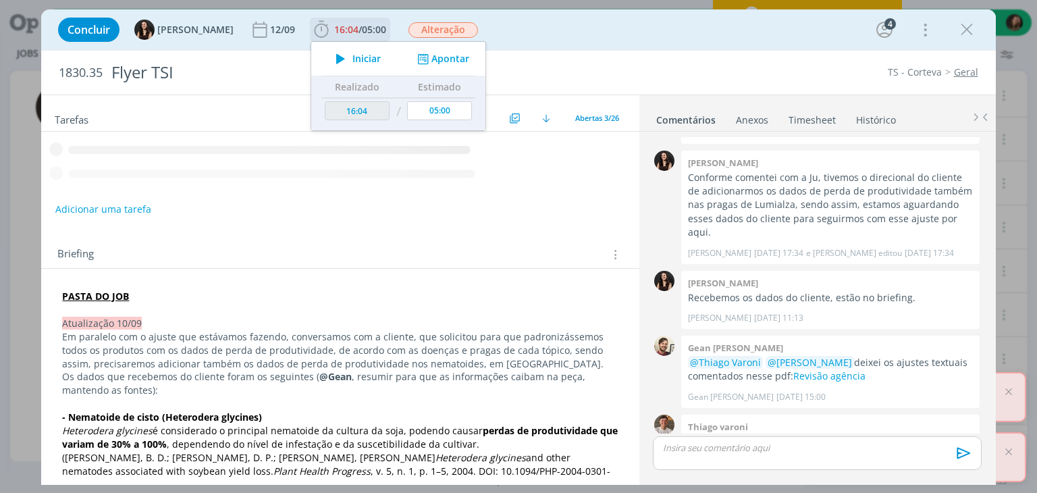
click at [342, 49] on button "Iniciar" at bounding box center [354, 58] width 53 height 19
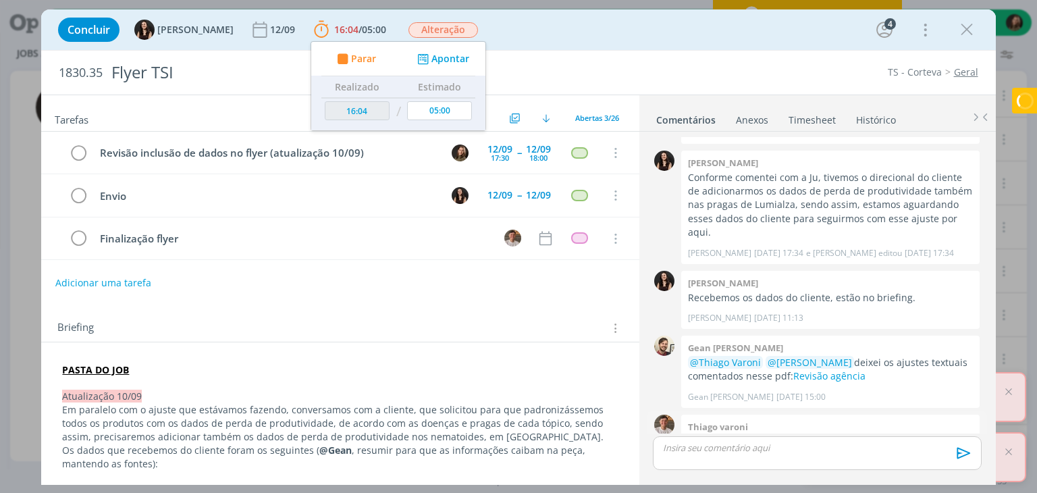
click at [825, 434] on link "View" at bounding box center [835, 440] width 21 height 13
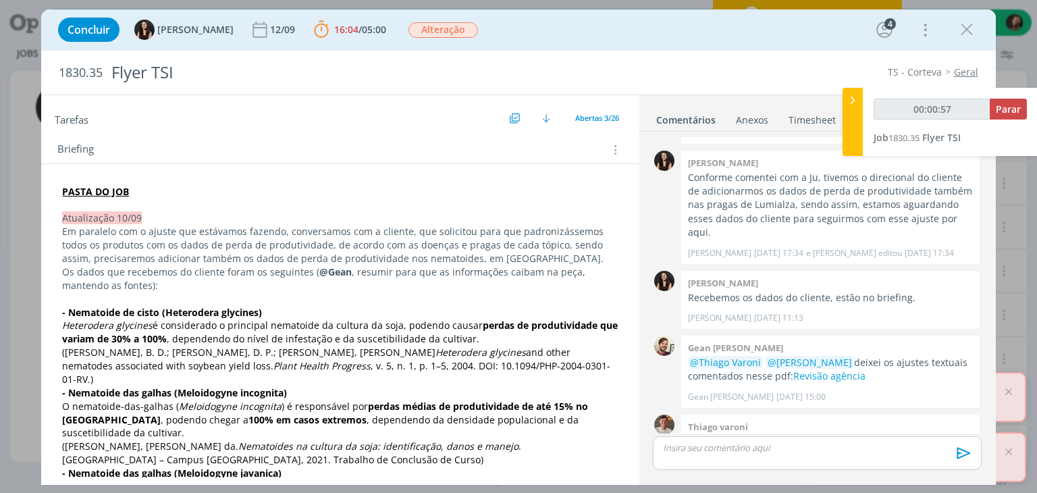
scroll to position [202, 0]
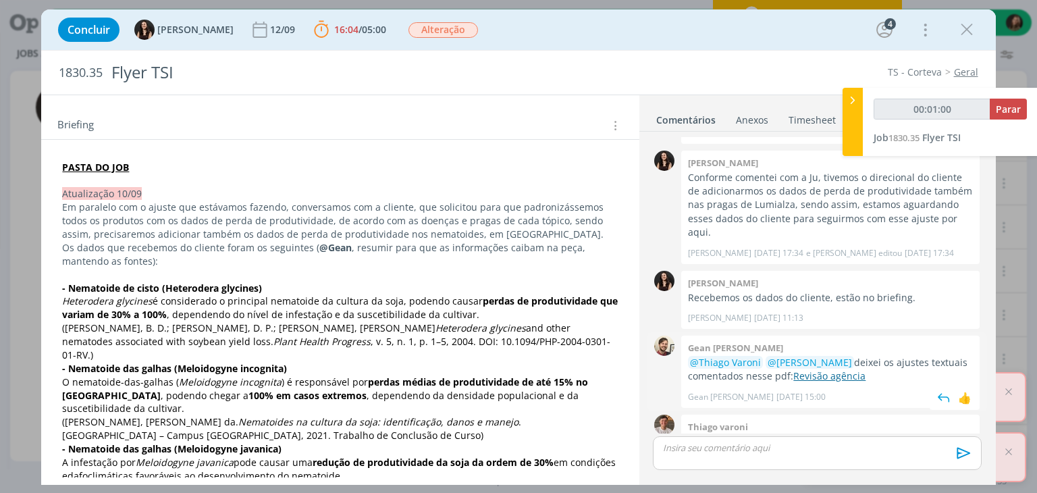
click at [816, 369] on link "Revisão agência" at bounding box center [829, 375] width 72 height 13
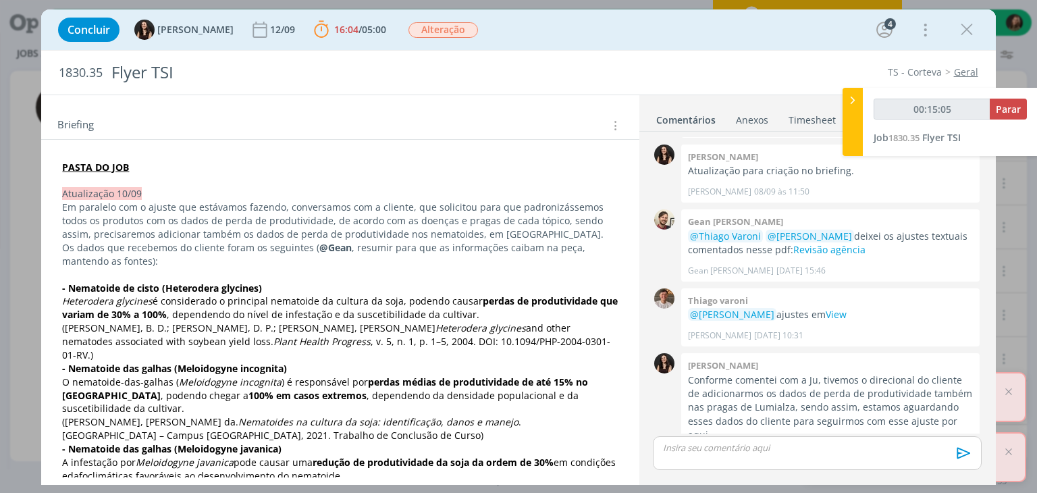
scroll to position [1178, 0]
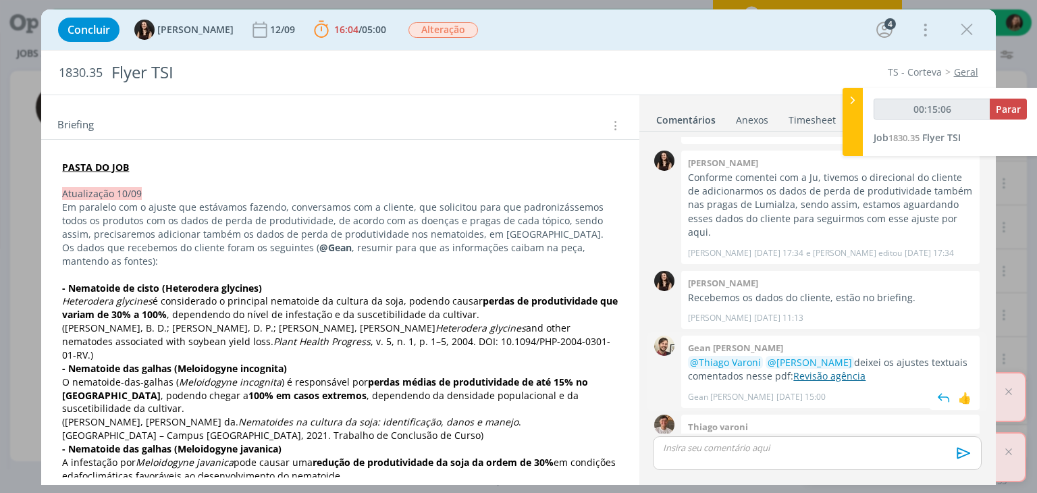
click at [813, 369] on link "Revisão agência" at bounding box center [829, 375] width 72 height 13
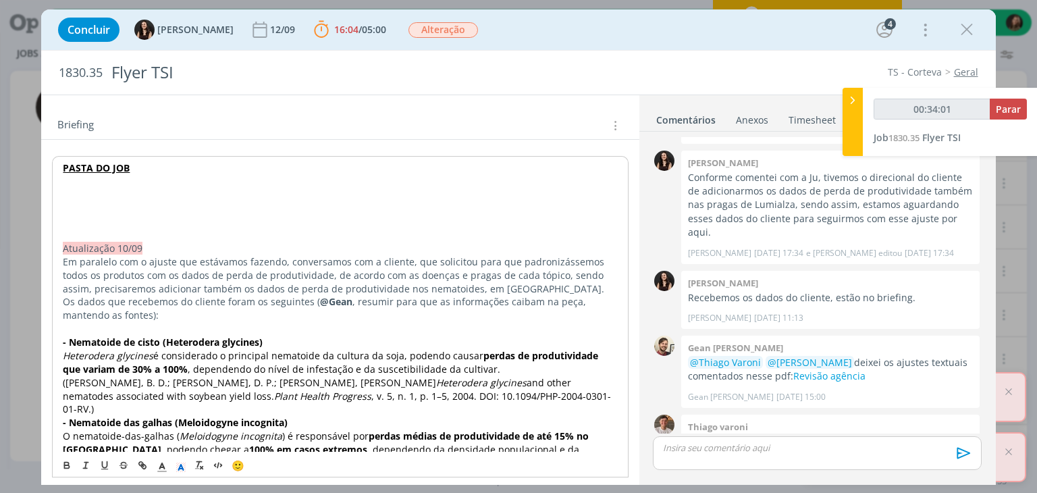
type input "00:34:02"
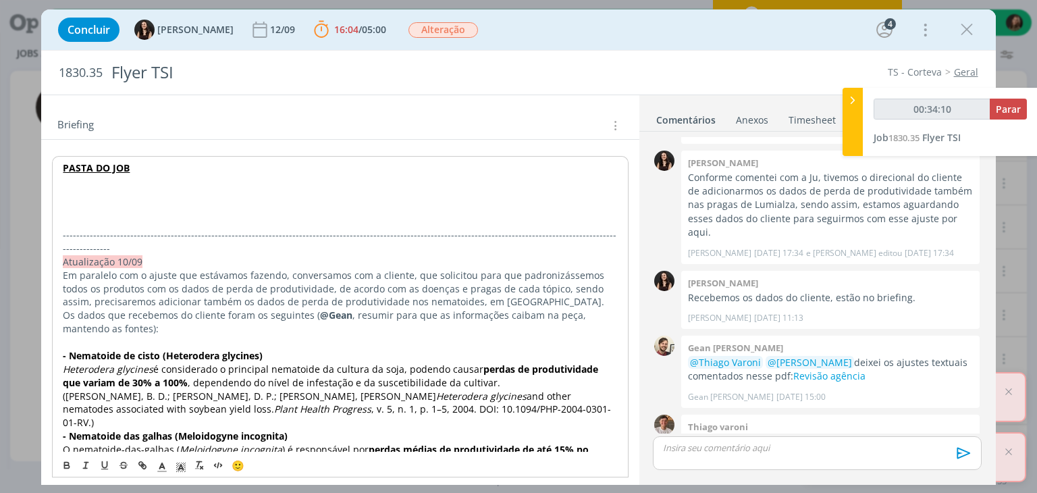
click at [115, 205] on p "dialog" at bounding box center [340, 207] width 554 height 13
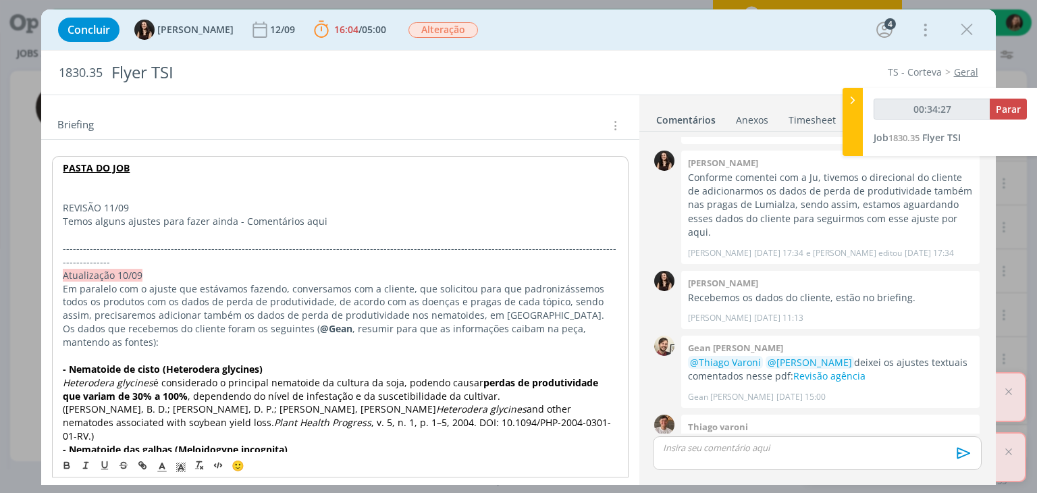
click at [114, 201] on p "REVISÃO 11/09" at bounding box center [340, 207] width 554 height 13
click at [113, 201] on p "REVISÃO 11/09" at bounding box center [340, 207] width 554 height 13
click at [112, 201] on p "REVISÃO 11/09" at bounding box center [340, 207] width 554 height 13
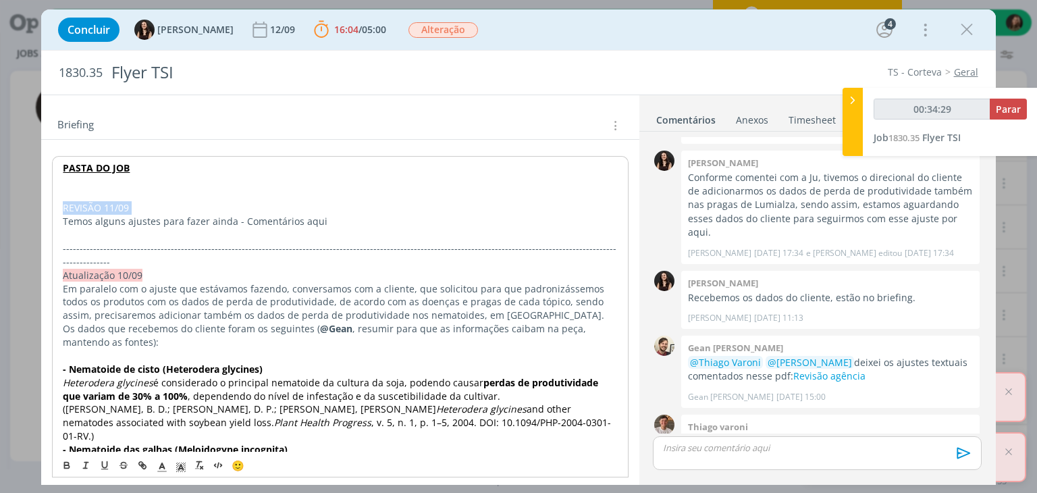
click at [112, 201] on p "REVISÃO 11/09" at bounding box center [340, 207] width 554 height 13
click at [63, 464] on icon "dialog" at bounding box center [66, 465] width 11 height 11
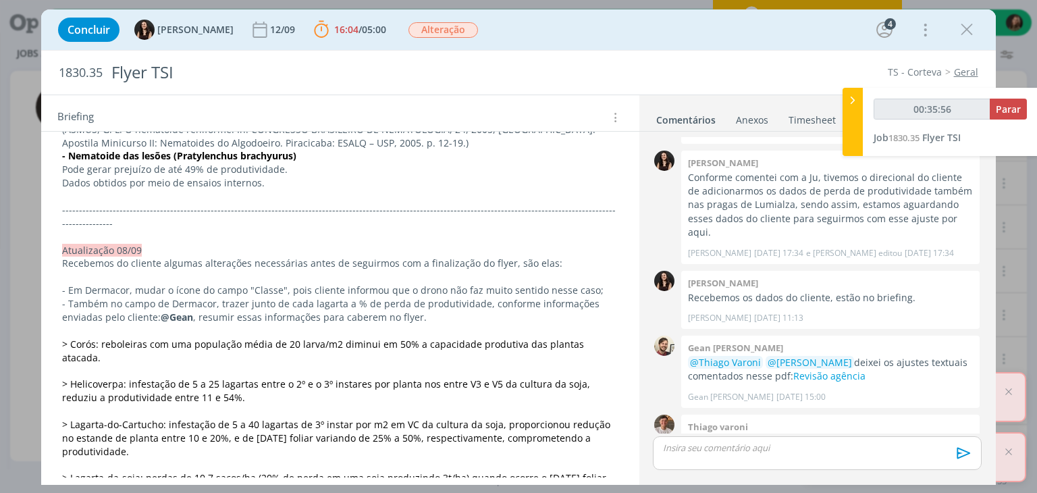
scroll to position [810, 0]
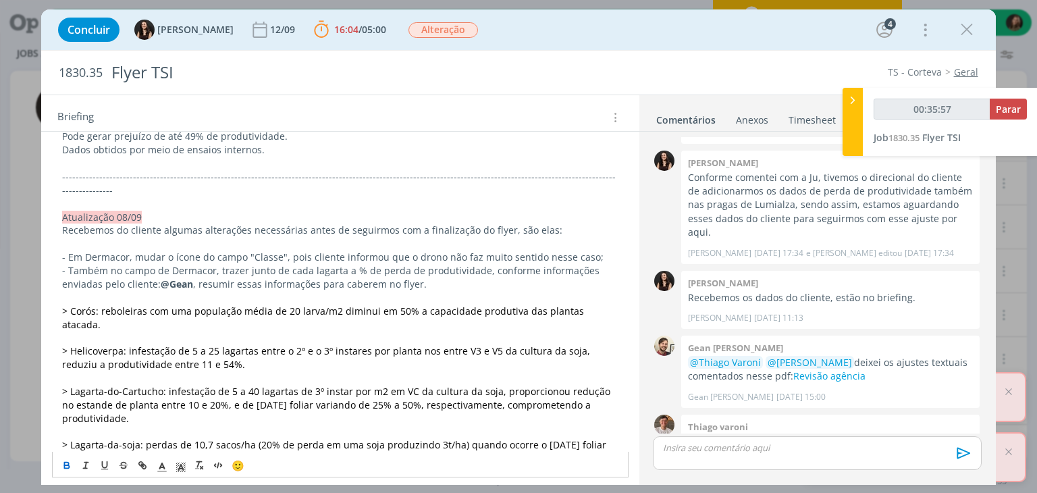
click at [100, 304] on span "> Corós: reboleiras com uma população média de 20 larva/m2 diminui em 50% a cap…" at bounding box center [324, 317] width 524 height 26
drag, startPoint x: 162, startPoint y: 252, endPoint x: 214, endPoint y: 256, distance: 52.2
click at [211, 344] on span "> Helicoverpa: infestação de 5 a 25 lagartas entre o 2º e o 3º instares por pla…" at bounding box center [327, 357] width 530 height 26
click at [244, 344] on p "> Helicoverpa: infestação de 5 a 25 lagartas entre o 2º e o 3º instares por pla…" at bounding box center [339, 357] width 555 height 27
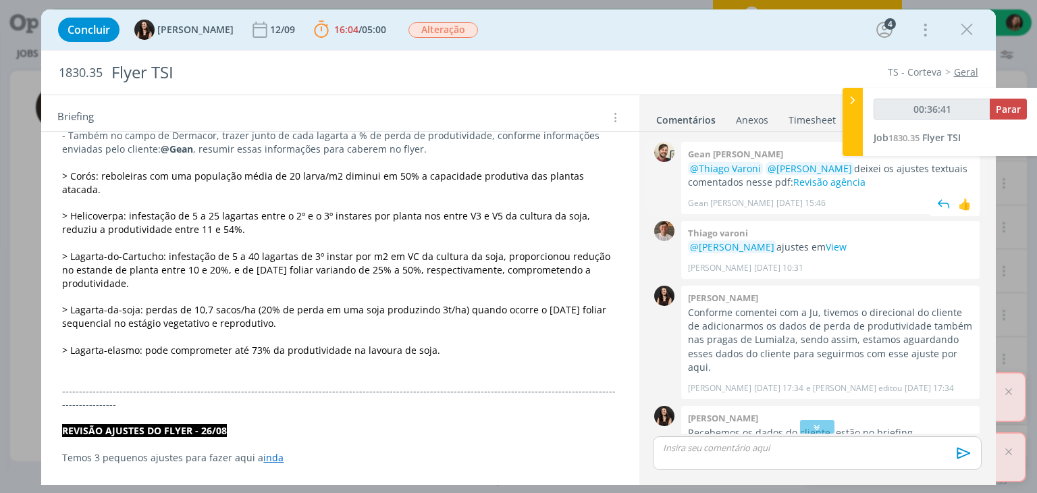
scroll to position [908, 0]
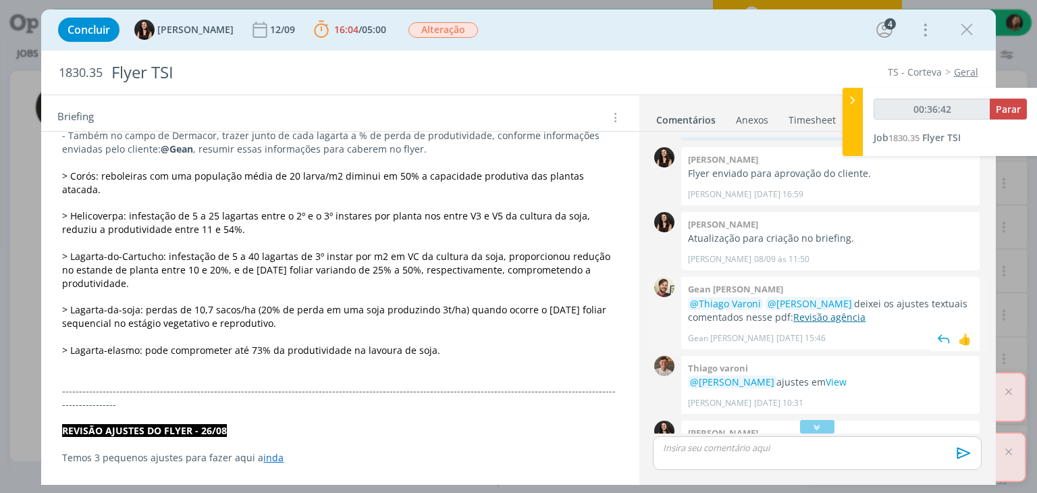
click at [823, 310] on link "Revisão agência" at bounding box center [829, 316] width 72 height 13
type input "00:38:03"
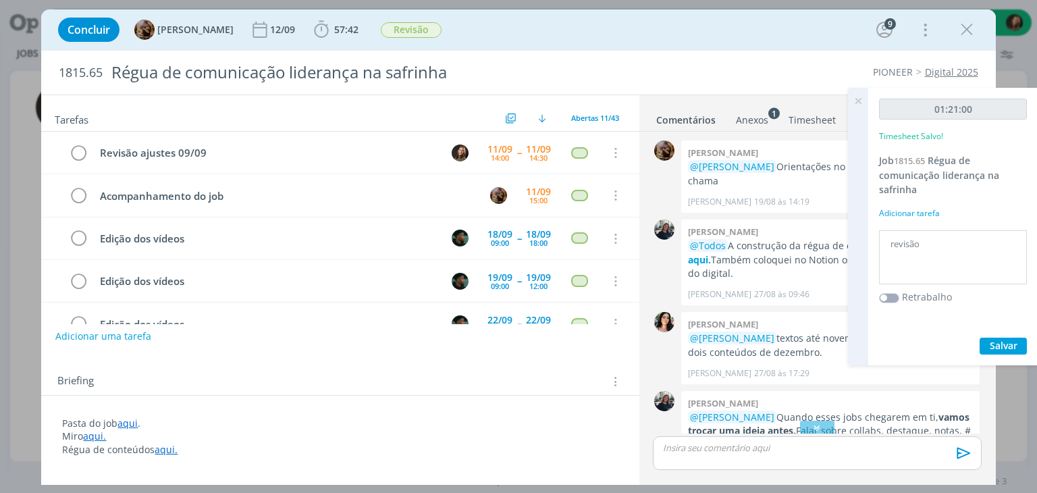
scroll to position [2382, 0]
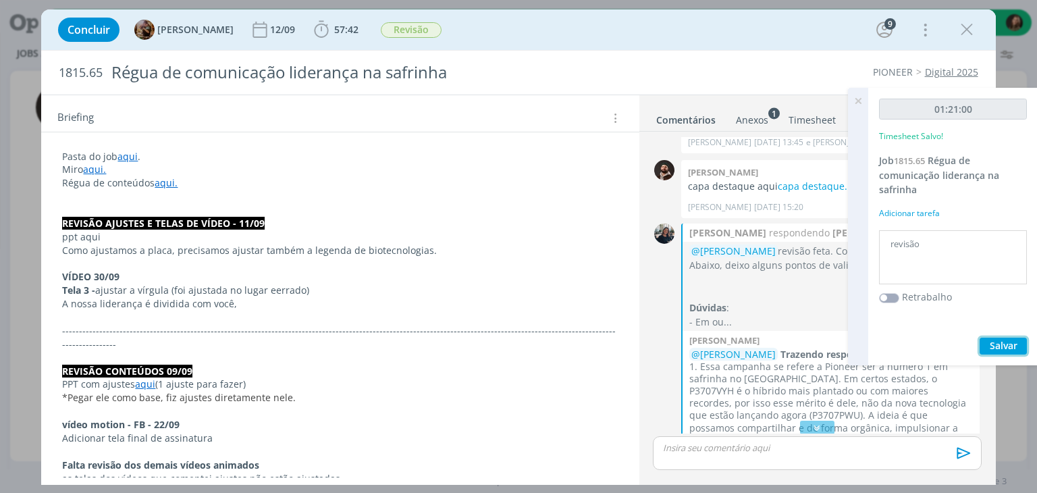
drag, startPoint x: 988, startPoint y: 346, endPoint x: 972, endPoint y: 347, distance: 16.2
click at [988, 348] on button "Salvar" at bounding box center [1002, 345] width 47 height 17
click at [856, 107] on icon at bounding box center [858, 101] width 24 height 26
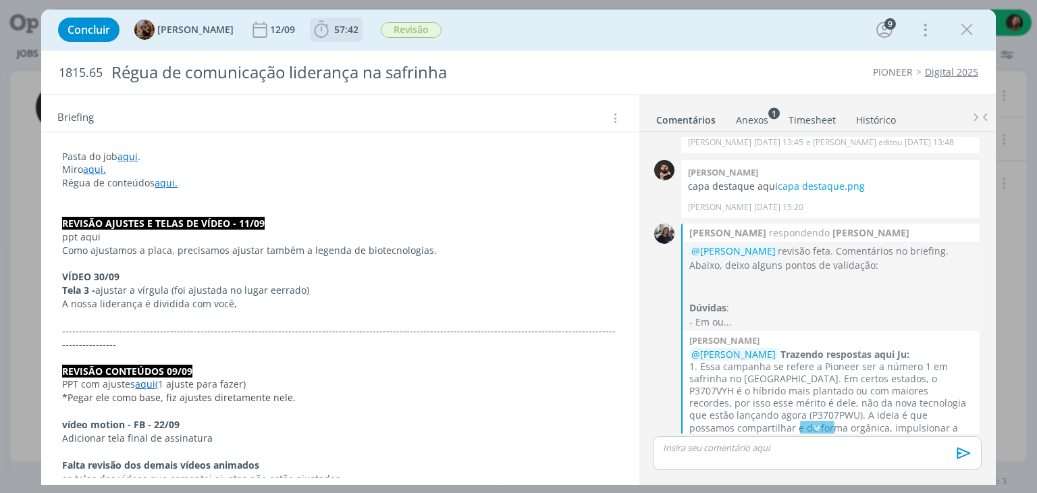
click at [349, 30] on span "57:42" at bounding box center [346, 29] width 24 height 13
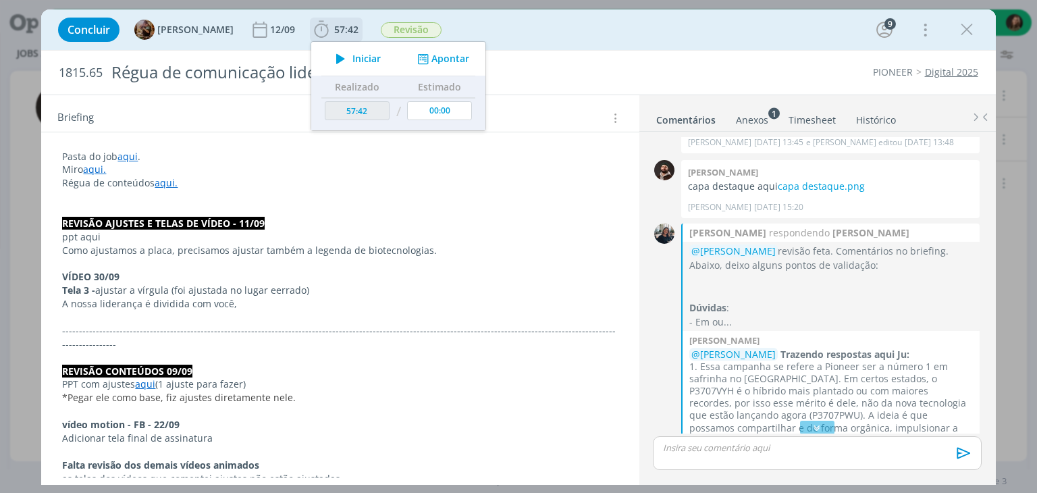
click at [367, 55] on span "Iniciar" at bounding box center [366, 58] width 28 height 9
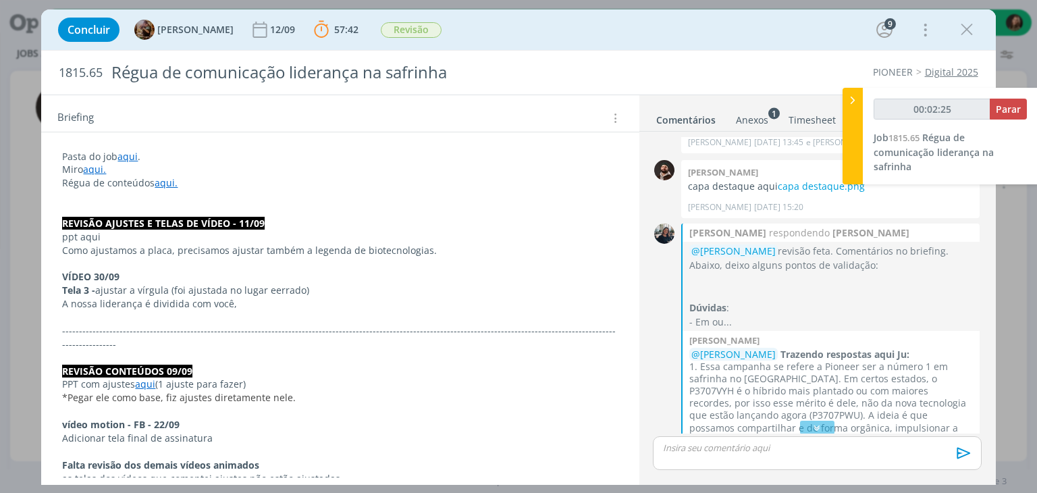
click at [249, 310] on p "dialog" at bounding box center [339, 316] width 555 height 13
click at [277, 308] on p "A nossa liderança é dividida com você," at bounding box center [340, 304] width 554 height 13
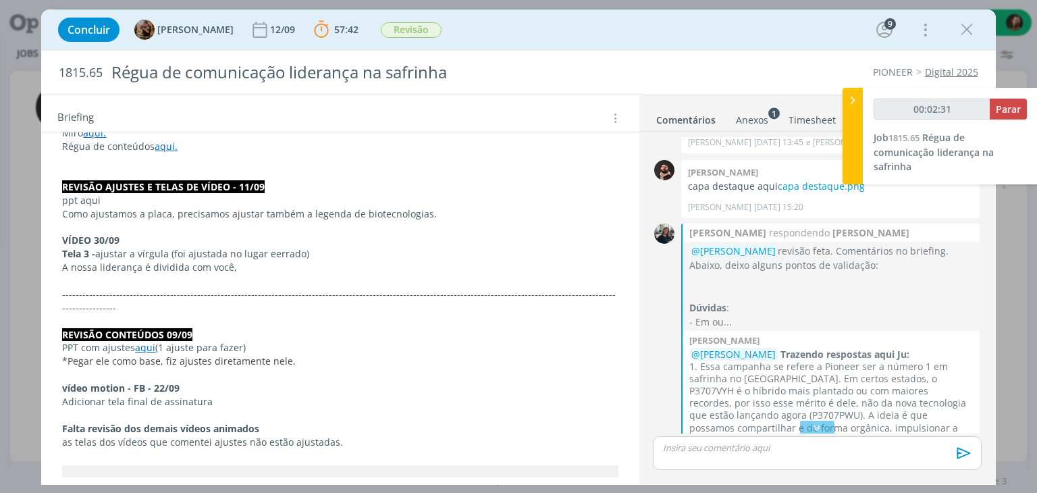
scroll to position [402, 0]
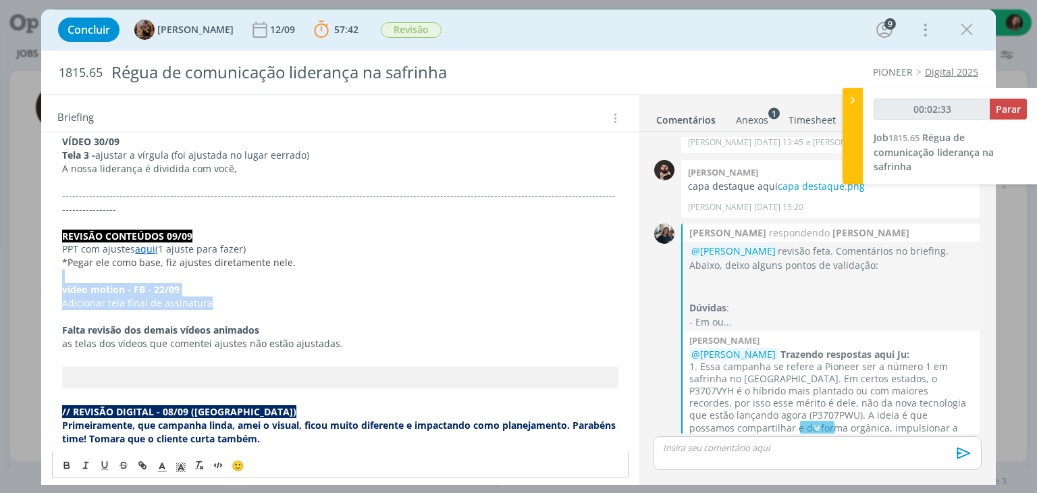
drag, startPoint x: 148, startPoint y: 292, endPoint x: 22, endPoint y: 263, distance: 130.1
click at [22, 266] on div "Concluir Amanda Rodrigues 12/09 57:42 Parar Apontar Data * 11/09/2025 Horas * 0…" at bounding box center [518, 246] width 1037 height 493
copy div "vídeo motion - FB - 22/09 Adicionar tela final de assinatura"
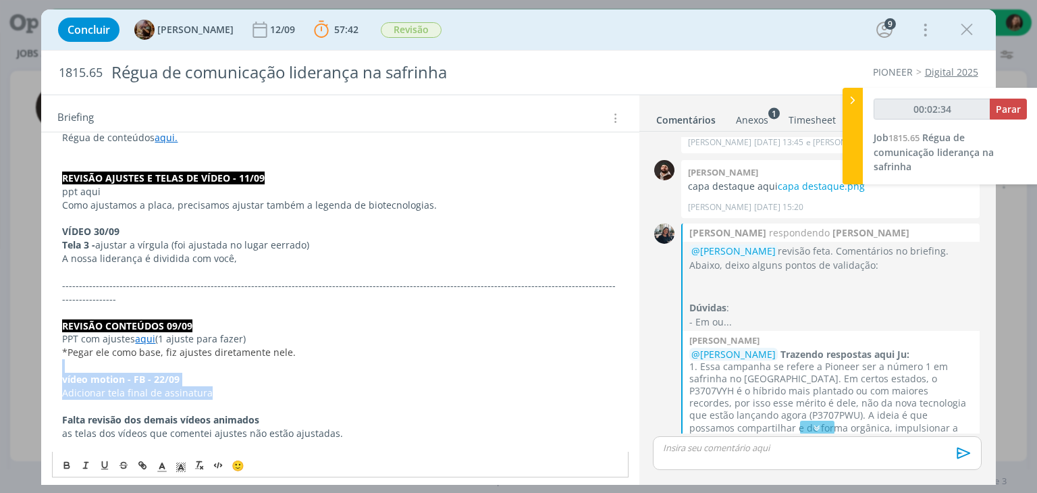
scroll to position [267, 0]
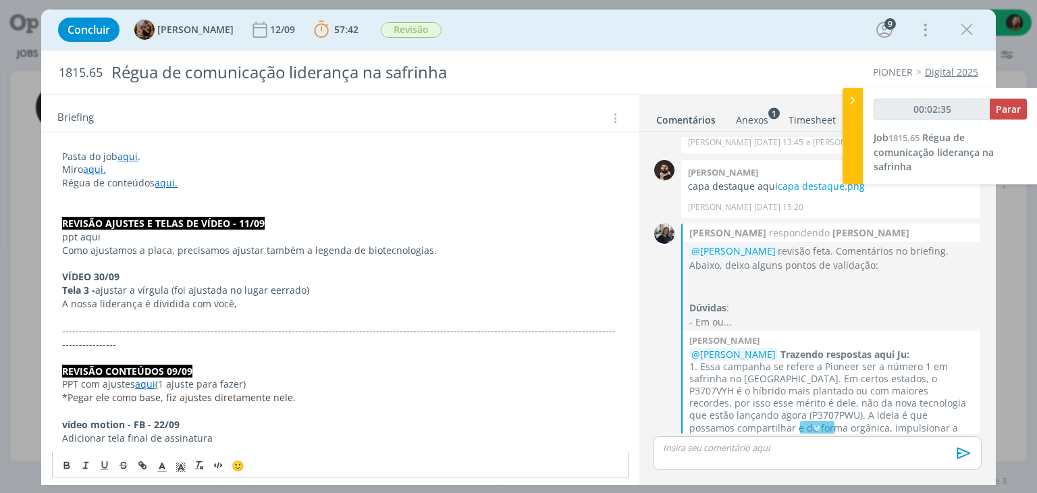
click at [71, 314] on p "dialog" at bounding box center [339, 316] width 555 height 13
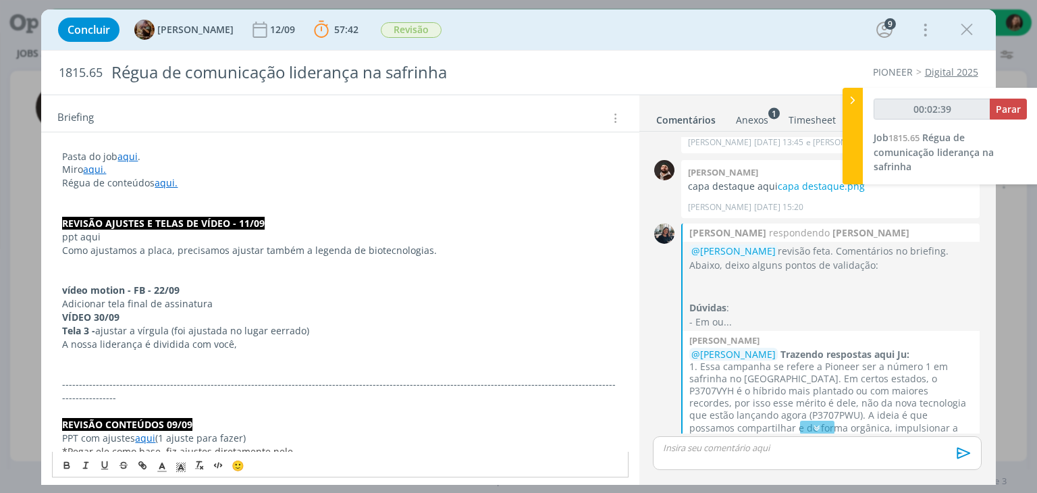
type input "00:02:40"
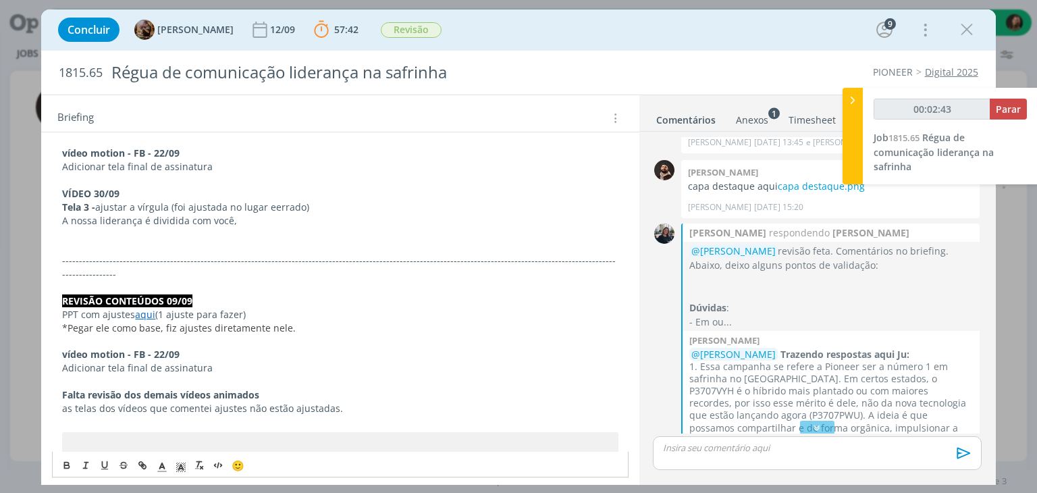
scroll to position [469, 0]
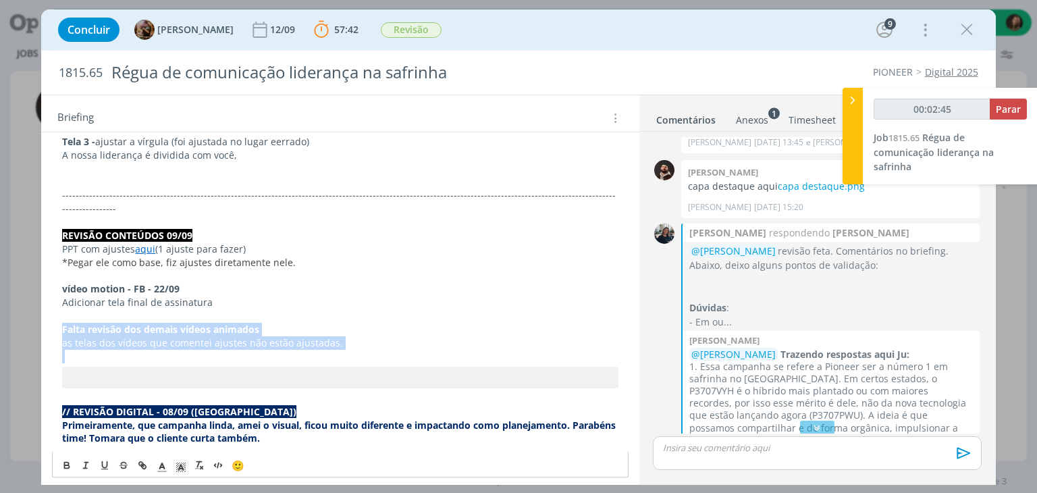
drag, startPoint x: 343, startPoint y: 343, endPoint x: 56, endPoint y: 308, distance: 288.9
click at [84, 323] on strong "Falta revisão dos demais vídeos animados" at bounding box center [160, 329] width 197 height 13
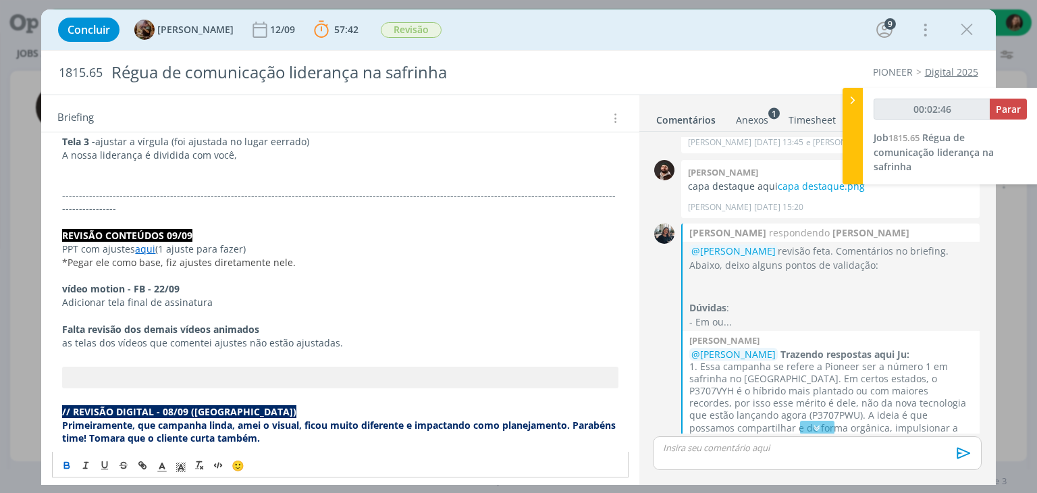
click at [84, 323] on strong "Falta revisão dos demais vídeos animados" at bounding box center [160, 329] width 197 height 13
copy strong "Falta revisão dos demais vídeos animados"
click at [90, 172] on p "dialog" at bounding box center [339, 168] width 555 height 13
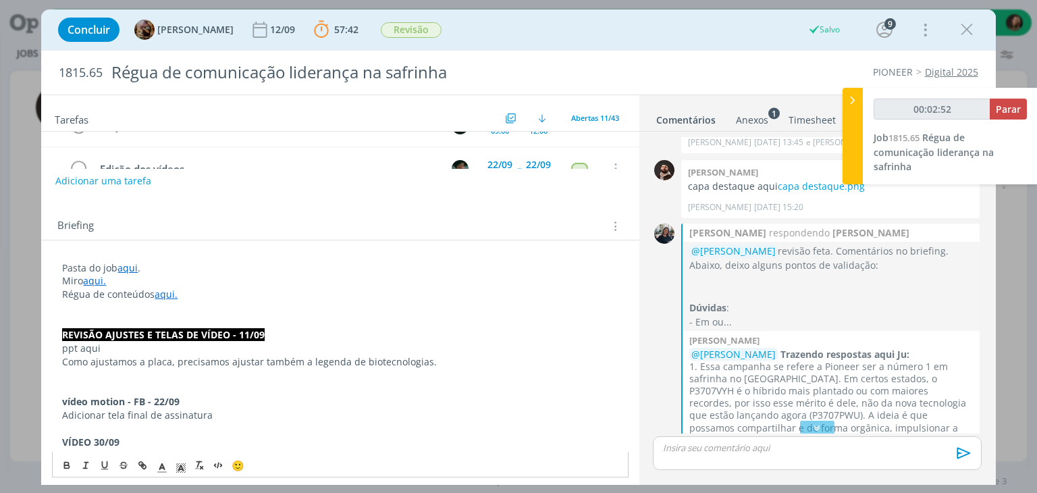
scroll to position [199, 0]
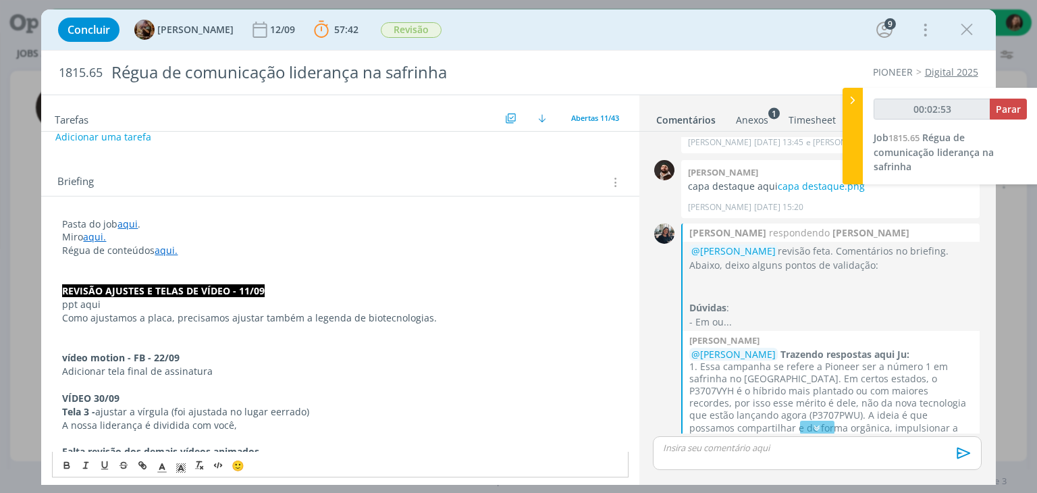
type input "00:02:54"
drag, startPoint x: 853, startPoint y: 122, endPoint x: 837, endPoint y: 139, distance: 22.9
click at [853, 122] on div at bounding box center [852, 136] width 20 height 96
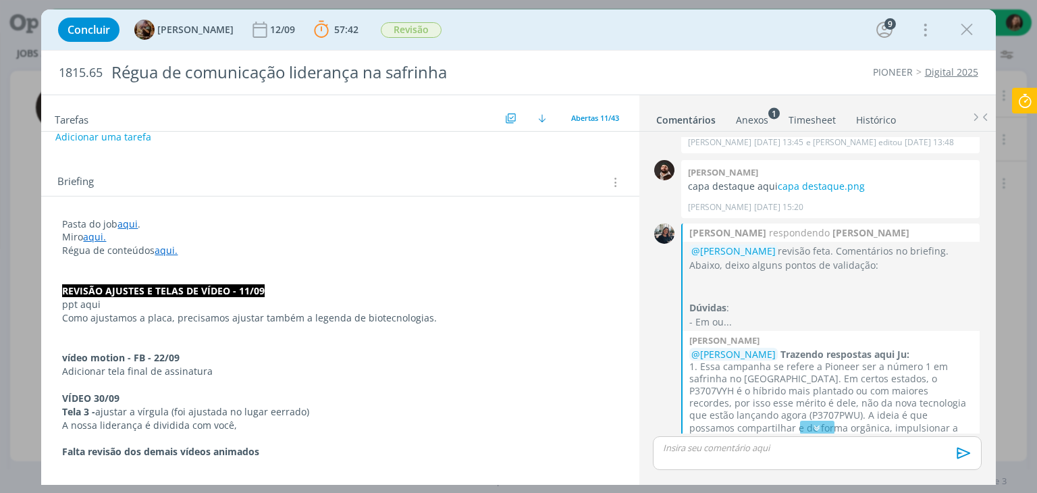
scroll to position [2989, 0]
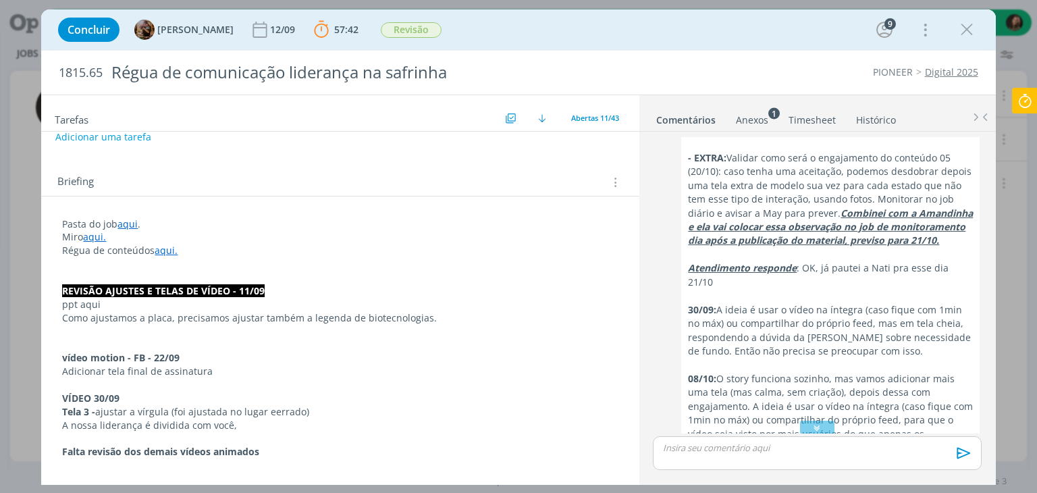
click at [134, 222] on link "aqui" at bounding box center [127, 223] width 20 height 13
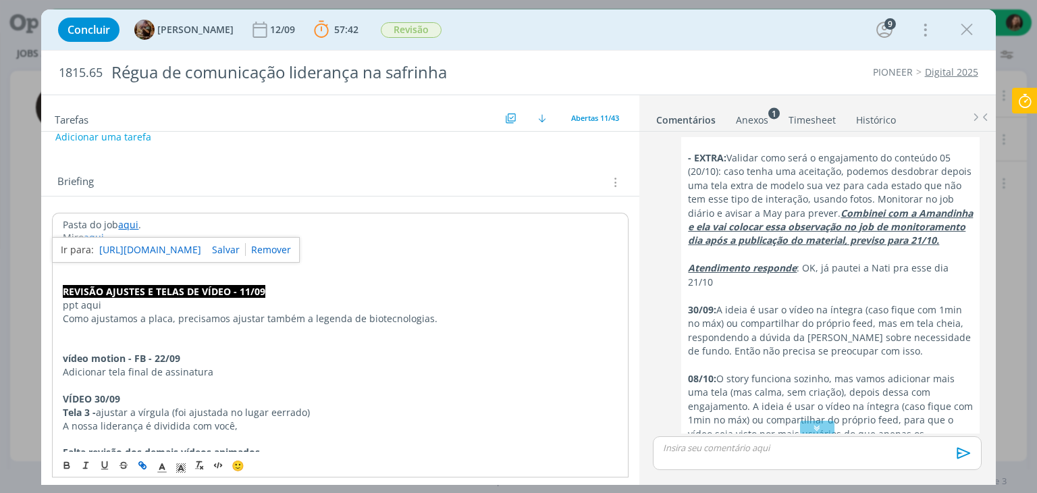
click at [138, 248] on link "https://sobeae.sharepoint.com/:f:/s/SOBEAE/EmaPmwOfjN5EqC1PA2ifvm0B3iSPx8IAjr9H…" at bounding box center [150, 250] width 102 height 18
click at [108, 302] on p "ppt aqui" at bounding box center [340, 304] width 554 height 13
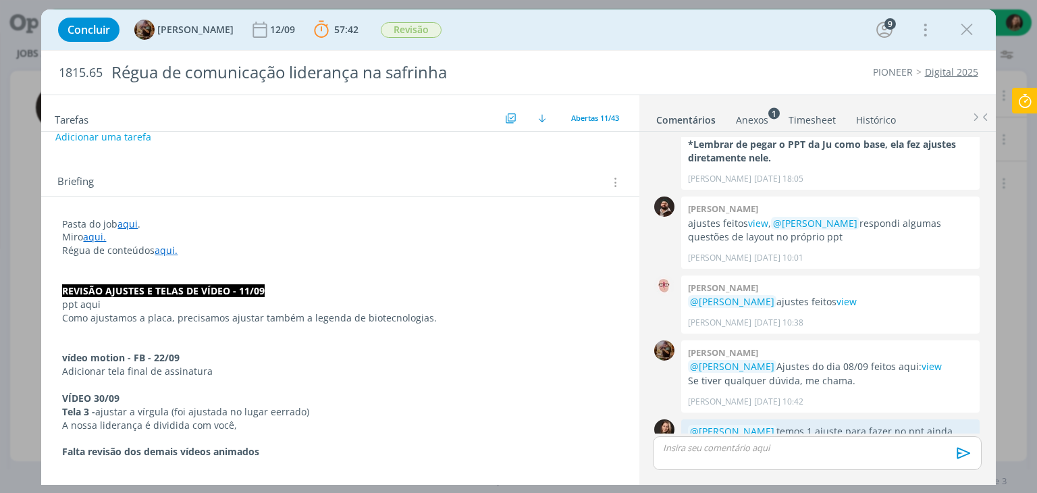
scroll to position [3851, 0]
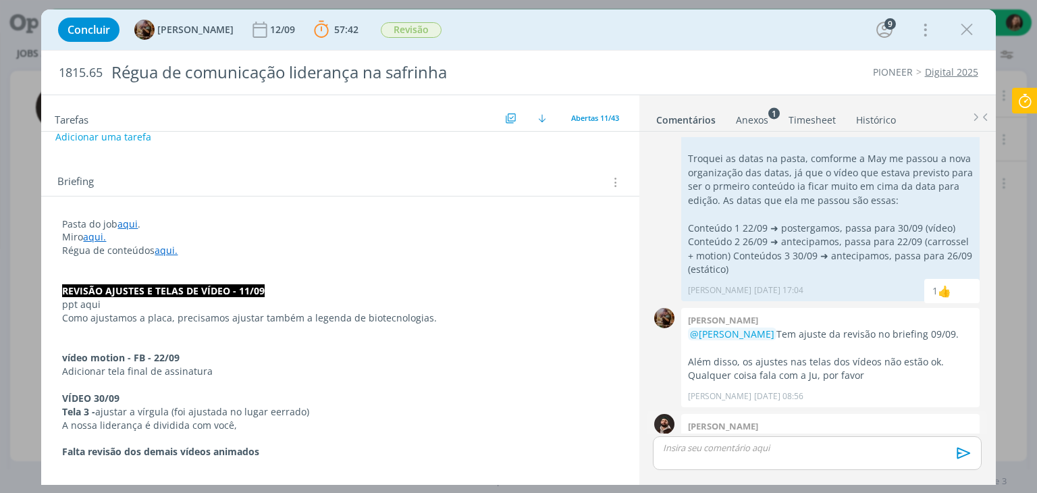
click at [756, 434] on link "view" at bounding box center [758, 440] width 20 height 13
click at [119, 302] on p "ppt aqui" at bounding box center [339, 304] width 555 height 13
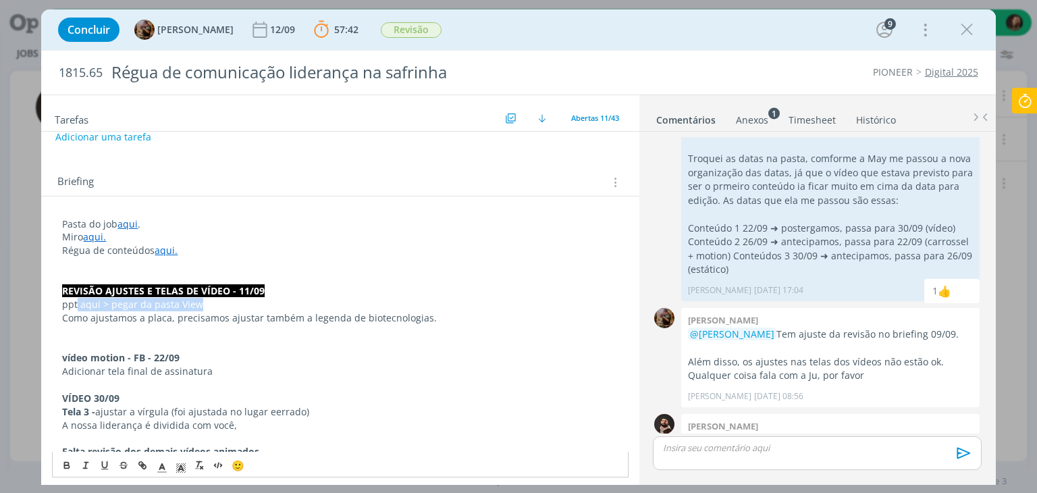
drag, startPoint x: 205, startPoint y: 300, endPoint x: 140, endPoint y: 346, distance: 79.8
click at [79, 304] on p "ppt aqui > pegar da pasta View" at bounding box center [339, 304] width 555 height 13
click at [148, 464] on button "dialog" at bounding box center [143, 465] width 19 height 16
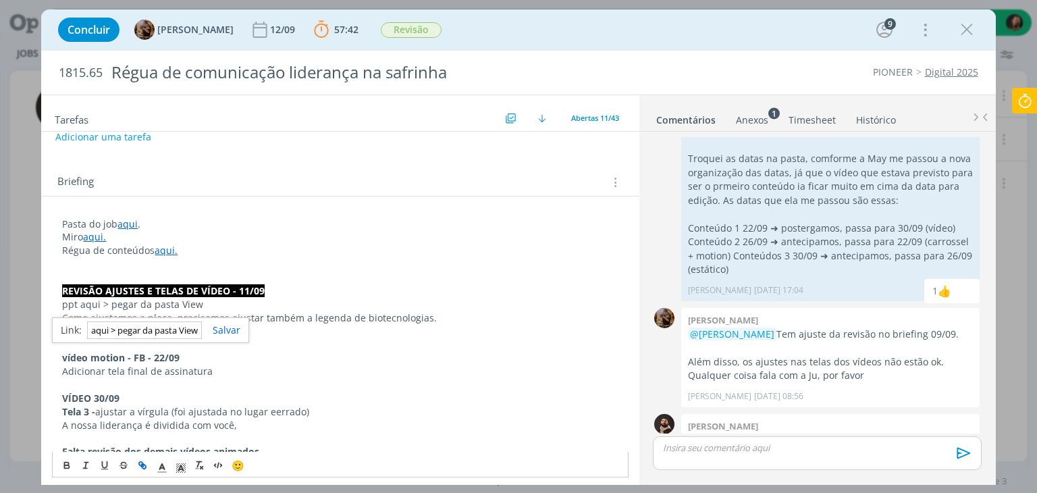
paste input "https://sobeae.sharepoint.com/sites/SOBEAE/Documentos%20Compartilhados/Forms/Al…"
type input "https://sobeae.sharepoint.com/sites/SOBEAE/Documentos%20Compartilhados/Forms/Al…"
click at [225, 333] on link "dialog" at bounding box center [221, 329] width 38 height 13
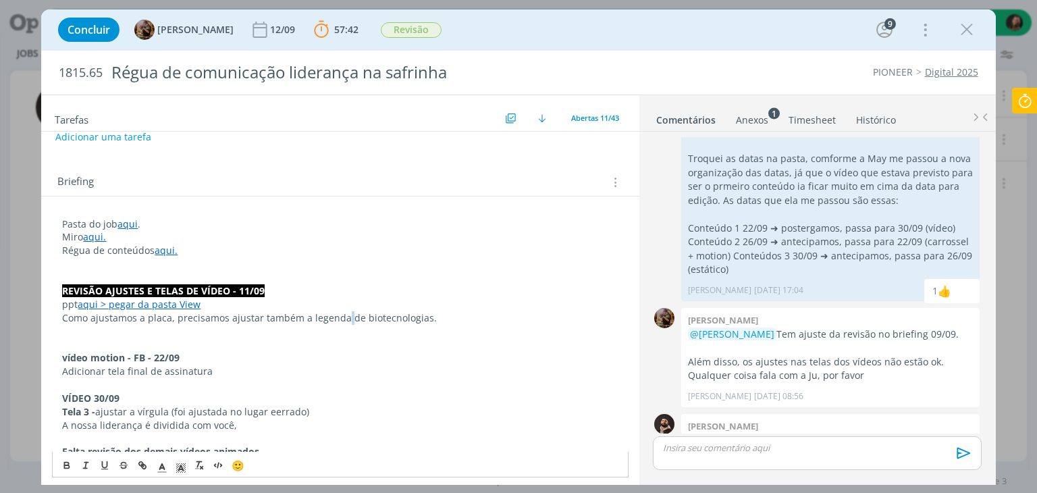
click at [345, 322] on p "Como ajustamos a placa, precisamos ajustar também a legenda de biotecnologias." at bounding box center [339, 317] width 555 height 13
click at [796, 455] on div "dialog" at bounding box center [817, 453] width 328 height 34
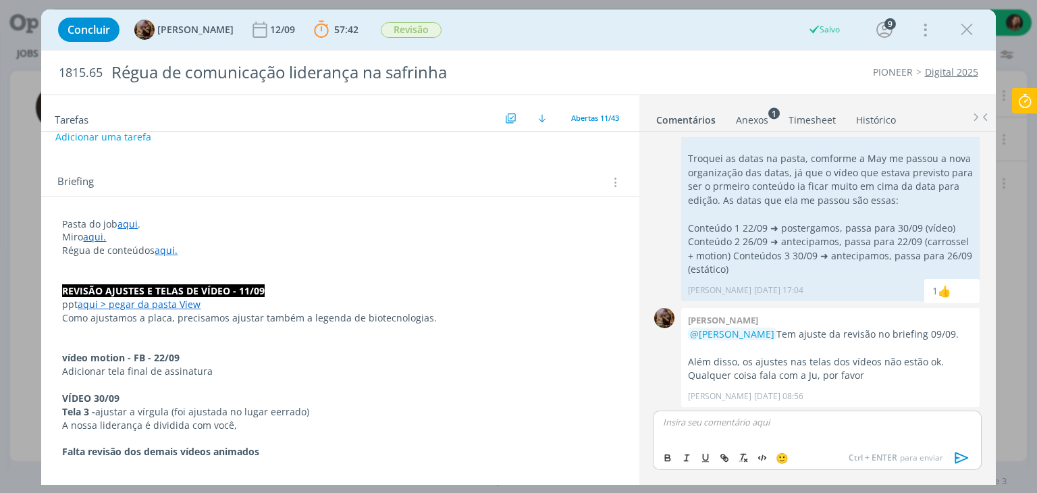
scroll to position [3876, 0]
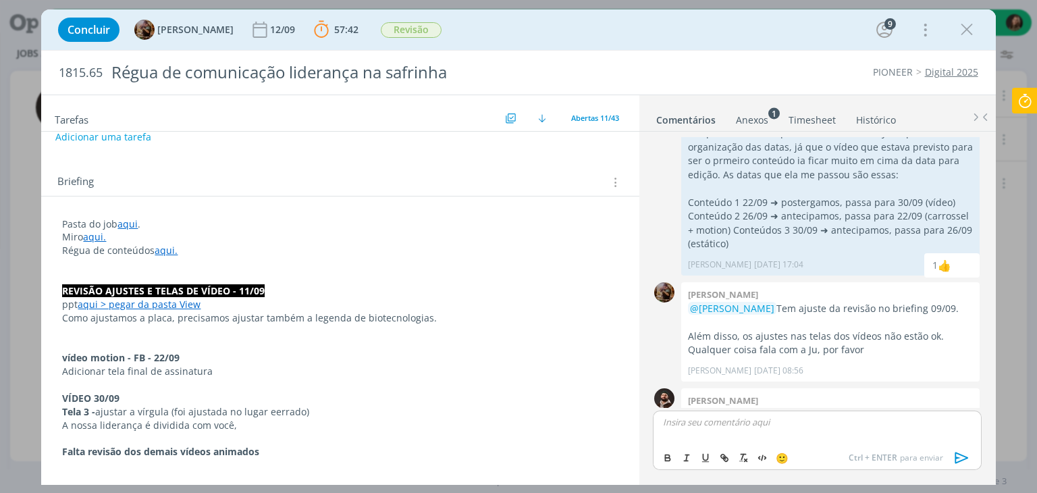
click at [111, 348] on p "dialog" at bounding box center [339, 343] width 555 height 13
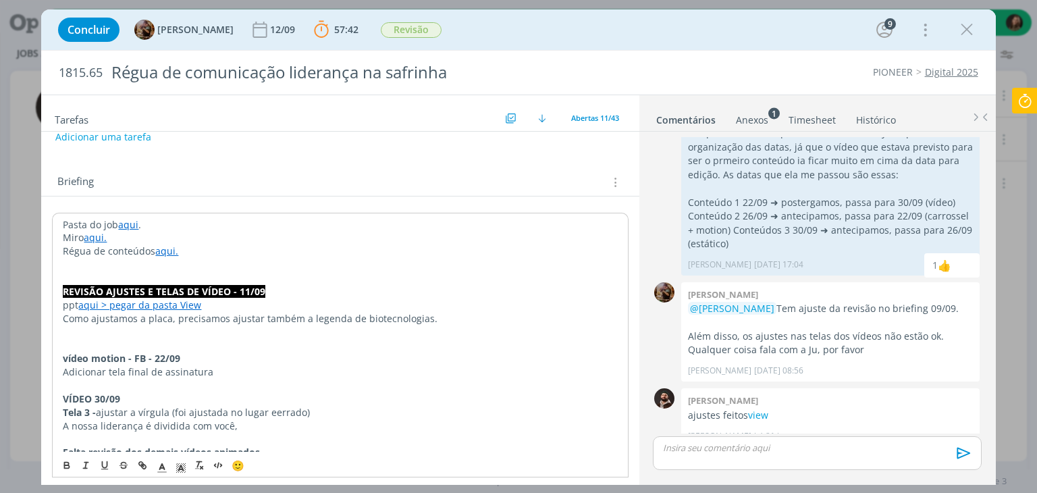
scroll to position [3851, 0]
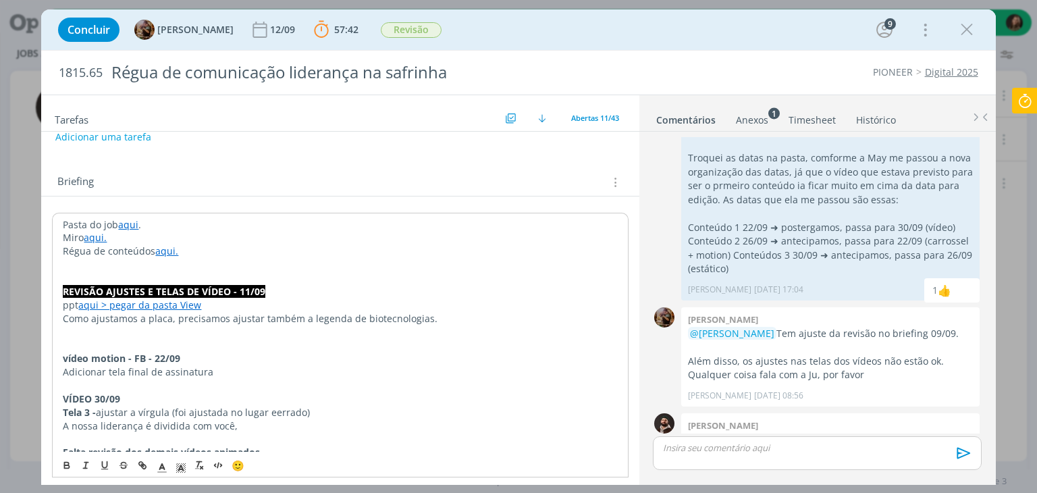
click at [440, 312] on p "Como ajustamos a placa, precisamos ajustar também a legenda de biotecnologias." at bounding box center [340, 318] width 554 height 13
click at [63, 319] on p "Como ajustamos a placa, precisamos ajustar também a legenda de biotecnologias." at bounding box center [339, 317] width 555 height 13
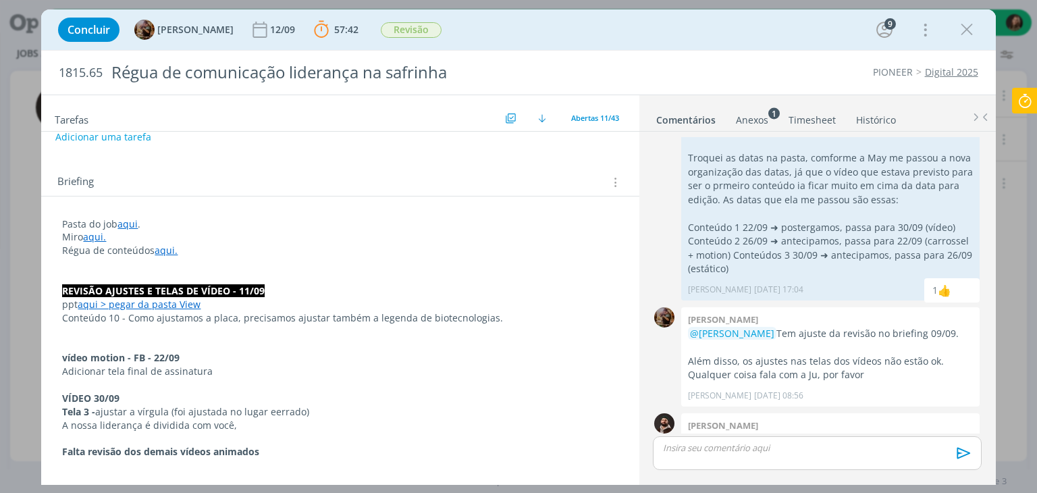
click at [732, 447] on p "dialog" at bounding box center [816, 447] width 306 height 12
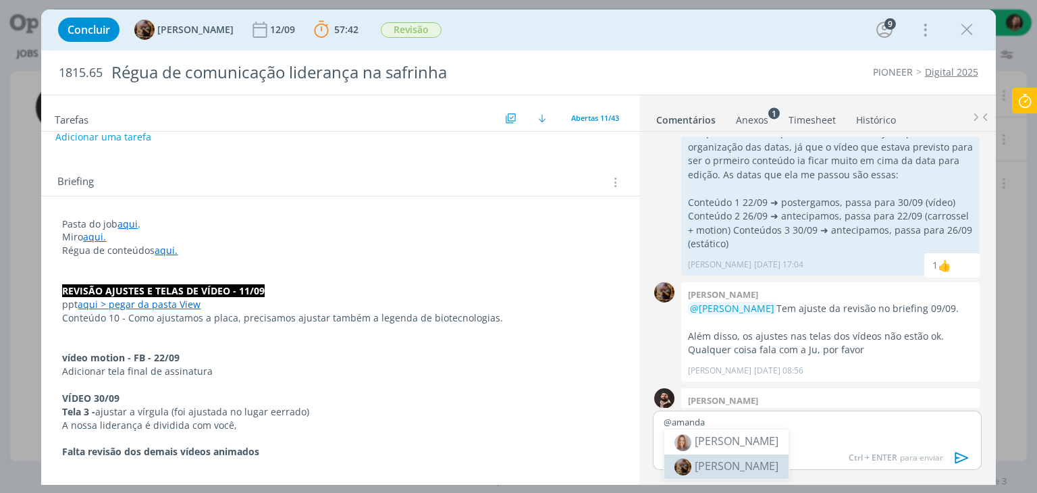
click at [721, 468] on span "[PERSON_NAME]" at bounding box center [736, 465] width 84 height 15
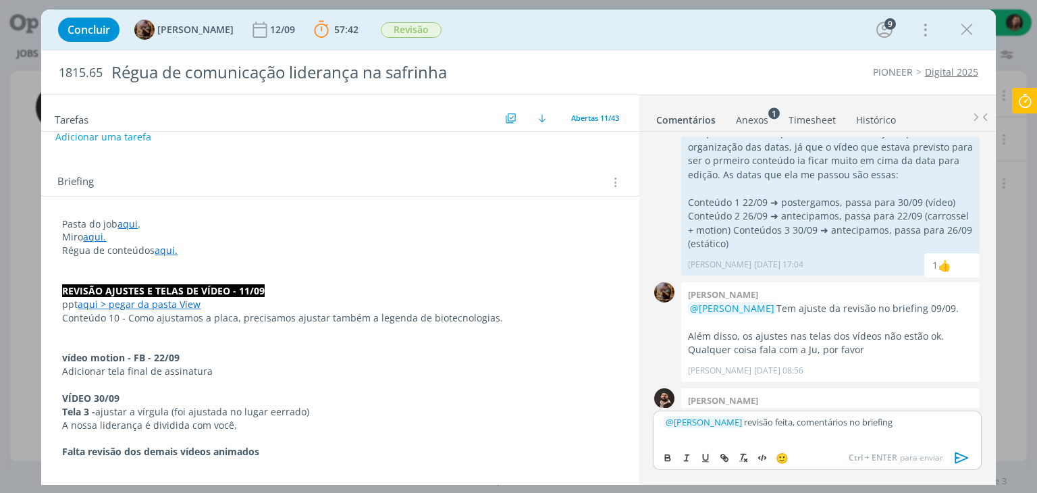
click at [956, 453] on icon "dialog" at bounding box center [960, 457] width 13 height 11
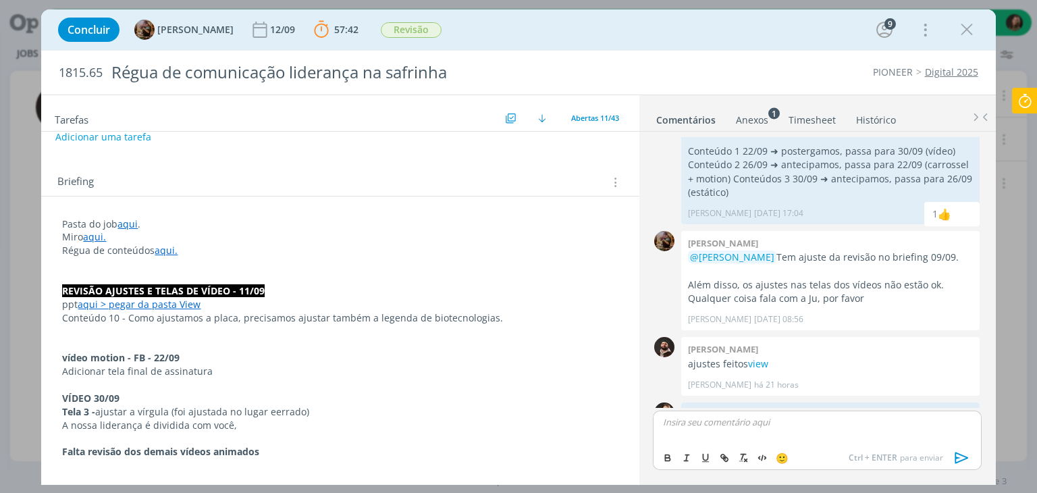
drag, startPoint x: 487, startPoint y: 322, endPoint x: 489, endPoint y: 314, distance: 8.3
click at [489, 319] on p "Conteúdo 10 - Como ajustamos a placa, precisamos ajustar também a legenda de bi…" at bounding box center [339, 317] width 555 height 13
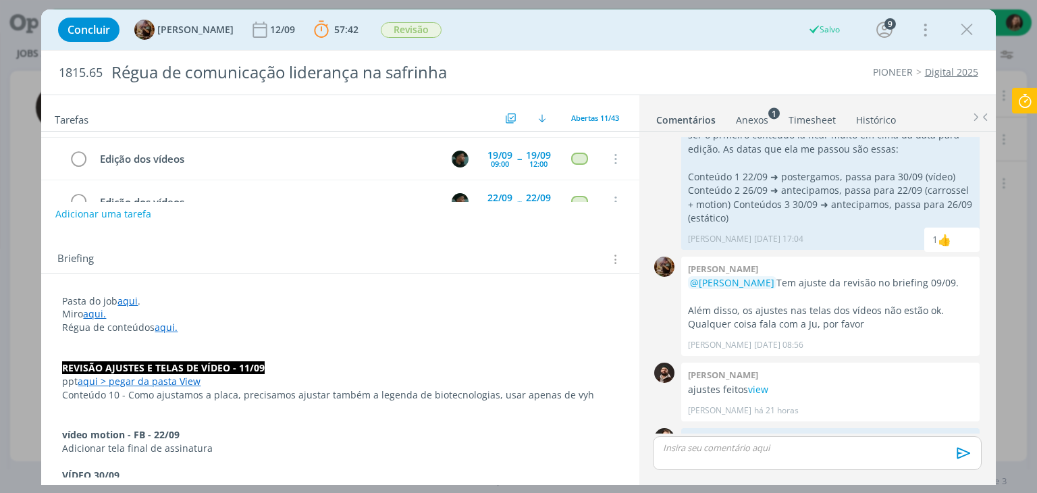
scroll to position [0, 0]
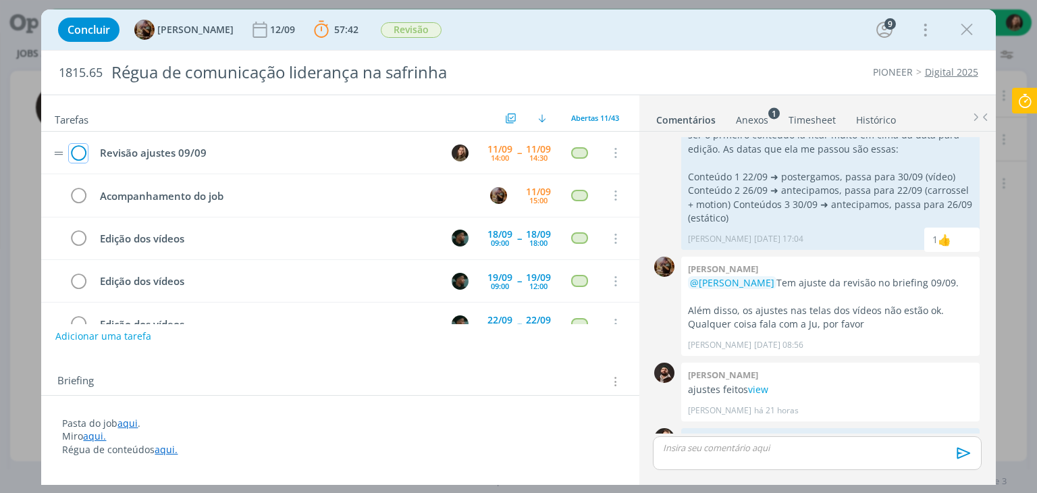
click at [80, 147] on icon "dialog" at bounding box center [78, 153] width 19 height 20
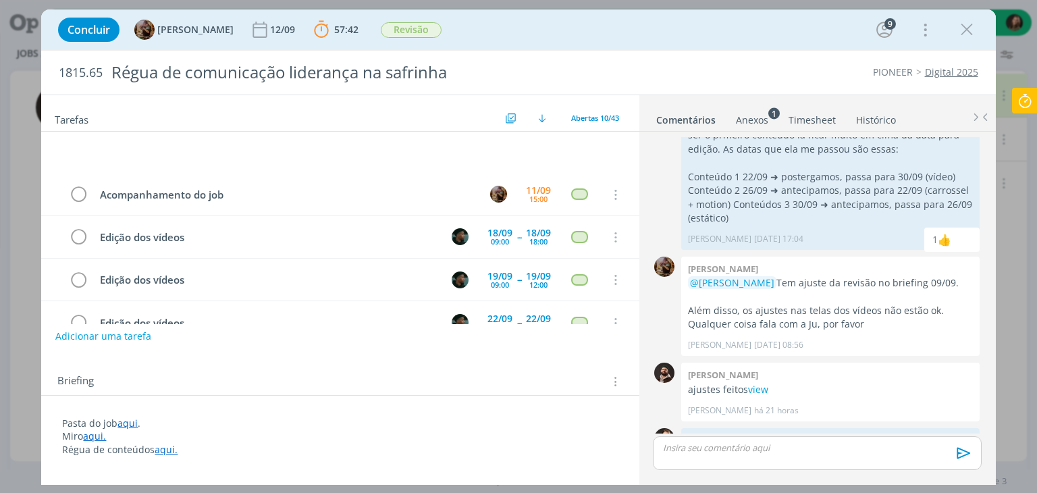
click at [1030, 88] on icon at bounding box center [1024, 101] width 24 height 26
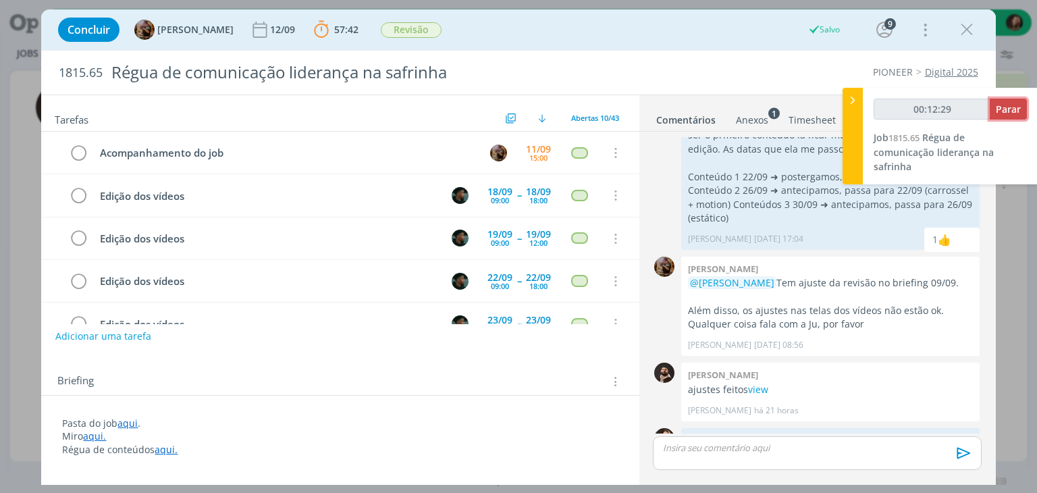
click at [1014, 112] on span "Parar" at bounding box center [1007, 109] width 25 height 13
click at [1010, 106] on span "Parar" at bounding box center [1007, 109] width 25 height 13
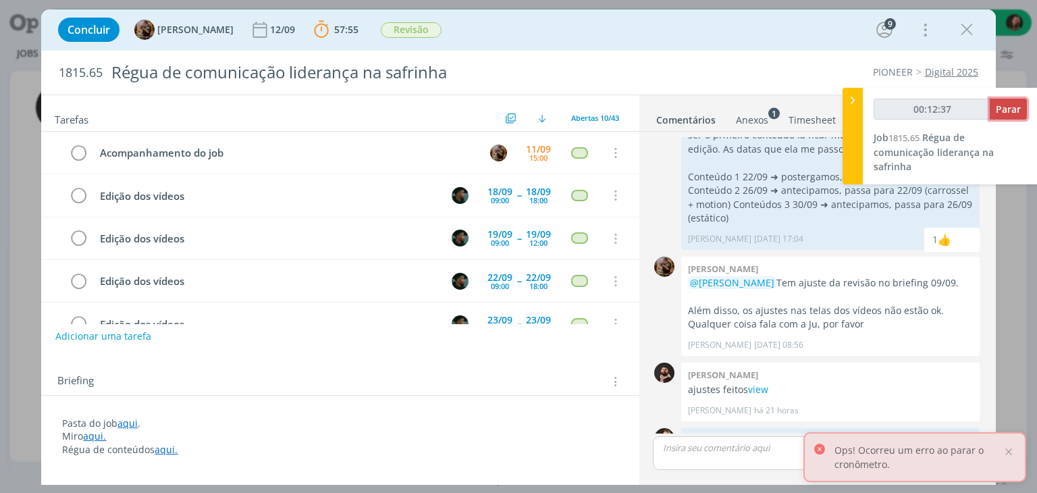
click at [993, 111] on button "Parar" at bounding box center [1007, 109] width 37 height 21
type input "00:13:00"
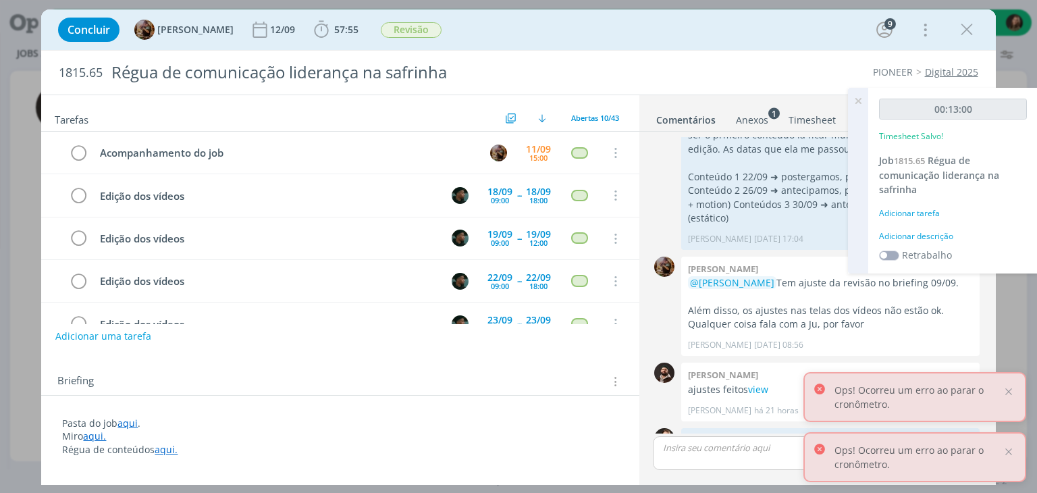
click at [929, 230] on div "Adicionar descrição" at bounding box center [953, 236] width 148 height 12
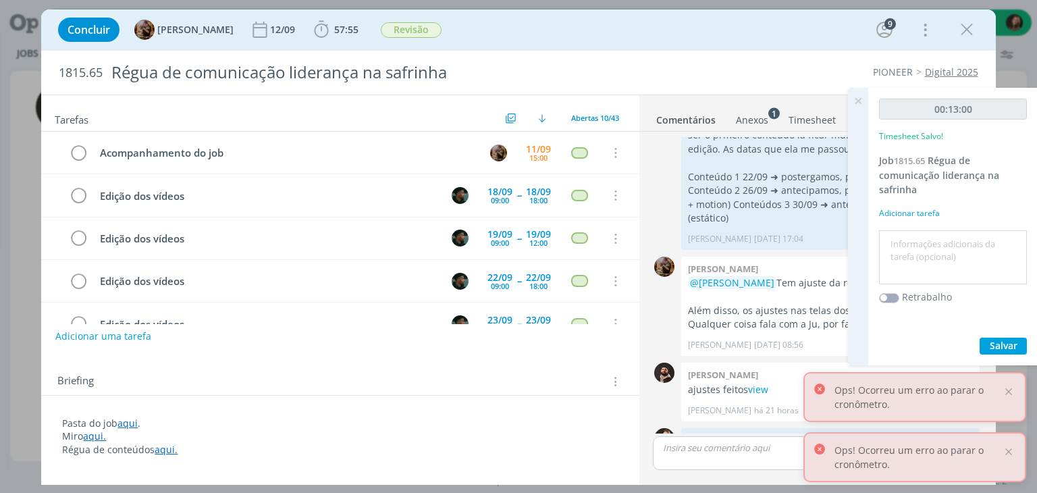
click at [921, 239] on textarea at bounding box center [952, 257] width 141 height 48
type textarea "revisão ajustes"
click at [986, 341] on button "Salvar" at bounding box center [1002, 345] width 47 height 17
click at [858, 101] on icon at bounding box center [858, 101] width 24 height 26
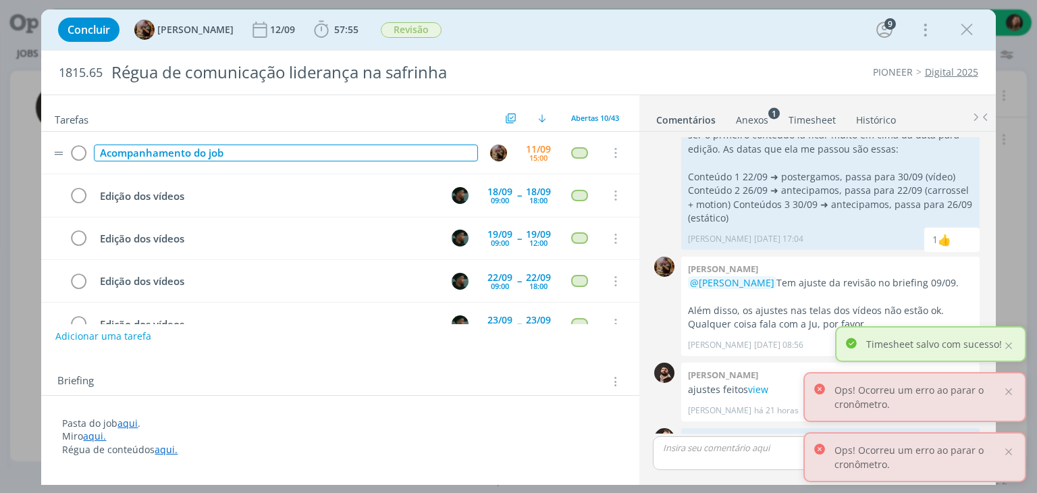
click at [227, 152] on div "Acompanhamento do job" at bounding box center [285, 152] width 383 height 17
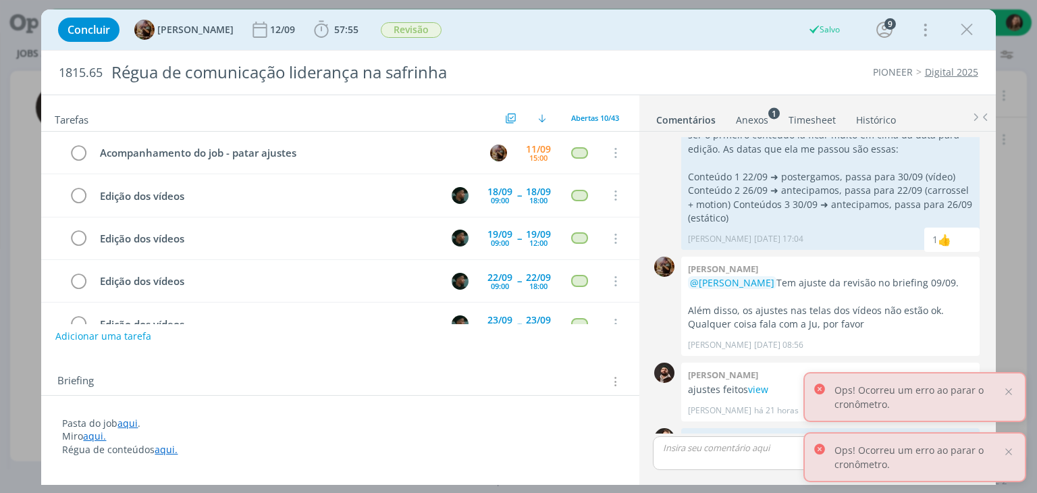
drag, startPoint x: 587, startPoint y: 22, endPoint x: 702, endPoint y: 1, distance: 116.6
click at [588, 22] on div "Concluir Amanda Rodrigues 12/09 57:55 Iniciar Apontar Data * 11/09/2025 Horas *…" at bounding box center [517, 29] width 933 height 32
click at [980, 29] on div "Concluir Amanda Rodrigues 12/09 57:55 Iniciar Apontar Data * 11/09/2025 Horas *…" at bounding box center [517, 29] width 933 height 32
click at [970, 32] on icon "dialog" at bounding box center [966, 30] width 20 height 20
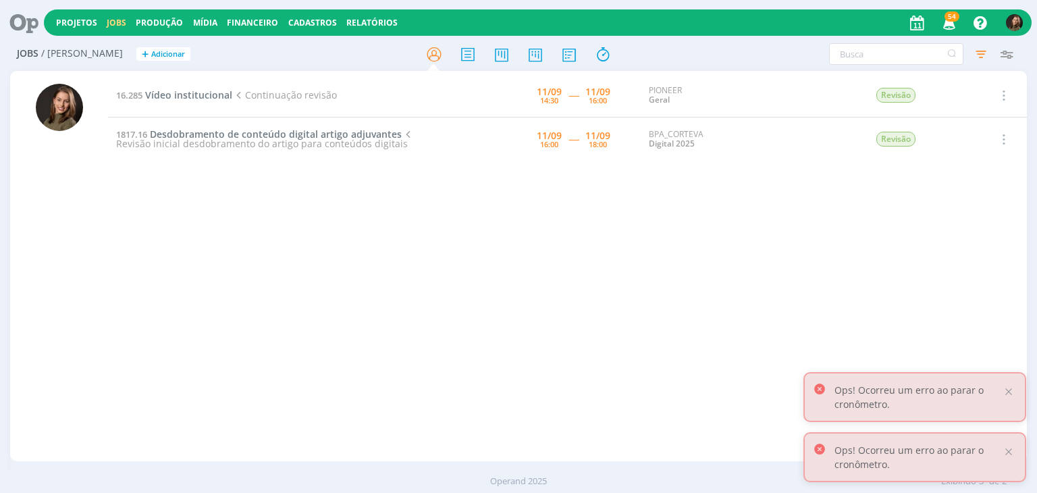
drag, startPoint x: 292, startPoint y: 206, endPoint x: 246, endPoint y: 120, distance: 96.9
click at [293, 206] on div "16.285 Vídeo institucional Continuação revisão 11/09 14:30 ----- 11/09 16:00 PI…" at bounding box center [567, 266] width 918 height 385
click at [171, 100] on span "Vídeo institucional" at bounding box center [188, 94] width 87 height 13
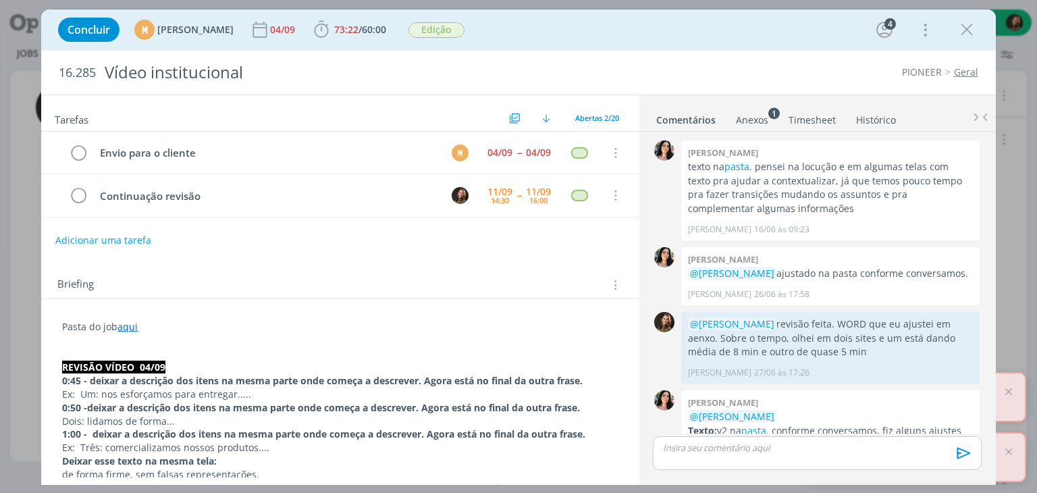
scroll to position [700, 0]
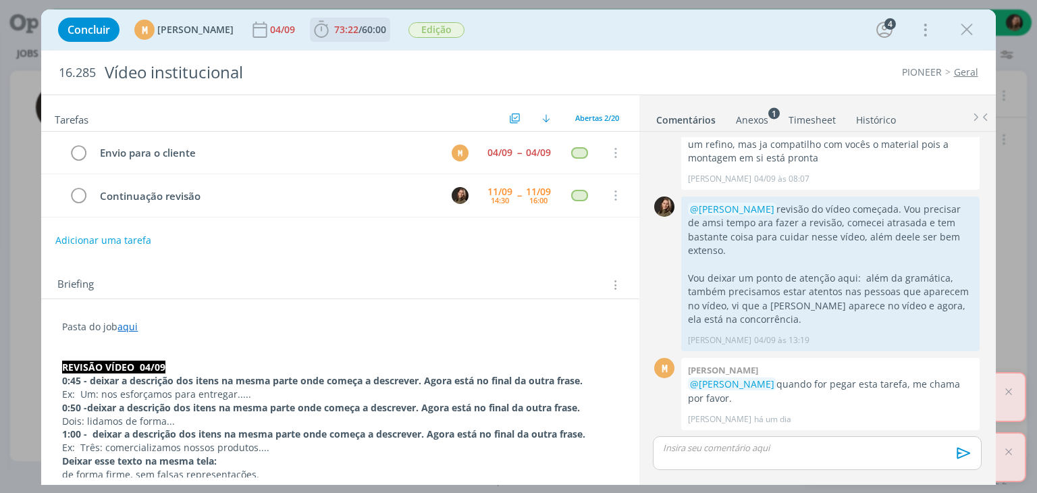
click at [358, 33] on span "73:22" at bounding box center [346, 29] width 24 height 13
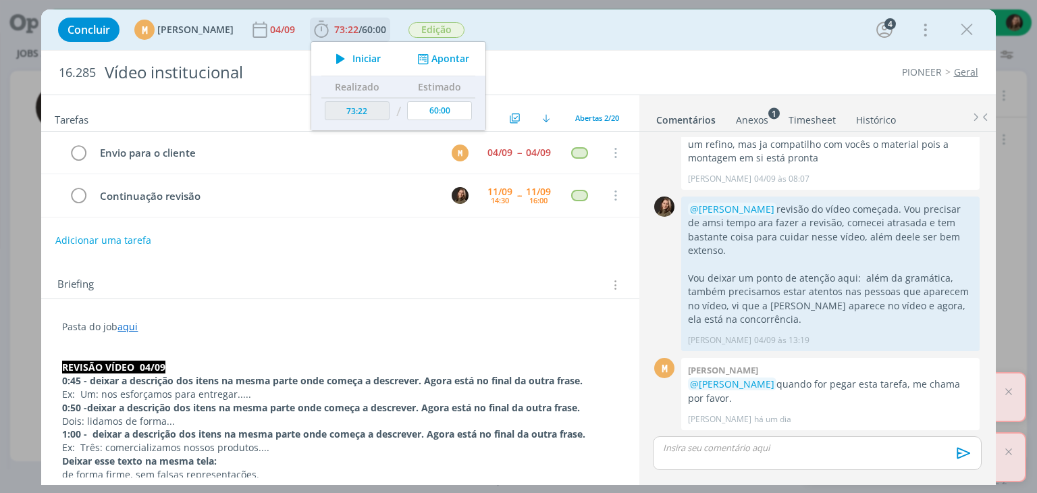
click at [381, 60] on span "Iniciar" at bounding box center [366, 58] width 28 height 9
click at [783, 465] on div "dialog" at bounding box center [817, 453] width 328 height 34
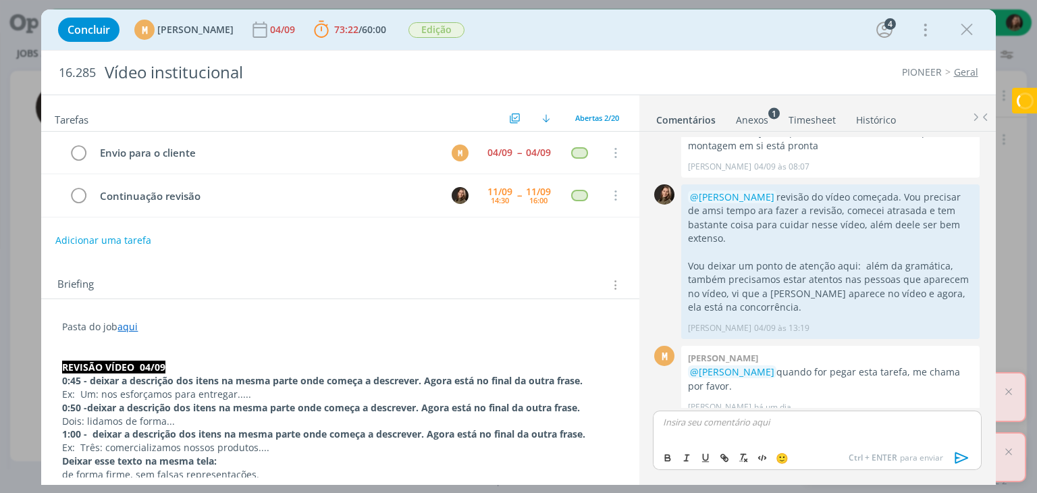
scroll to position [725, 0]
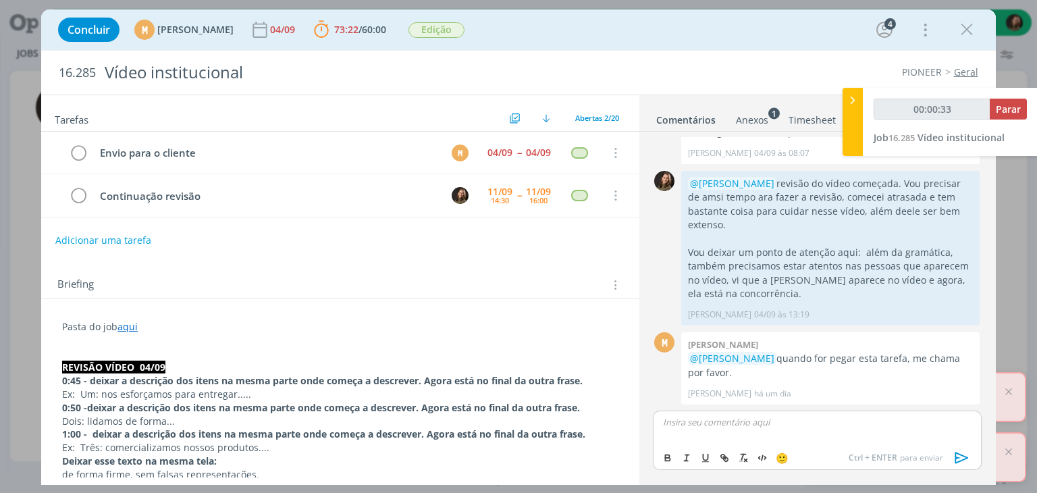
type input "00:00:34"
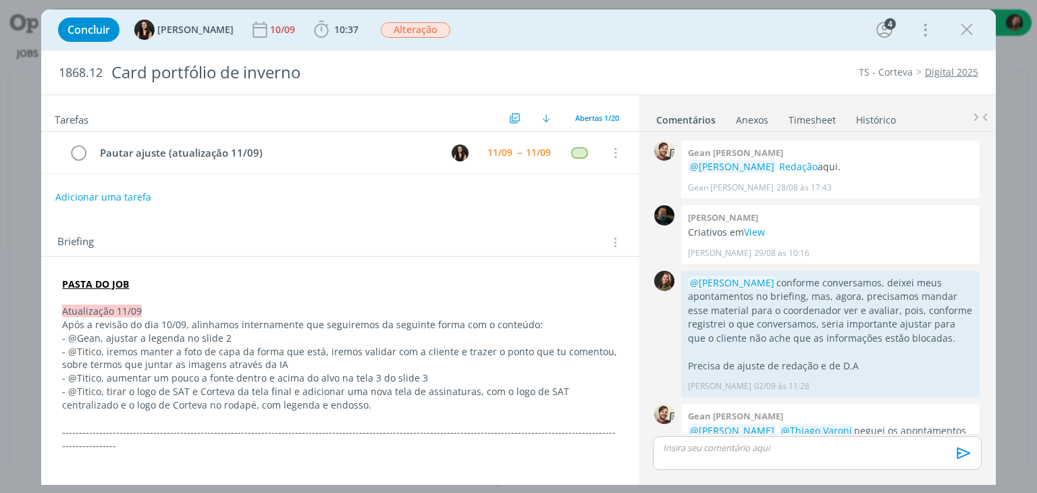
scroll to position [862, 0]
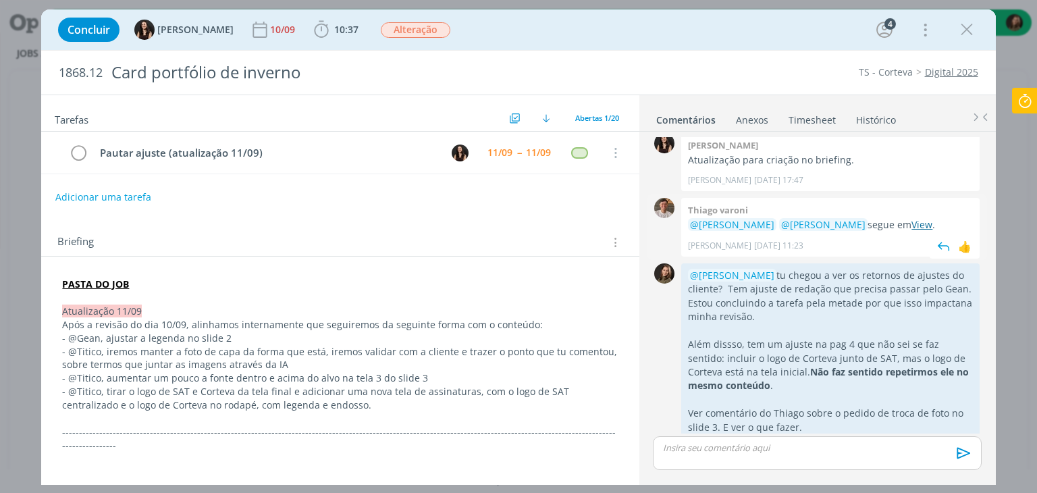
click at [911, 218] on link "View" at bounding box center [921, 224] width 21 height 13
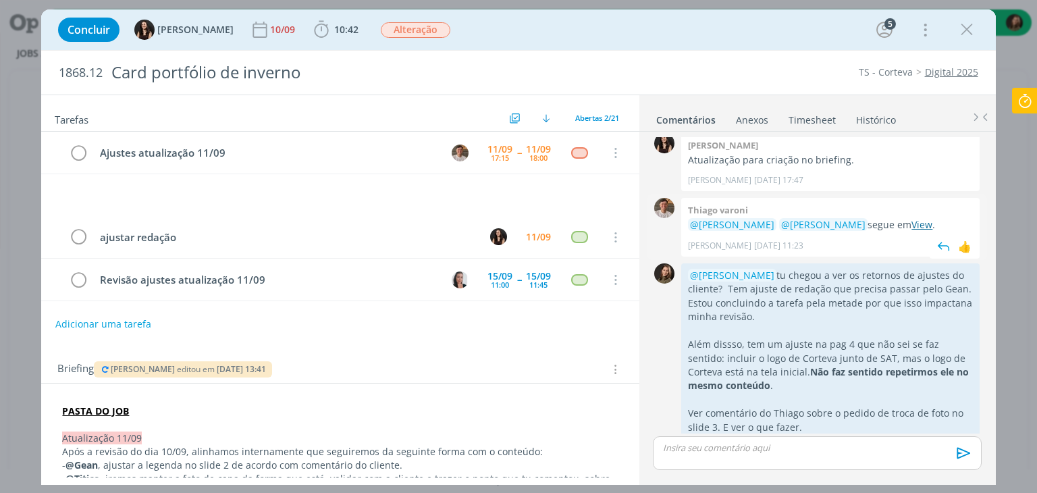
scroll to position [941, 0]
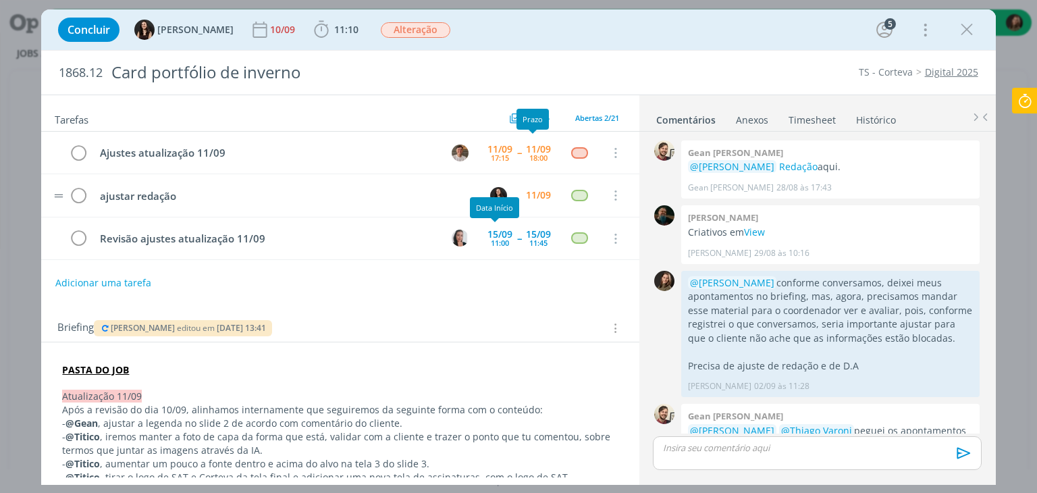
scroll to position [969, 0]
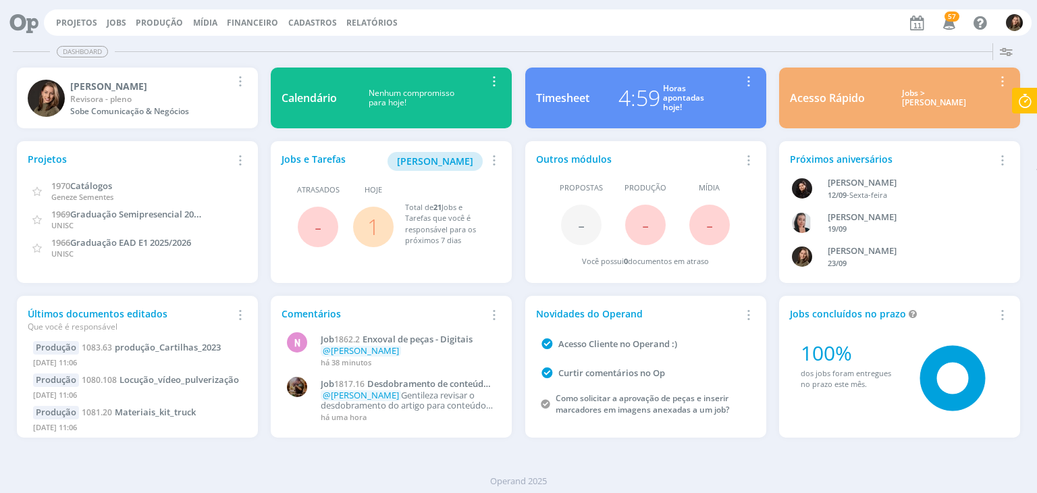
click at [369, 234] on link "1" at bounding box center [373, 226] width 12 height 29
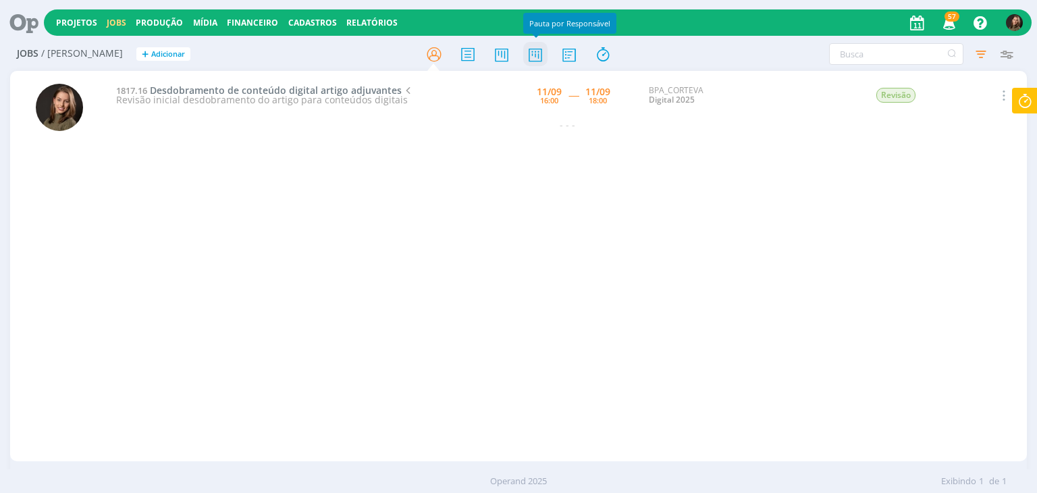
click at [547, 55] on icon at bounding box center [535, 54] width 24 height 26
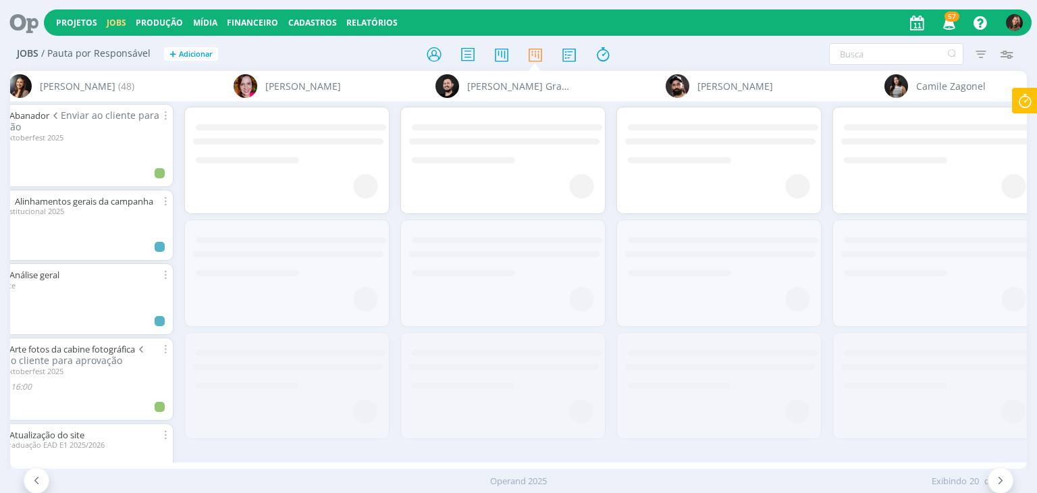
scroll to position [0, 1322]
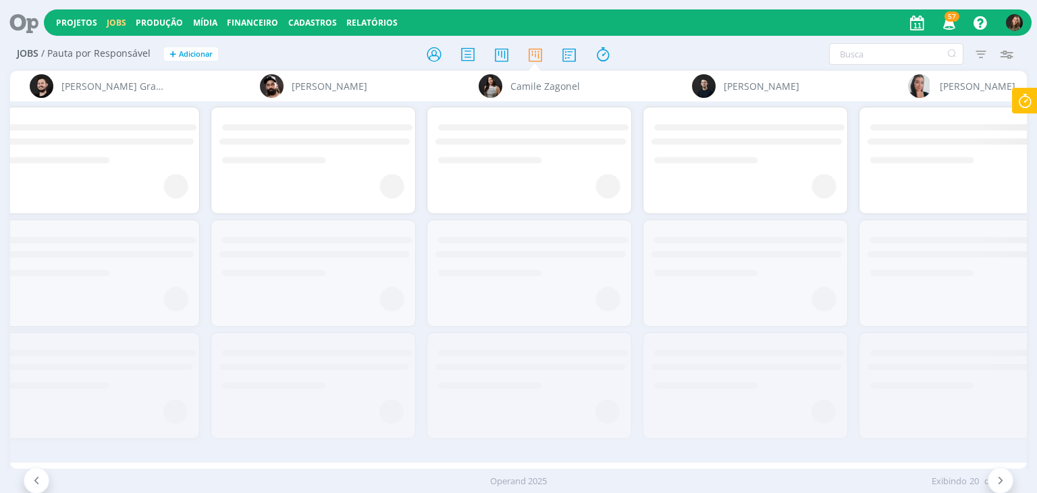
click at [252, 447] on div at bounding box center [313, 281] width 216 height 360
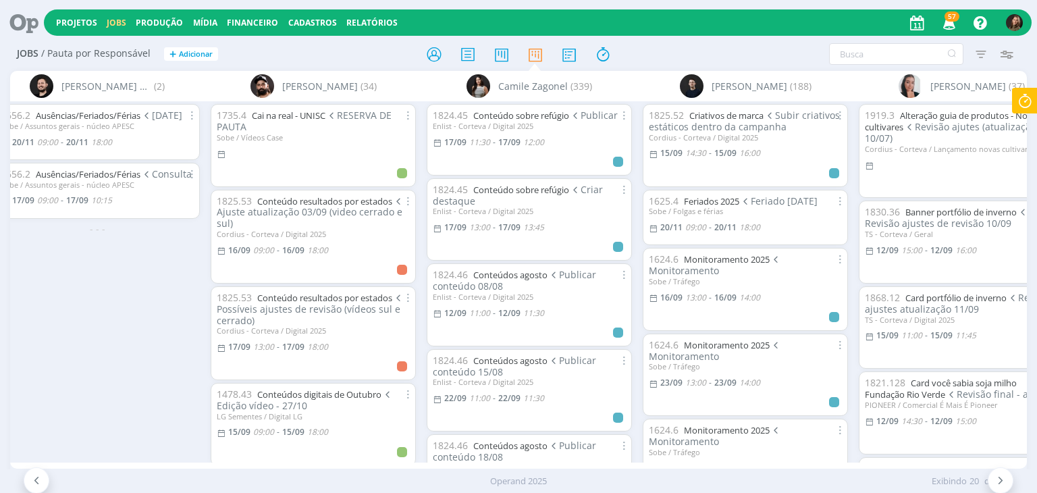
drag, startPoint x: 278, startPoint y: 452, endPoint x: 575, endPoint y: 485, distance: 298.8
click at [574, 485] on div "Projetos Jobs Produção Mídia Financeiro Cadastros Relatórios 57 Notificações Ce…" at bounding box center [518, 246] width 1037 height 493
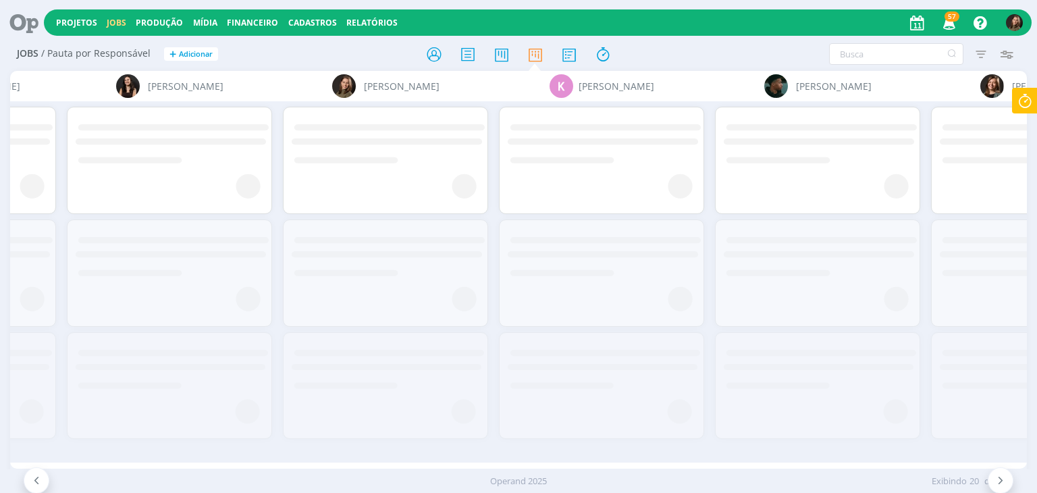
scroll to position [0, 3865]
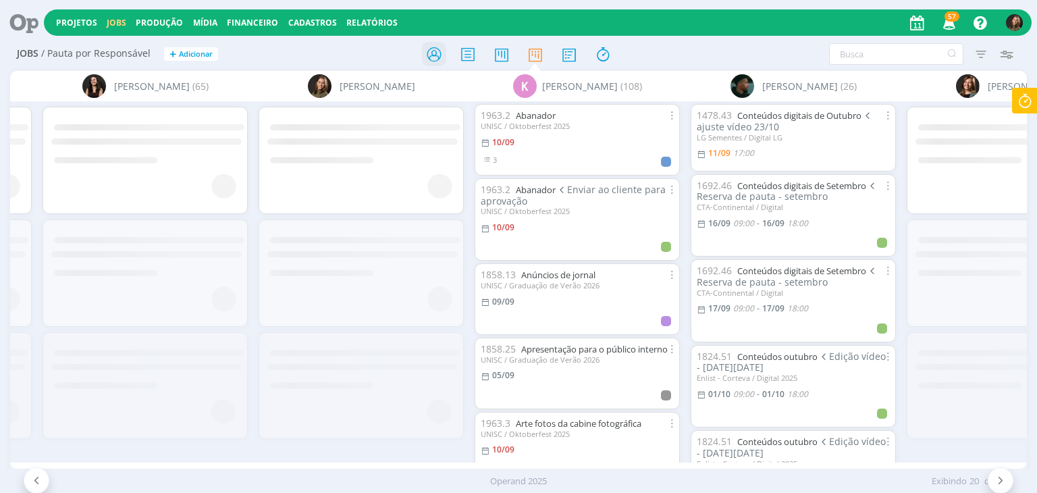
click at [435, 49] on icon at bounding box center [434, 54] width 24 height 26
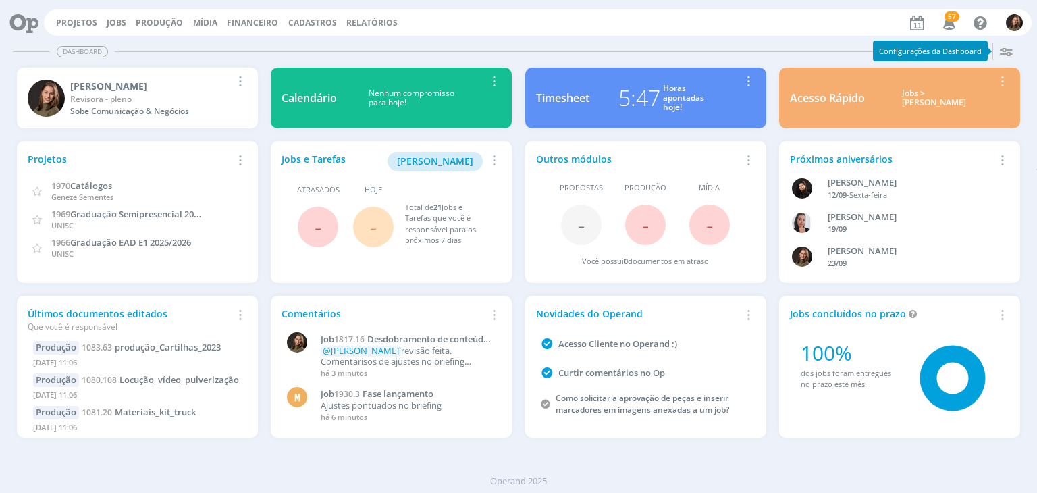
click at [378, 229] on span "-" at bounding box center [373, 226] width 40 height 40
click at [633, 76] on link "Timesheet 5:47 Horas apontadas hoje! Remover Card" at bounding box center [645, 97] width 241 height 61
click at [429, 157] on span "[PERSON_NAME]" at bounding box center [435, 161] width 76 height 13
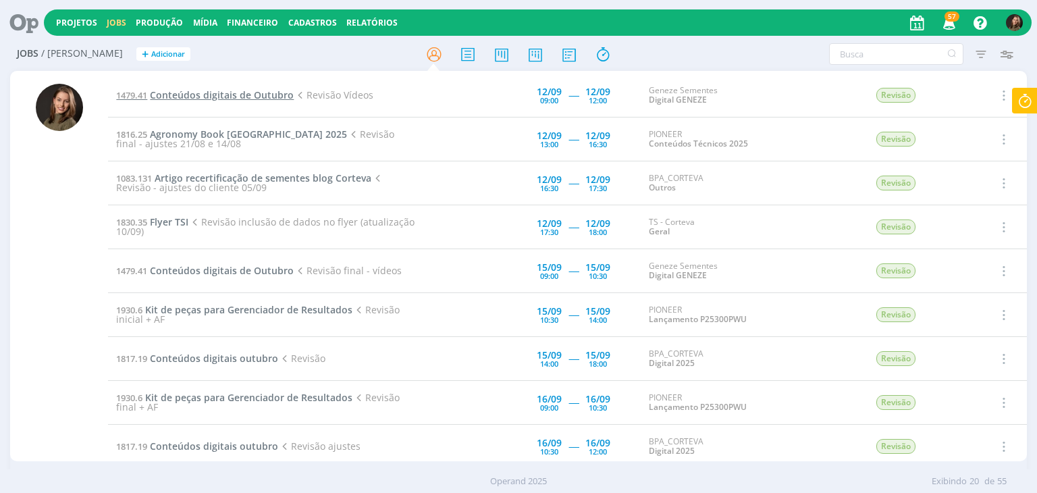
click at [246, 100] on span "Conteúdos digitais de Outubro" at bounding box center [222, 94] width 144 height 13
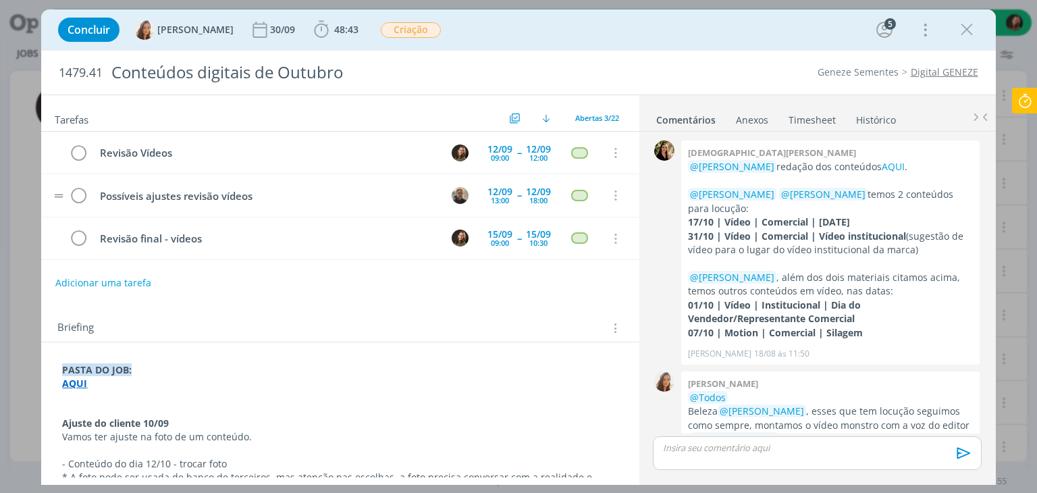
scroll to position [1574, 0]
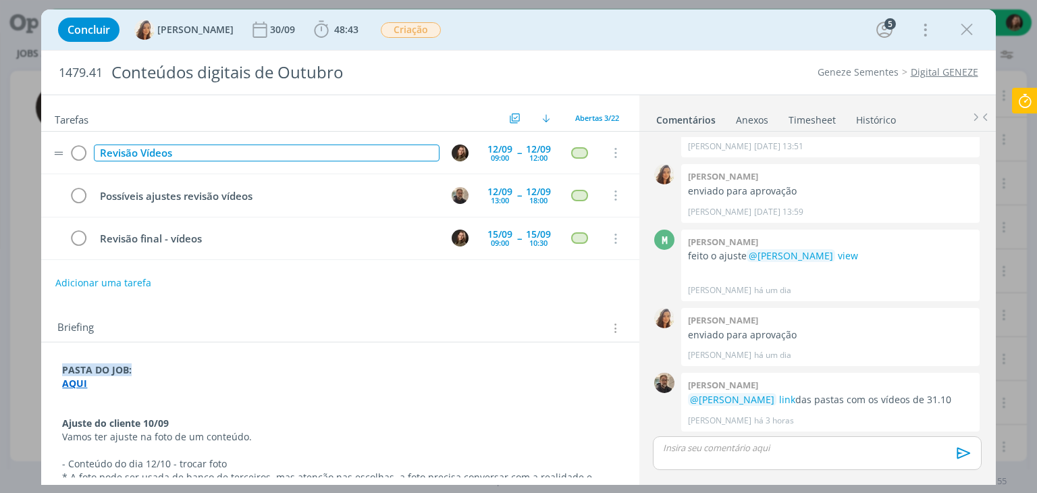
click at [186, 151] on div "Revisão Vídeos" at bounding box center [266, 152] width 345 height 17
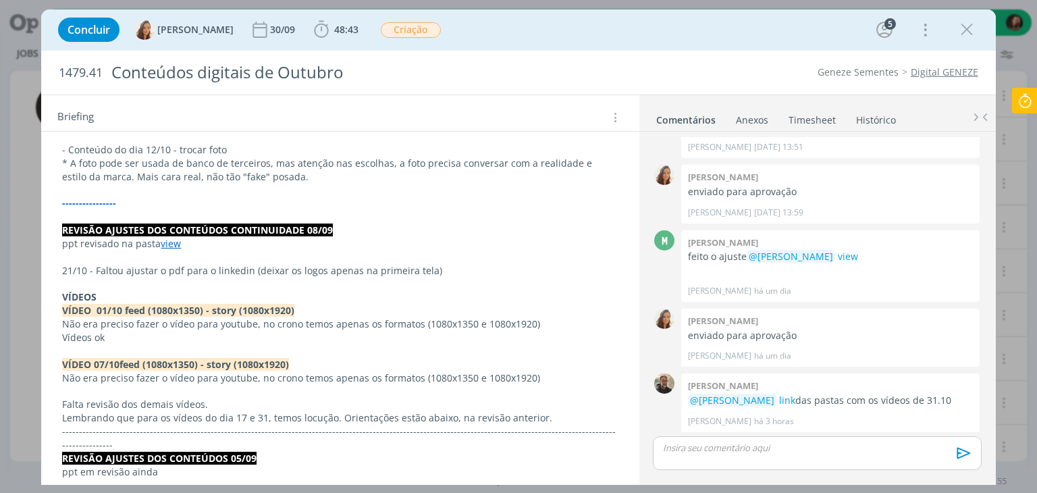
scroll to position [405, 0]
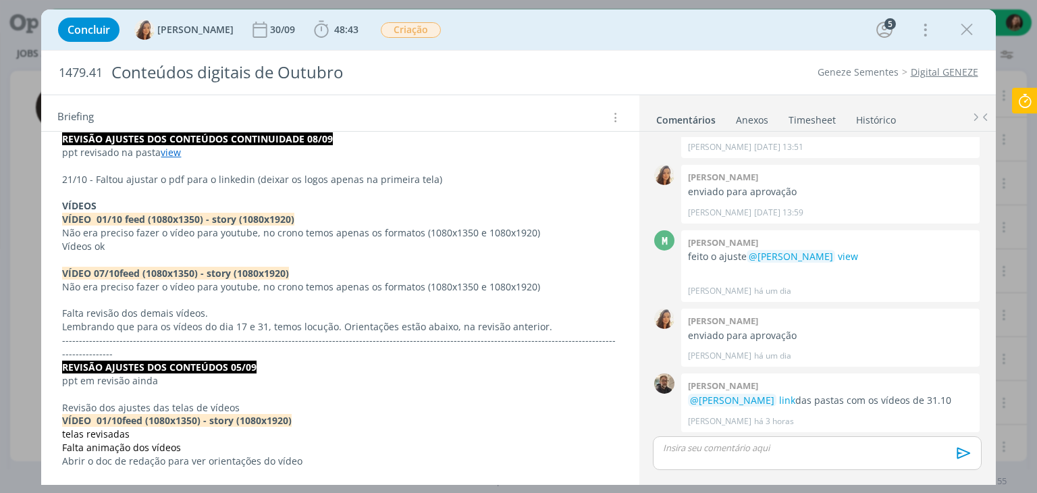
click at [159, 307] on p "Falta revisão dos demais vídeos." at bounding box center [339, 312] width 555 height 13
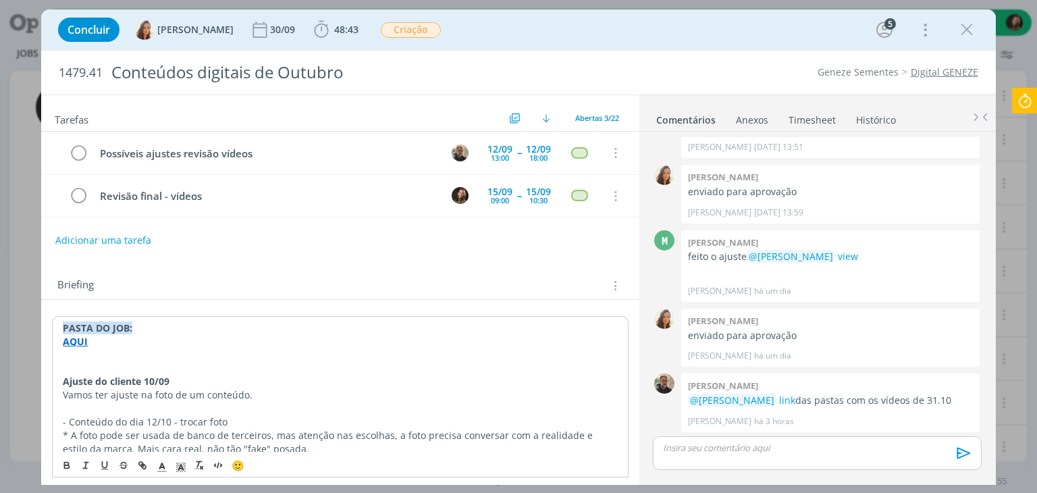
scroll to position [0, 0]
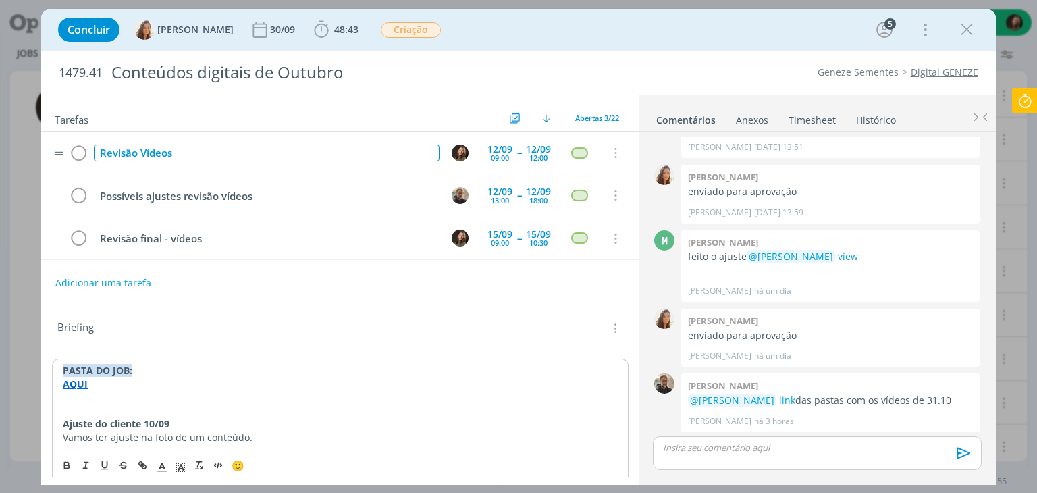
click at [190, 150] on div "Revisão Vídeos" at bounding box center [266, 152] width 345 height 17
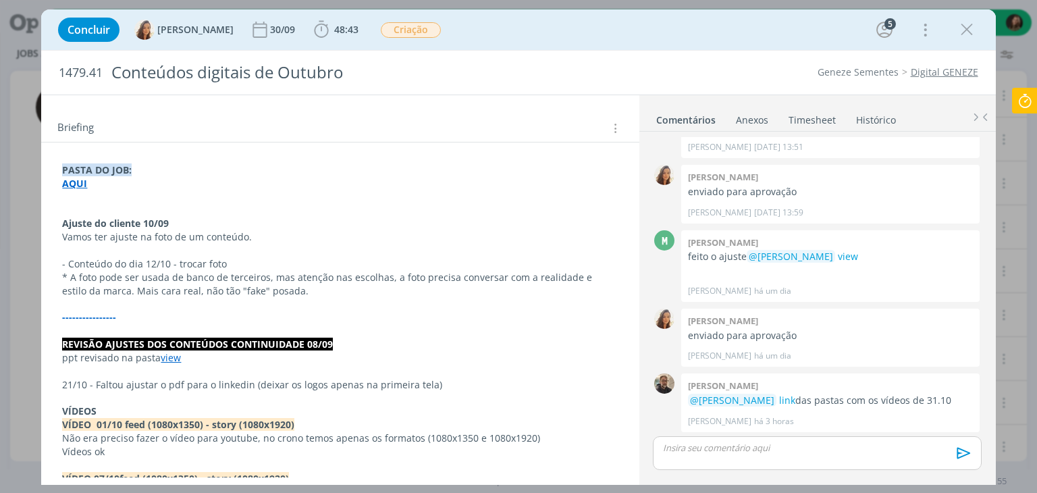
scroll to position [202, 0]
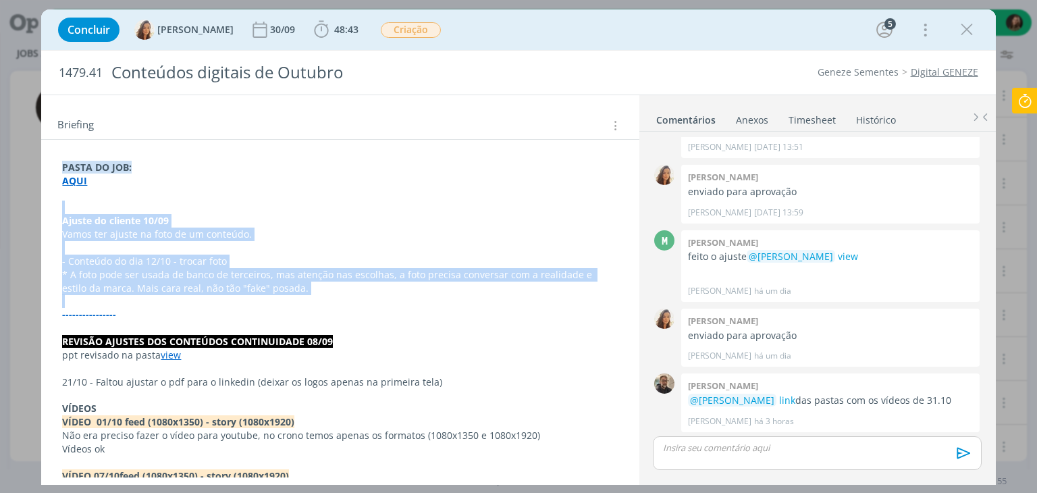
drag, startPoint x: 66, startPoint y: 204, endPoint x: 310, endPoint y: 292, distance: 259.8
click at [289, 287] on p "* A foto pode ser usada de banco de terceiros, mas atenção nas escolhas, a foto…" at bounding box center [340, 282] width 554 height 27
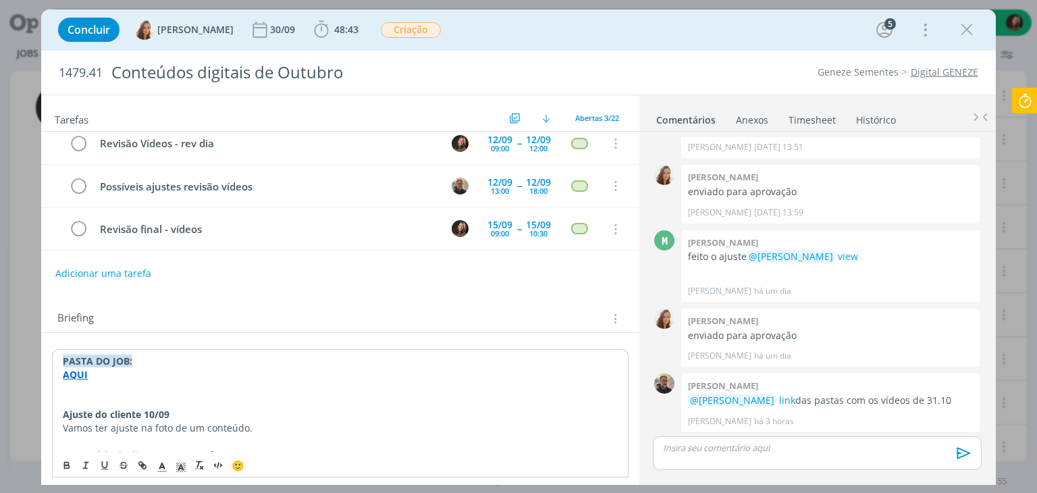
scroll to position [0, 0]
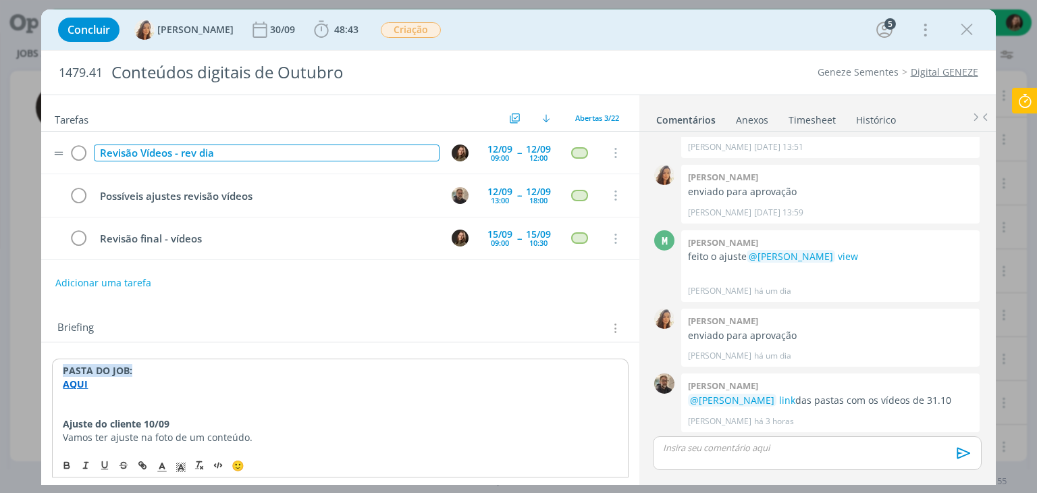
click at [241, 157] on div "Revisão Vídeos - rev dia" at bounding box center [266, 152] width 345 height 17
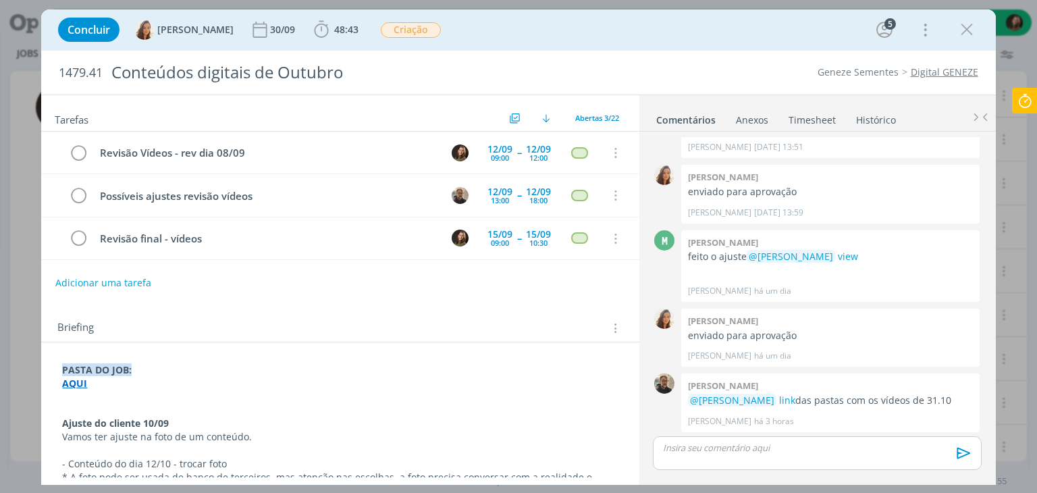
click at [236, 291] on div "Adicionar uma tarefa" at bounding box center [339, 283] width 597 height 24
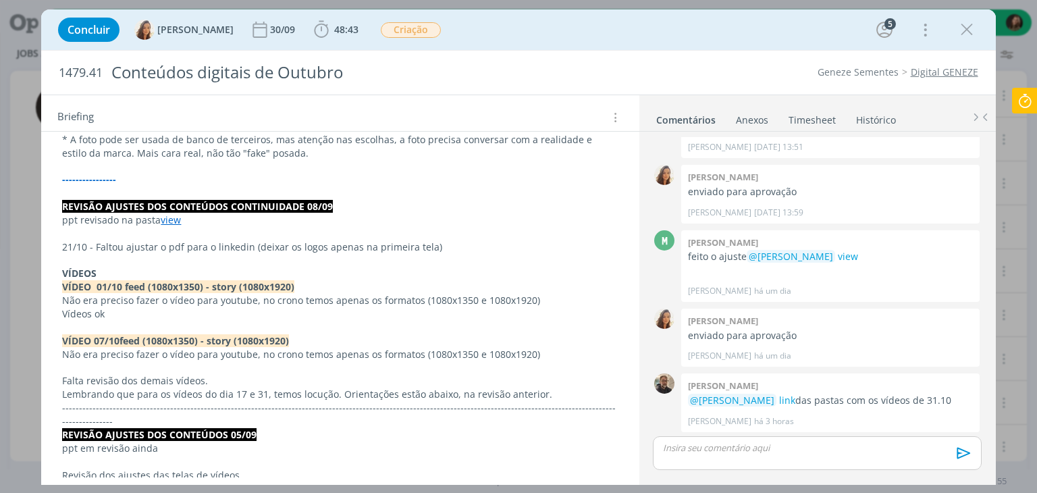
scroll to position [1574, 0]
click at [211, 379] on p "Falta revisão dos demais vídeos." at bounding box center [339, 380] width 555 height 13
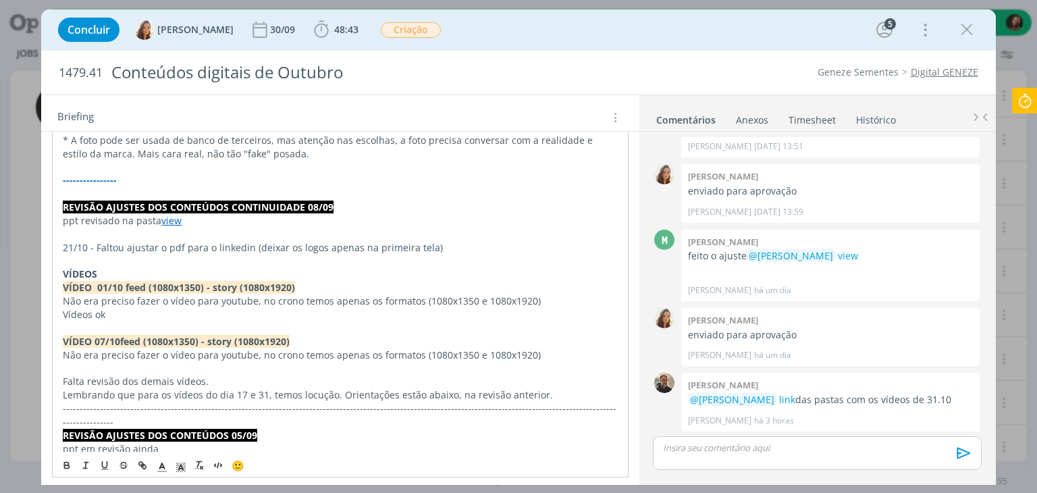
click at [294, 391] on p "Lembrando que para os vídeos do dia 17 e 31, temos locução. Orientações estão a…" at bounding box center [340, 394] width 554 height 13
click at [269, 394] on p "Lembrando que para os vídeos do dia 17 e 31, temos locução. Orientações estão a…" at bounding box center [340, 394] width 554 height 13
click at [269, 393] on p "Lembrando que para os vídeos do dia 17 e 31, temos locução. Orientações estão a…" at bounding box center [340, 394] width 554 height 13
click at [289, 392] on p "Lembrando que para os vídeos do dia 17 e 31, temos locução. Orientações estão a…" at bounding box center [340, 394] width 554 height 13
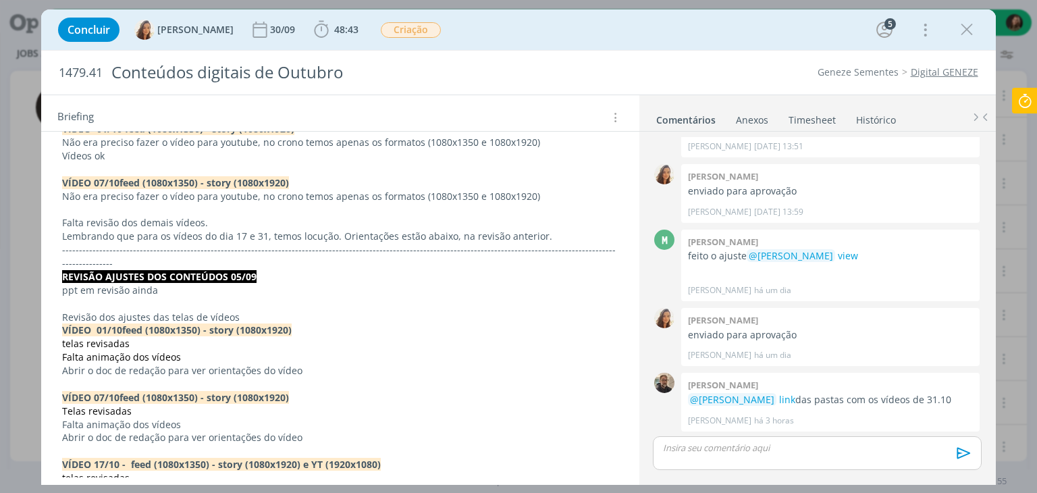
scroll to position [472, 0]
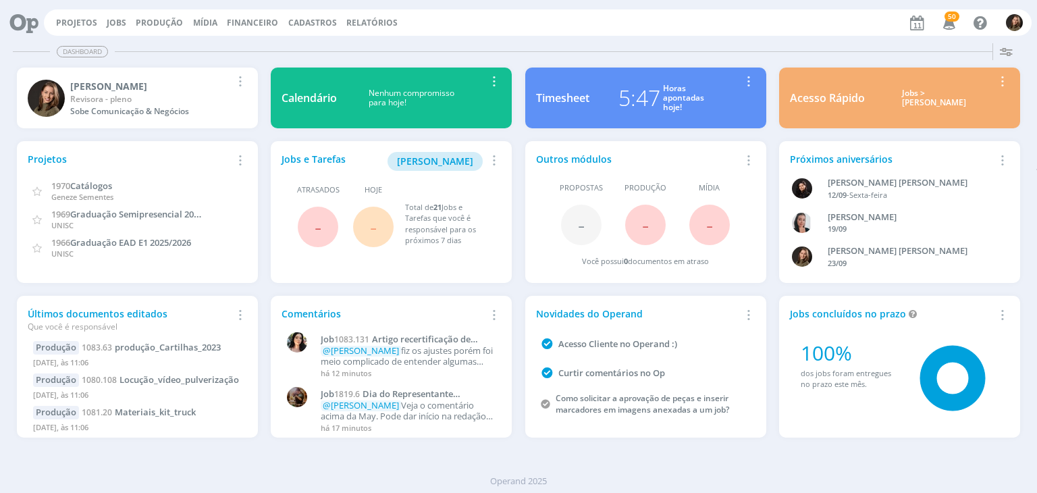
click at [370, 222] on span "-" at bounding box center [373, 226] width 7 height 29
click at [440, 168] on button "[PERSON_NAME]" at bounding box center [434, 161] width 95 height 19
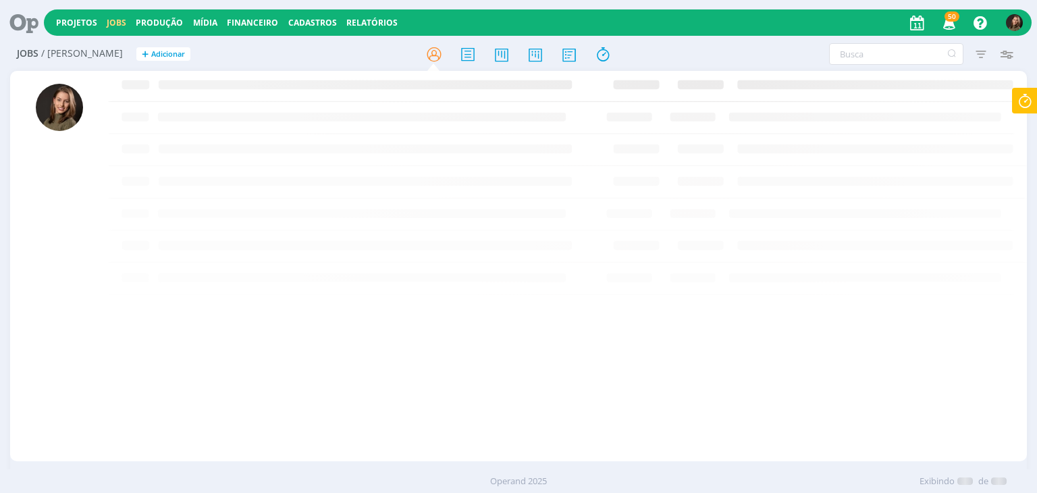
click at [1018, 102] on icon at bounding box center [1024, 101] width 24 height 26
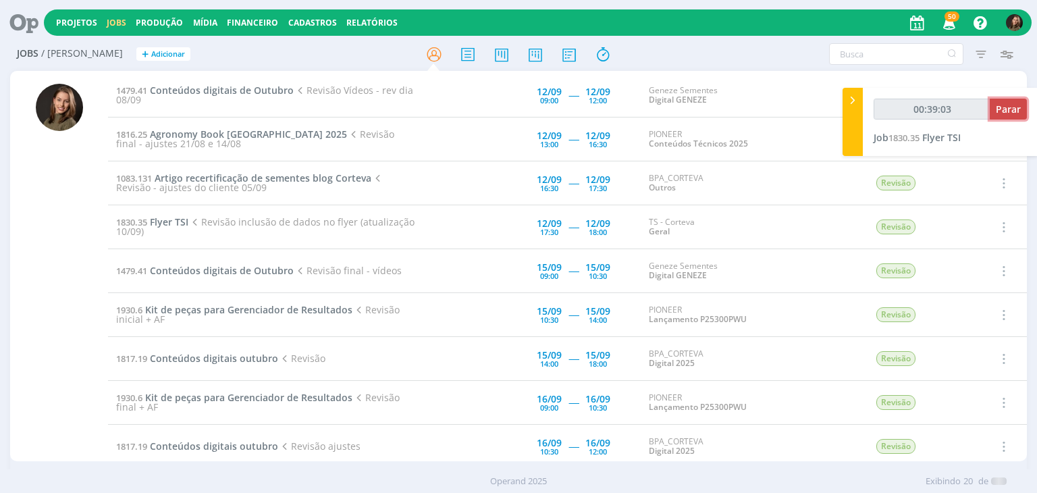
click at [1012, 104] on span "Parar" at bounding box center [1007, 109] width 25 height 13
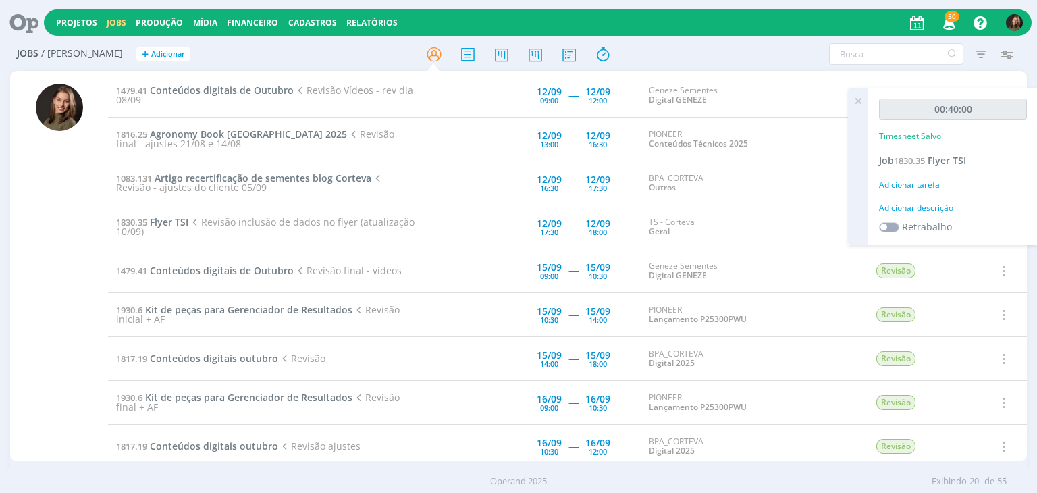
click at [908, 204] on div "Adicionar descrição" at bounding box center [953, 208] width 148 height 12
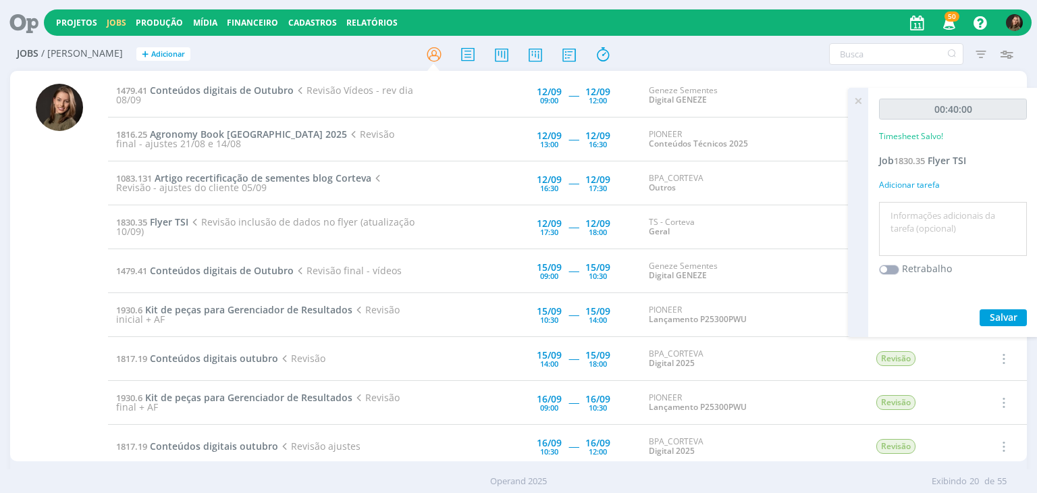
click at [907, 210] on textarea at bounding box center [952, 229] width 141 height 48
type textarea "re"
